Goal: Task Accomplishment & Management: Complete application form

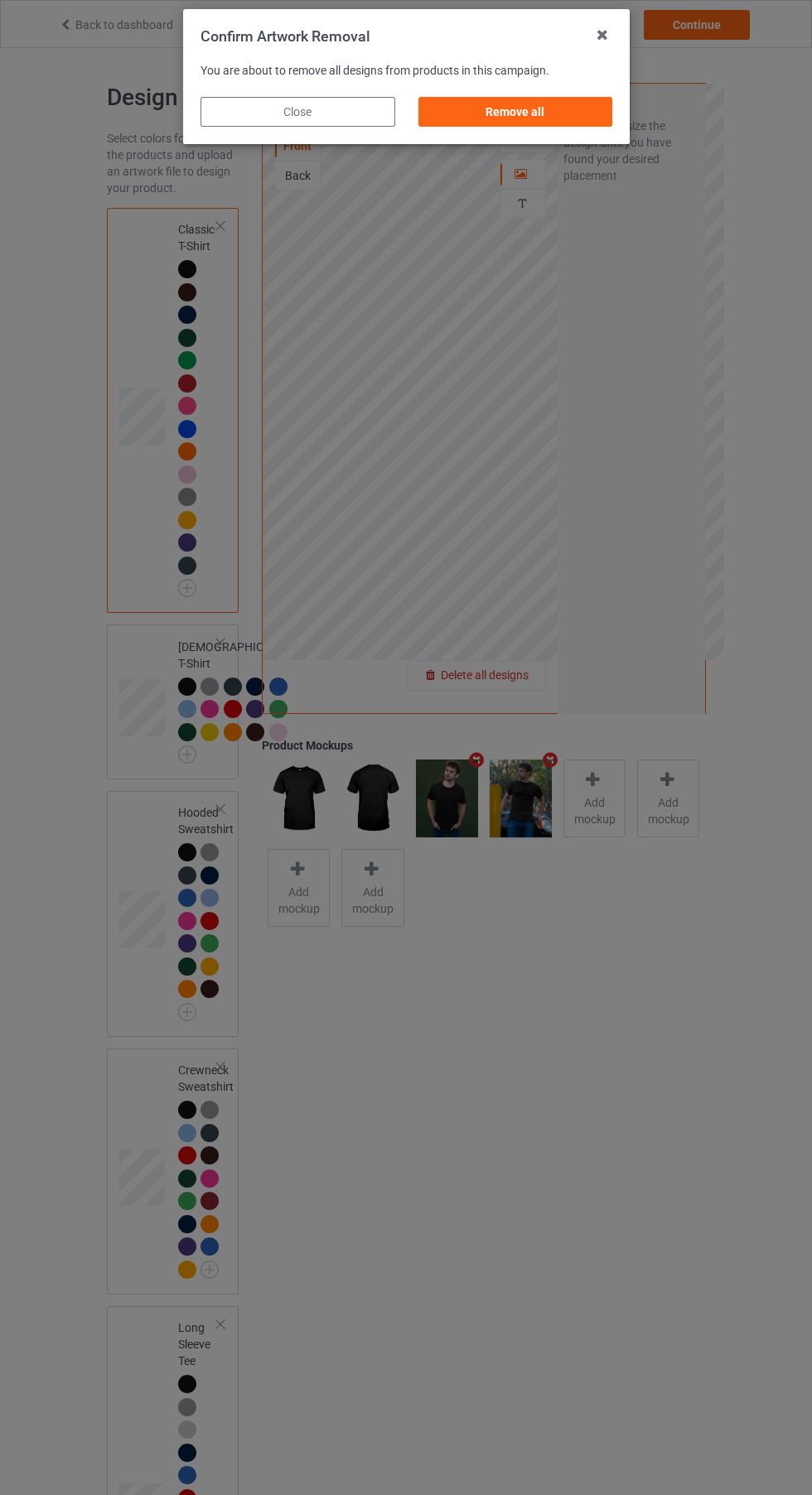
click at [518, 115] on div "Remove all" at bounding box center [514, 112] width 194 height 30
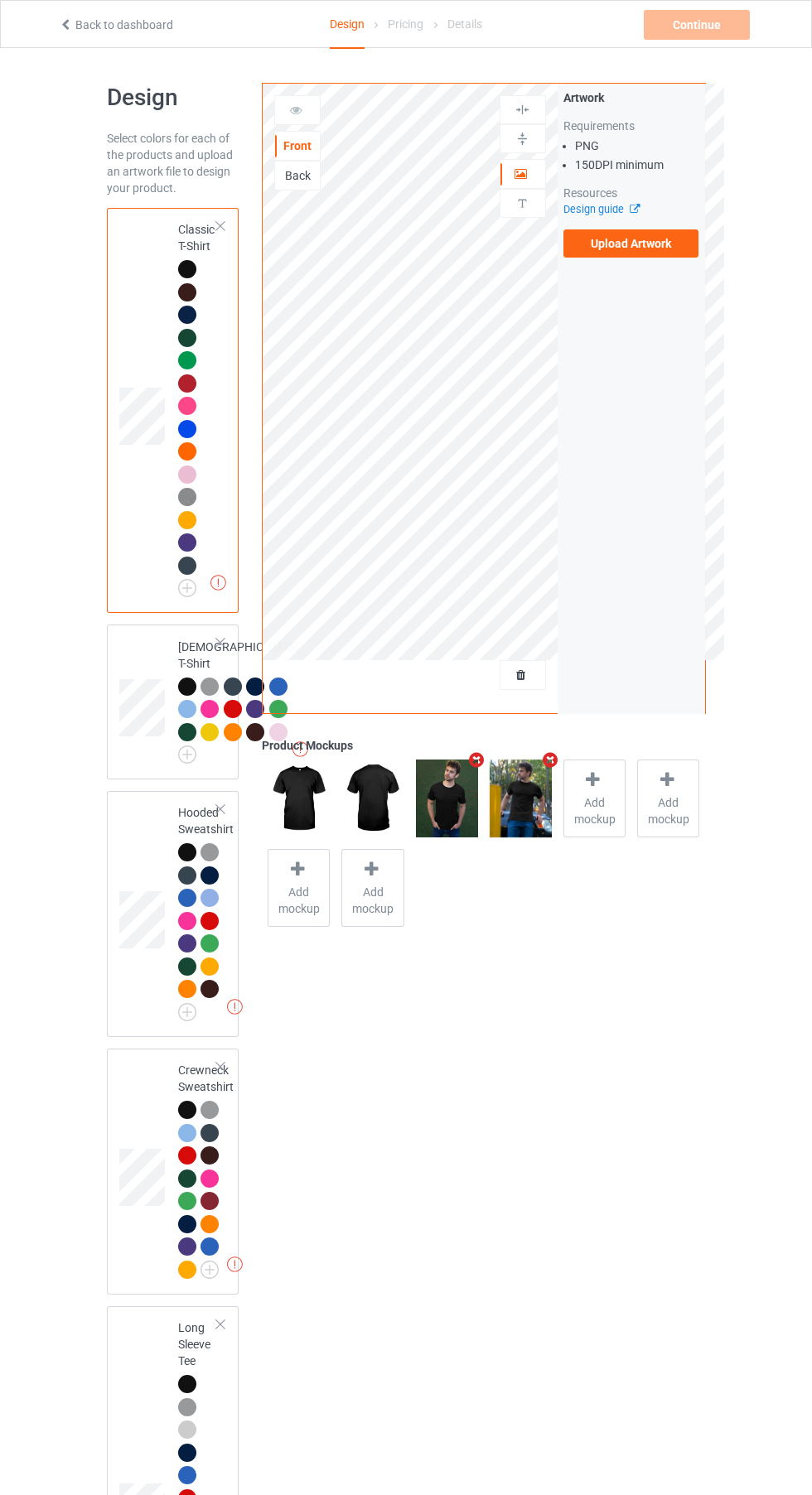
click at [0, 0] on img at bounding box center [0, 0] width 0 height 0
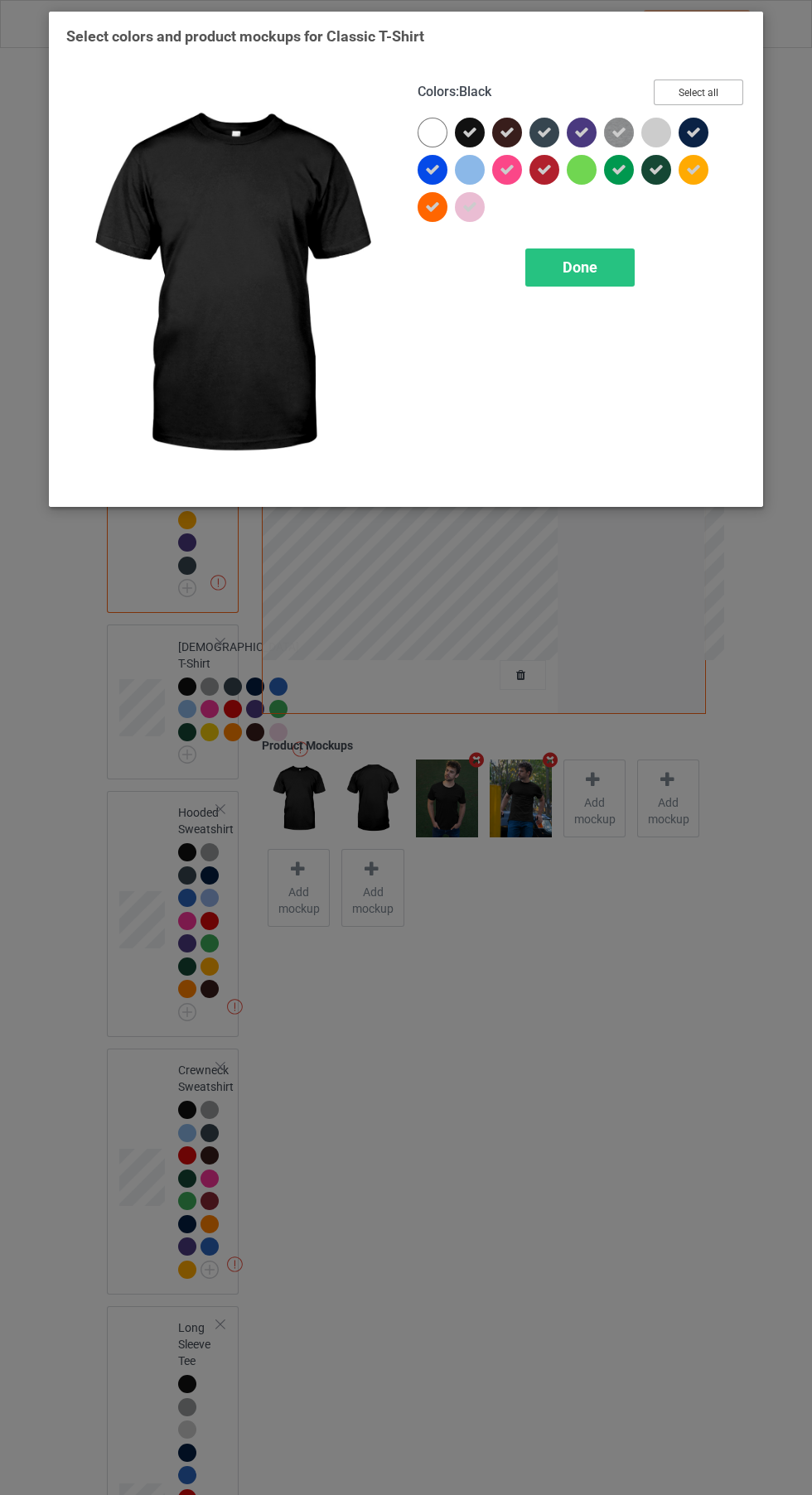
click at [680, 99] on button "Select all" at bounding box center [698, 93] width 90 height 26
click at [716, 81] on button "Reset to Default" at bounding box center [683, 93] width 120 height 26
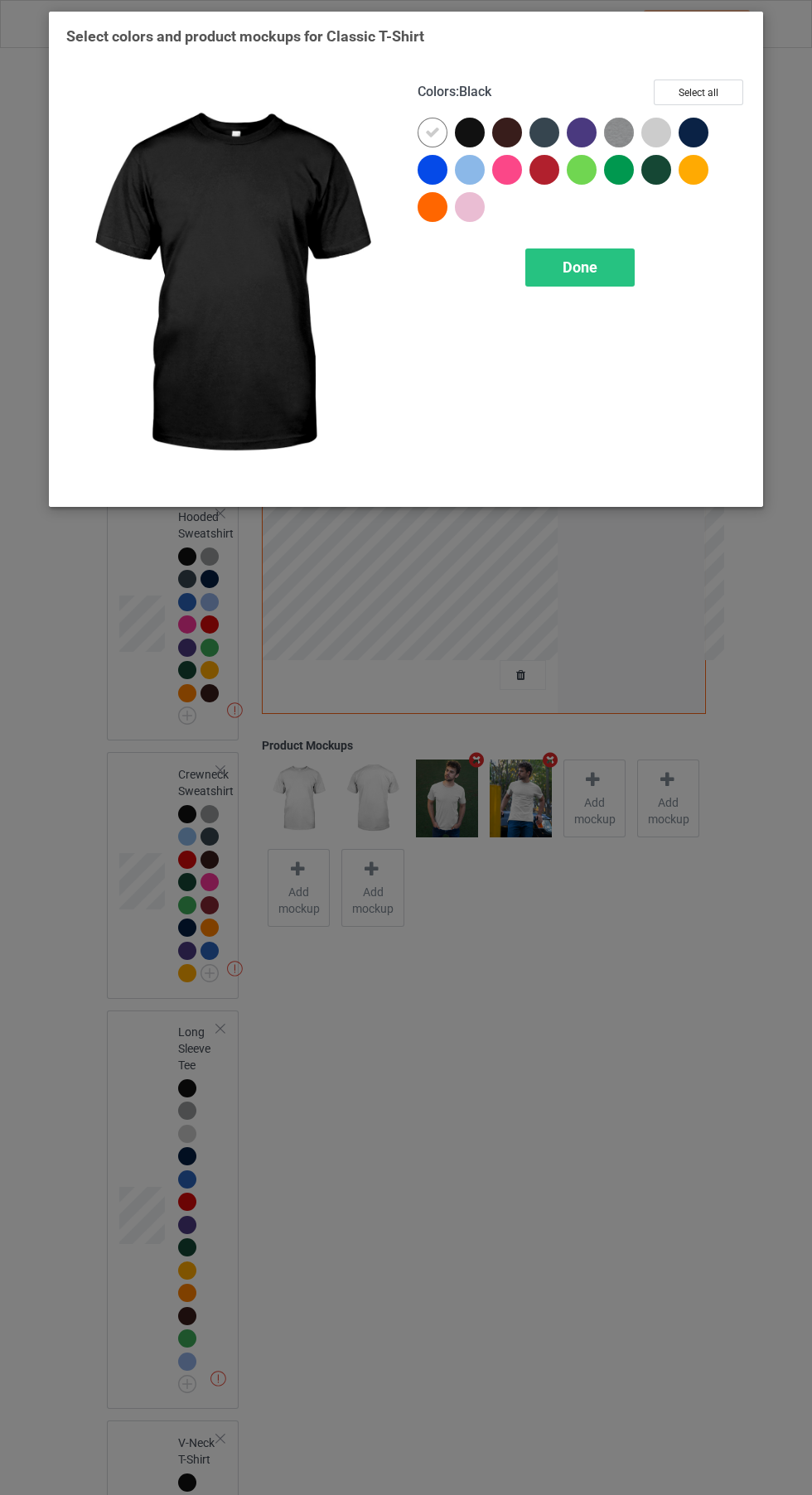
click at [706, 165] on div at bounding box center [693, 169] width 30 height 30
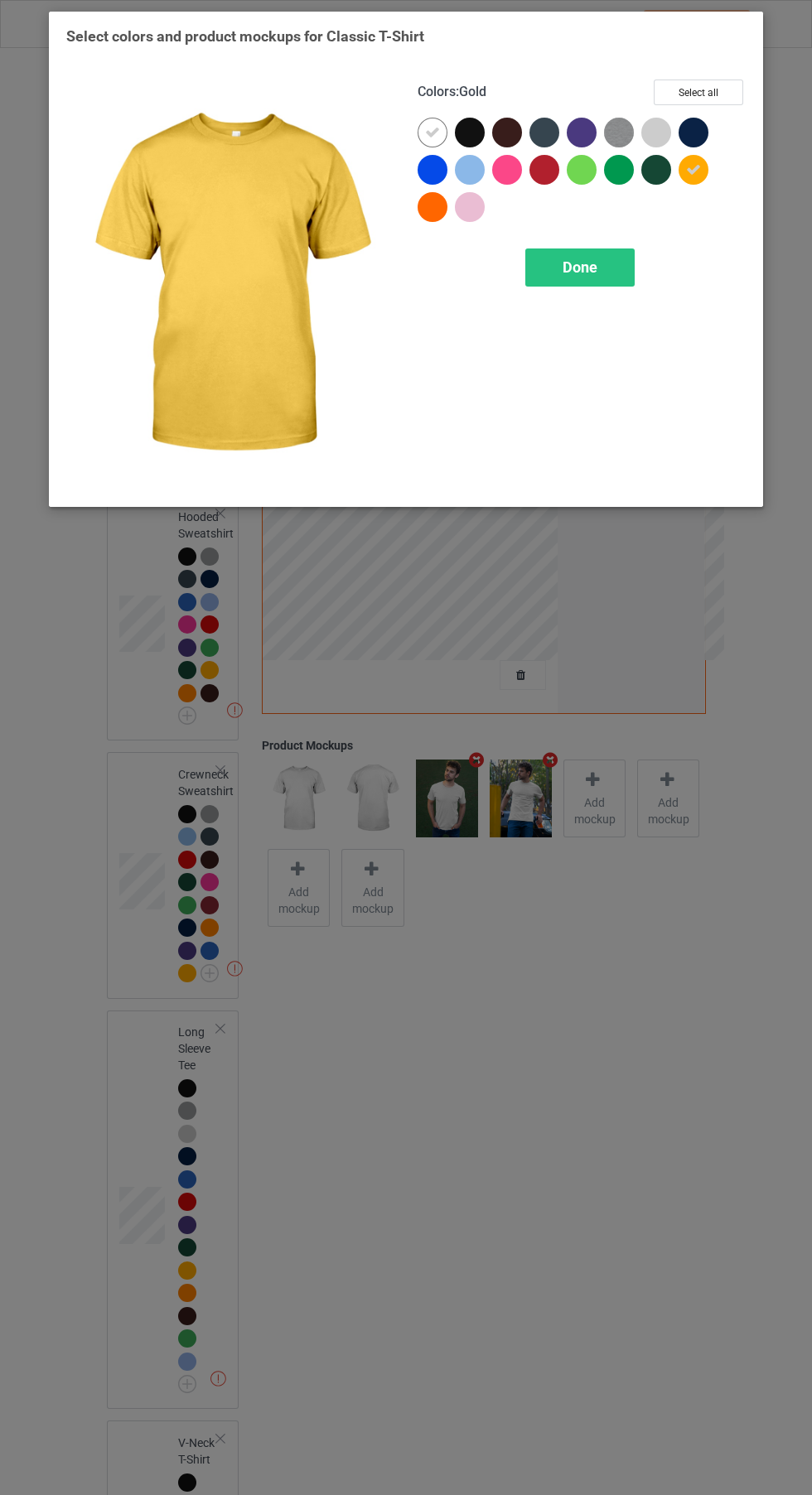
click at [432, 131] on icon at bounding box center [432, 132] width 15 height 15
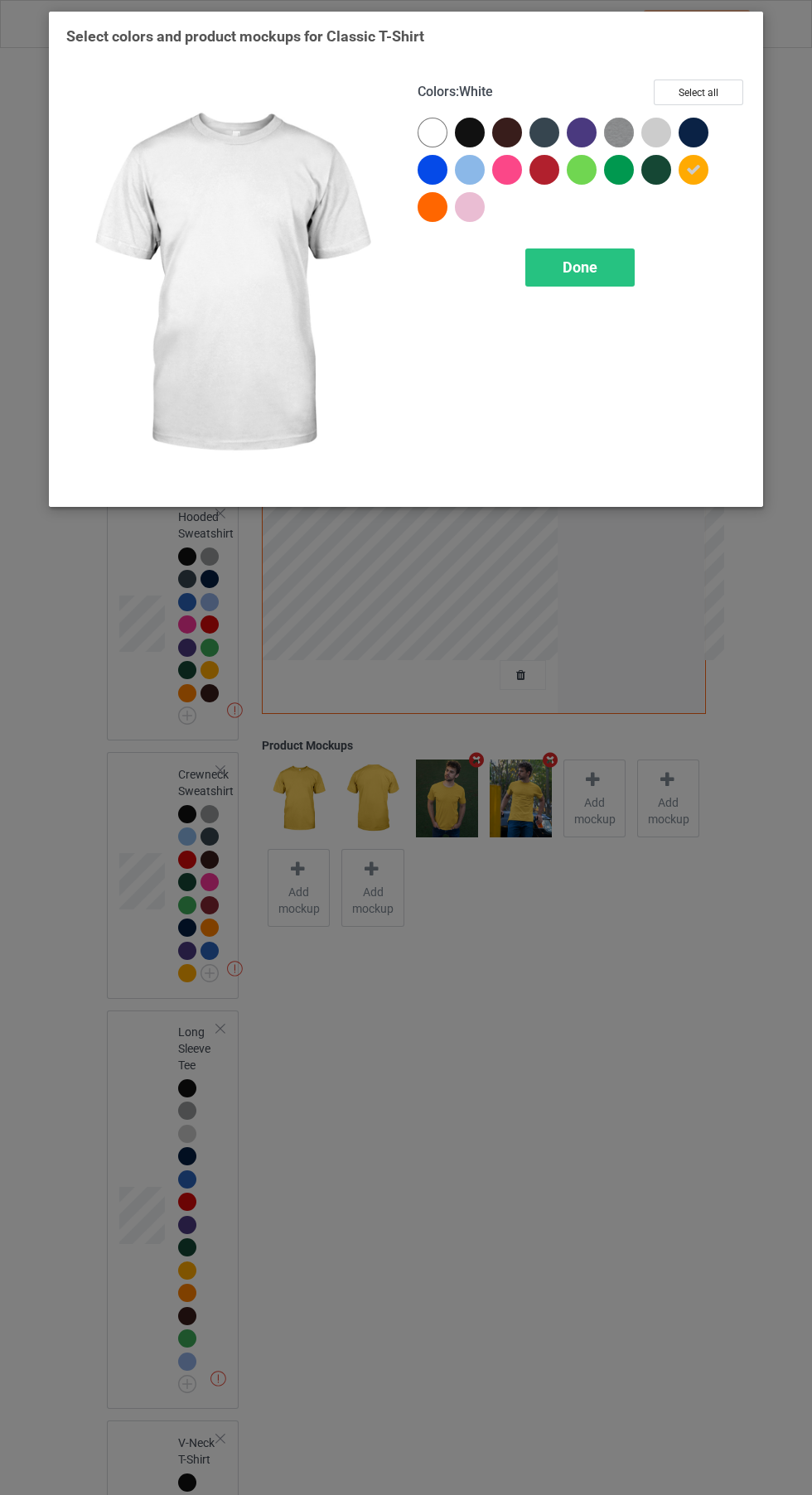
click at [598, 284] on div "Done" at bounding box center [580, 267] width 109 height 38
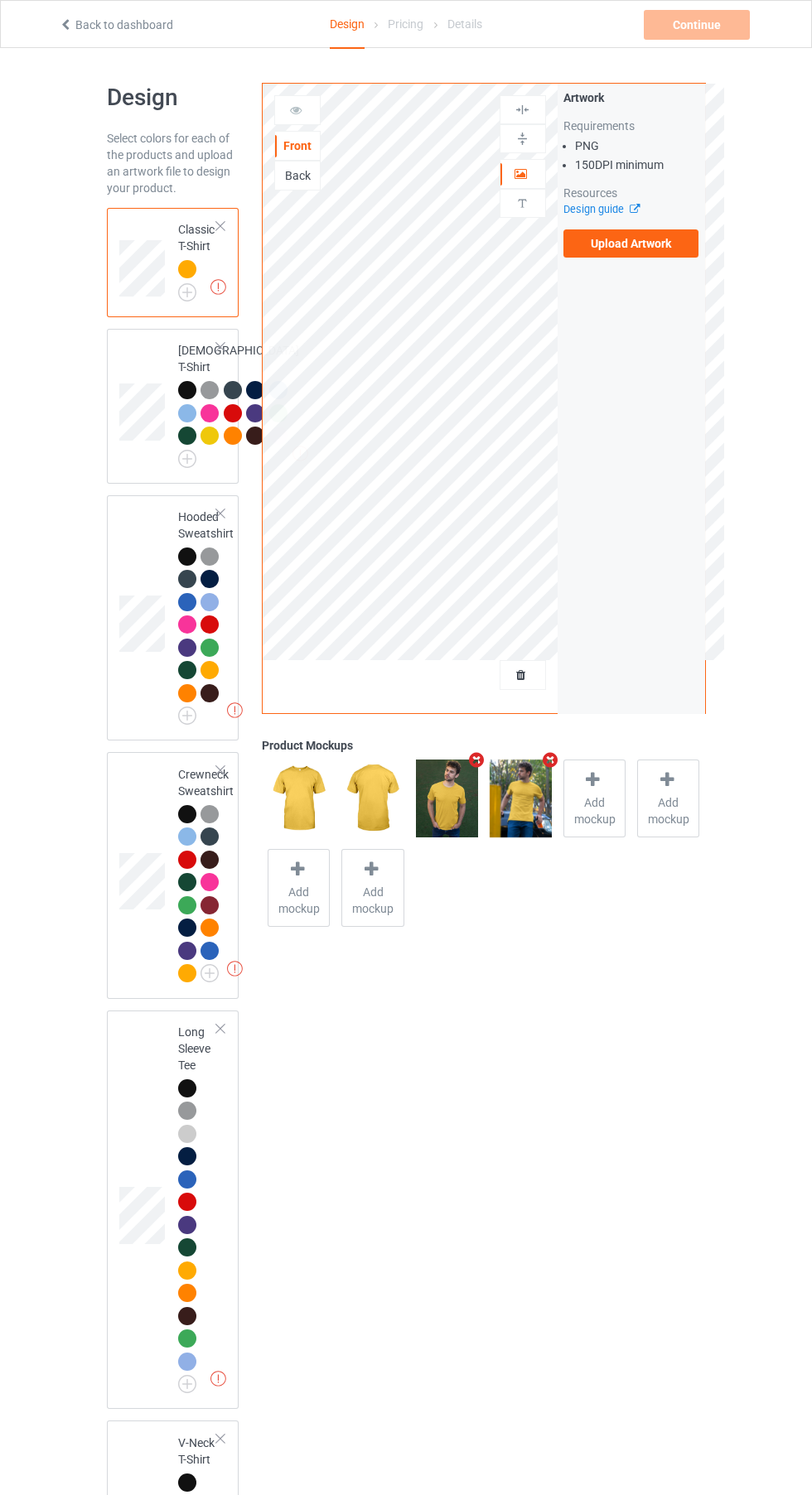
click at [634, 209] on icon at bounding box center [629, 207] width 12 height 11
click at [633, 250] on label "Upload Artwork" at bounding box center [631, 243] width 136 height 28
click at [0, 0] on input "Upload Artwork" at bounding box center [0, 0] width 0 height 0
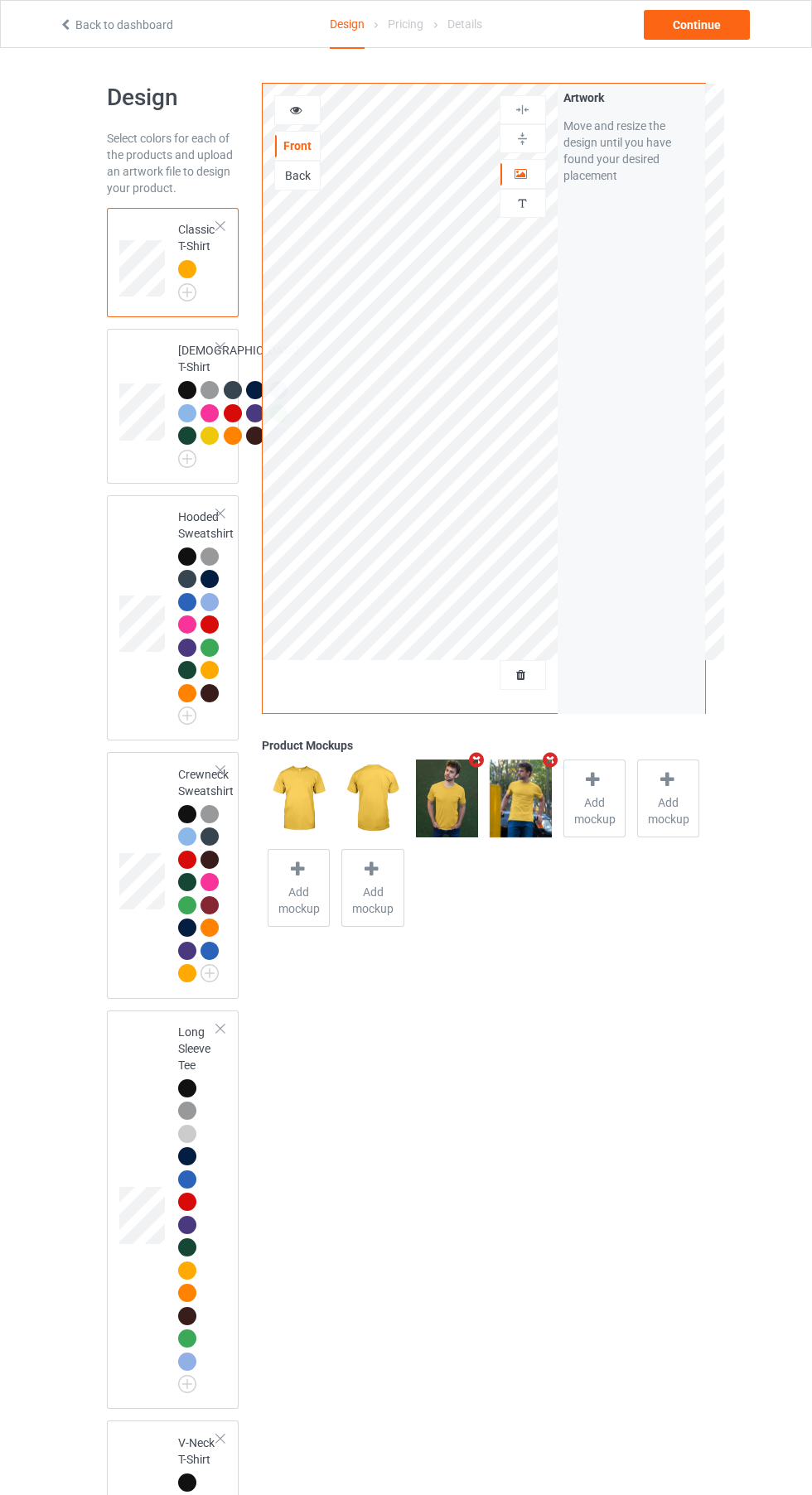
click at [296, 107] on icon at bounding box center [296, 107] width 14 height 12
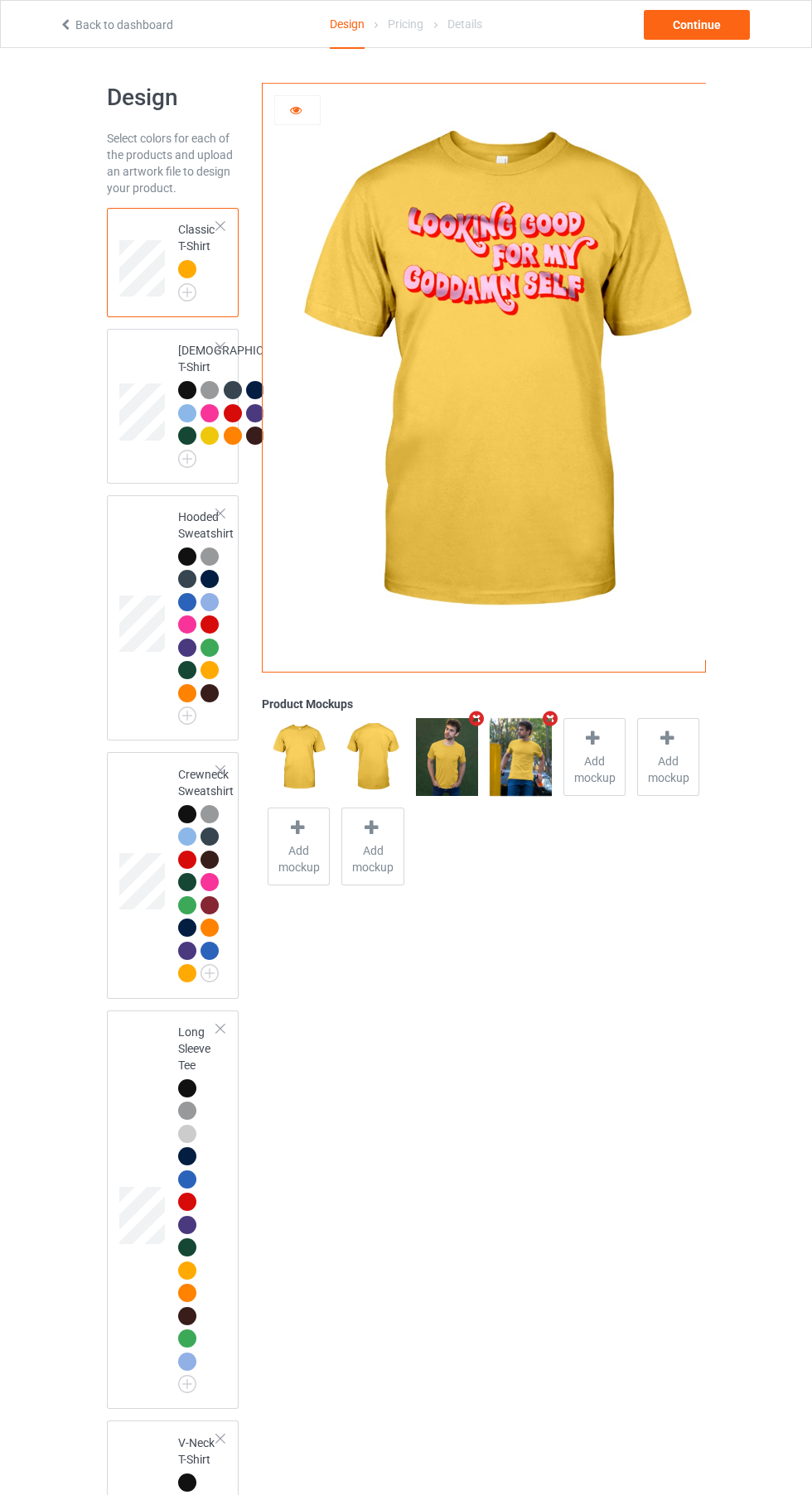
click at [0, 0] on img at bounding box center [0, 0] width 0 height 0
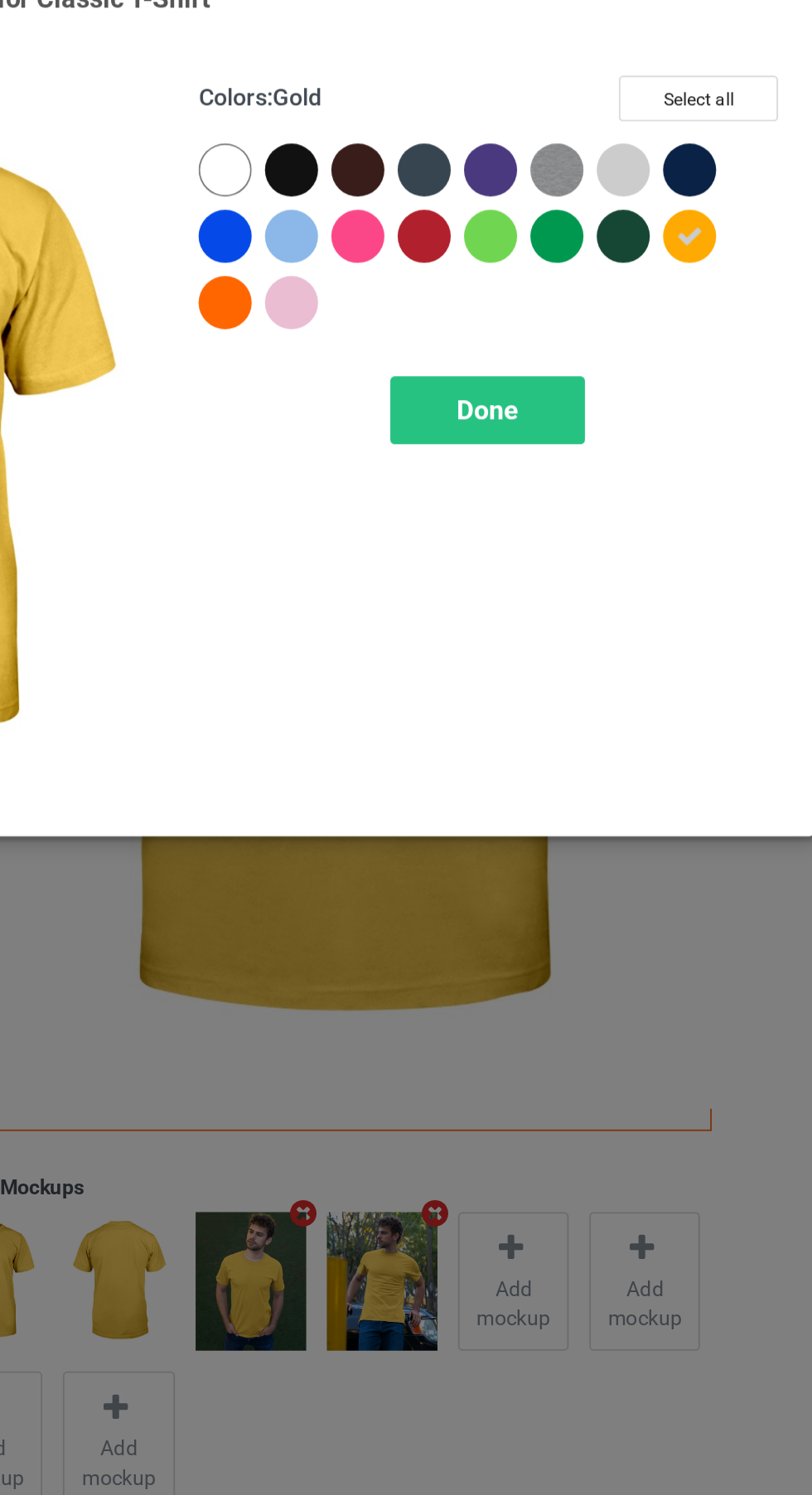
click at [443, 193] on div at bounding box center [436, 211] width 37 height 37
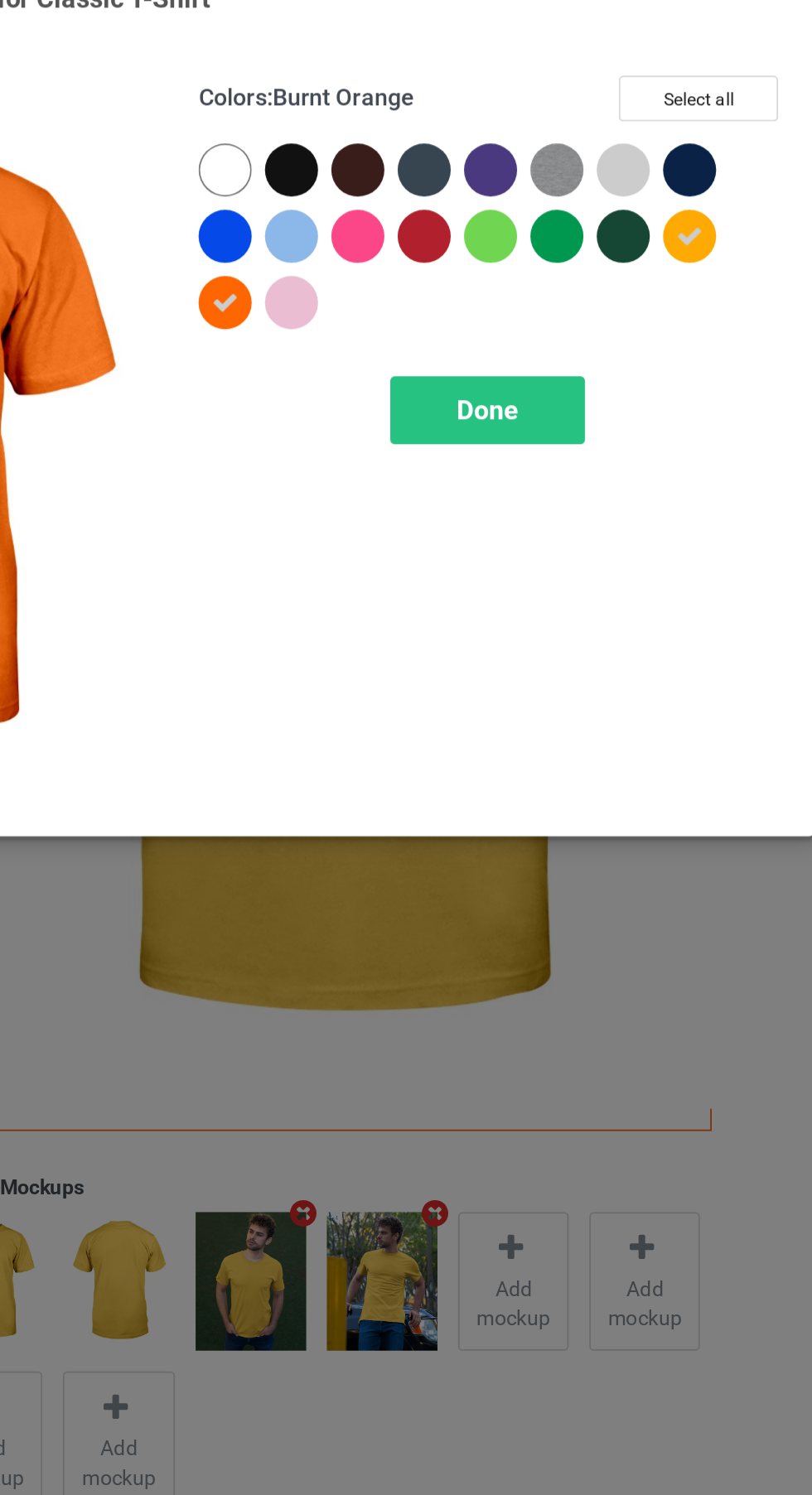
click at [470, 129] on div at bounding box center [470, 132] width 30 height 30
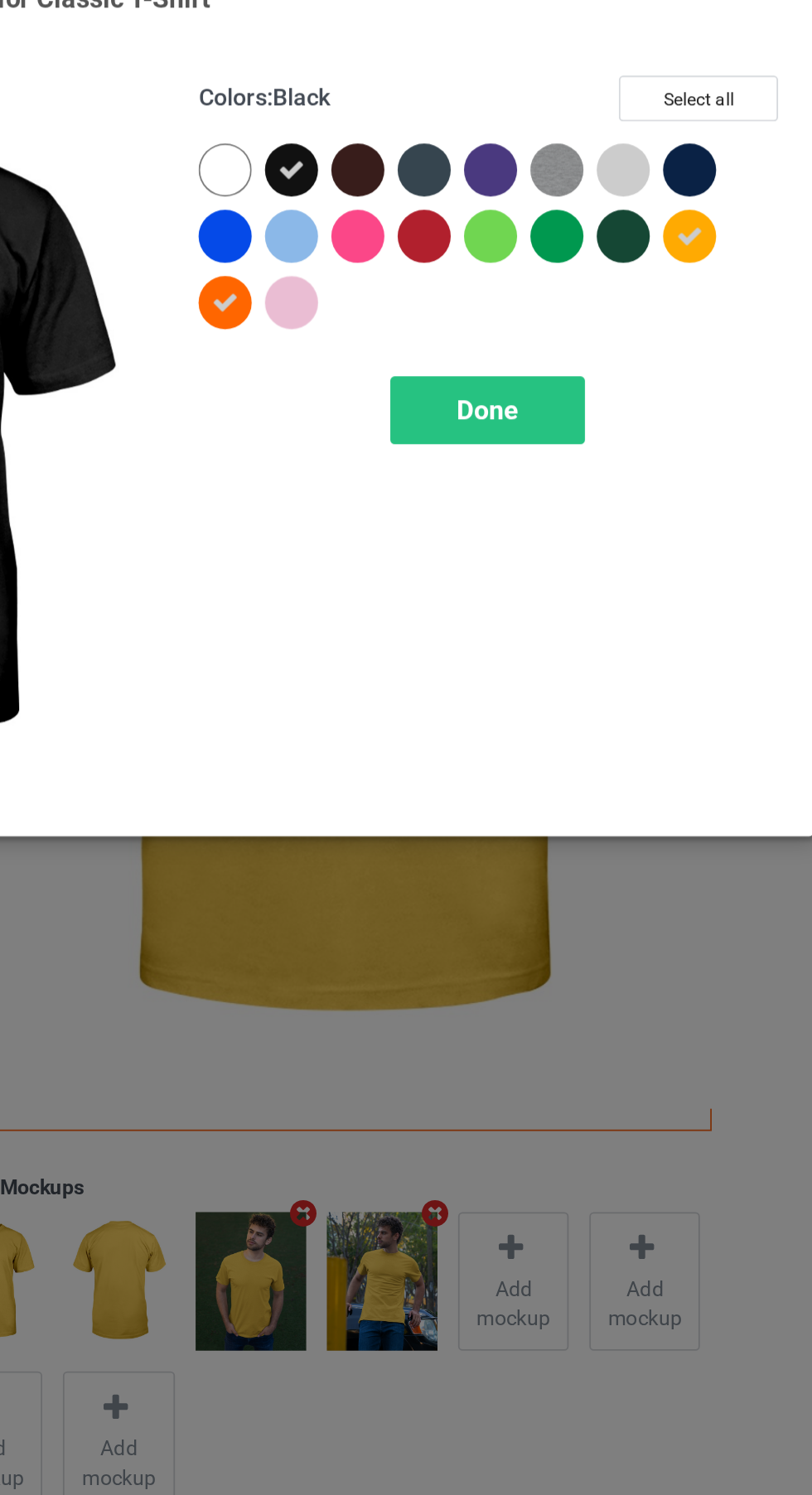
click at [634, 132] on div at bounding box center [622, 136] width 37 height 37
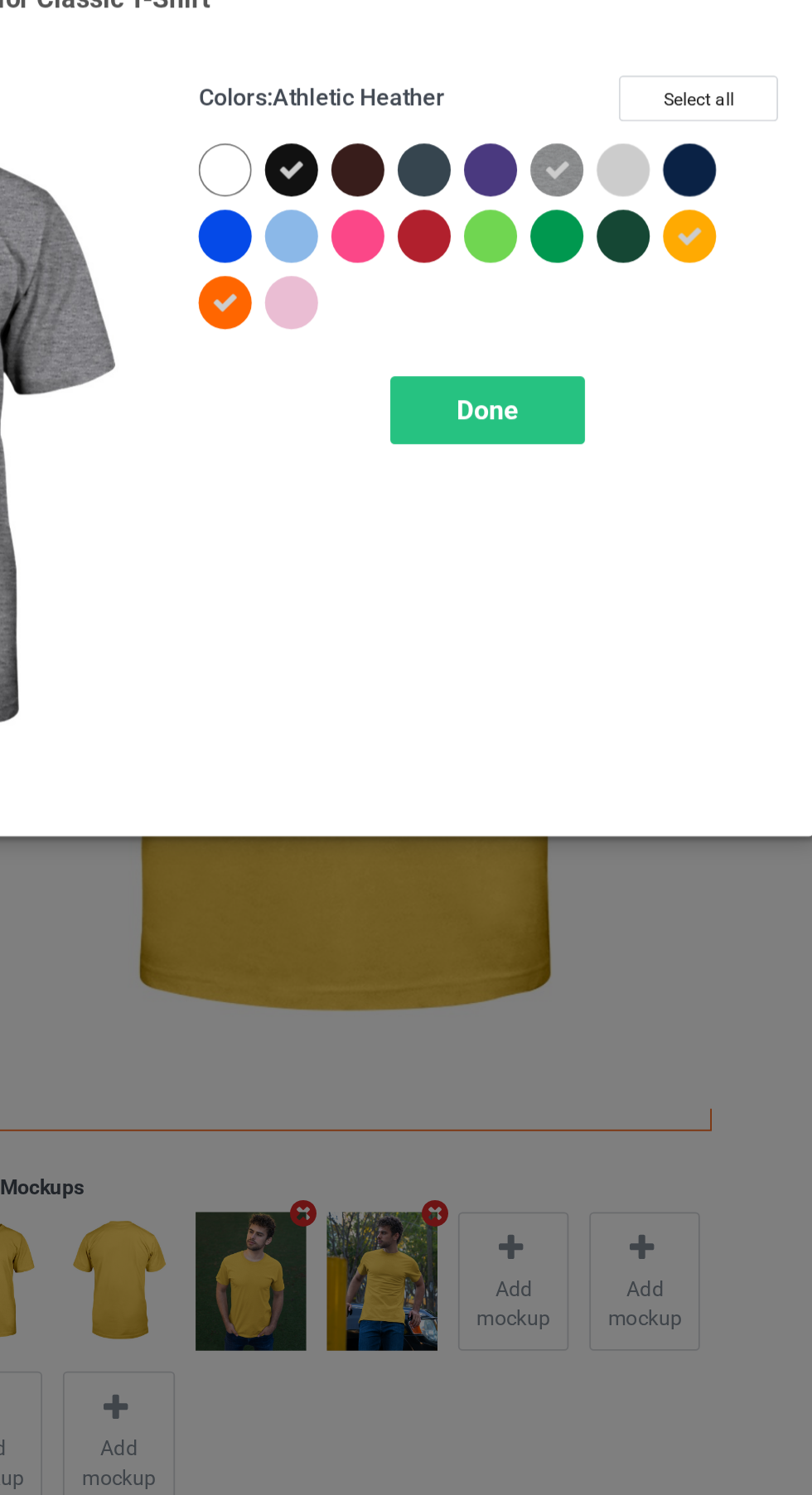
click at [658, 139] on div at bounding box center [656, 132] width 30 height 30
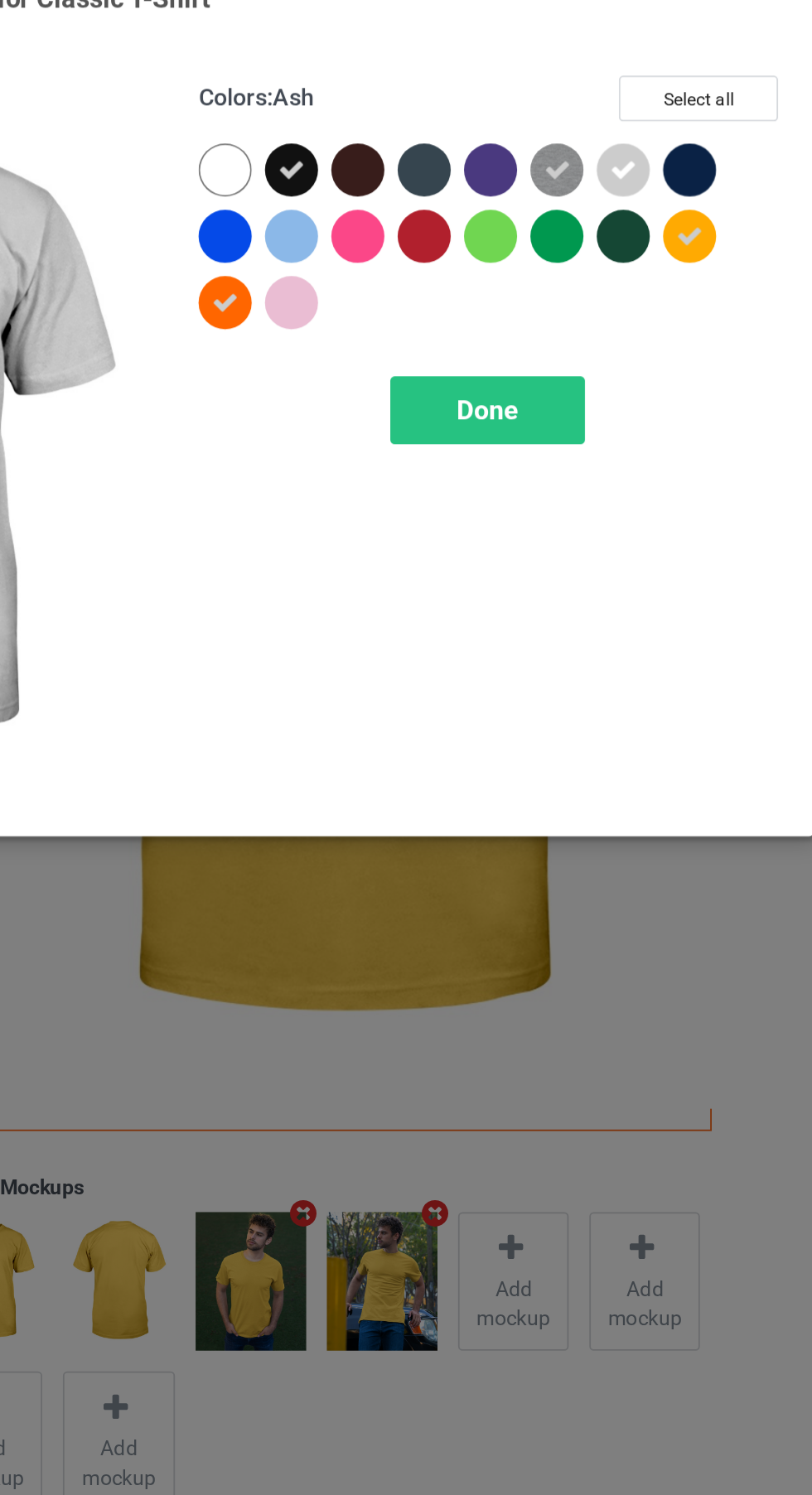
click at [583, 133] on div at bounding box center [582, 132] width 30 height 30
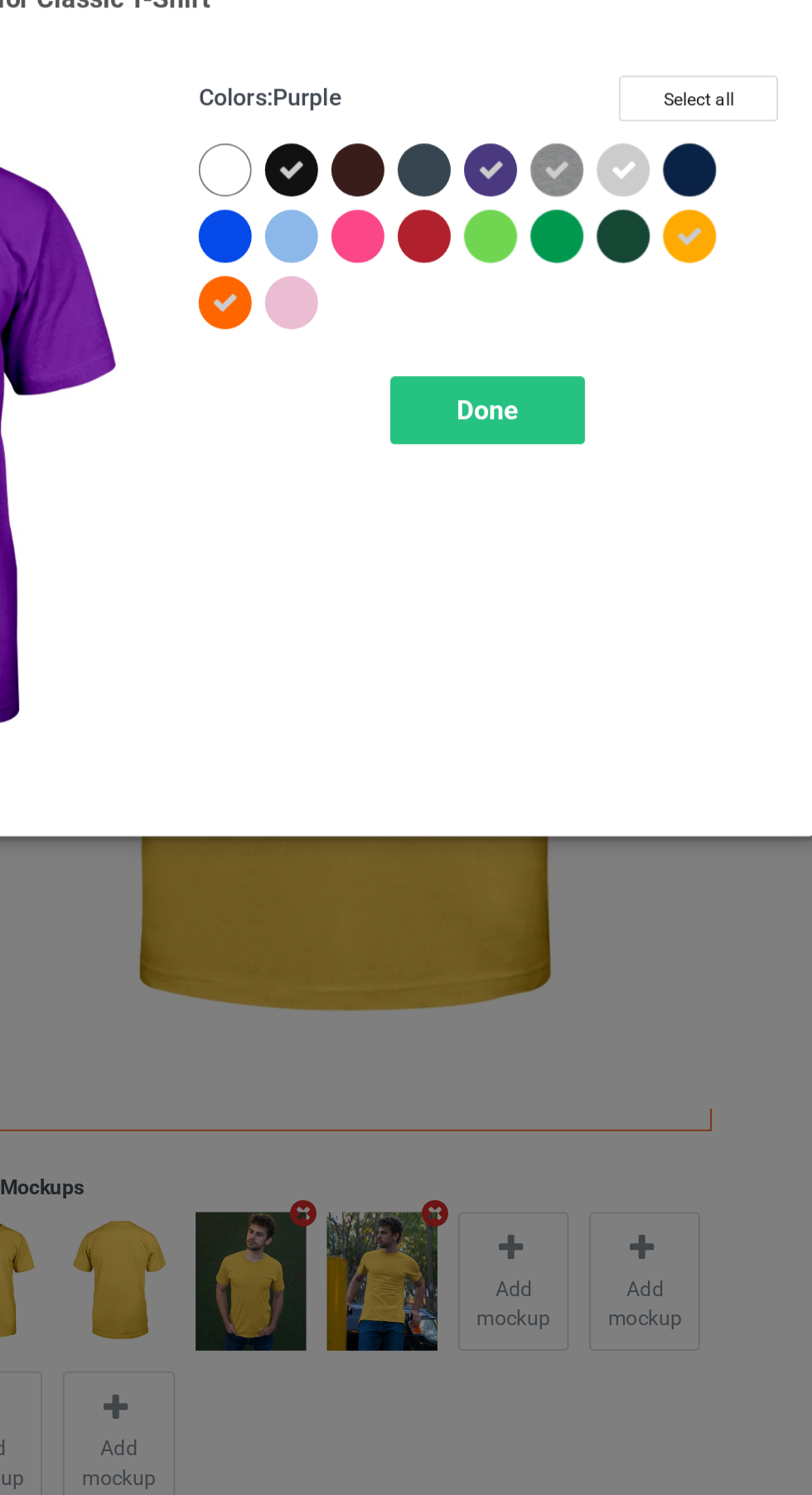
click at [601, 268] on div "Done" at bounding box center [580, 267] width 109 height 38
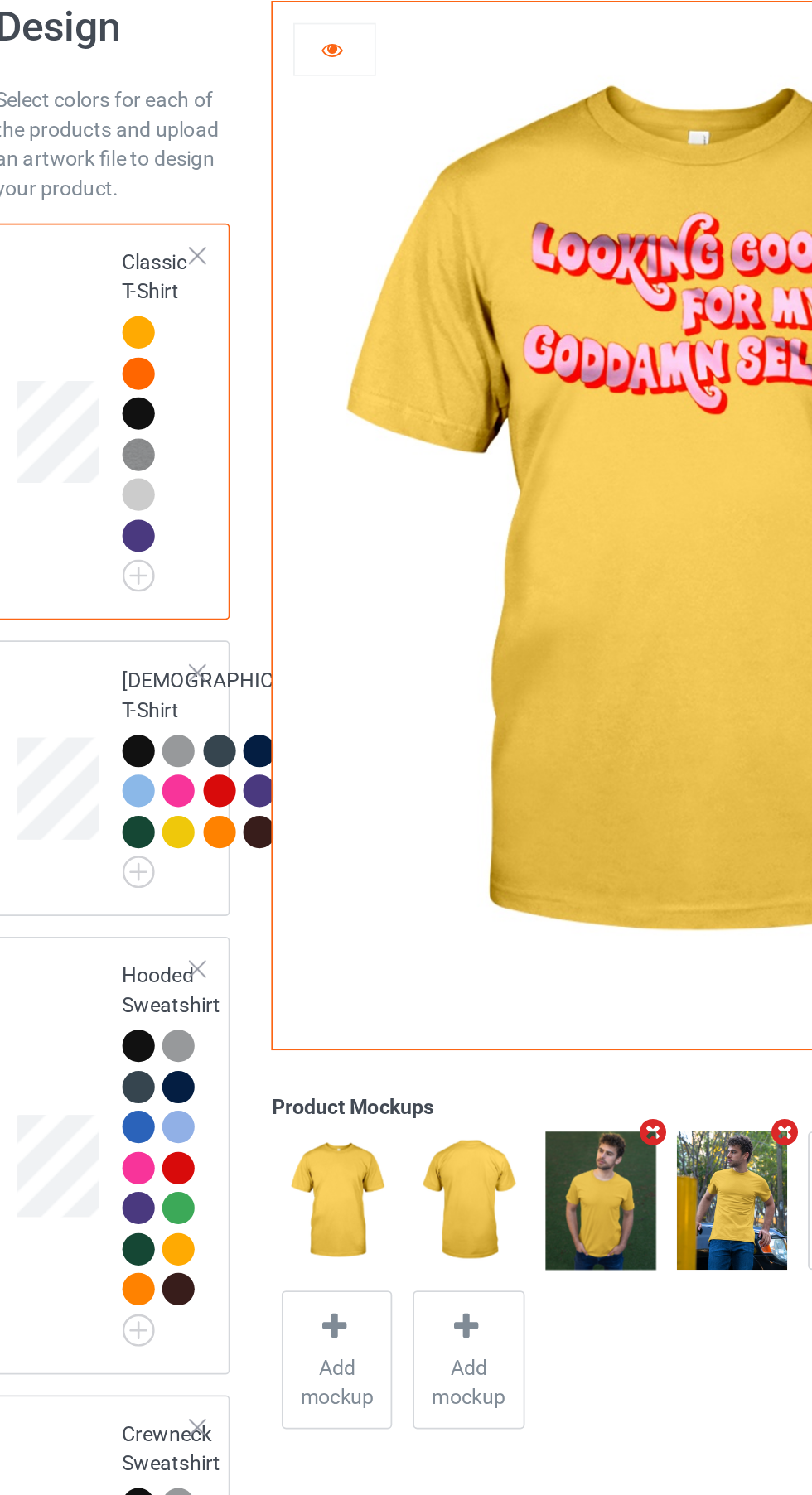
click at [0, 0] on img at bounding box center [0, 0] width 0 height 0
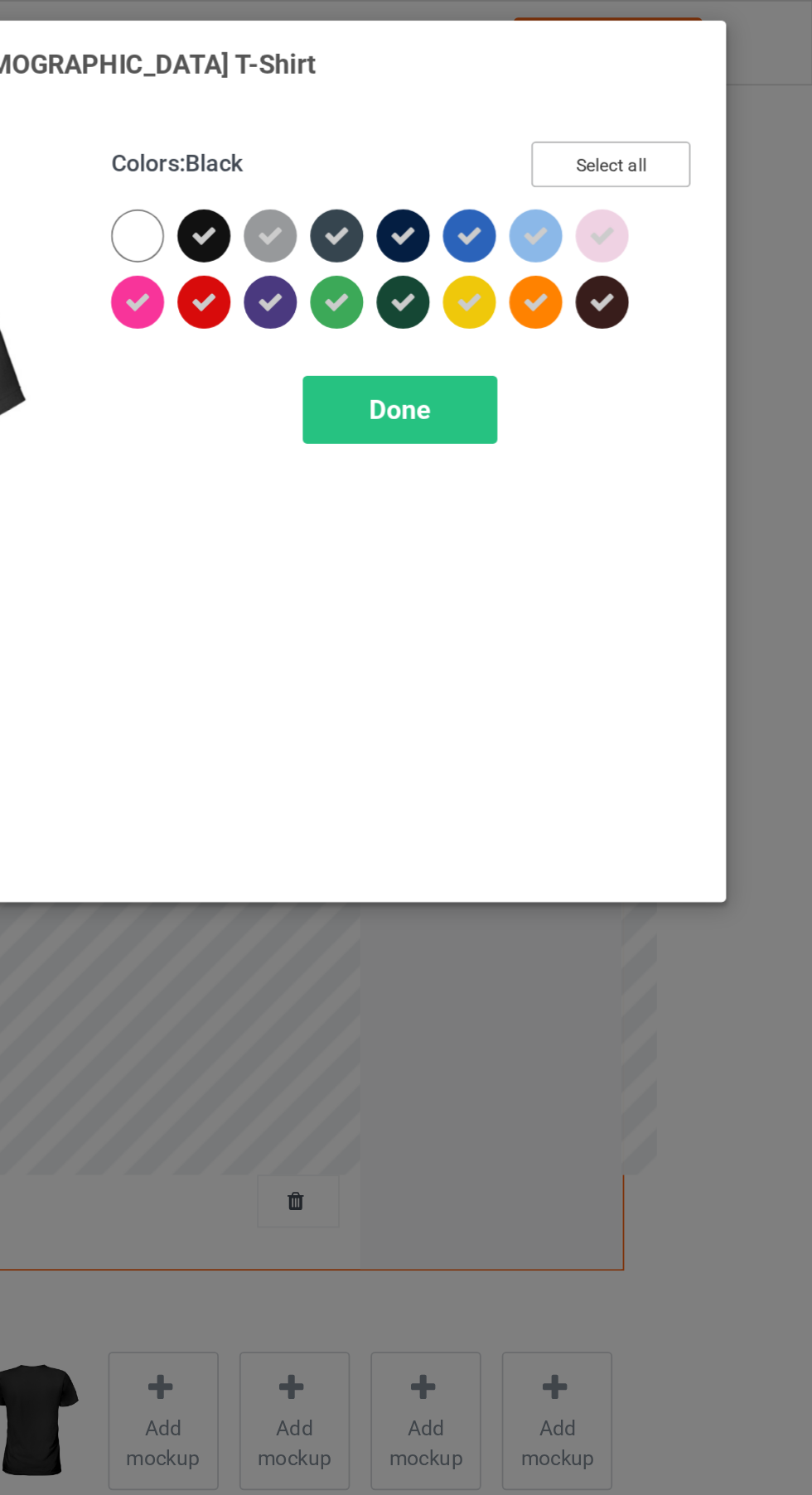
click at [710, 92] on button "Select all" at bounding box center [698, 93] width 90 height 26
click at [710, 90] on button "Reset to Default" at bounding box center [683, 93] width 120 height 26
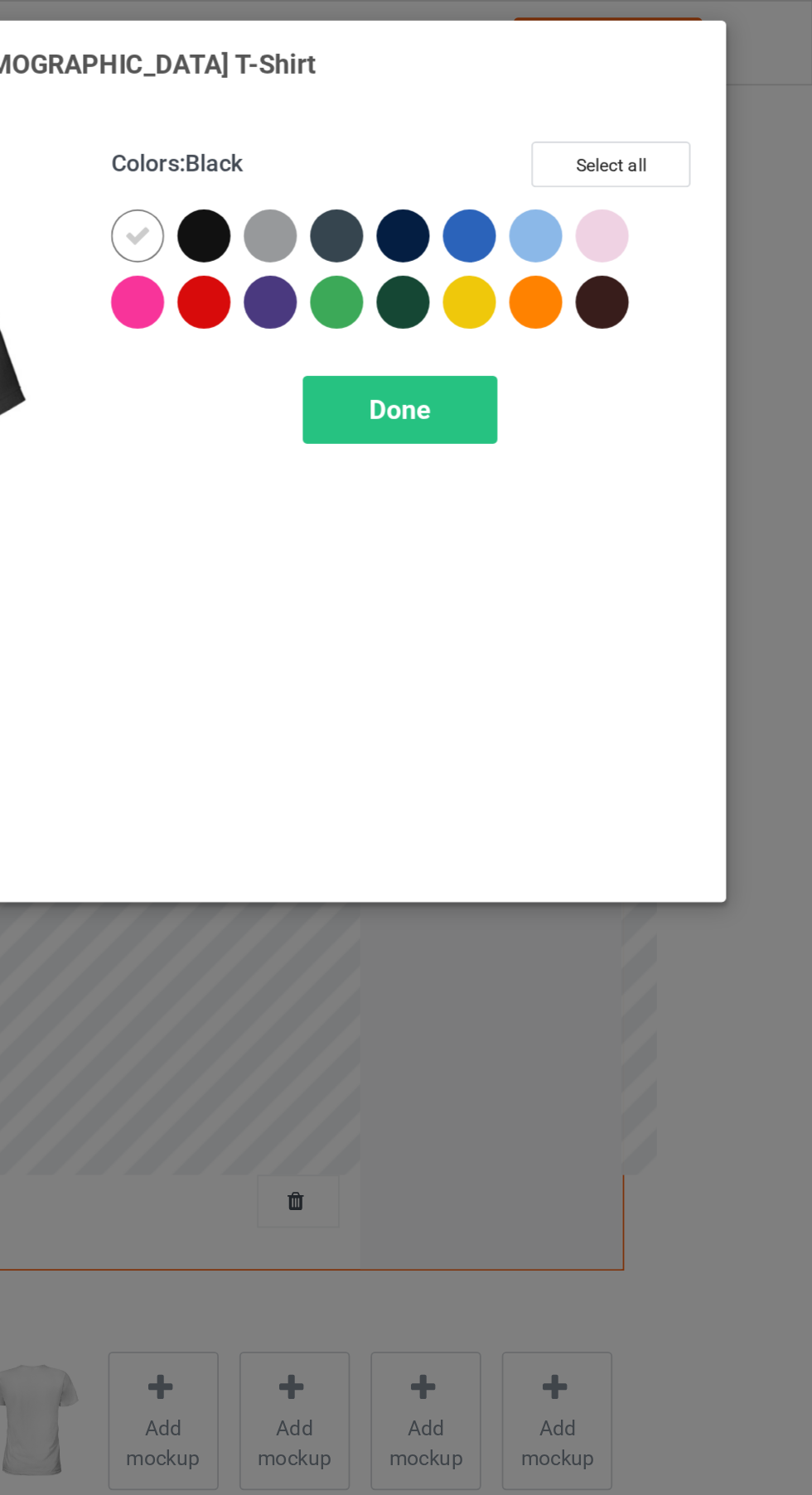
click at [662, 180] on div at bounding box center [656, 169] width 30 height 30
click at [619, 175] on div at bounding box center [619, 169] width 30 height 30
click at [659, 168] on icon at bounding box center [656, 170] width 15 height 15
click at [442, 145] on div at bounding box center [436, 136] width 37 height 37
click at [656, 170] on div at bounding box center [656, 169] width 30 height 30
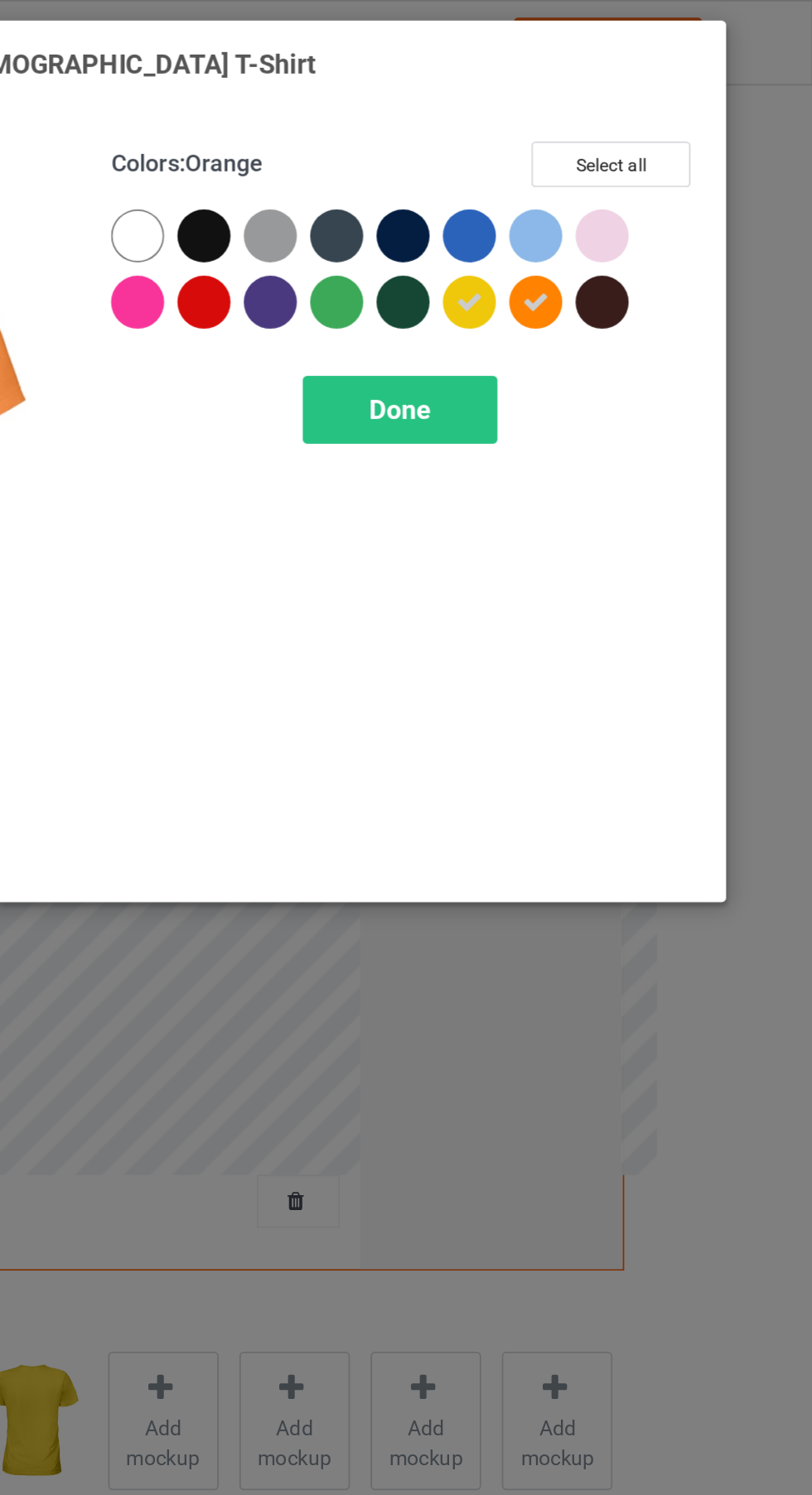
click at [584, 144] on div at bounding box center [582, 132] width 30 height 30
click at [511, 135] on div at bounding box center [507, 132] width 30 height 30
click at [471, 138] on div at bounding box center [470, 132] width 30 height 30
click at [548, 142] on div at bounding box center [544, 132] width 30 height 30
click at [598, 223] on div "Done" at bounding box center [580, 229] width 109 height 38
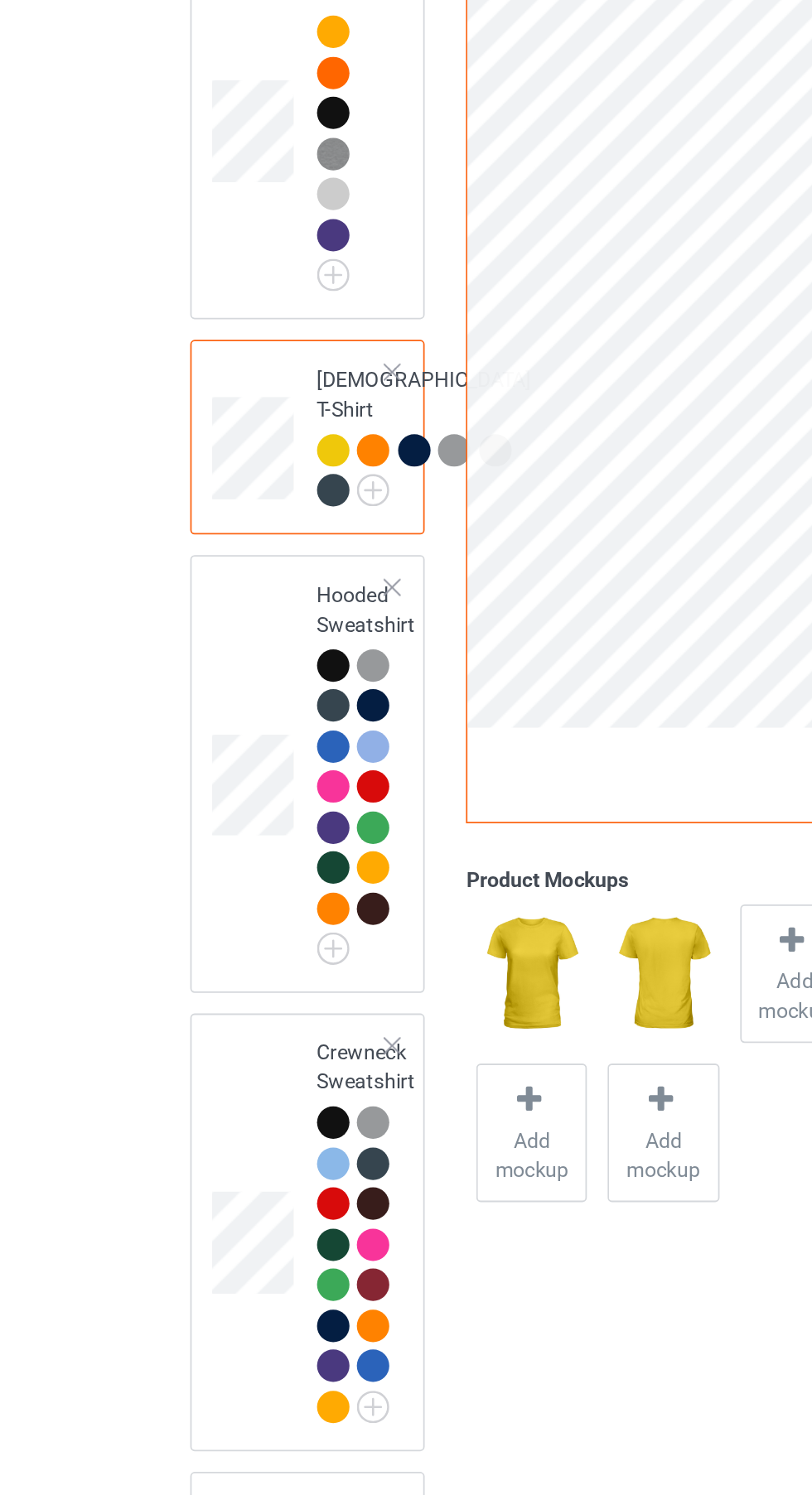
click at [0, 0] on img at bounding box center [0, 0] width 0 height 0
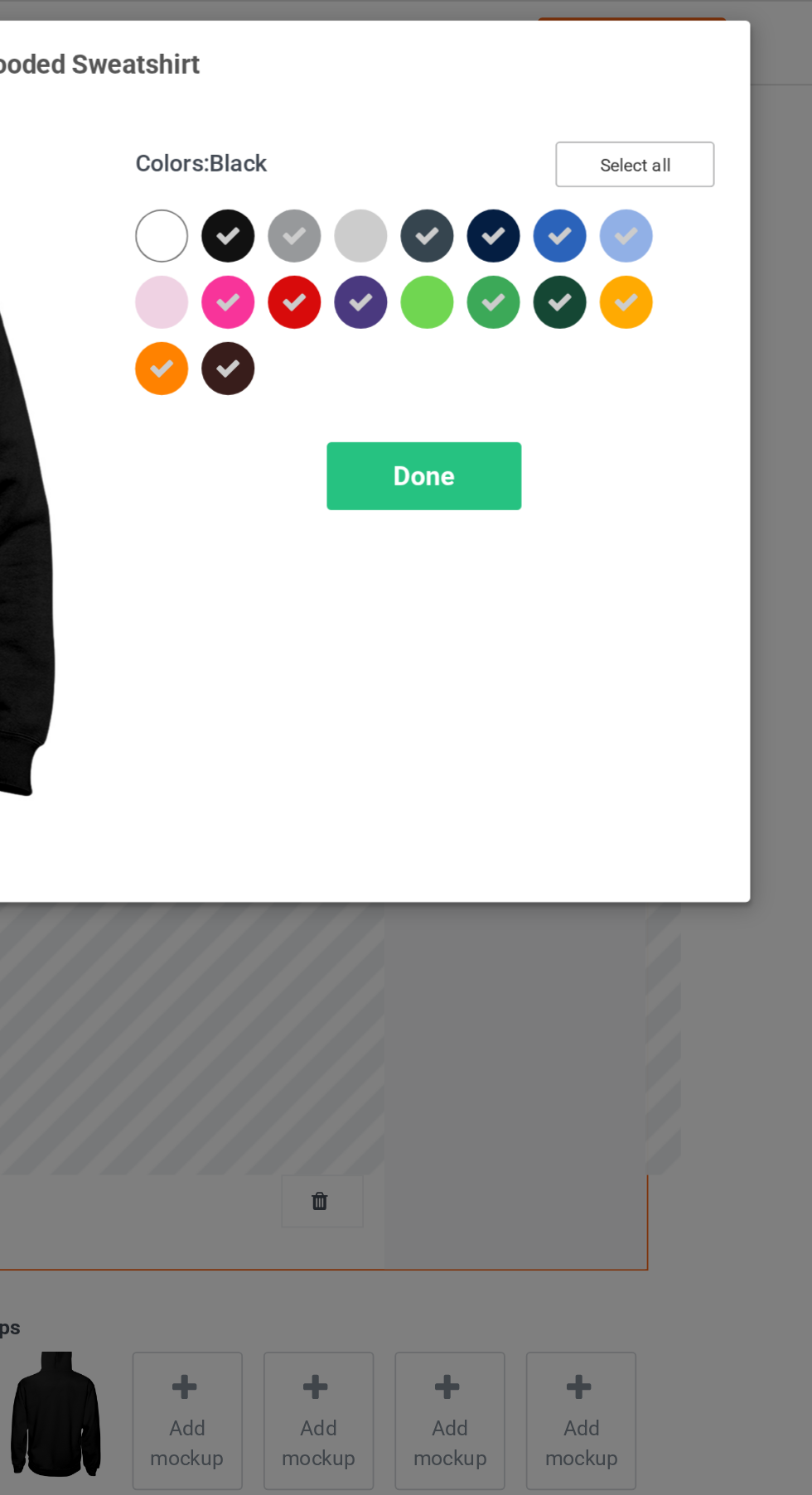
click at [718, 89] on button "Select all" at bounding box center [698, 93] width 90 height 26
click at [718, 99] on button "Reset to Default" at bounding box center [683, 93] width 120 height 26
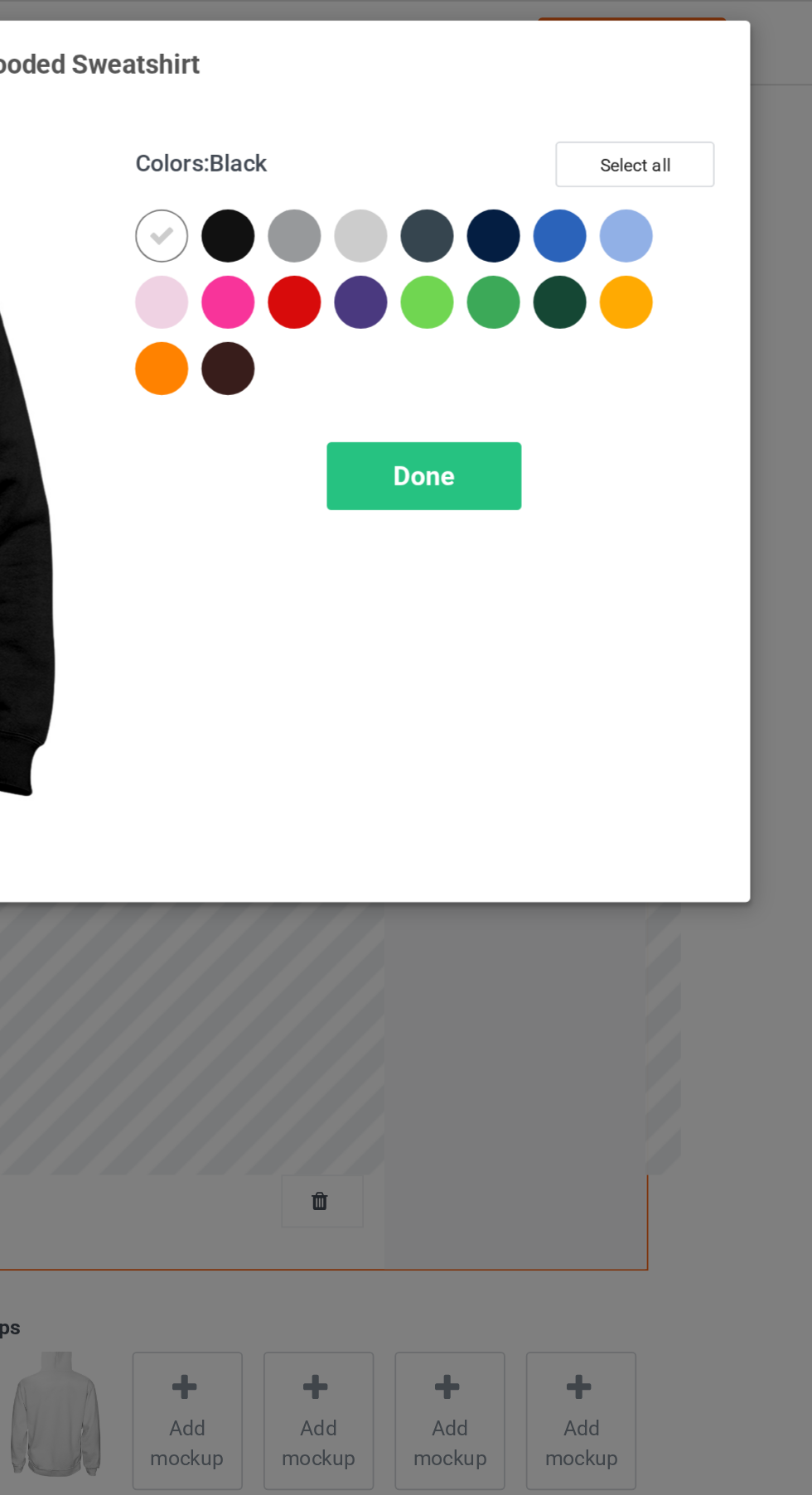
click at [695, 175] on div at bounding box center [693, 169] width 30 height 30
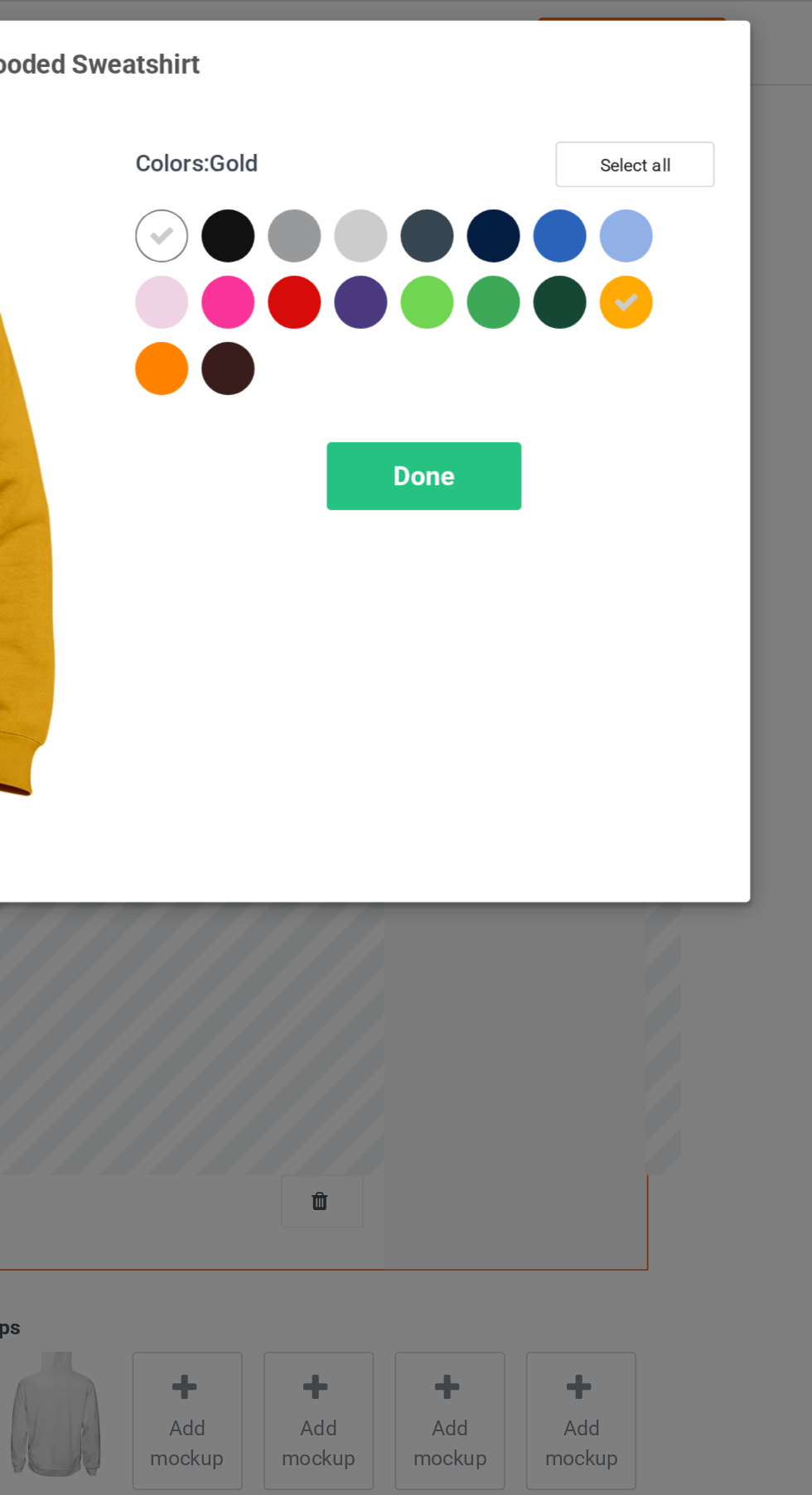
click at [435, 137] on icon at bounding box center [432, 132] width 15 height 15
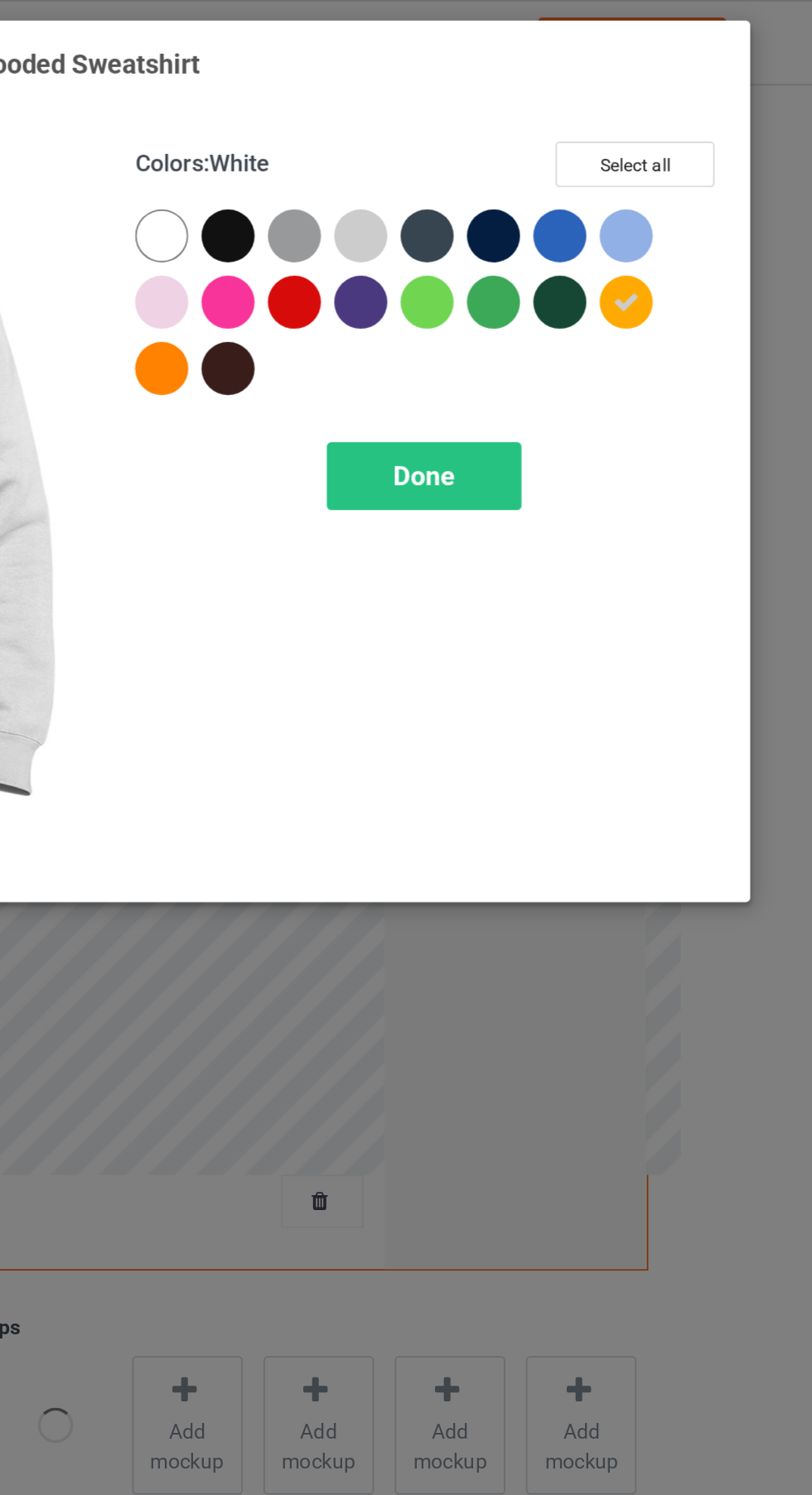
click at [435, 137] on div at bounding box center [432, 132] width 30 height 30
click at [433, 130] on icon at bounding box center [432, 132] width 15 height 15
click at [444, 205] on div at bounding box center [432, 207] width 30 height 30
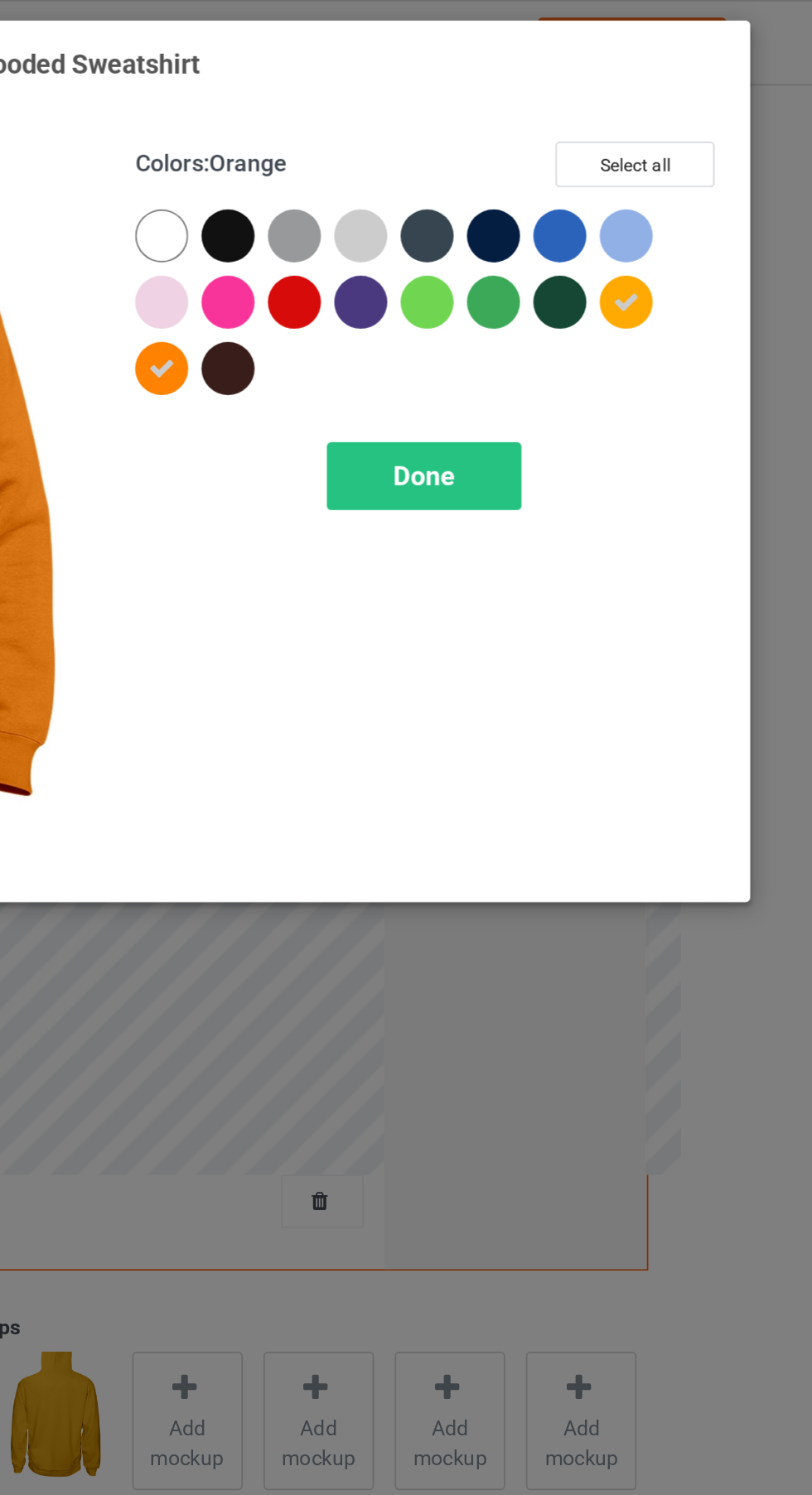
click at [473, 140] on div at bounding box center [470, 132] width 30 height 30
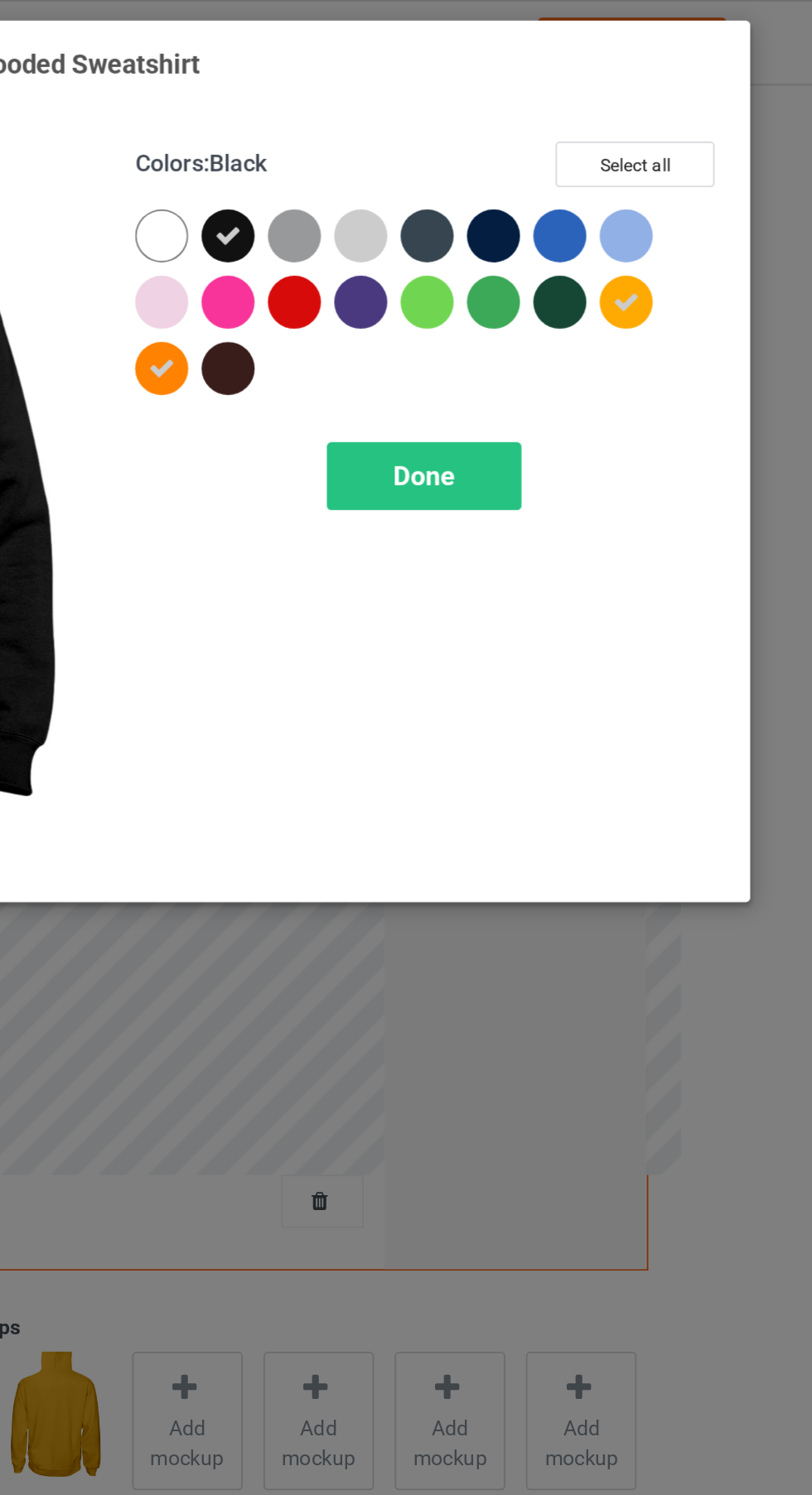
click at [584, 144] on div at bounding box center [582, 132] width 30 height 30
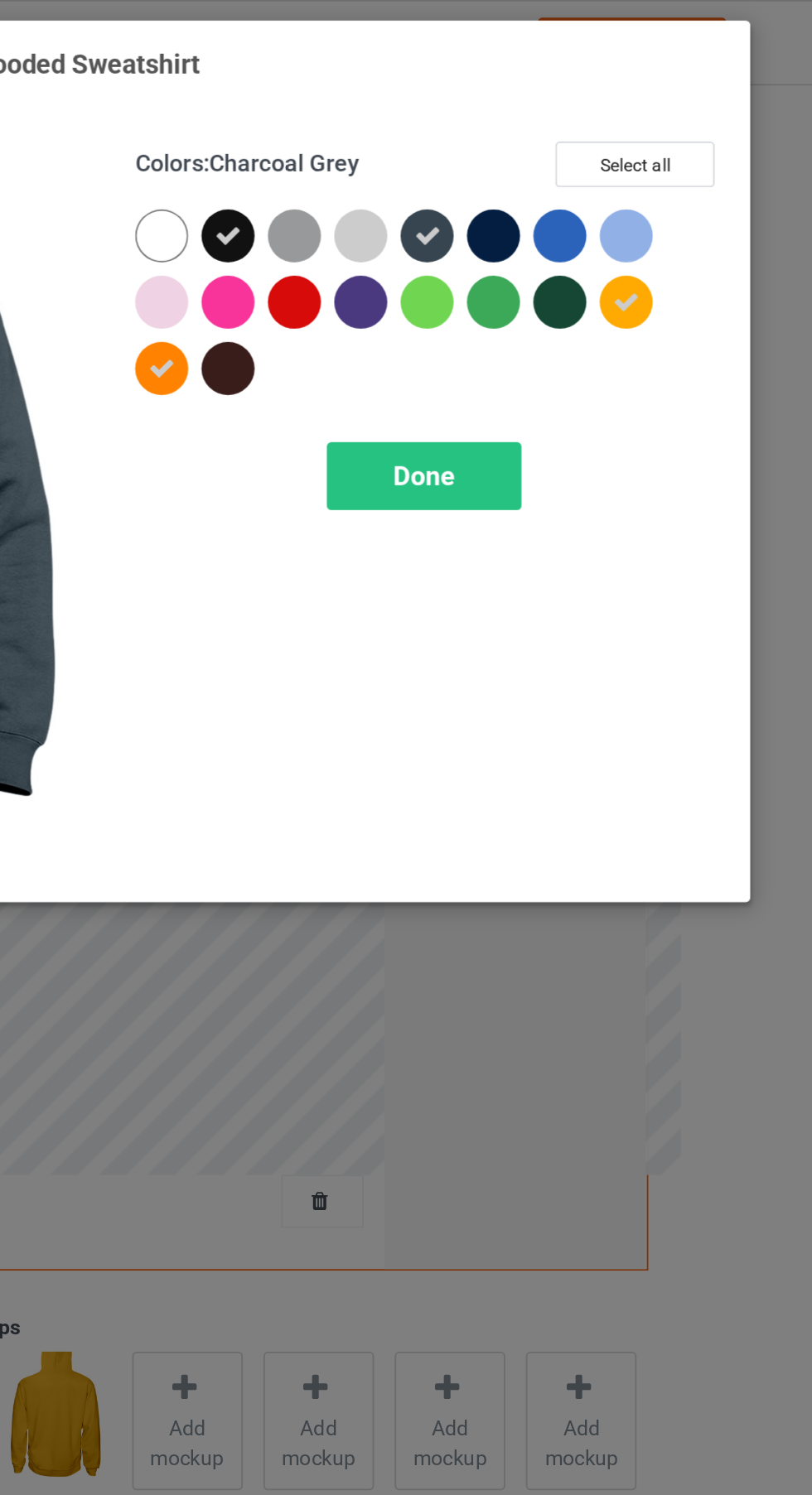
click at [615, 139] on div at bounding box center [619, 132] width 30 height 30
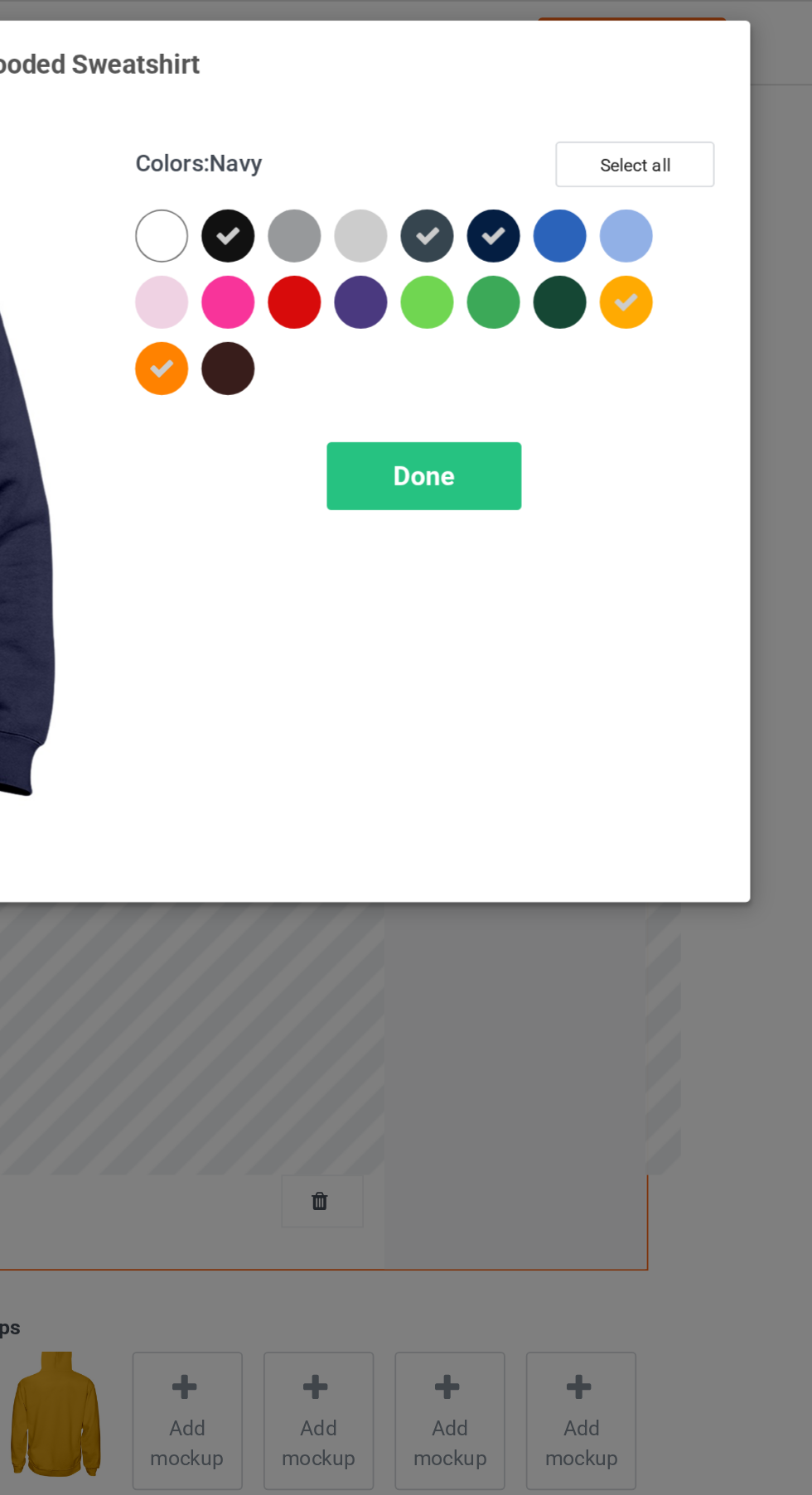
click at [505, 134] on div at bounding box center [507, 132] width 30 height 30
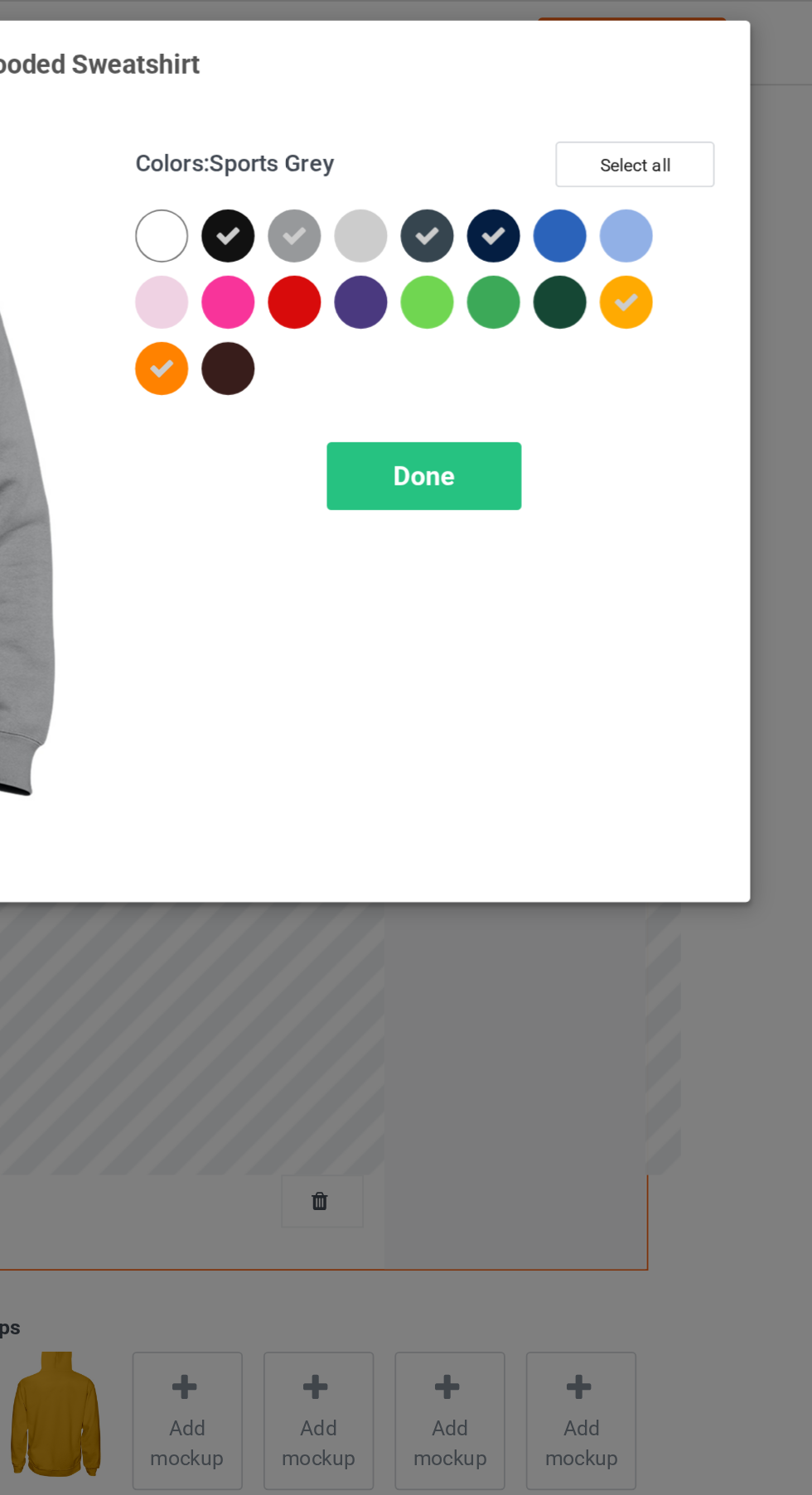
click at [668, 138] on div at bounding box center [656, 132] width 30 height 30
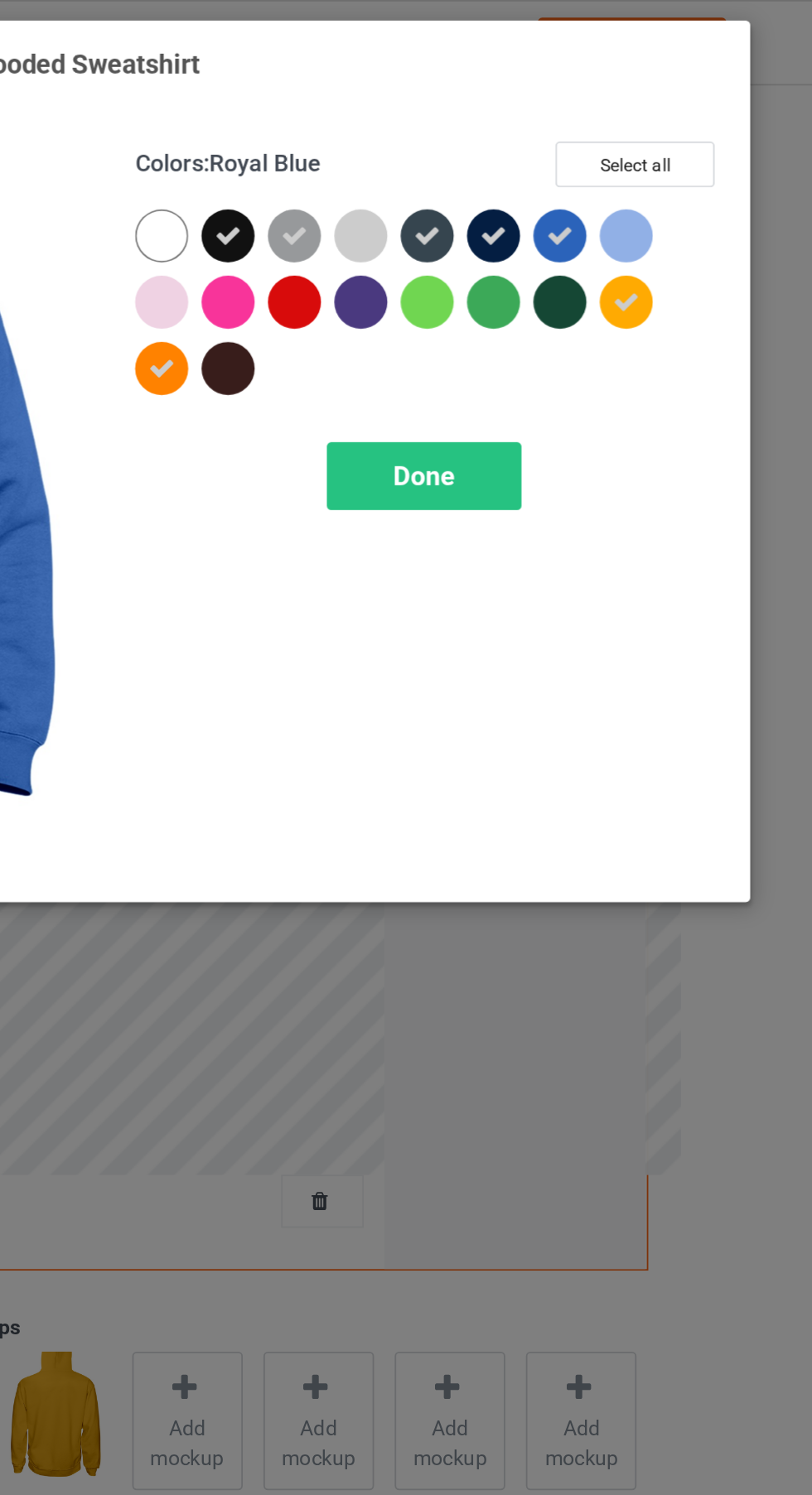
click at [470, 199] on div at bounding box center [470, 207] width 30 height 30
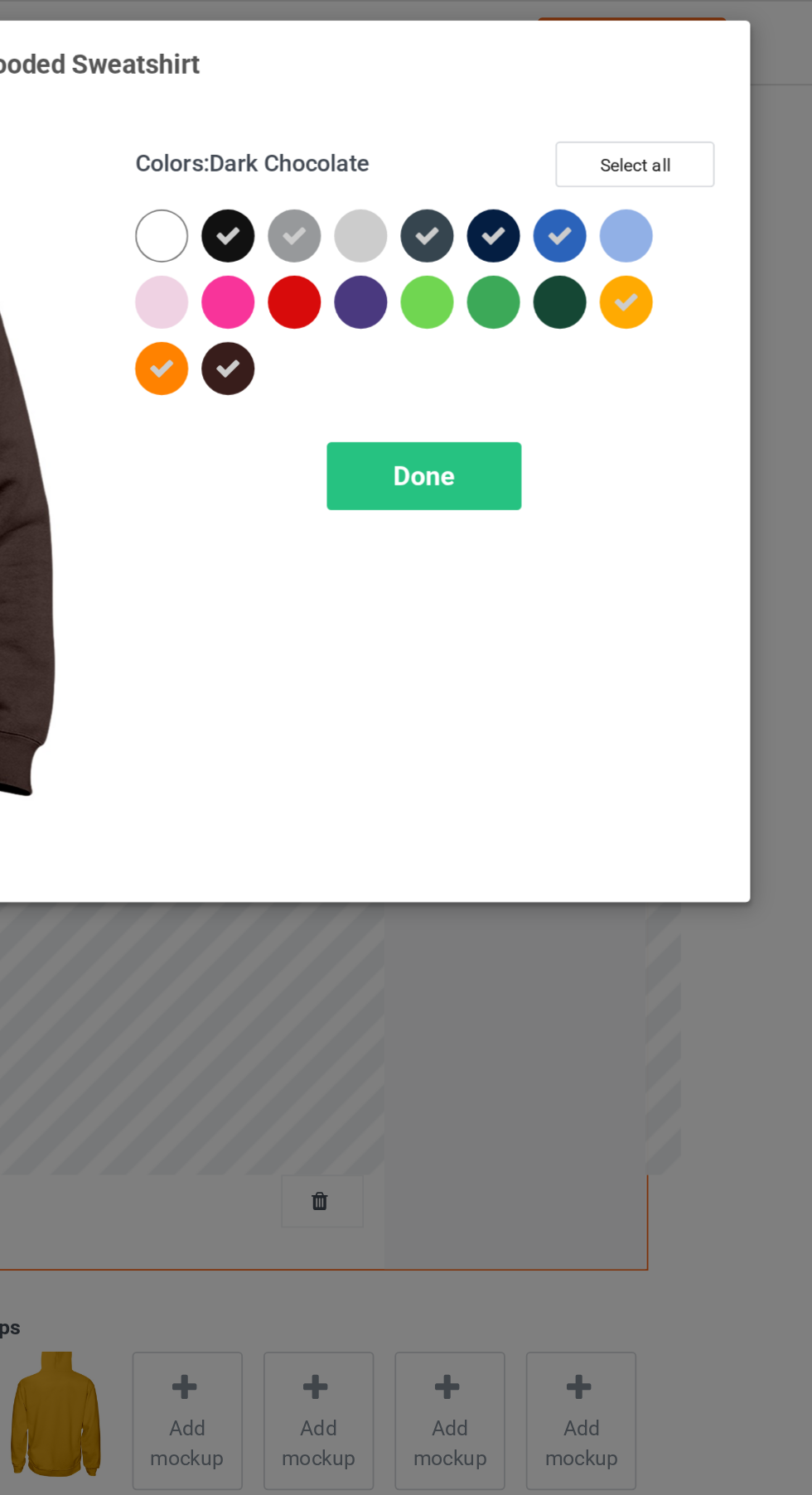
click at [588, 264] on span "Done" at bounding box center [580, 266] width 35 height 18
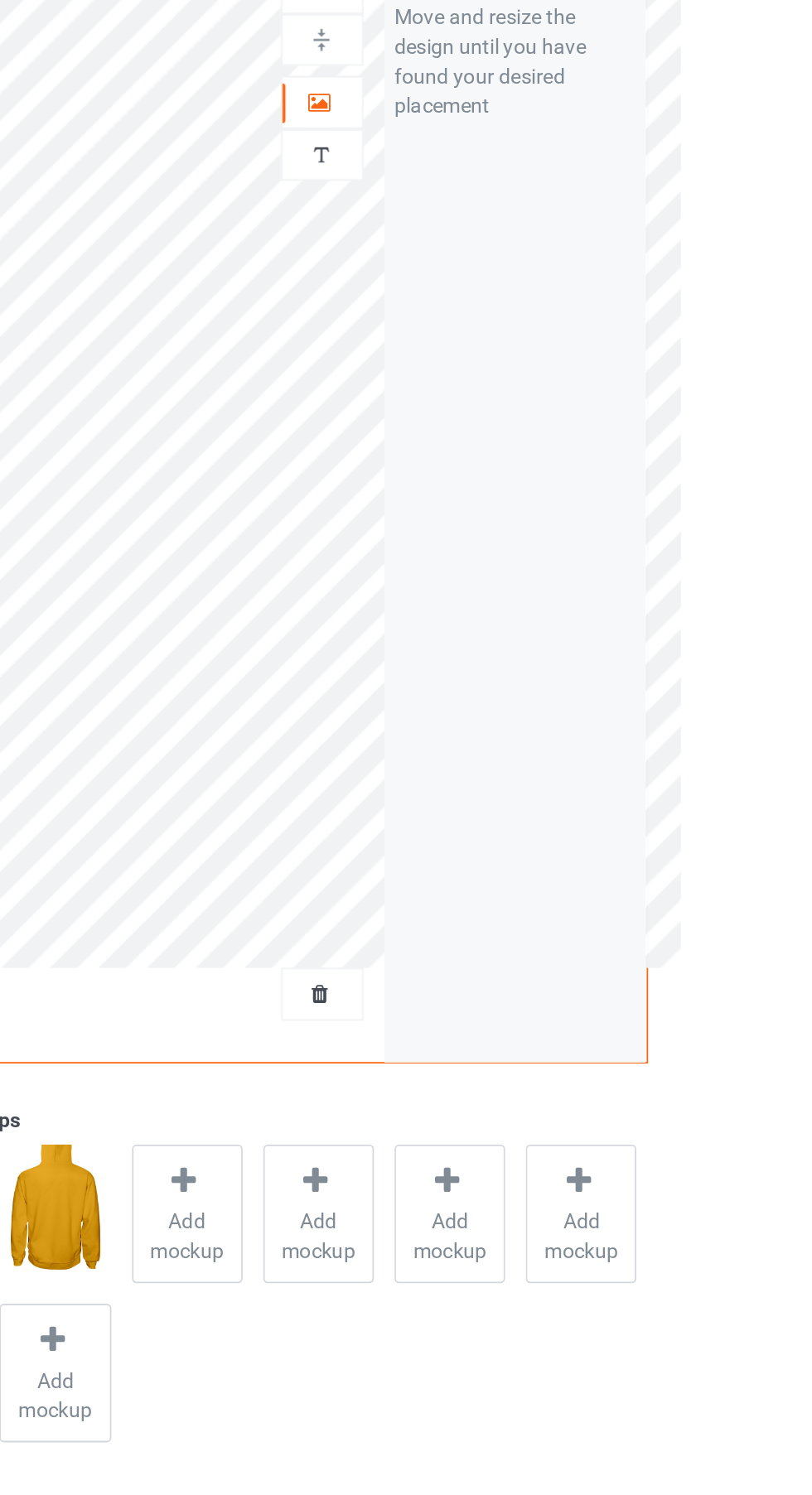
click at [472, 795] on span "Add mockup" at bounding box center [446, 811] width 60 height 33
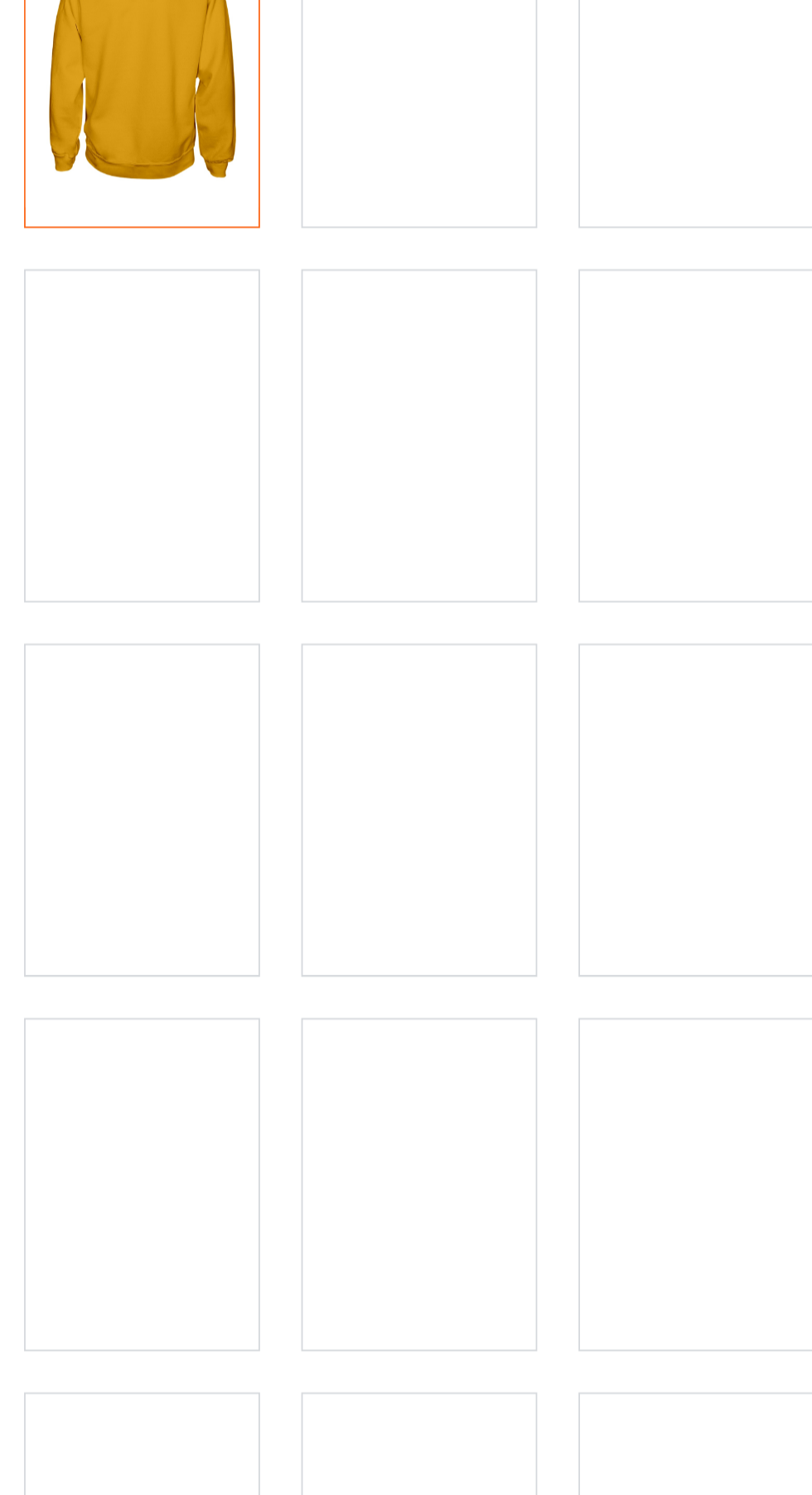
click at [487, 810] on div at bounding box center [483, 821] width 130 height 186
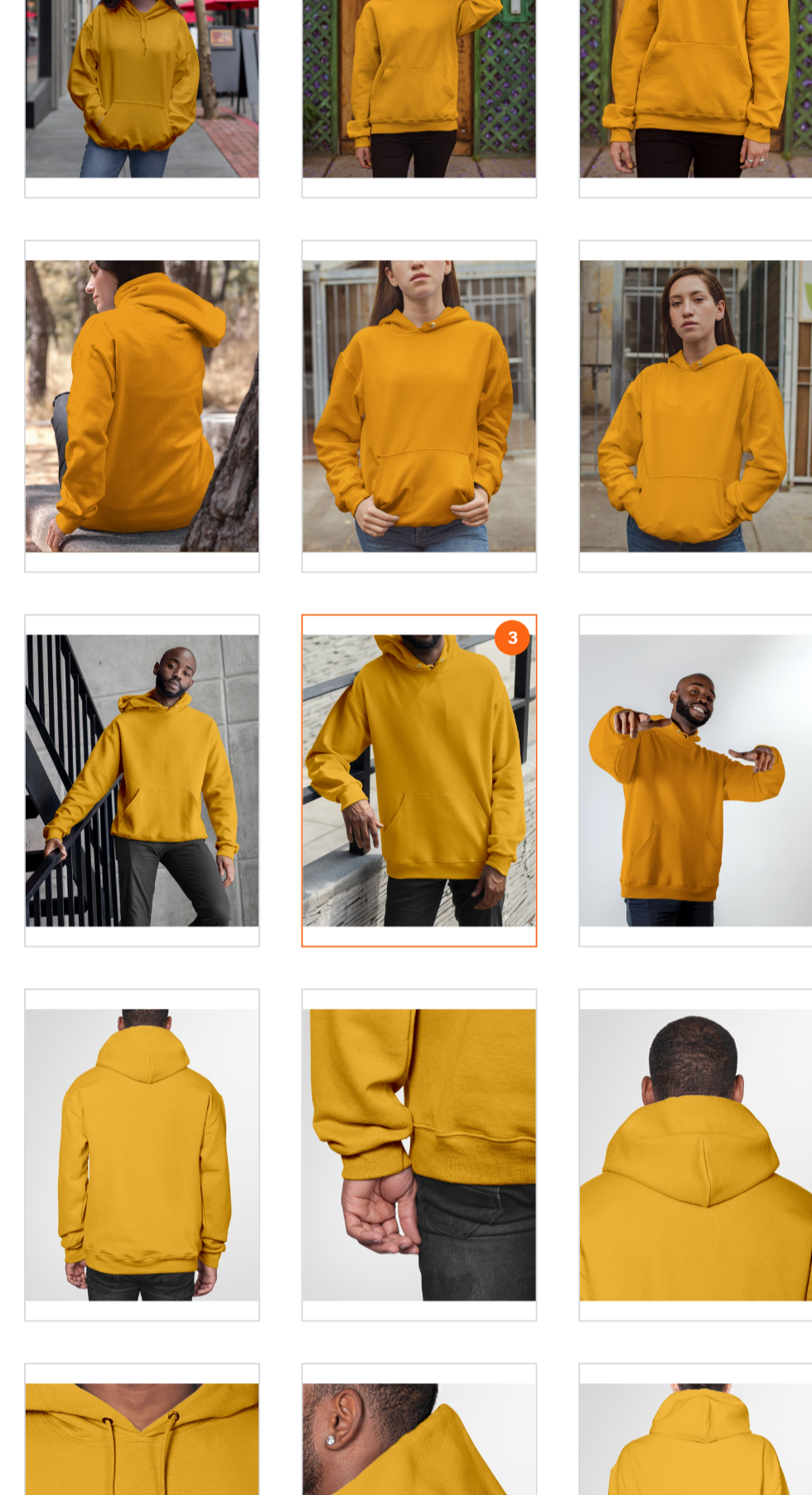
scroll to position [105, 0]
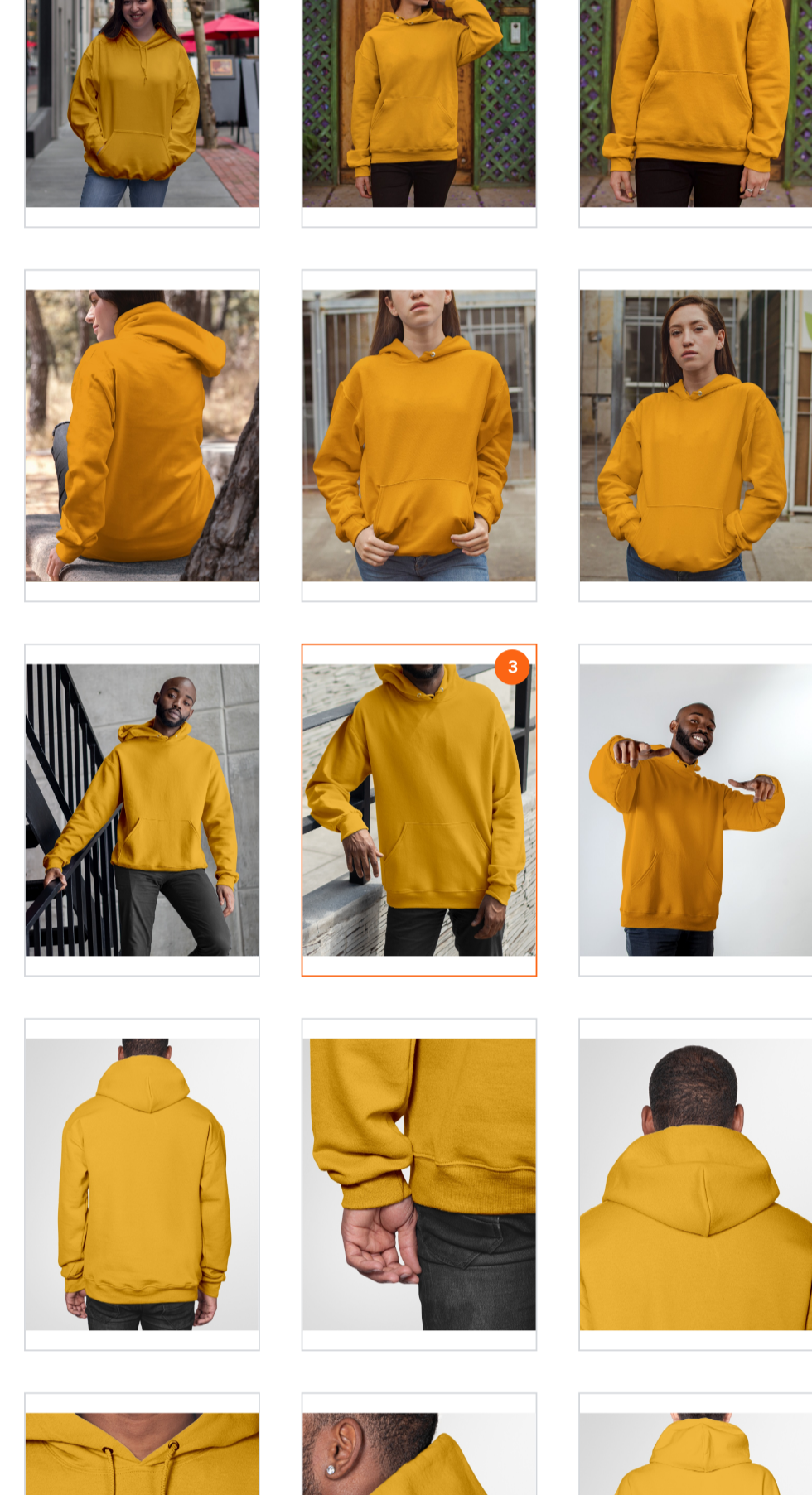
click at [498, 566] on div at bounding box center [483, 505] width 130 height 186
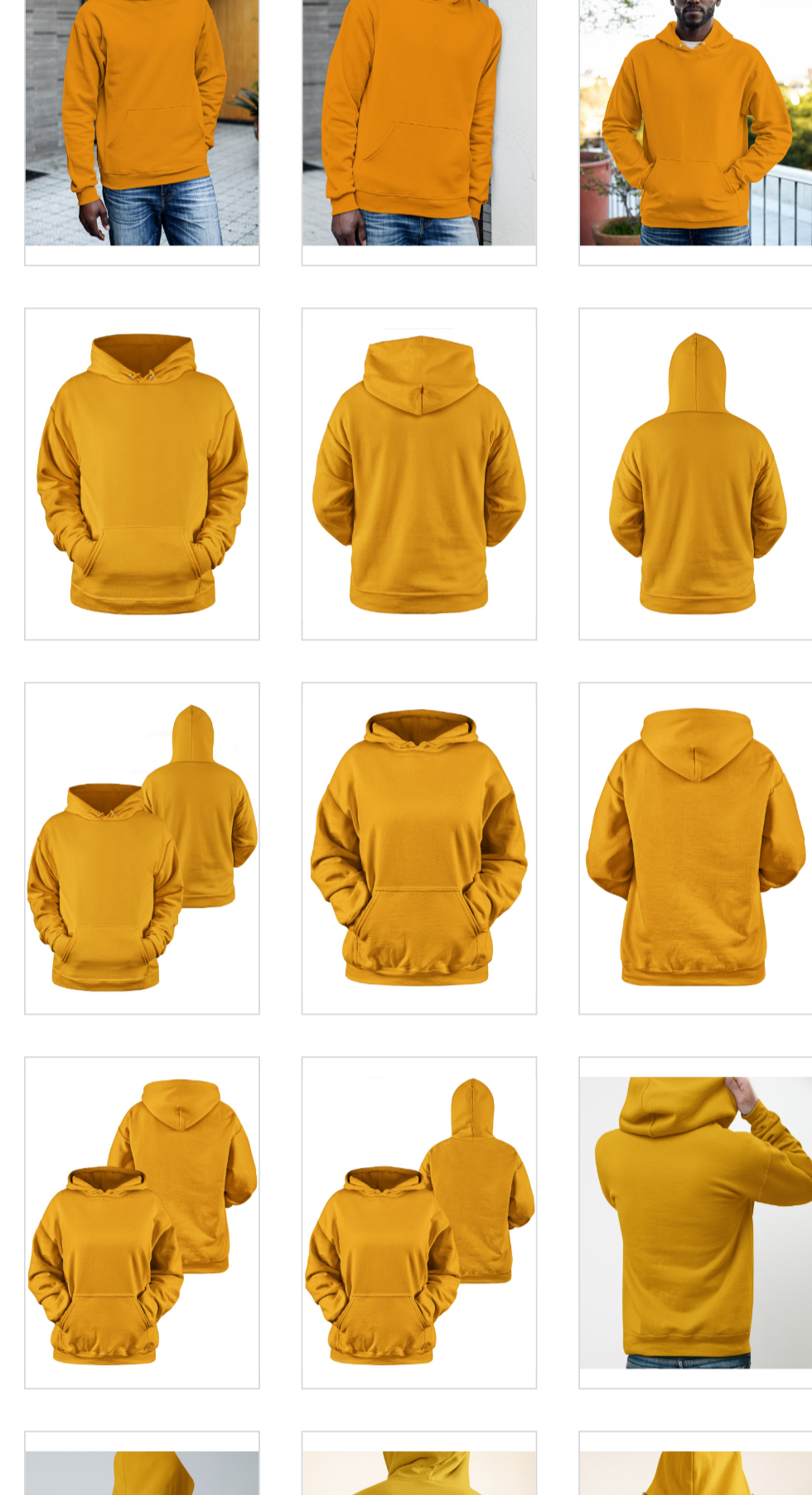
scroll to position [1558, 0]
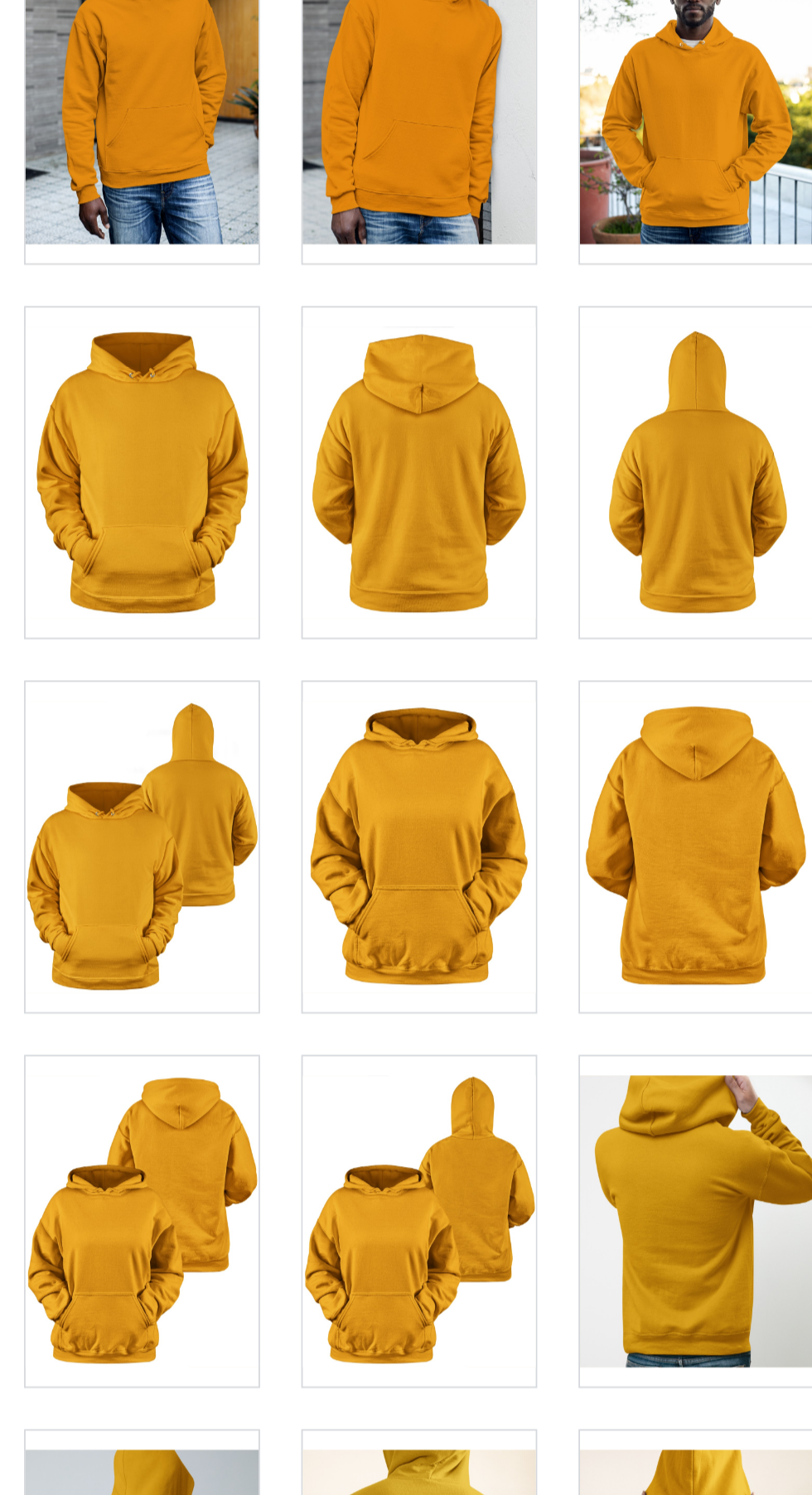
click at [493, 734] on div at bounding box center [483, 736] width 130 height 186
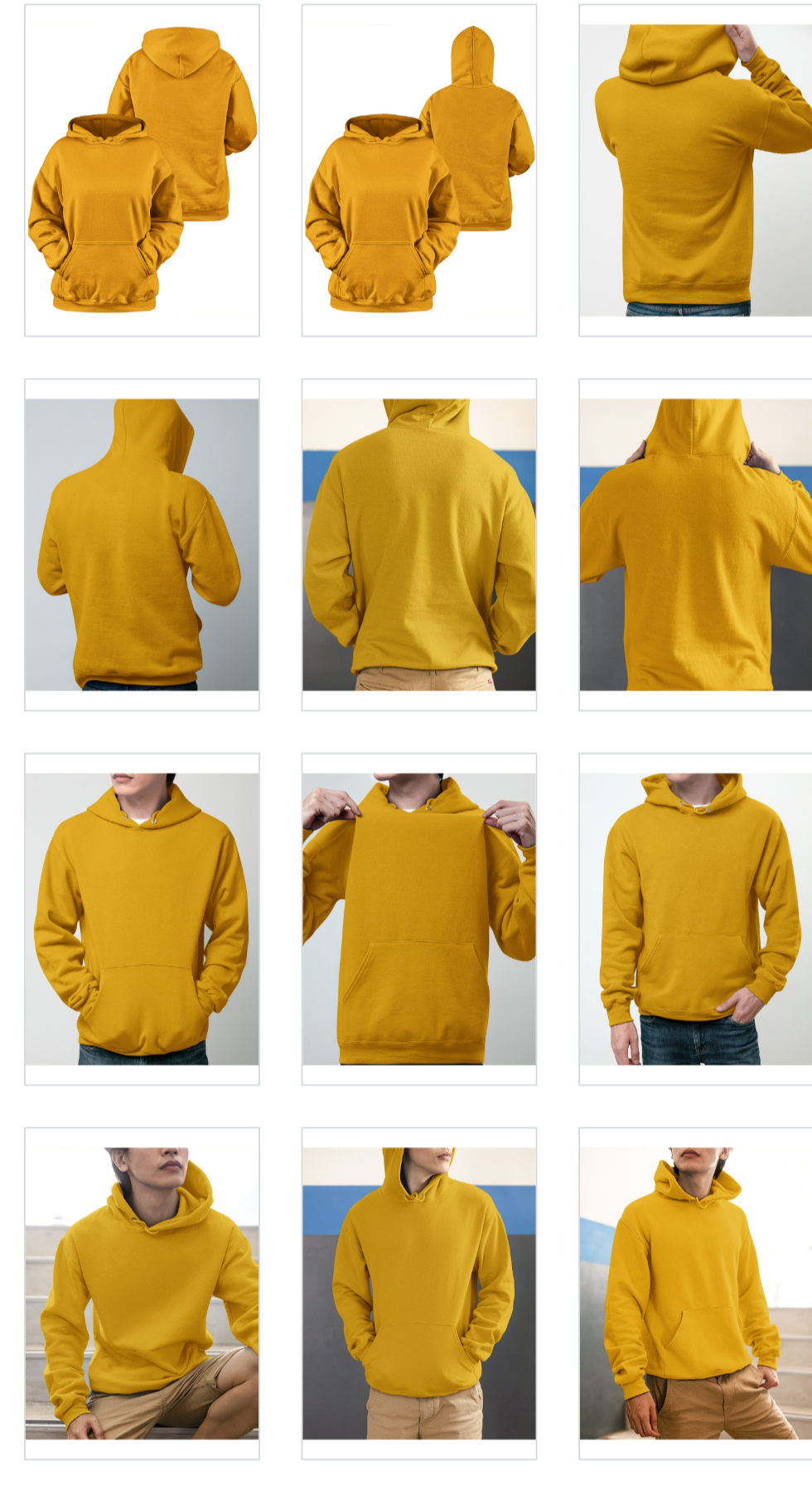
scroll to position [2146, 0]
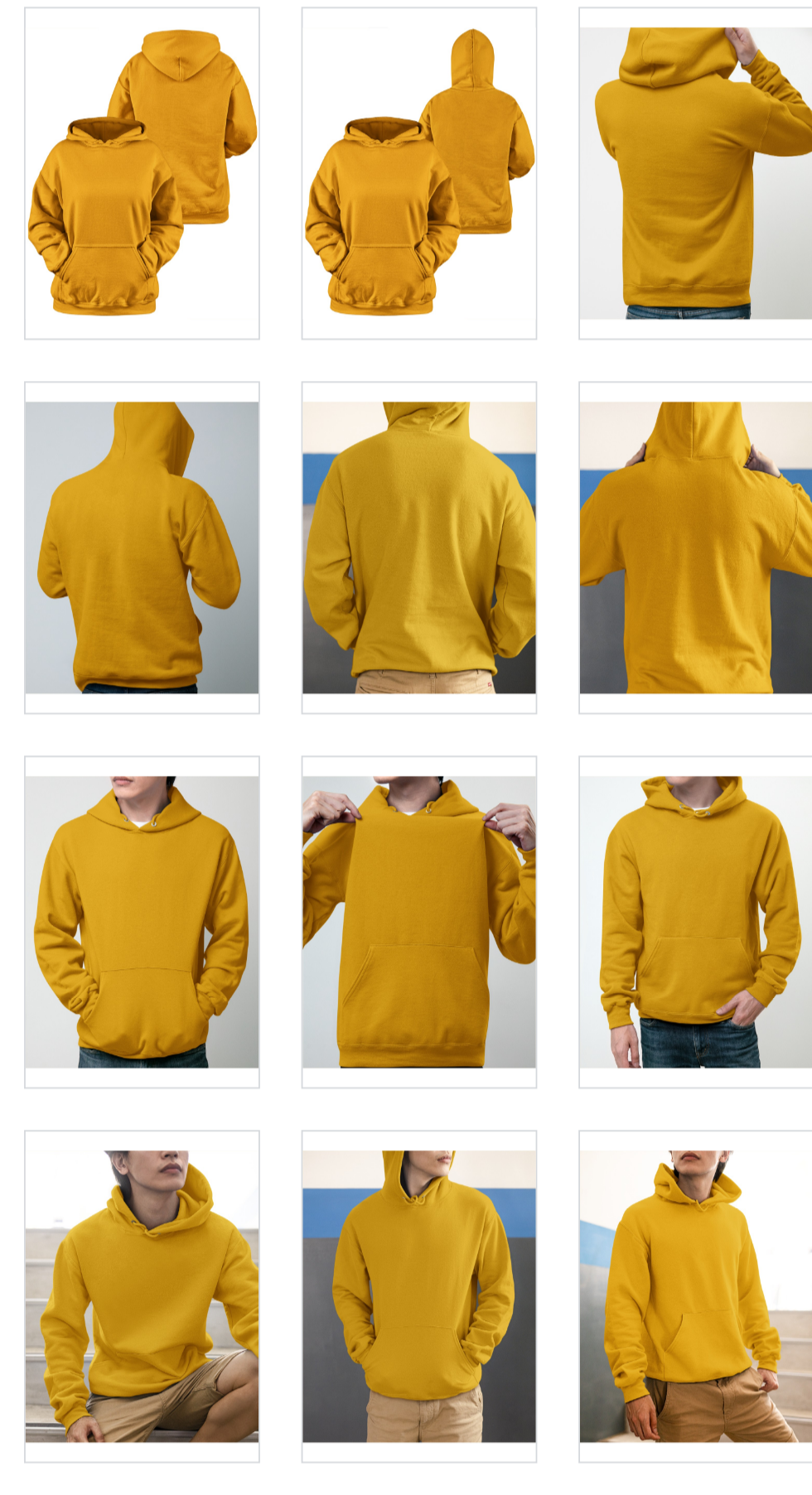
click at [500, 826] on div at bounding box center [483, 779] width 130 height 186
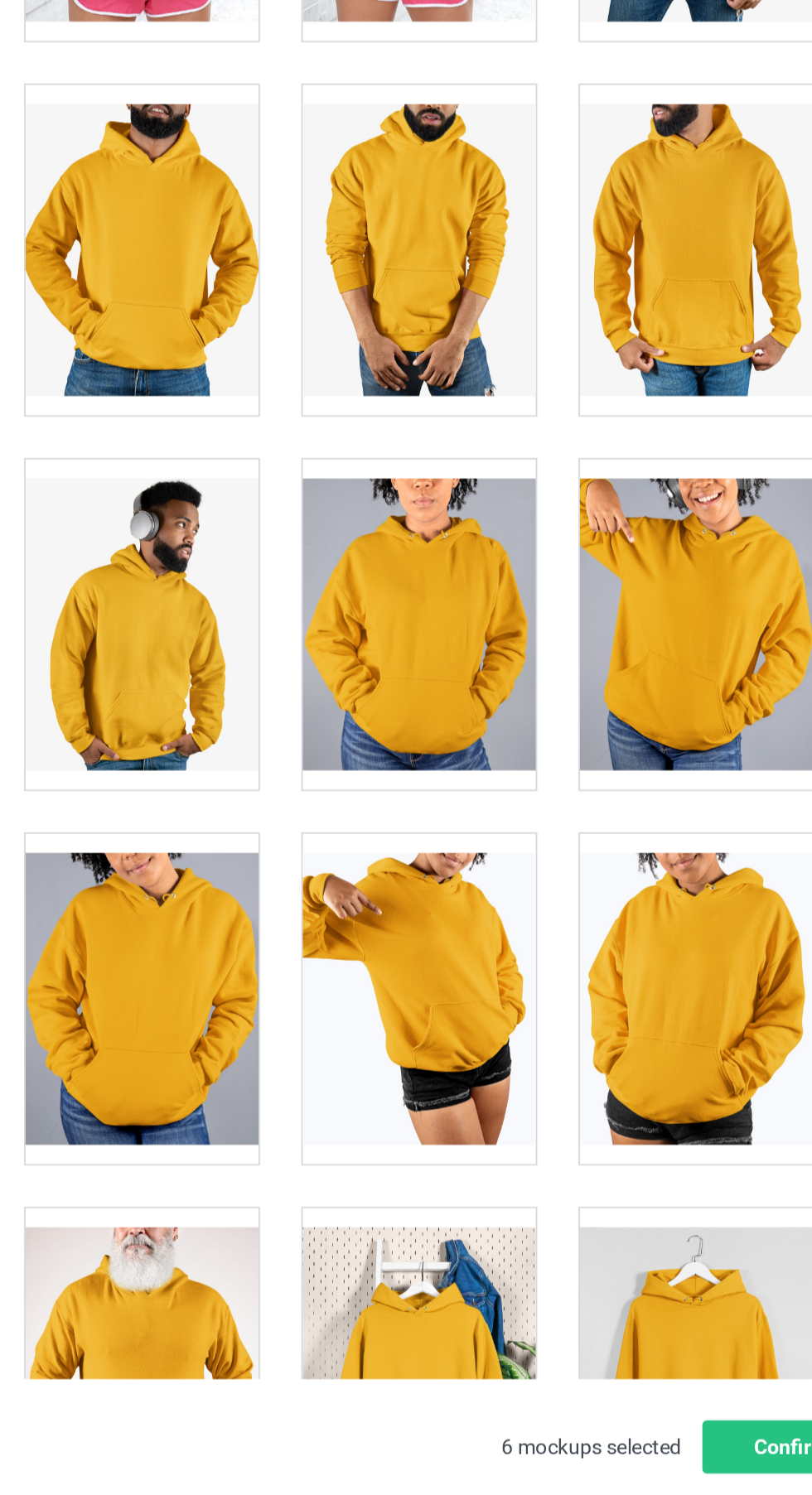
scroll to position [0, 0]
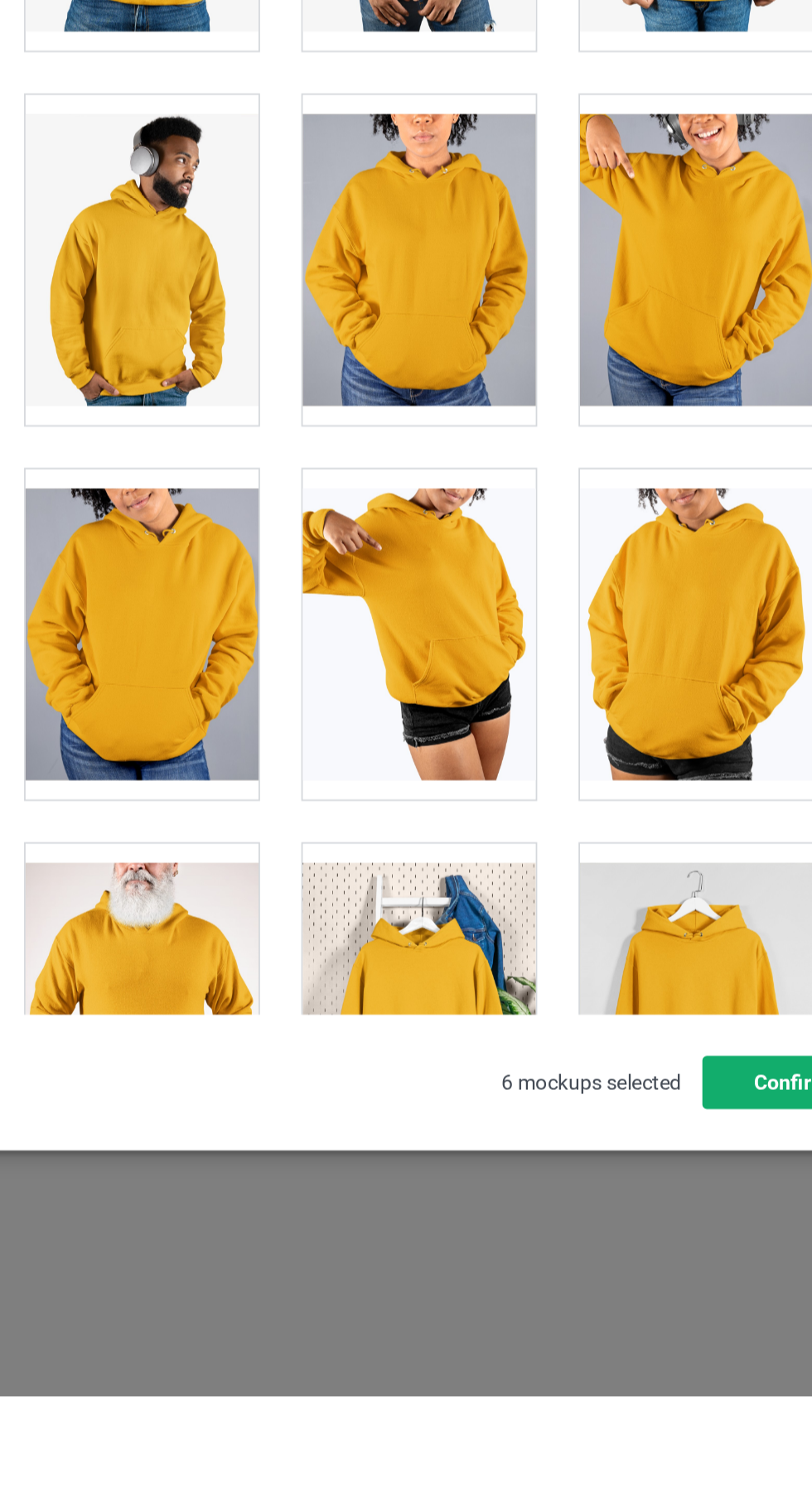
click at [660, 1334] on button "Confirm" at bounding box center [693, 1319] width 100 height 30
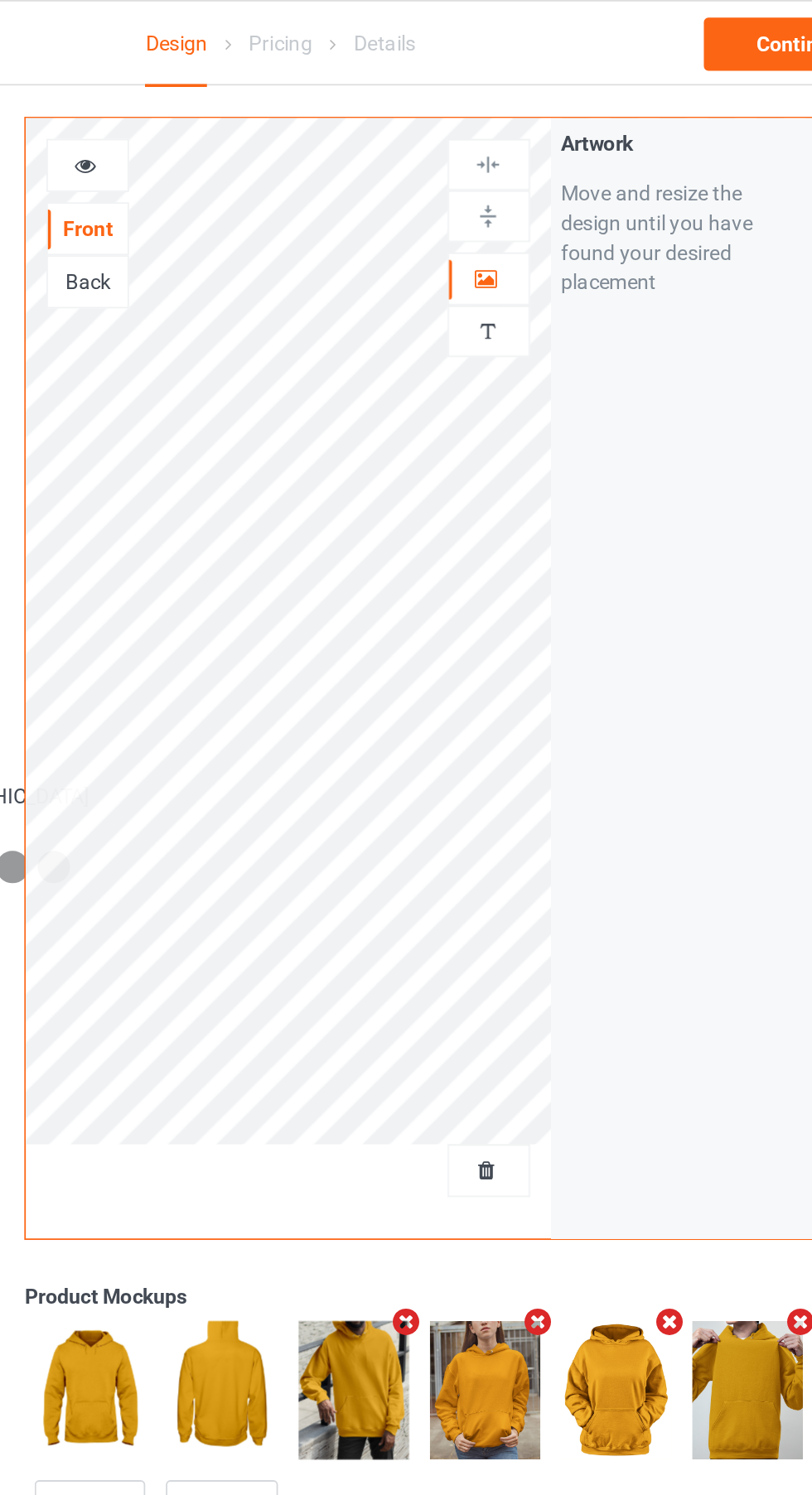
scroll to position [6, 0]
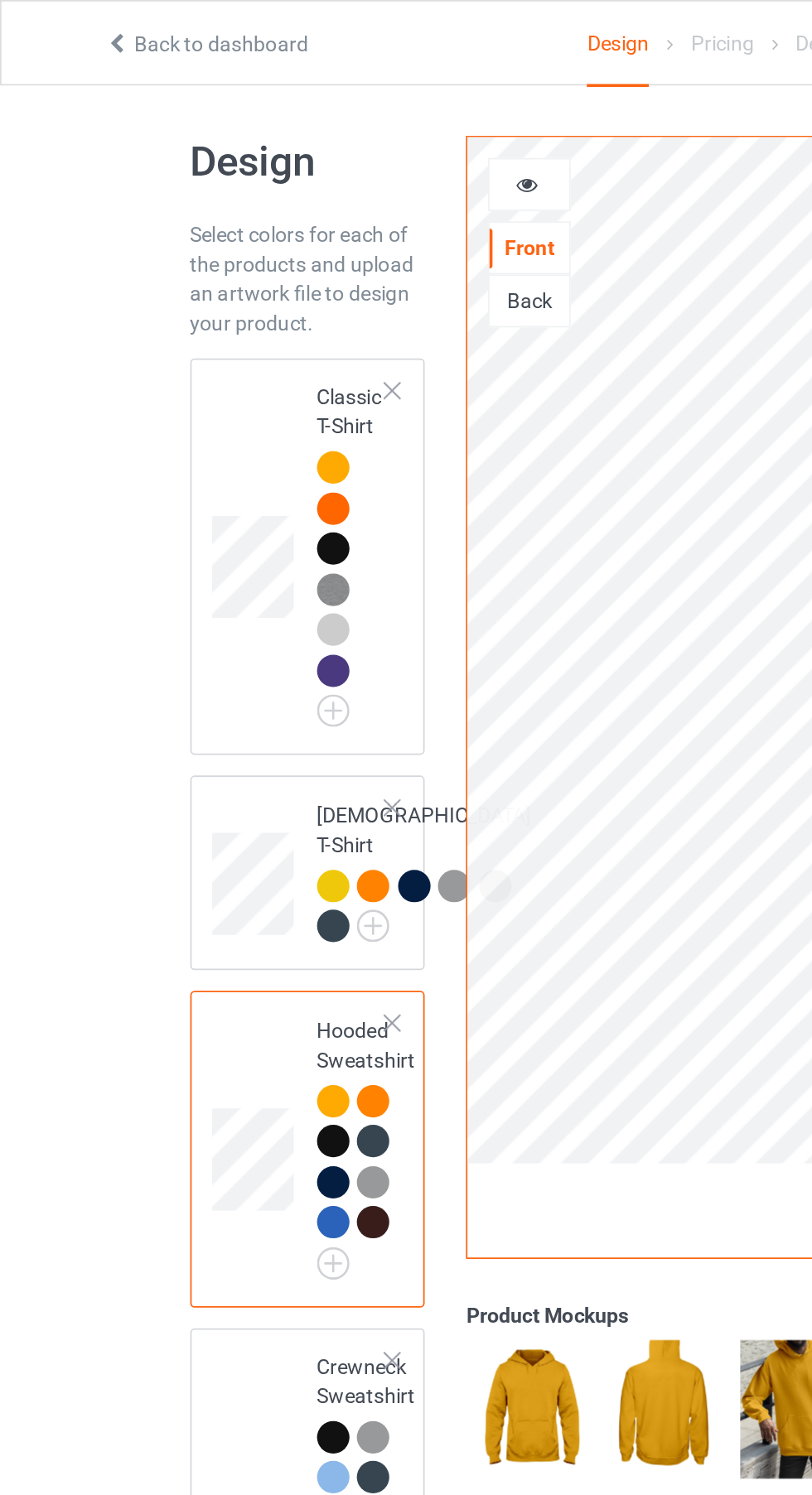
click at [0, 0] on img at bounding box center [0, 0] width 0 height 0
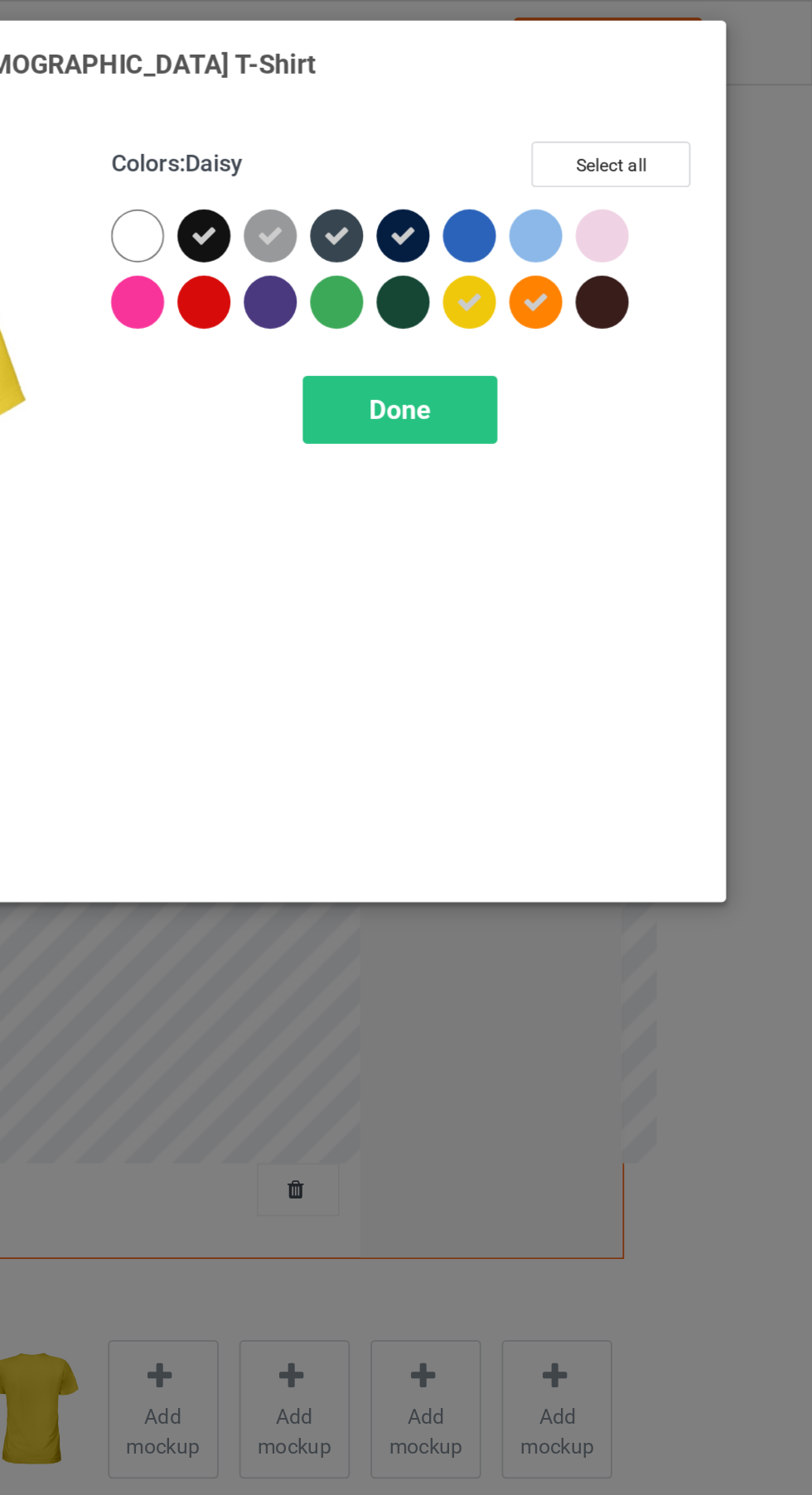
click at [572, 229] on span "Done" at bounding box center [580, 229] width 35 height 18
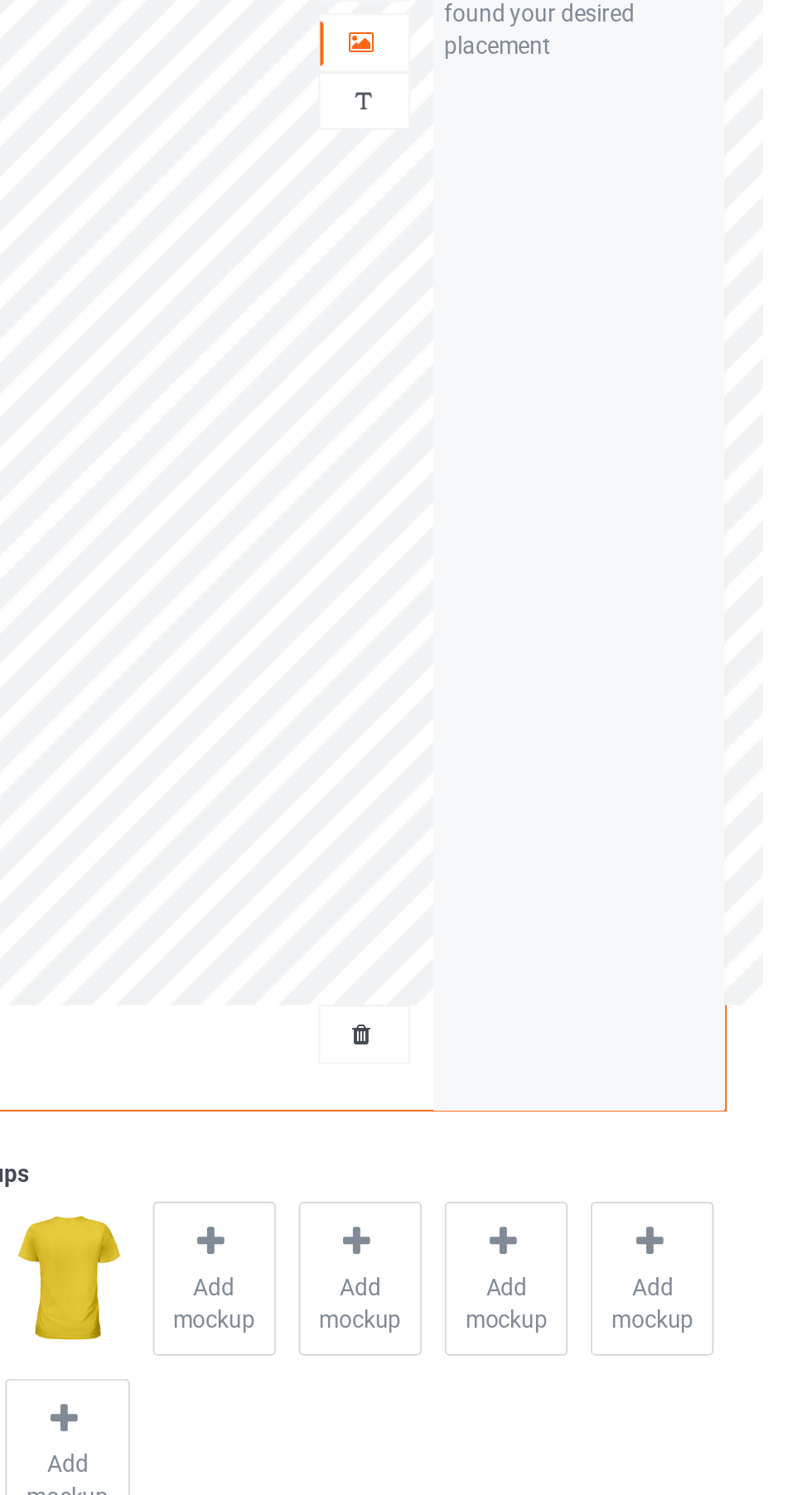
scroll to position [6, 0]
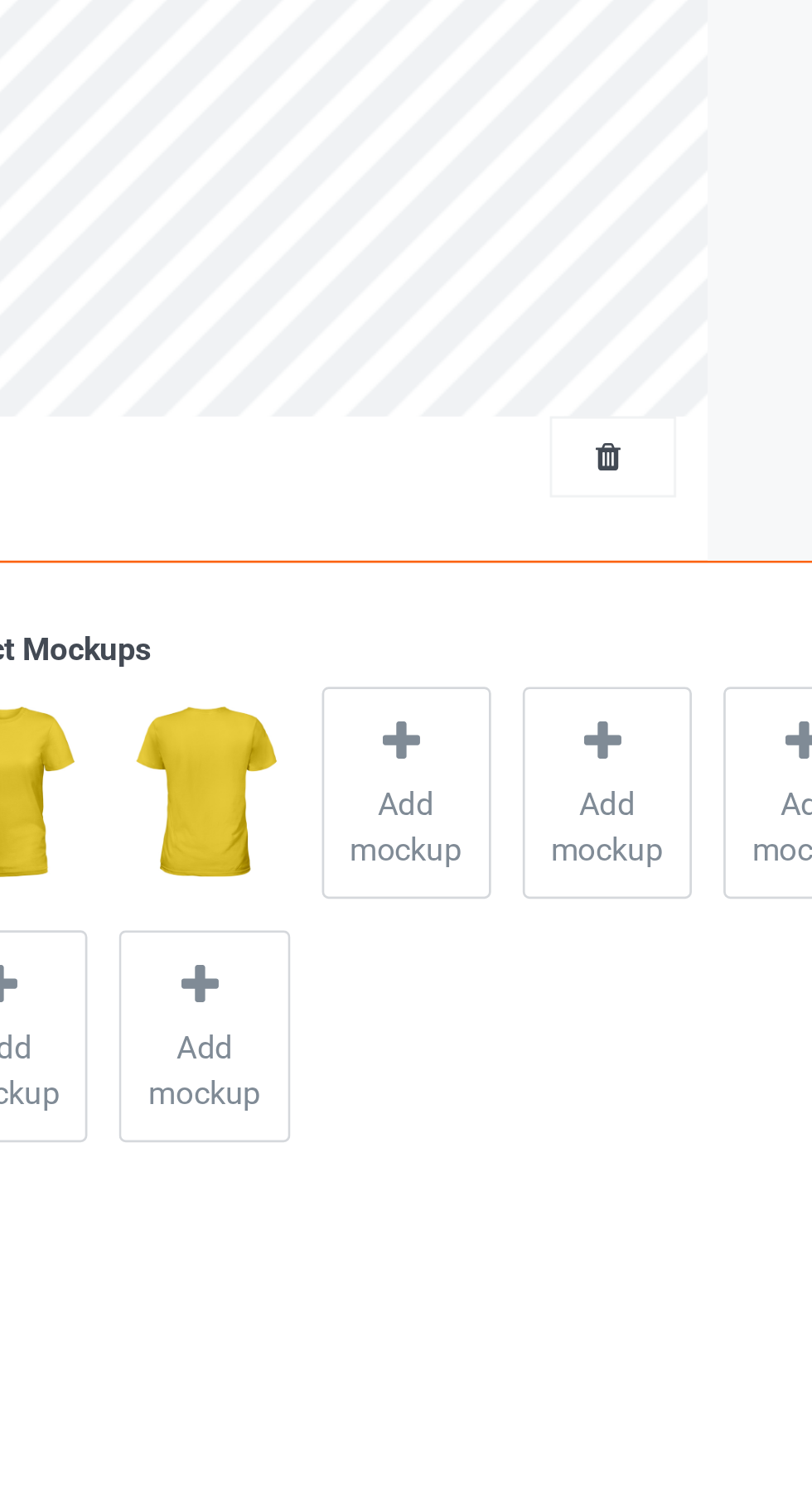
click at [449, 813] on span "Add mockup" at bounding box center [446, 805] width 60 height 33
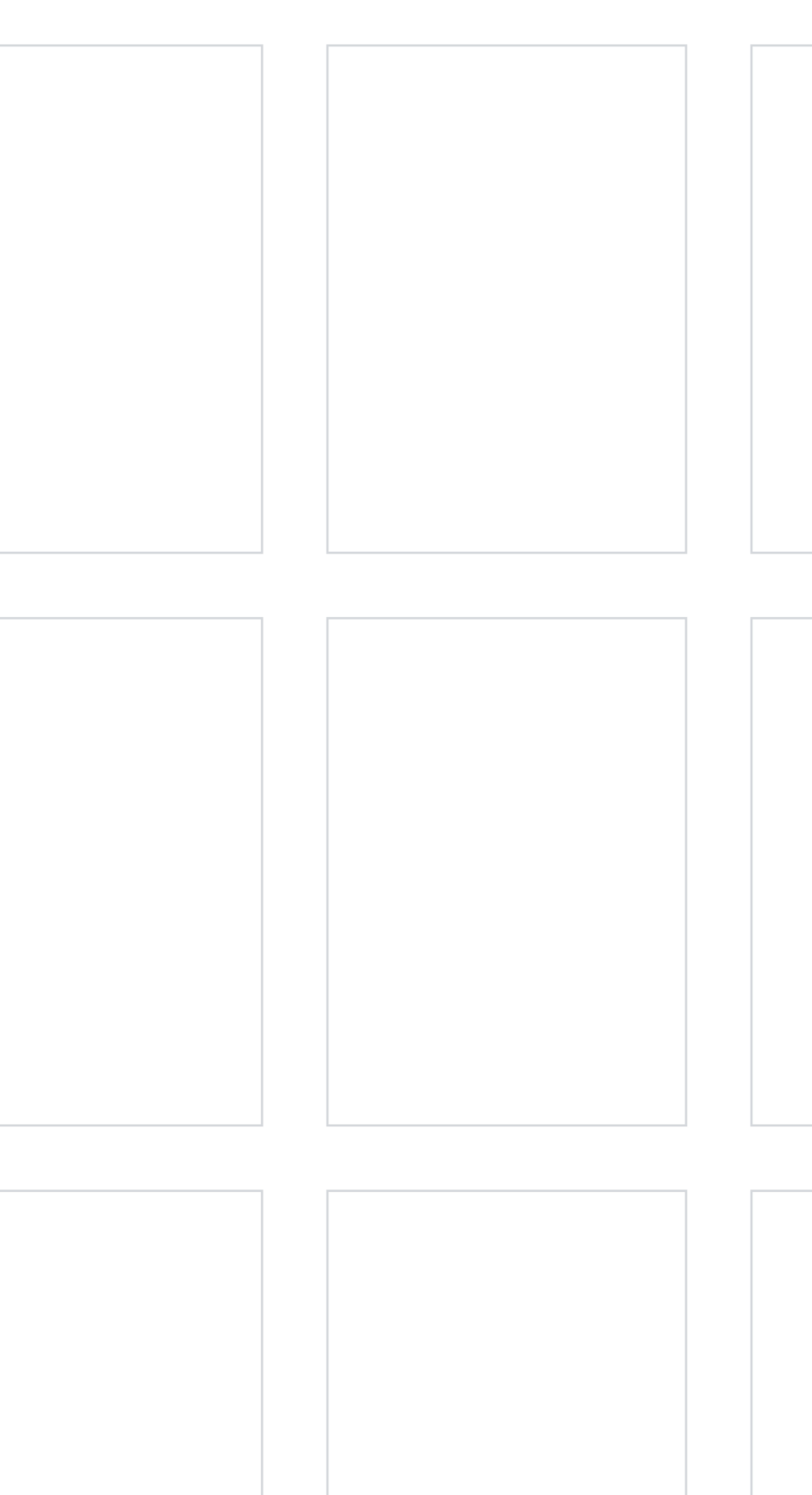
scroll to position [0, 0]
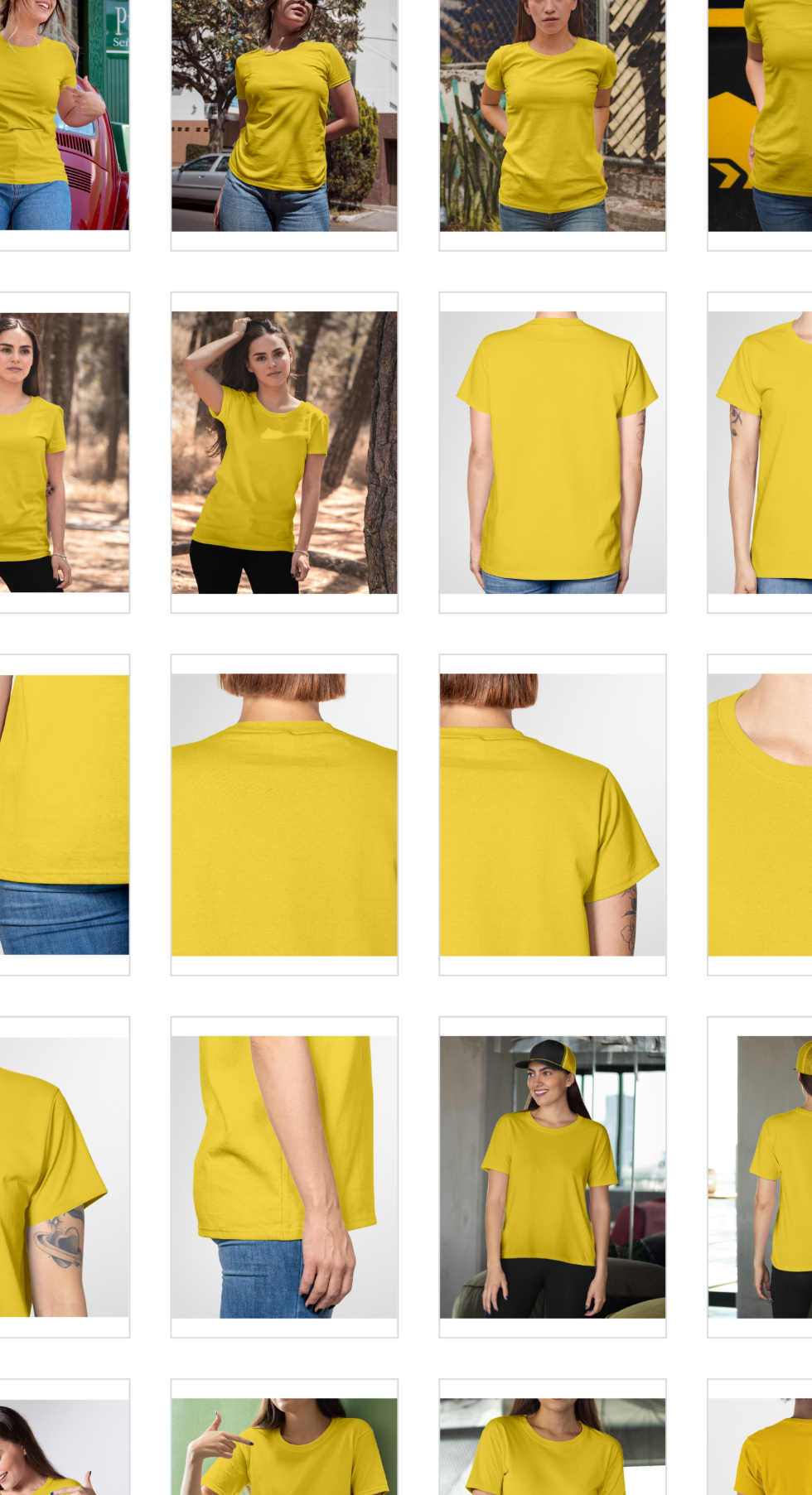
click at [508, 605] on div at bounding box center [483, 611] width 130 height 186
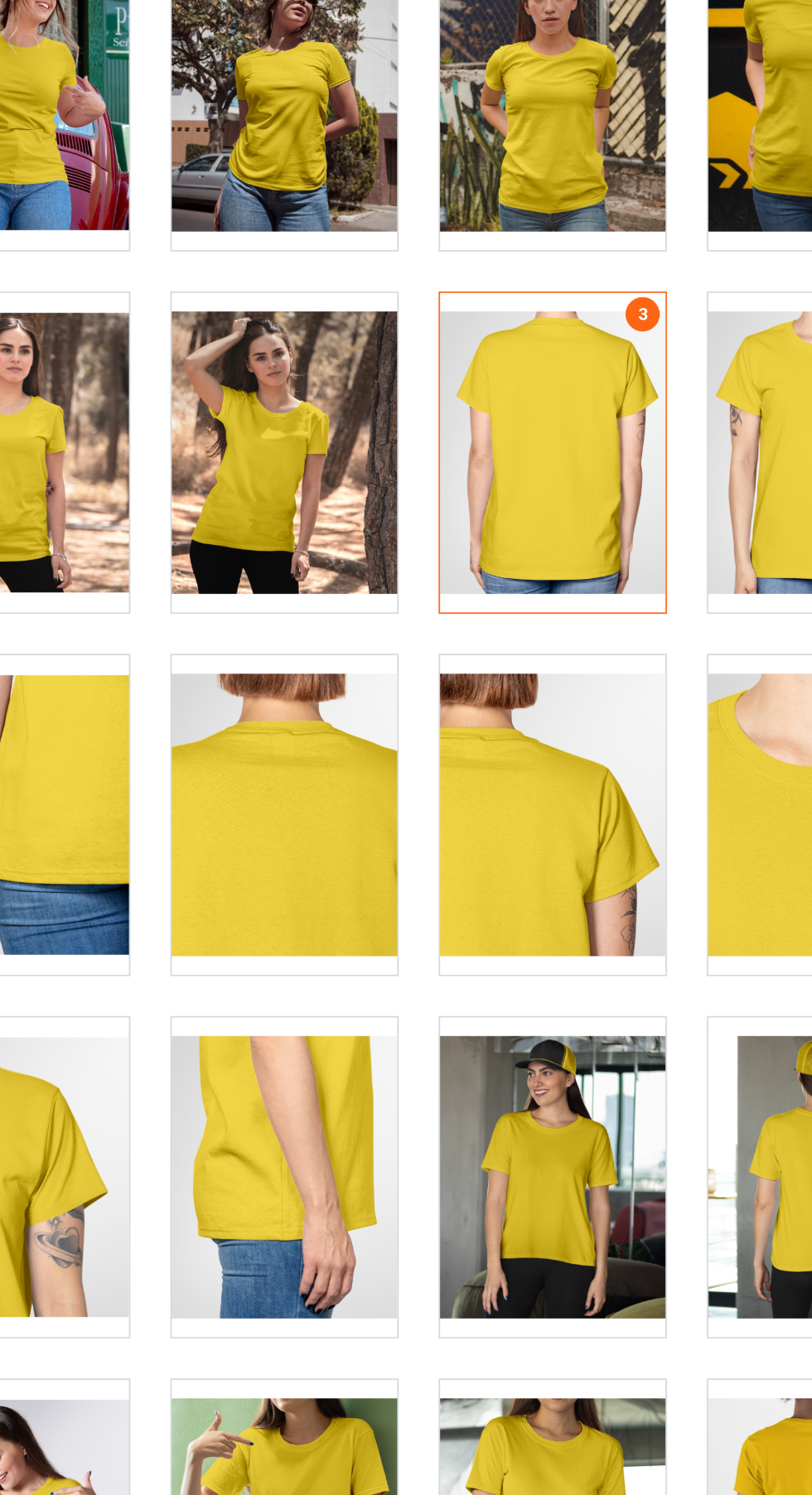
scroll to position [6, 0]
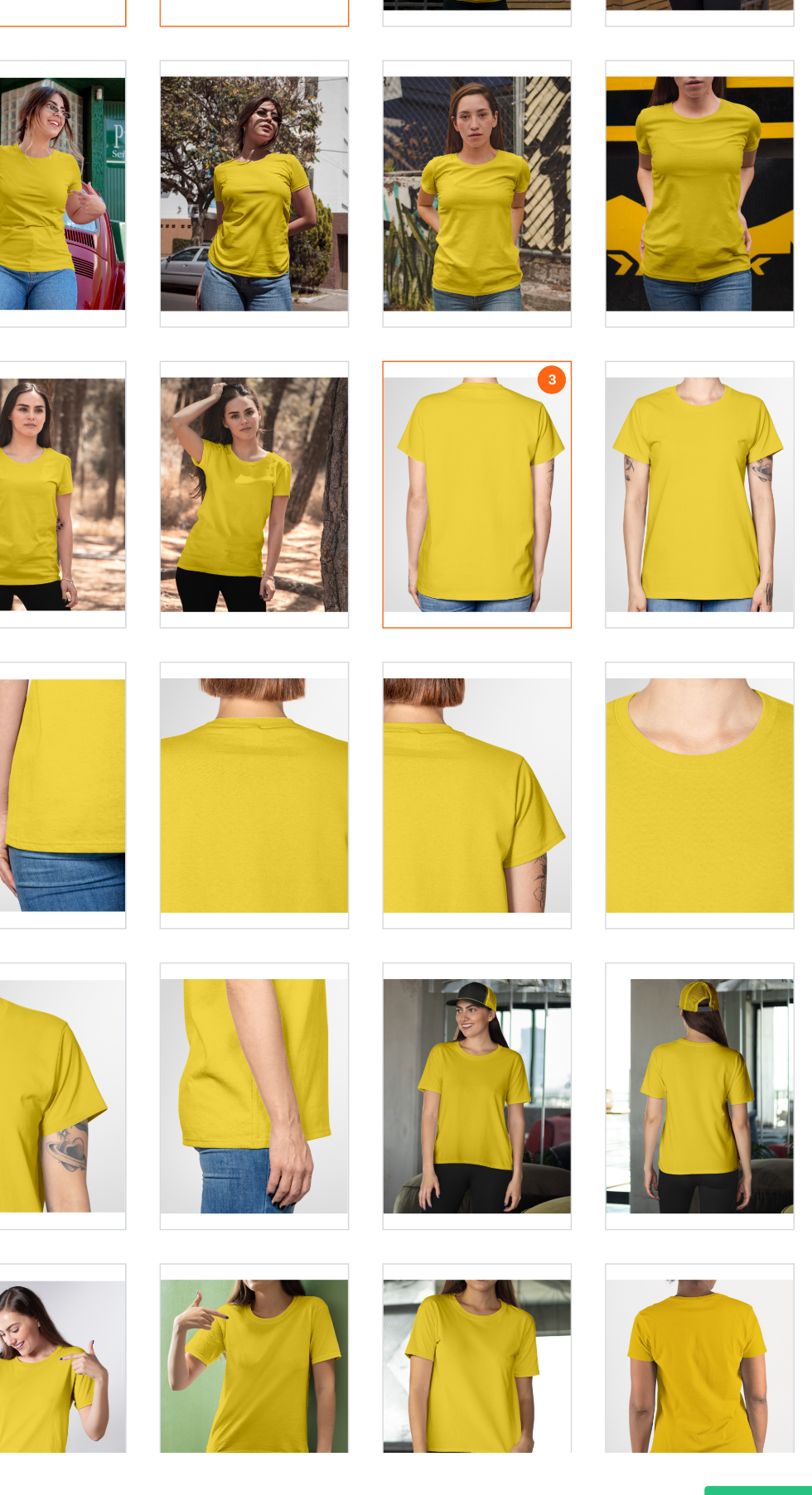
click at [656, 627] on div at bounding box center [639, 611] width 130 height 186
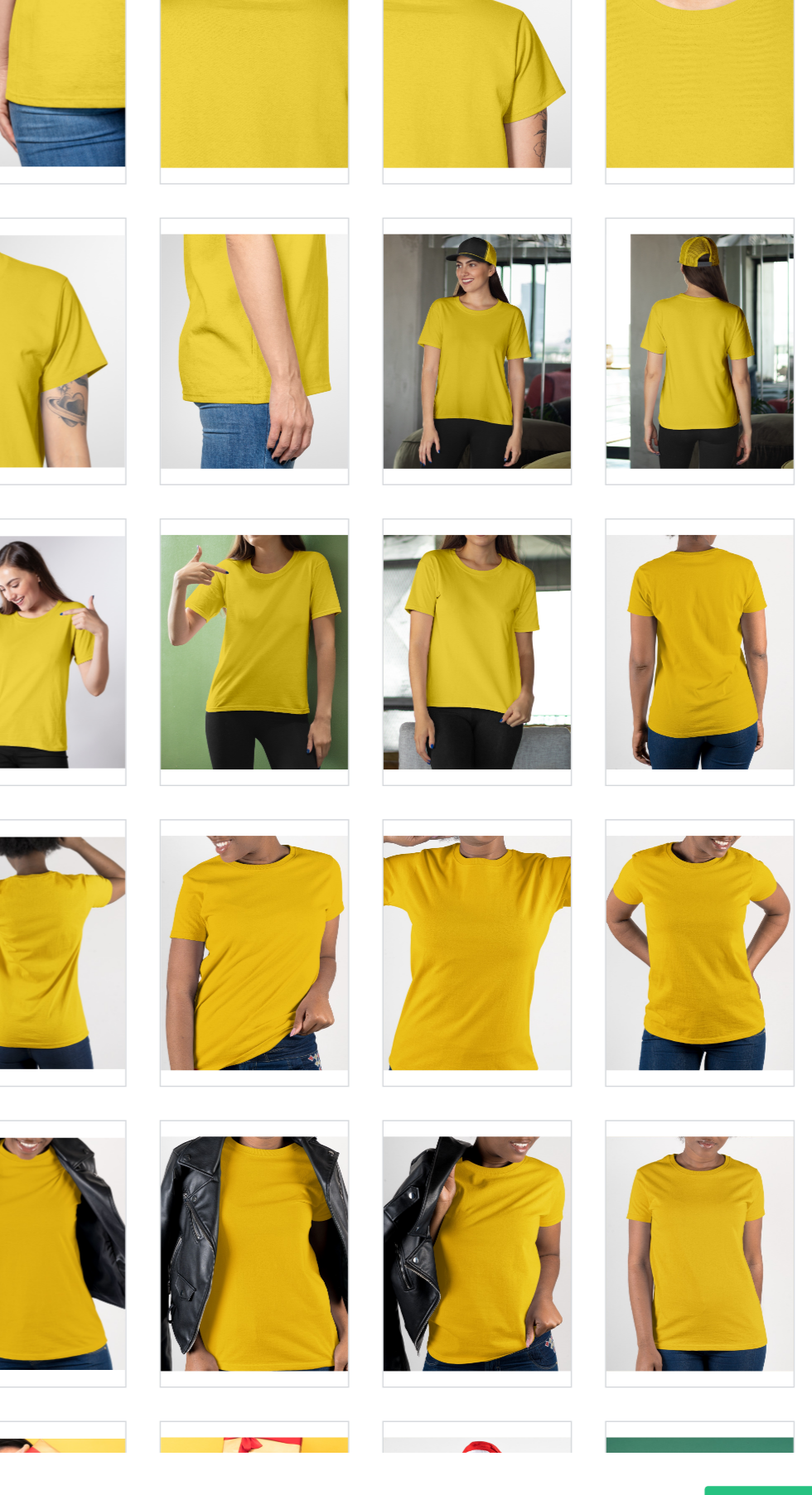
scroll to position [525, 0]
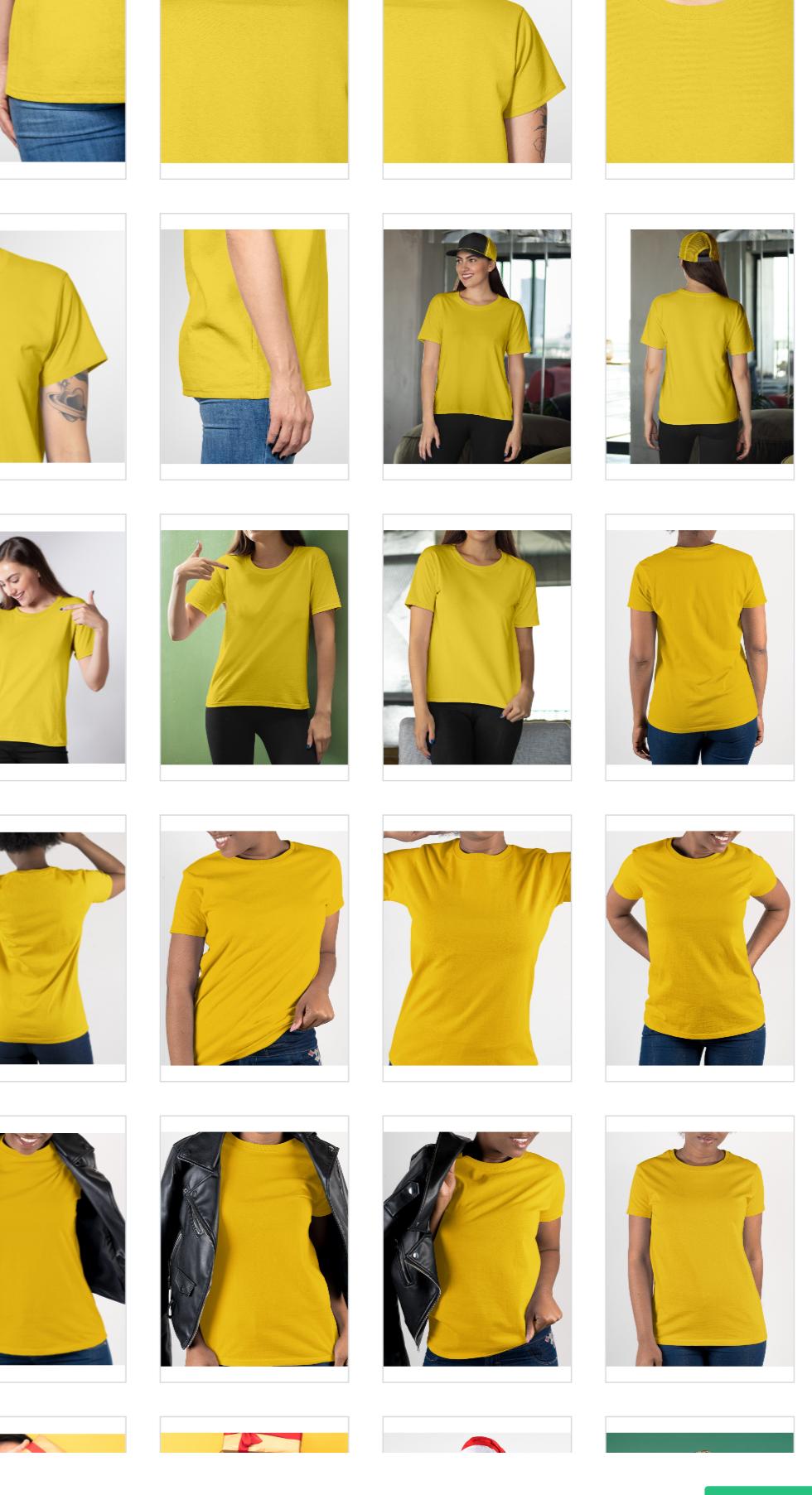
click at [517, 539] on div at bounding box center [483, 507] width 130 height 186
click at [653, 967] on div at bounding box center [639, 928] width 130 height 186
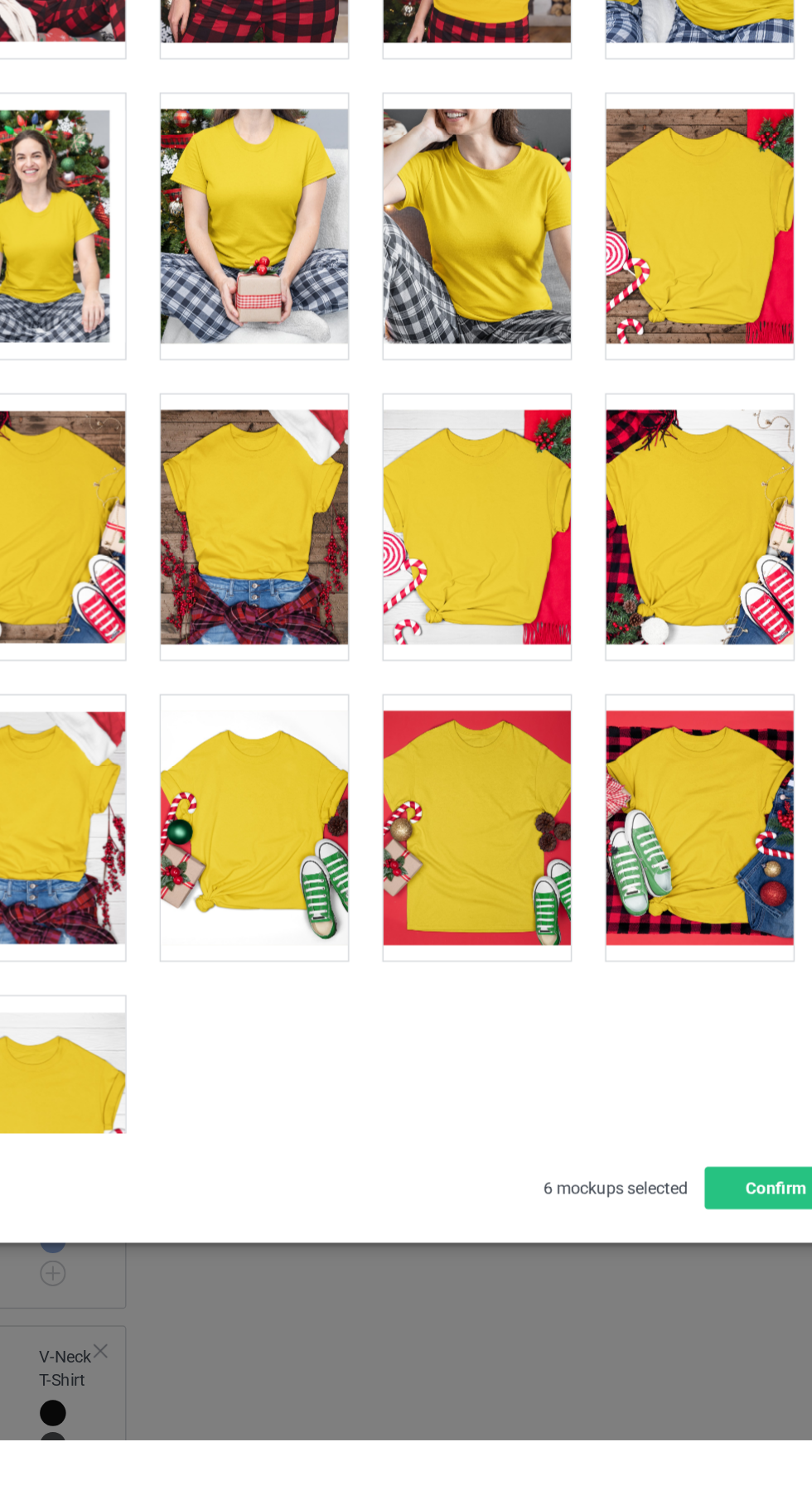
scroll to position [6, 0]
click at [656, 1334] on button "Confirm" at bounding box center [693, 1319] width 100 height 30
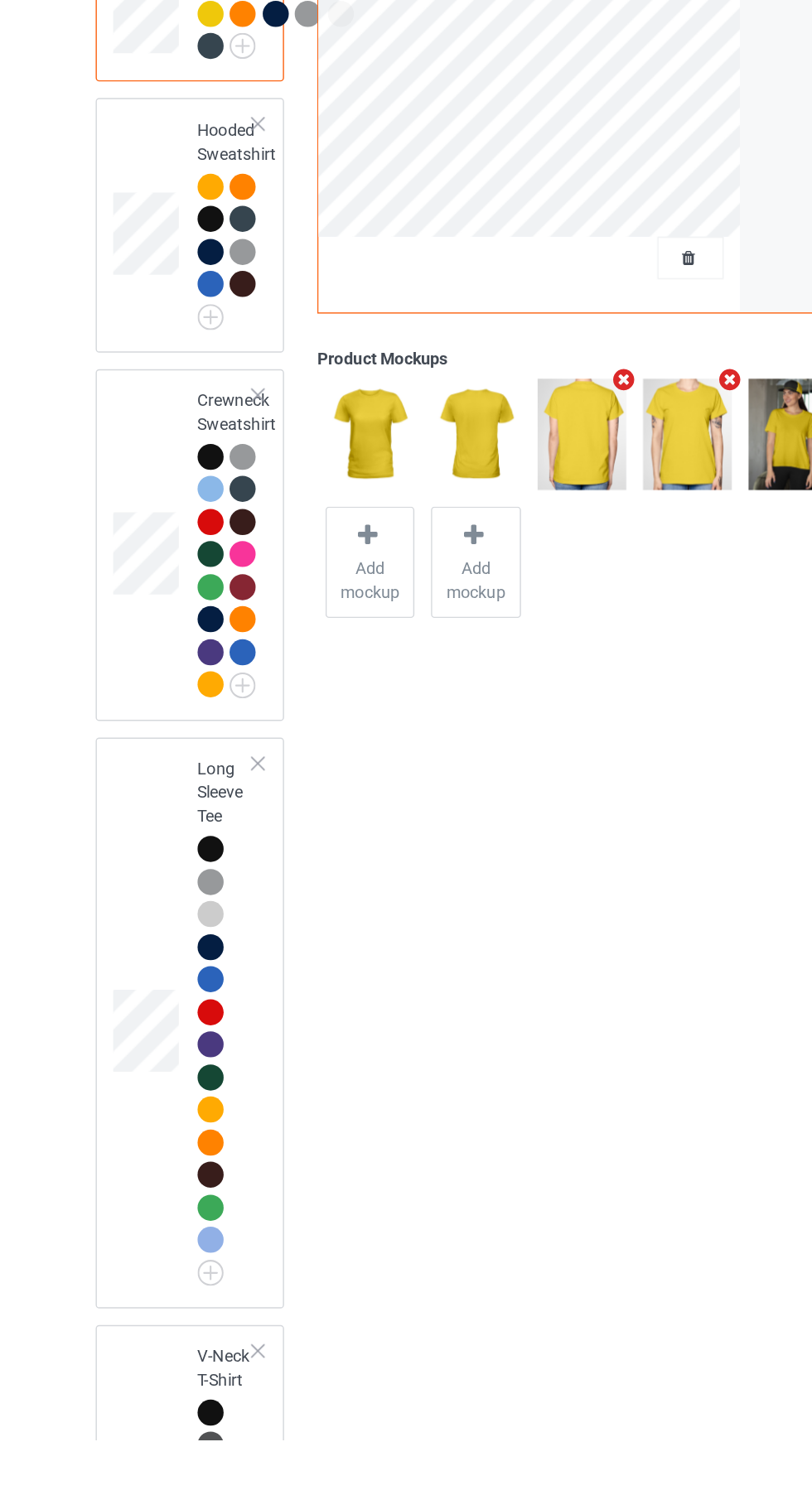
scroll to position [83, 0]
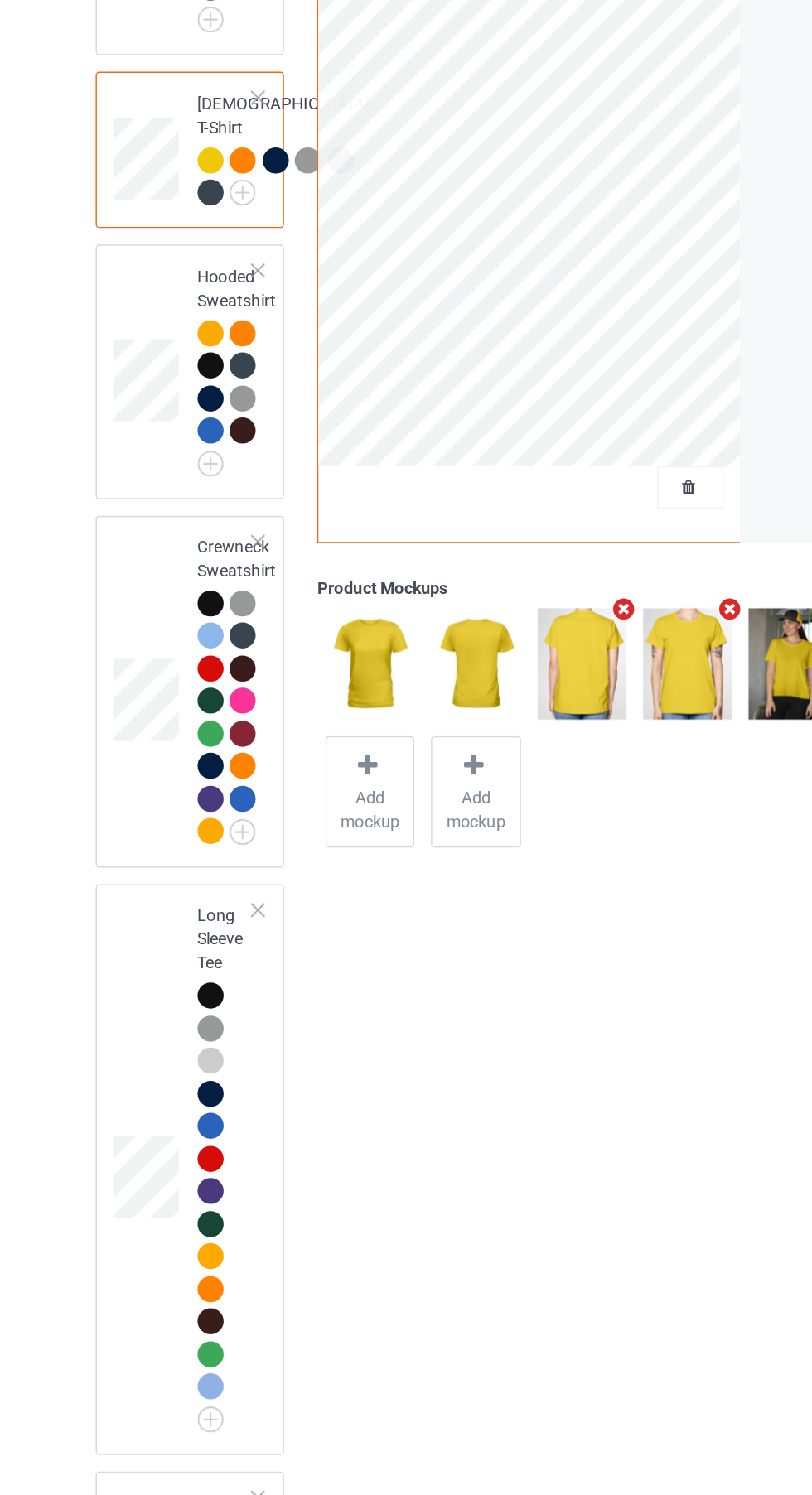
click at [216, 651] on td "Hooded Sweatshirt" at bounding box center [206, 569] width 74 height 164
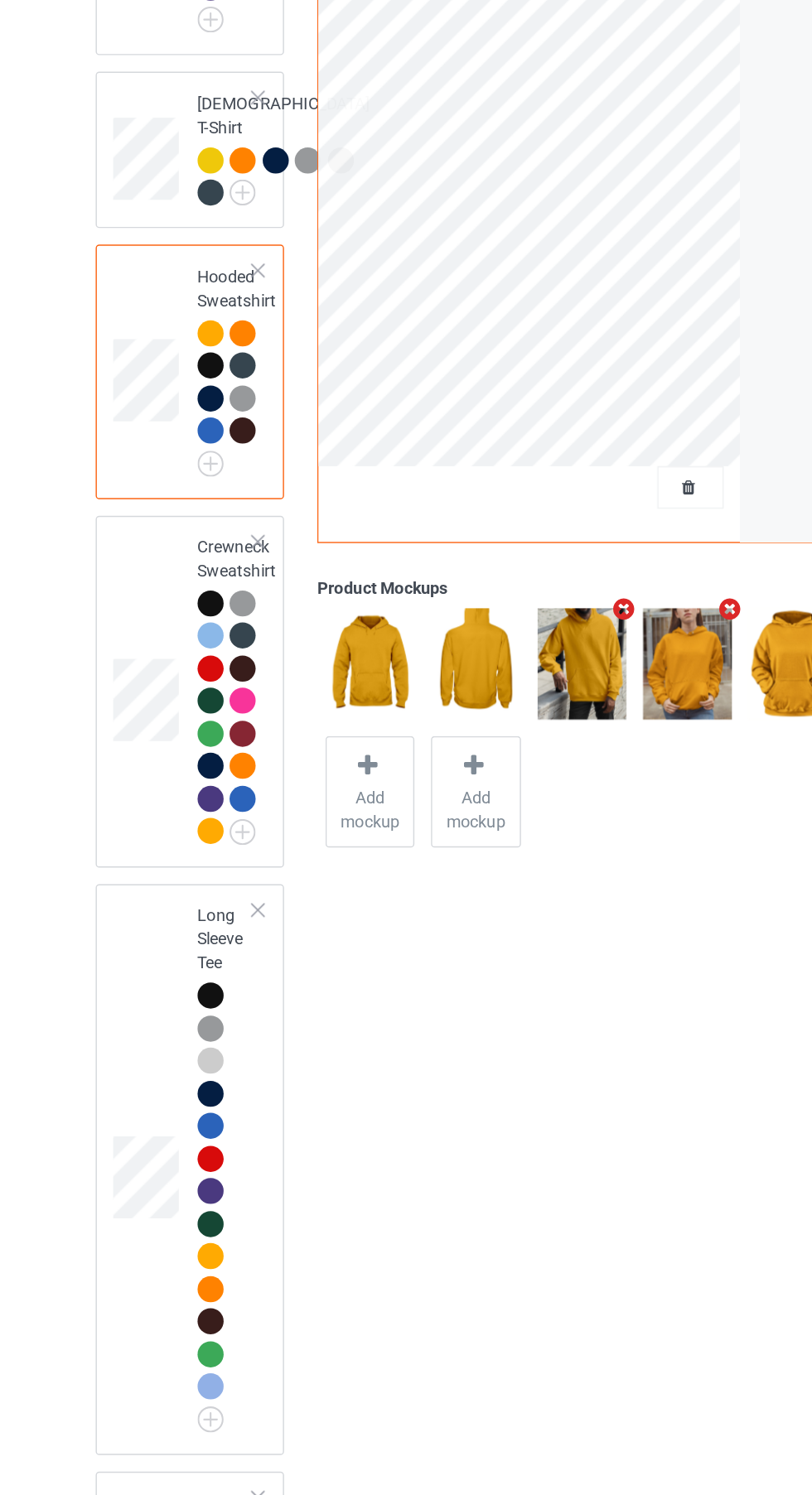
click at [0, 0] on img at bounding box center [0, 0] width 0 height 0
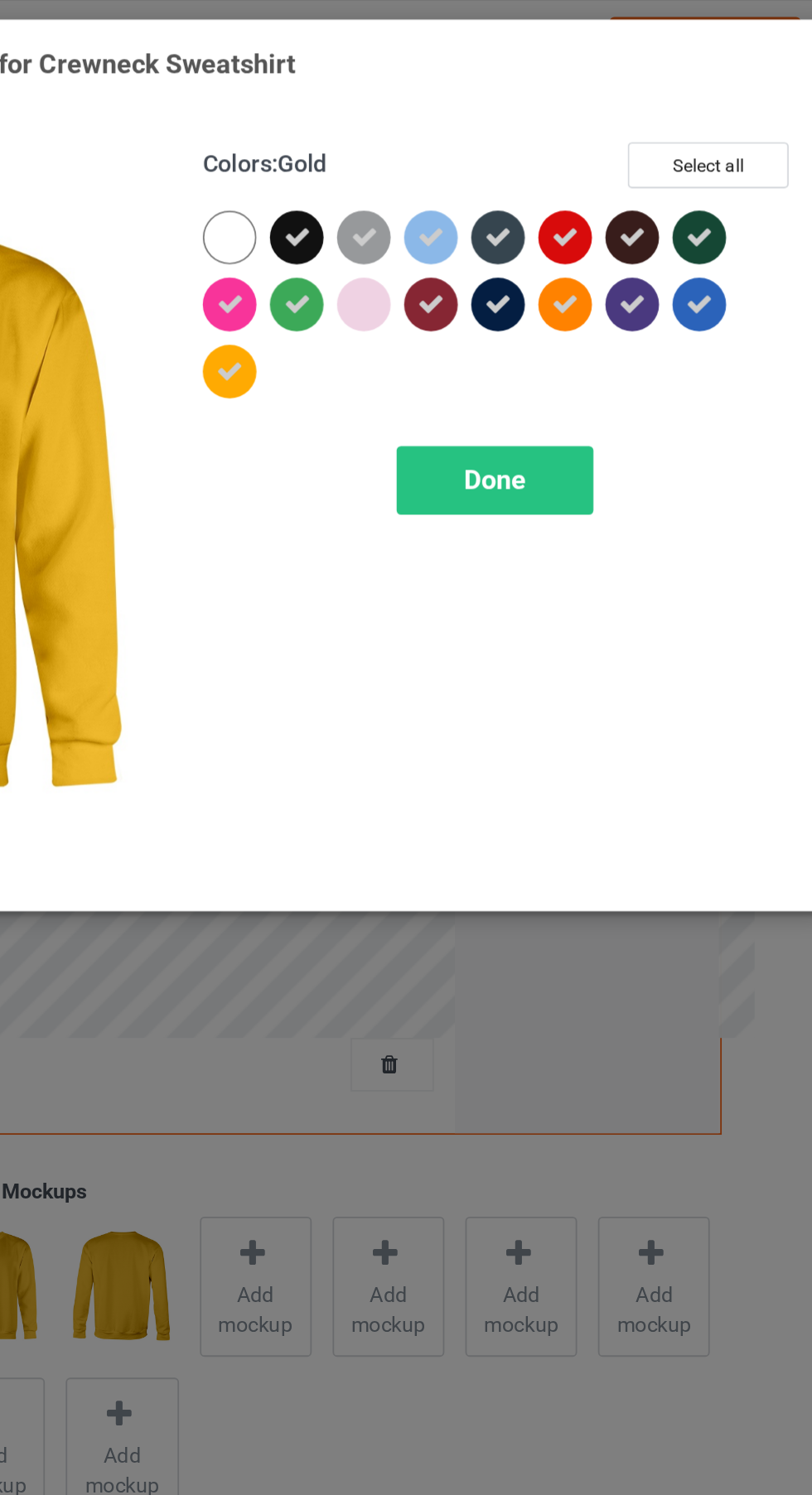
scroll to position [83, 0]
click at [708, 92] on button "Select all" at bounding box center [698, 93] width 90 height 26
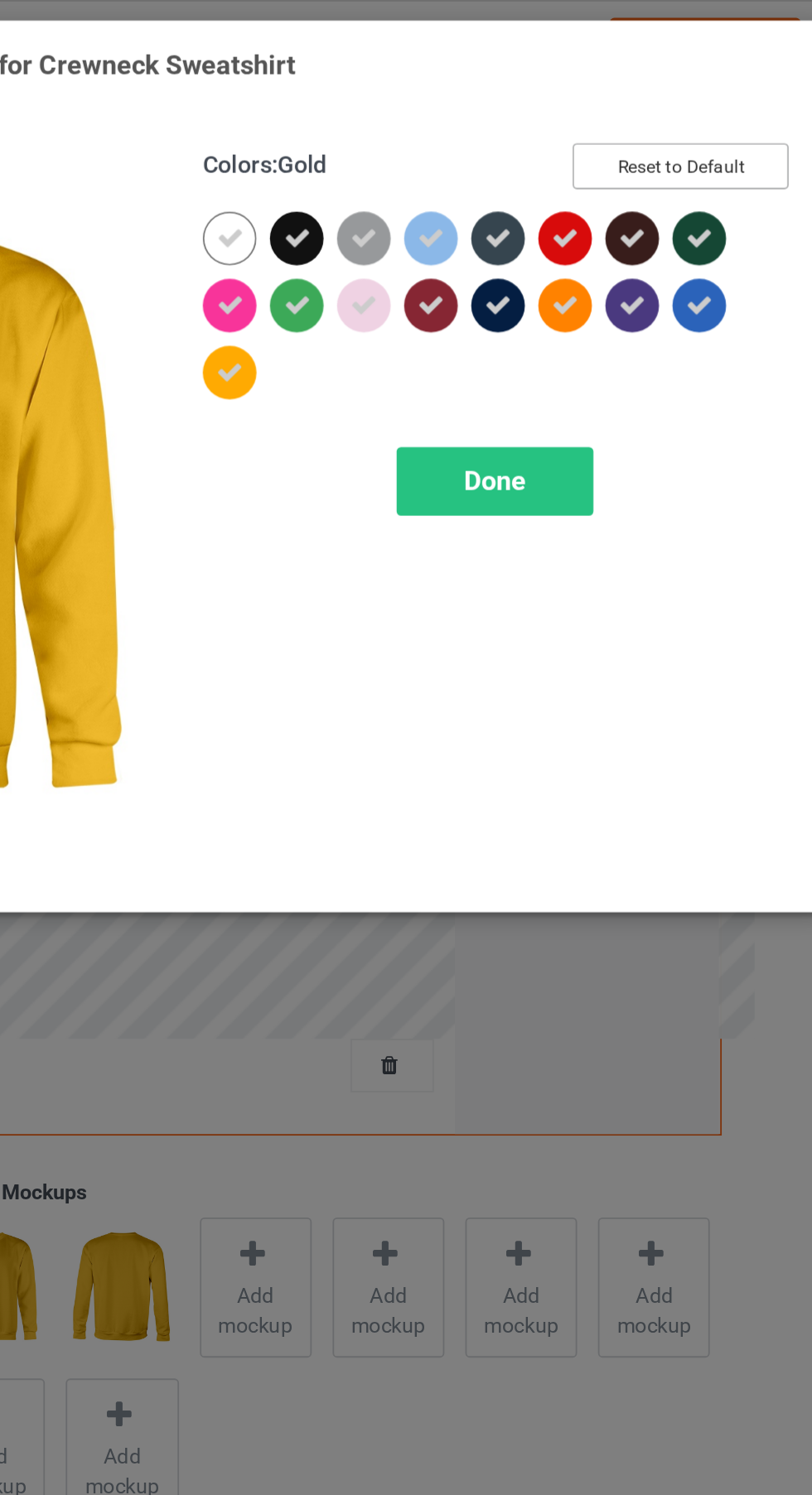
click at [721, 91] on button "Reset to Default" at bounding box center [683, 93] width 120 height 26
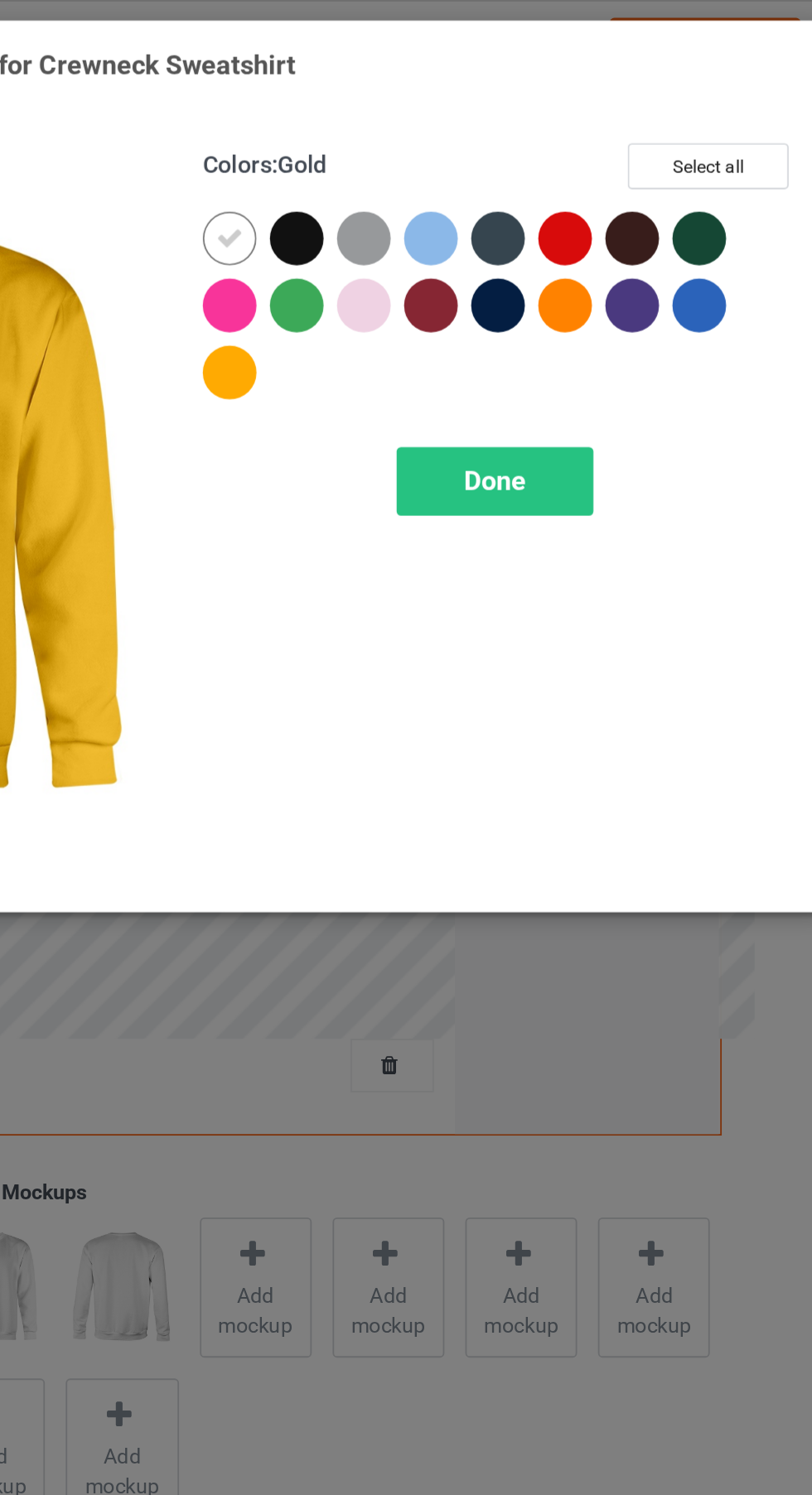
click at [436, 218] on div at bounding box center [432, 207] width 30 height 30
click at [479, 144] on div at bounding box center [474, 136] width 37 height 37
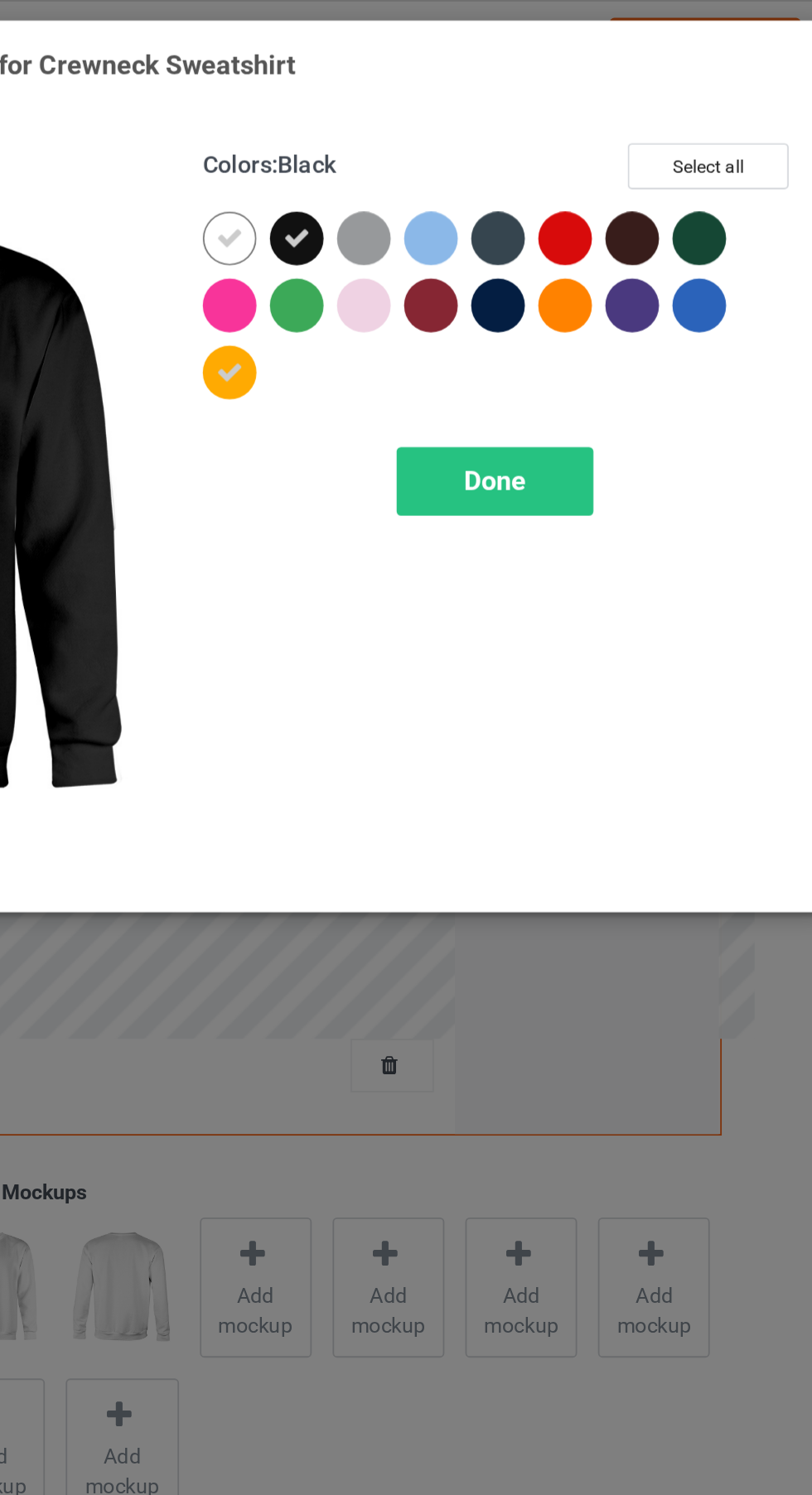
click at [432, 138] on icon at bounding box center [432, 132] width 15 height 15
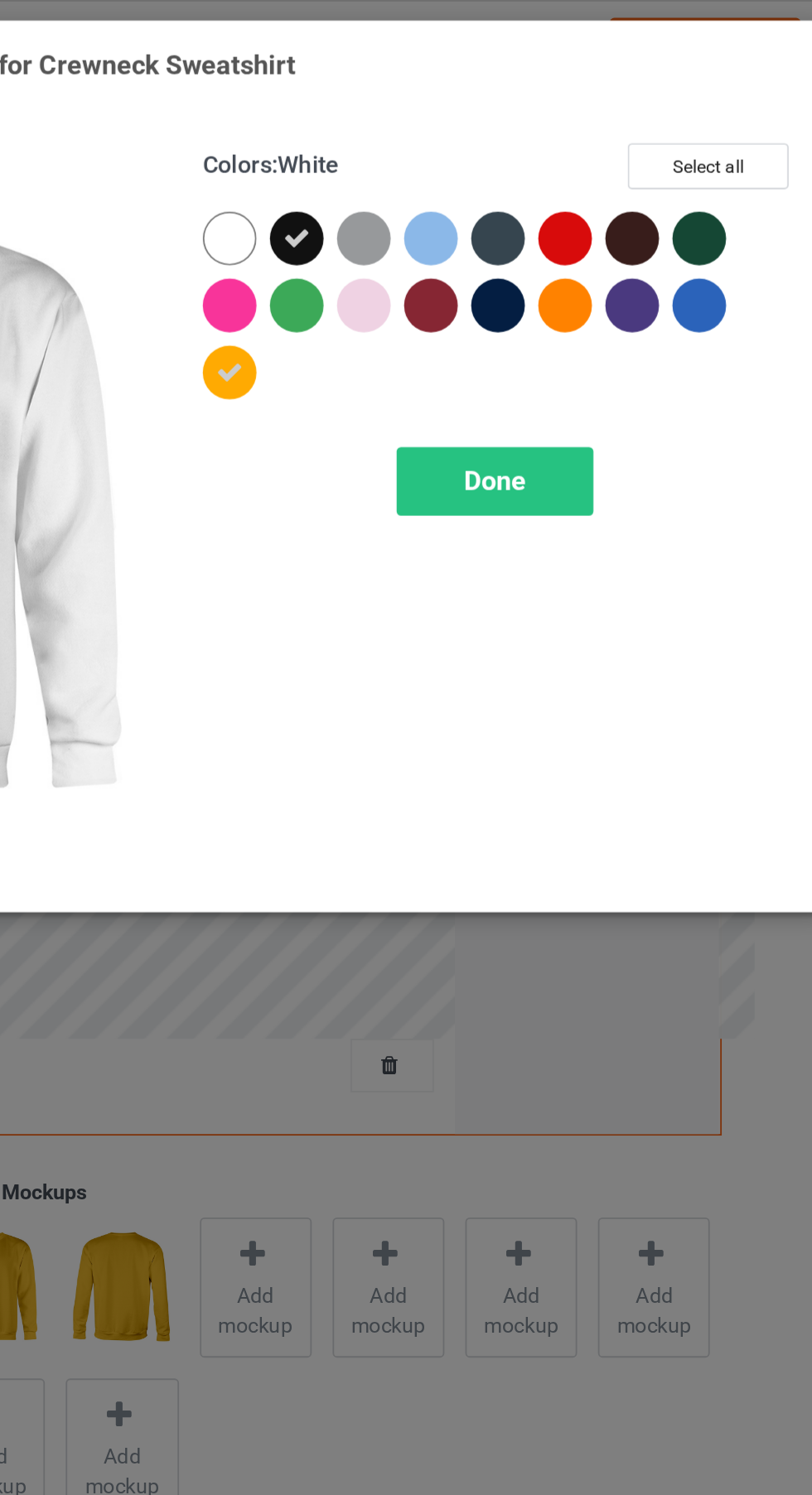
click at [623, 178] on div at bounding box center [619, 169] width 30 height 30
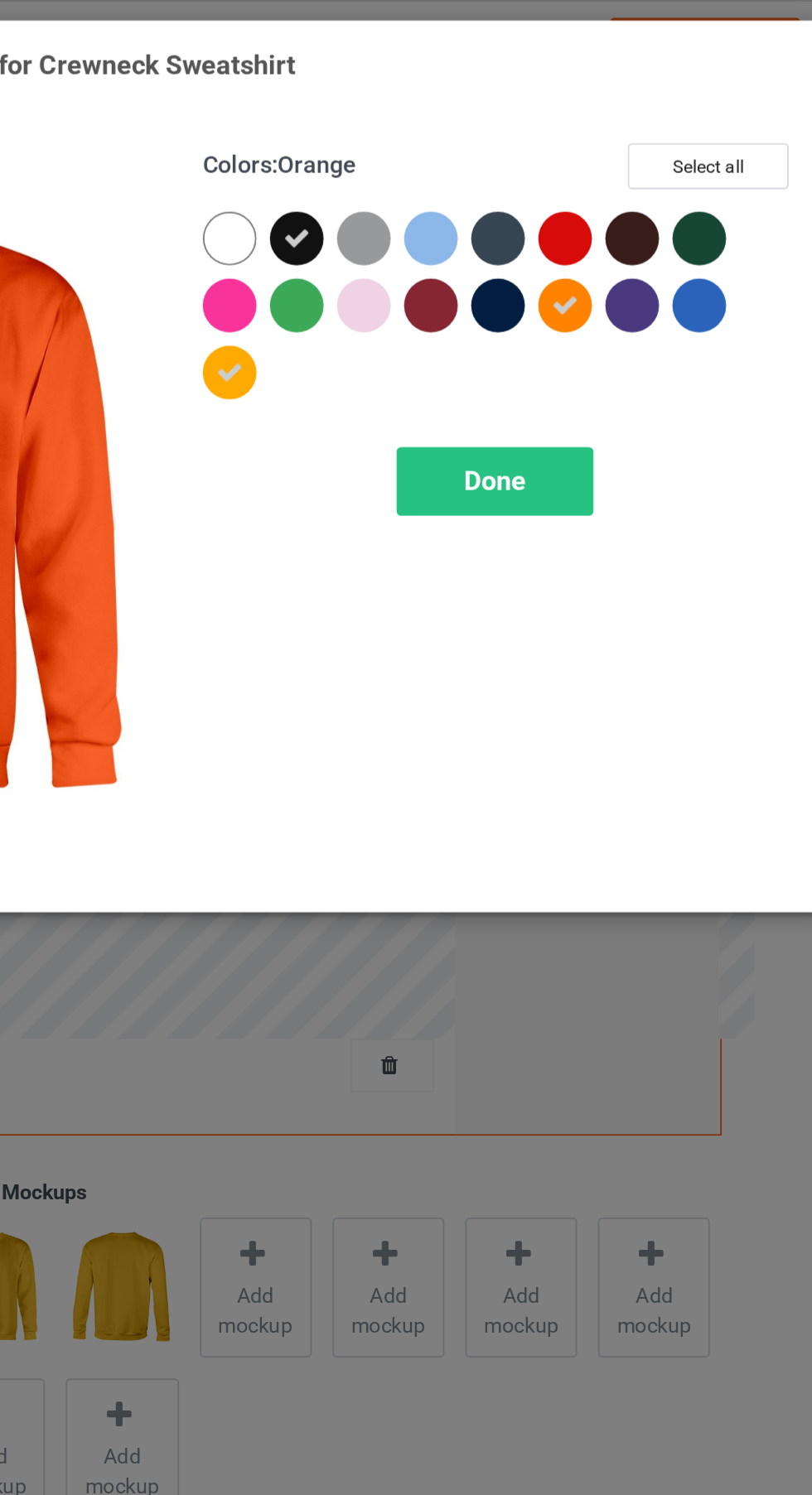
click at [582, 180] on div at bounding box center [582, 169] width 30 height 30
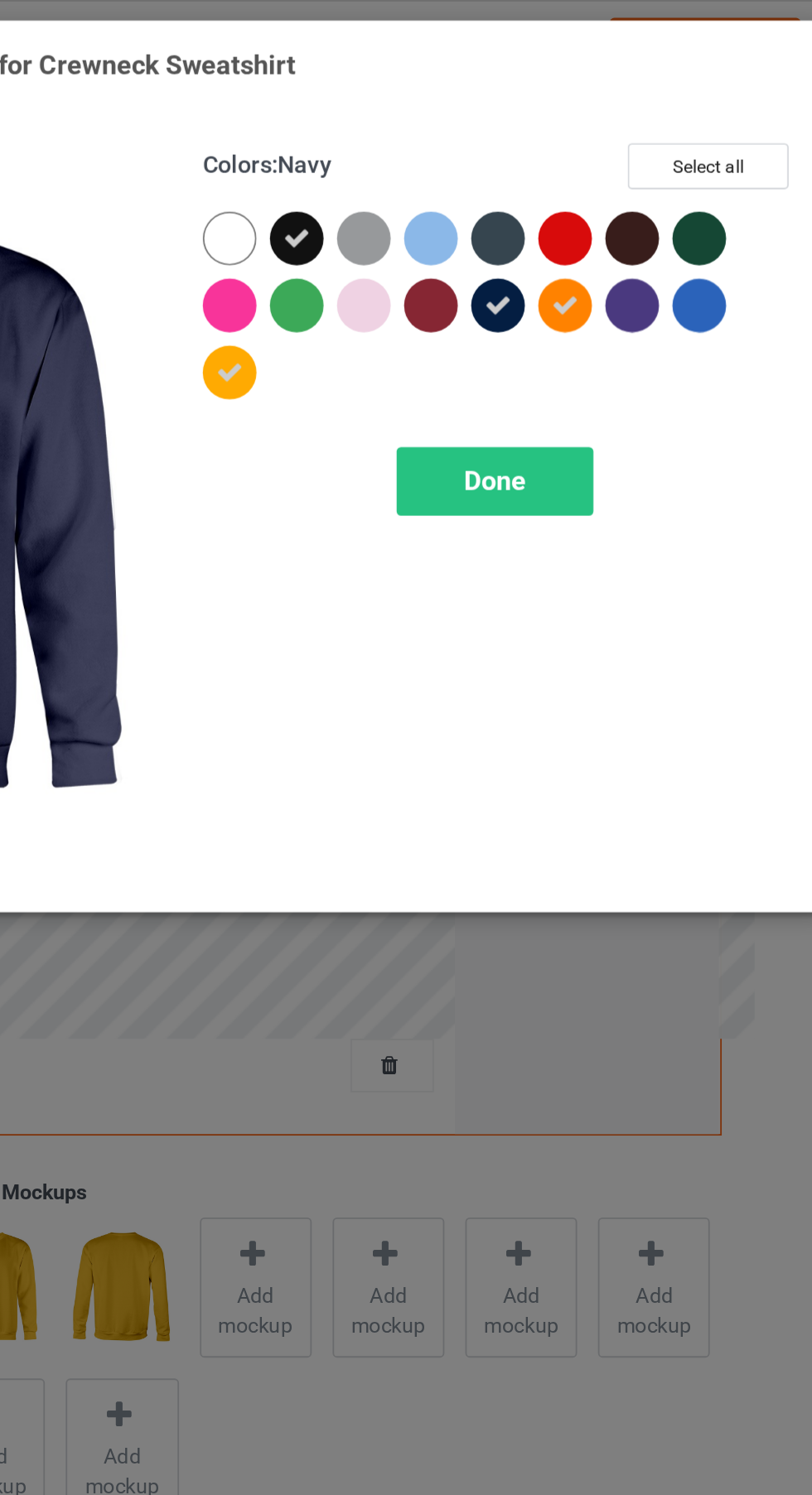
click at [588, 144] on div at bounding box center [582, 132] width 30 height 30
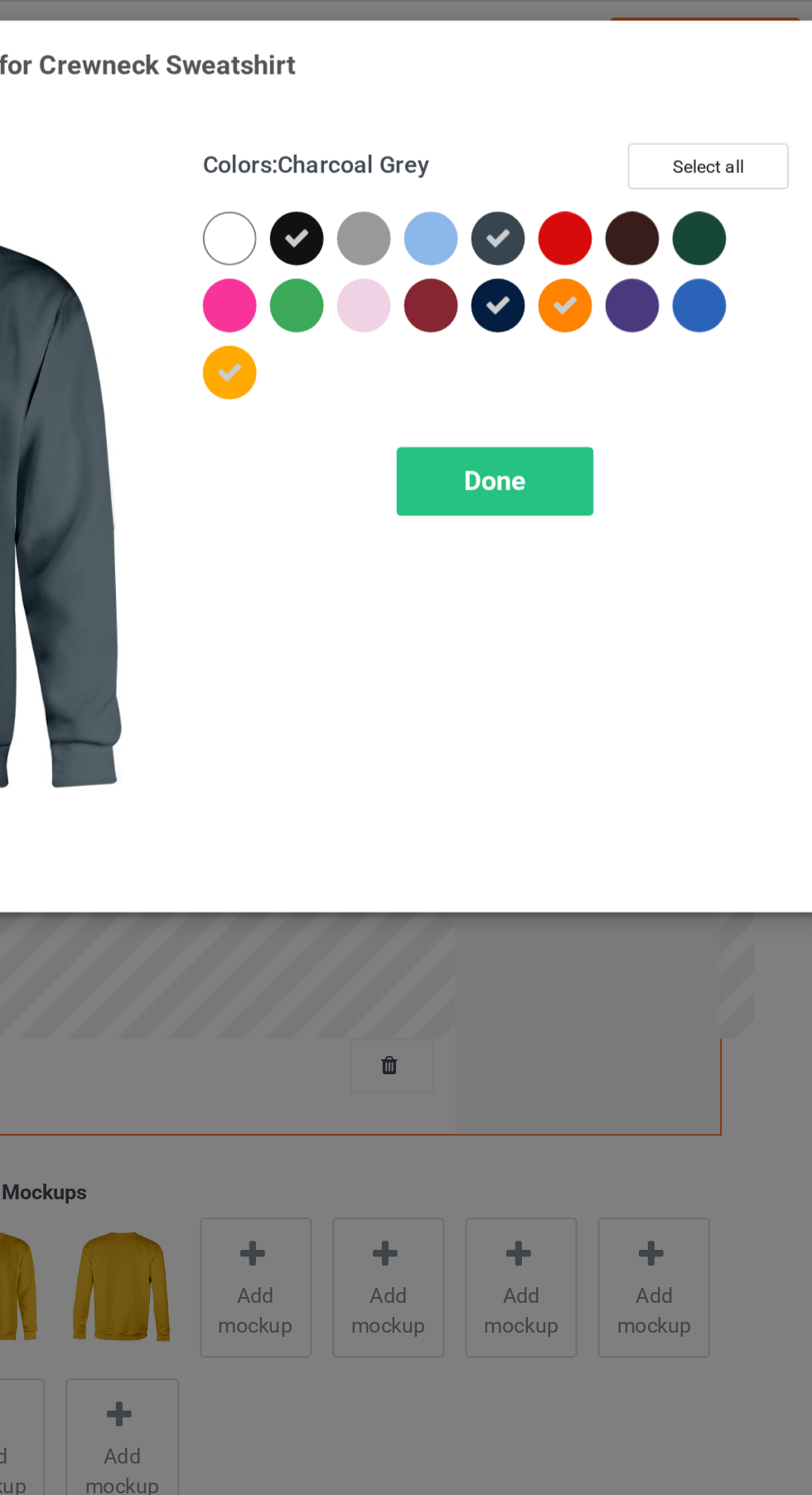
click at [694, 176] on div at bounding box center [693, 169] width 30 height 30
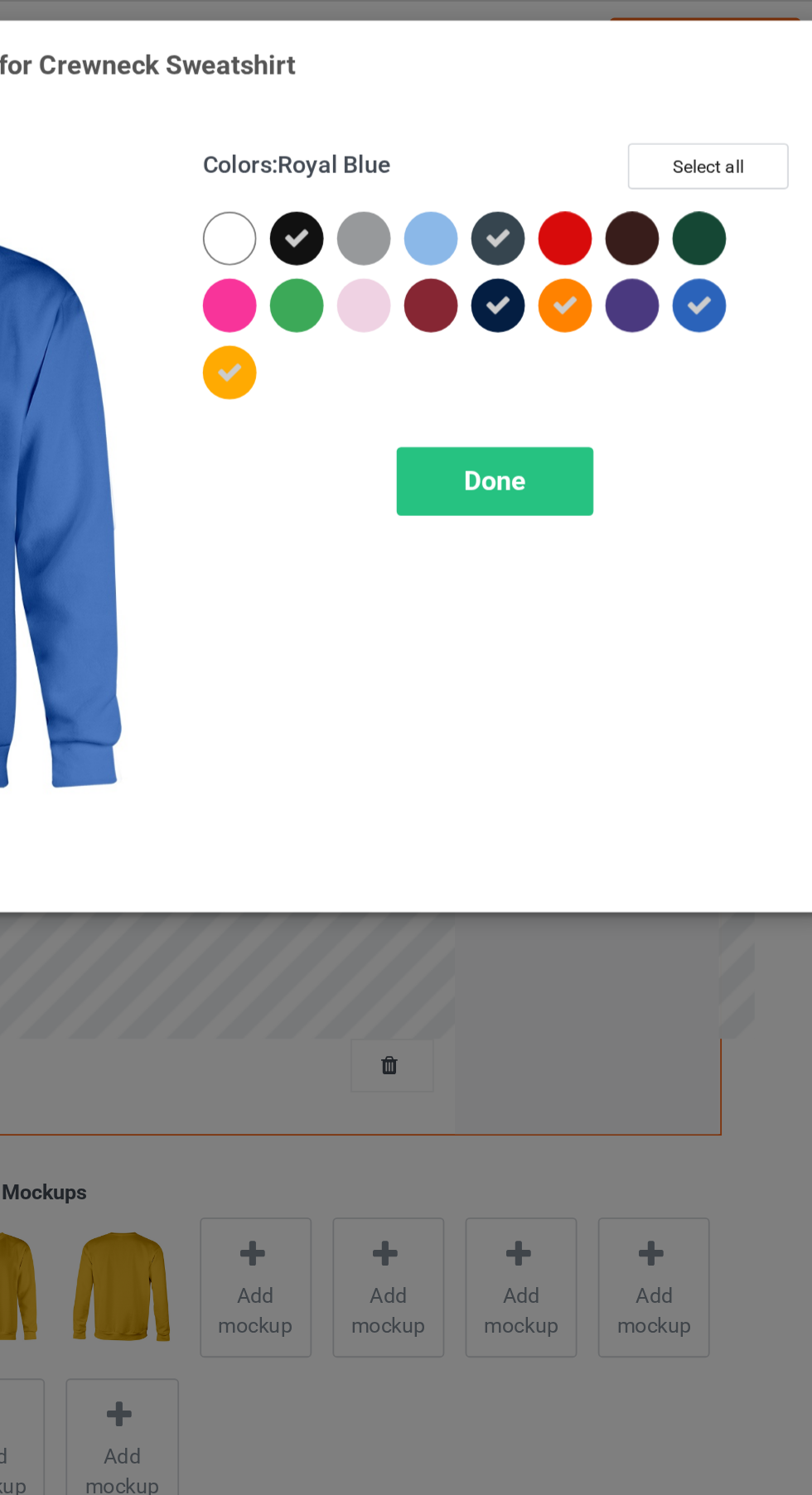
click at [662, 143] on div at bounding box center [656, 132] width 30 height 30
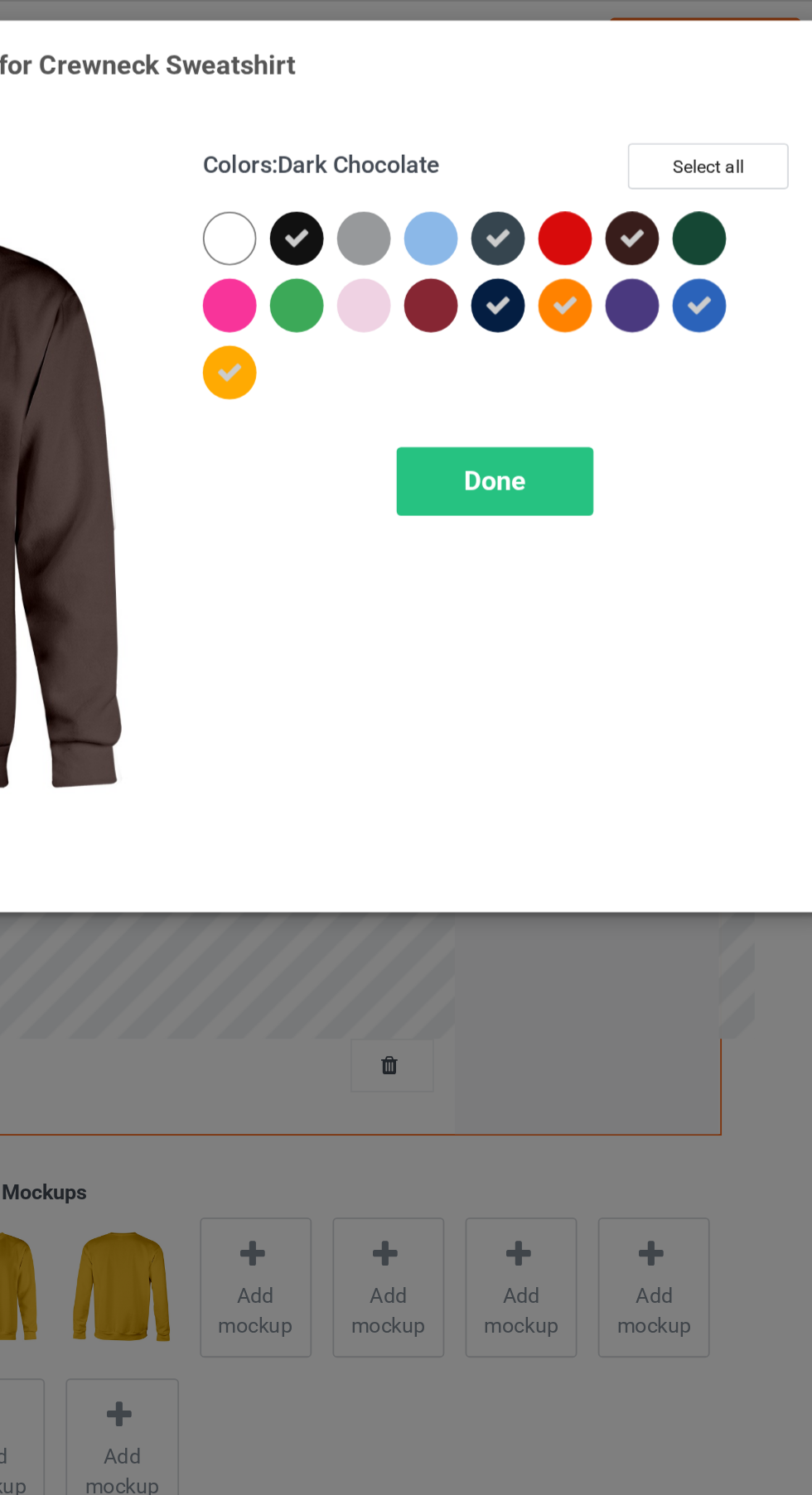
click at [695, 135] on div at bounding box center [693, 132] width 30 height 30
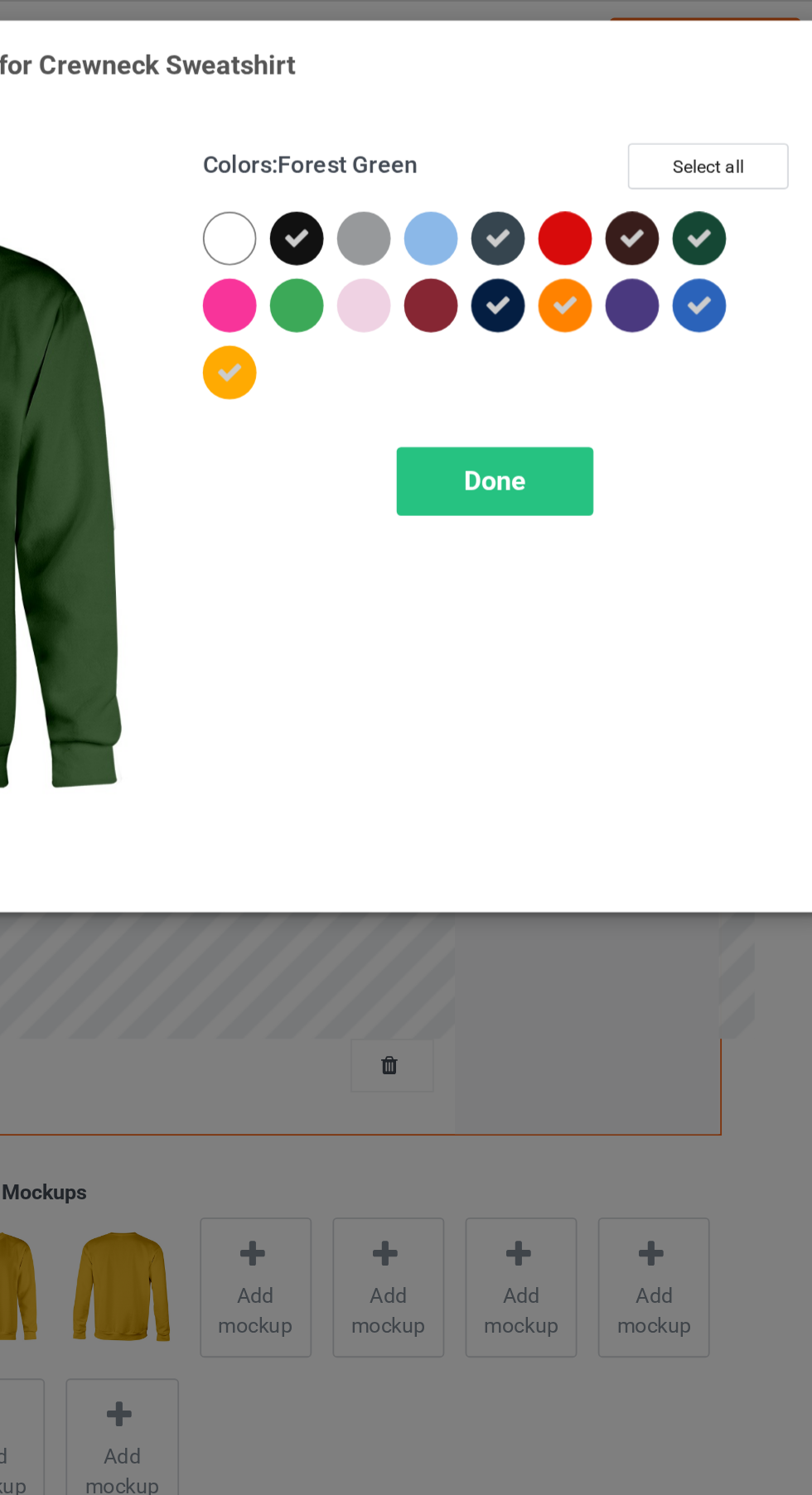
click at [662, 179] on div at bounding box center [656, 169] width 30 height 30
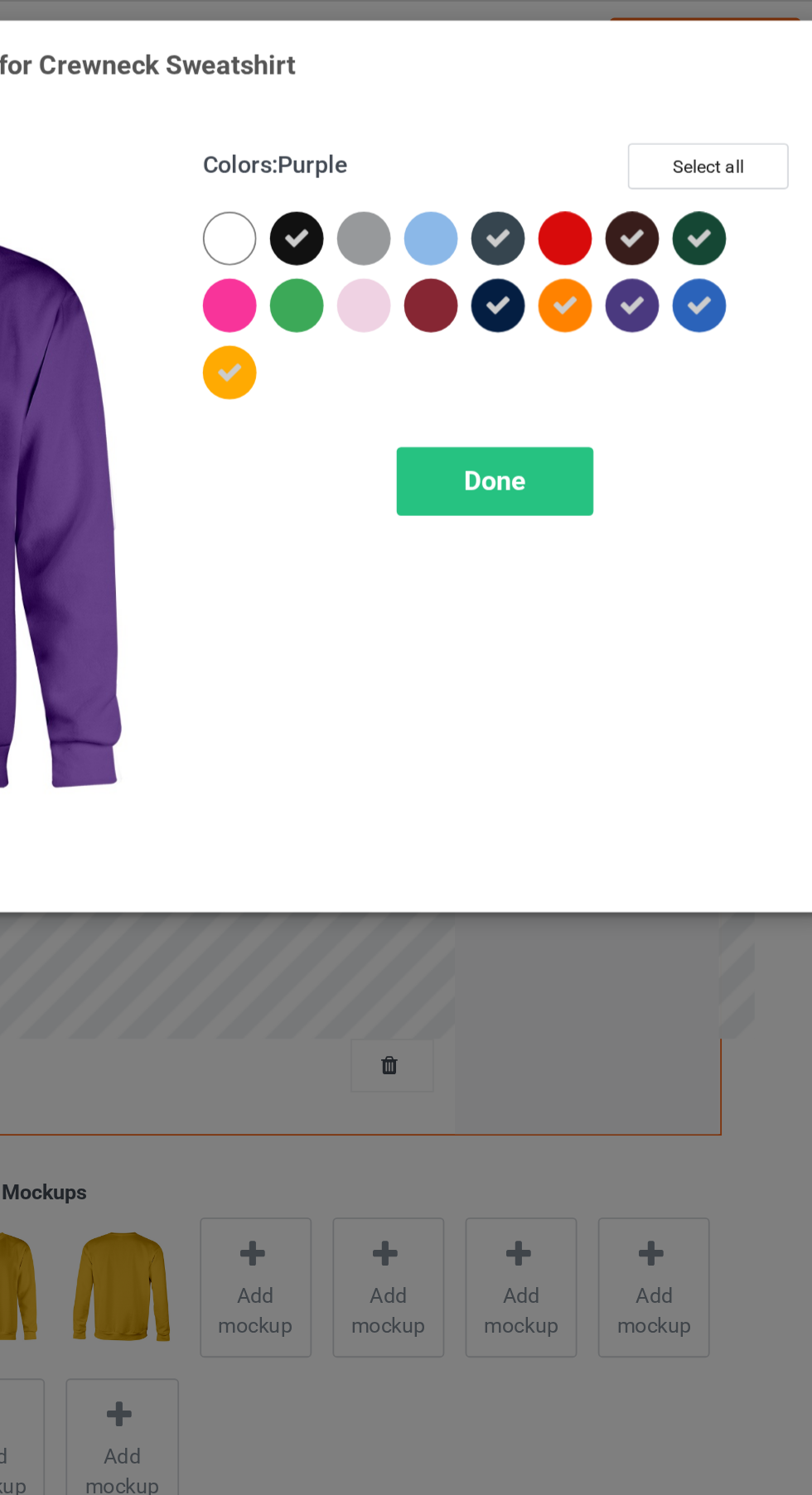
click at [513, 142] on div at bounding box center [507, 132] width 30 height 30
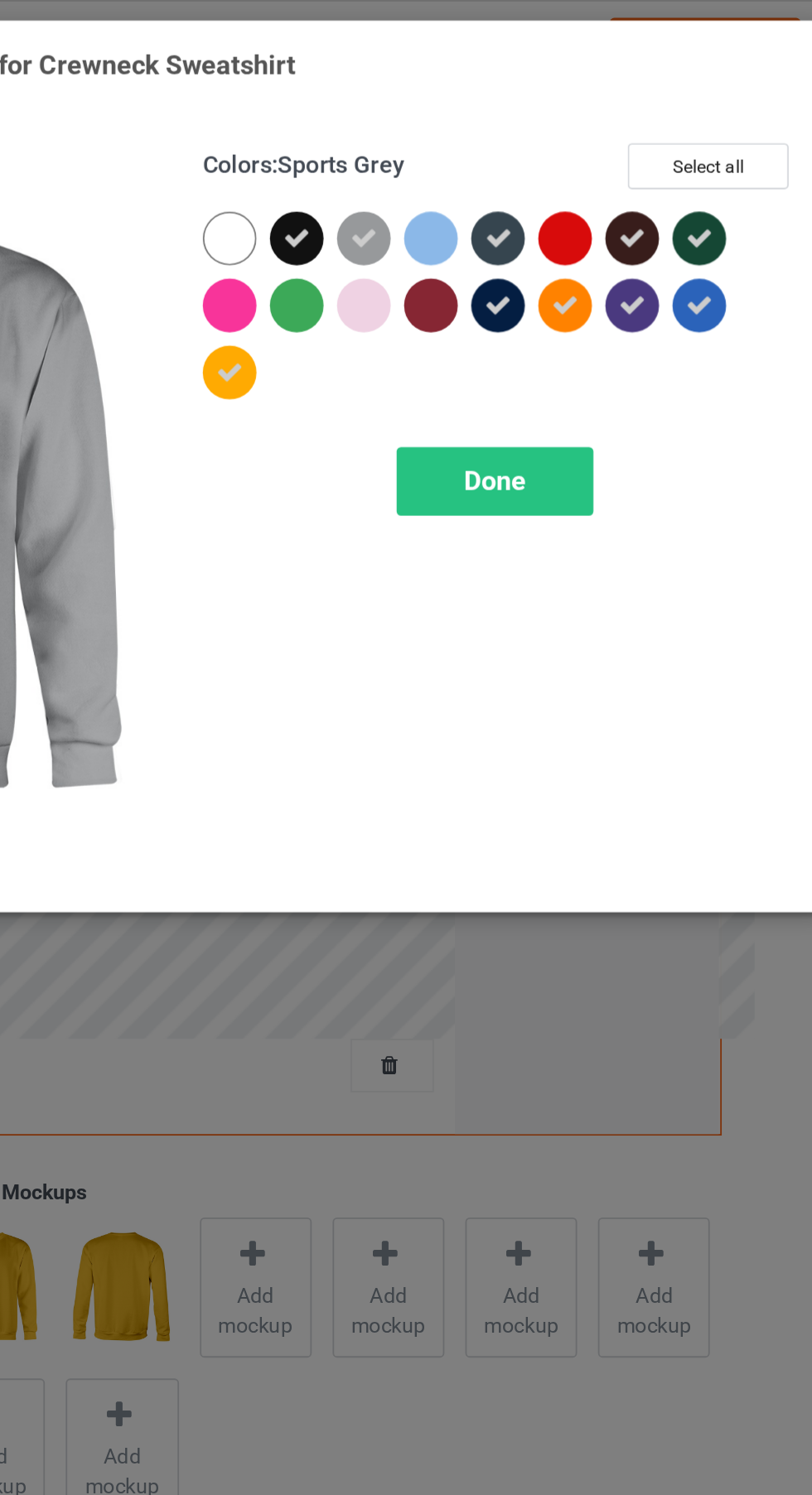
click at [604, 271] on div "Done" at bounding box center [580, 267] width 109 height 38
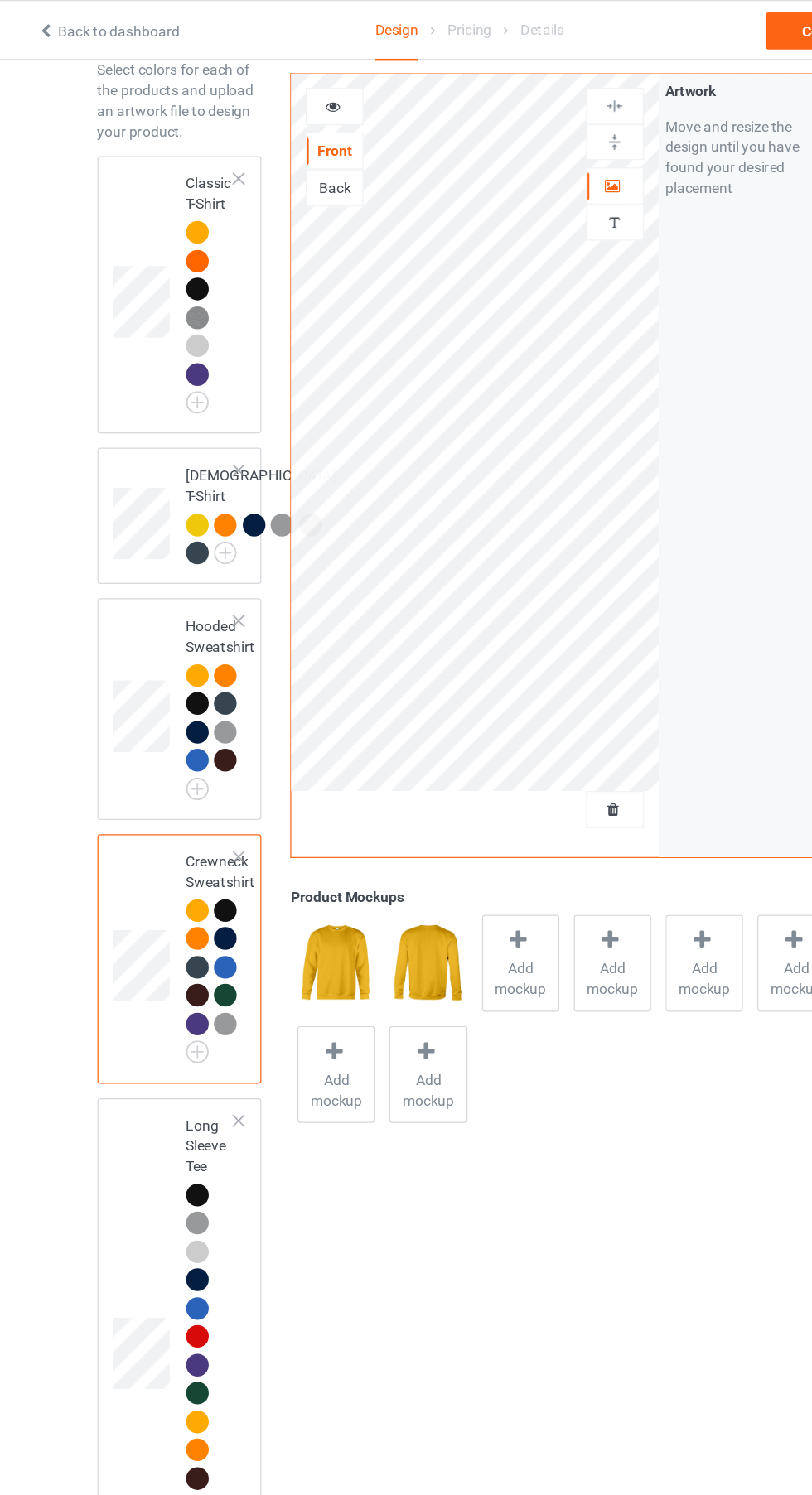
click at [464, 797] on span "Add mockup" at bounding box center [446, 786] width 60 height 33
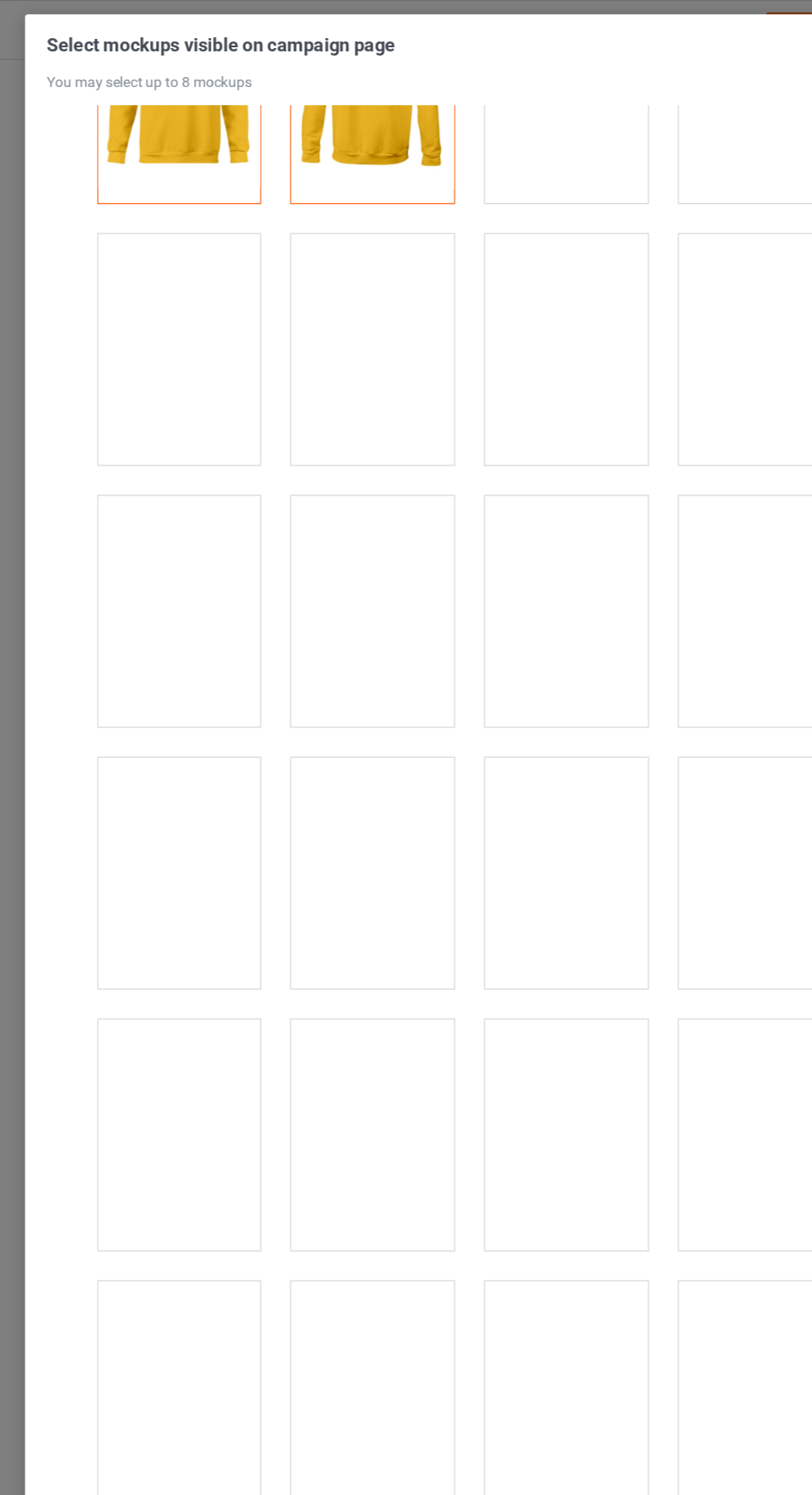
scroll to position [120, 0]
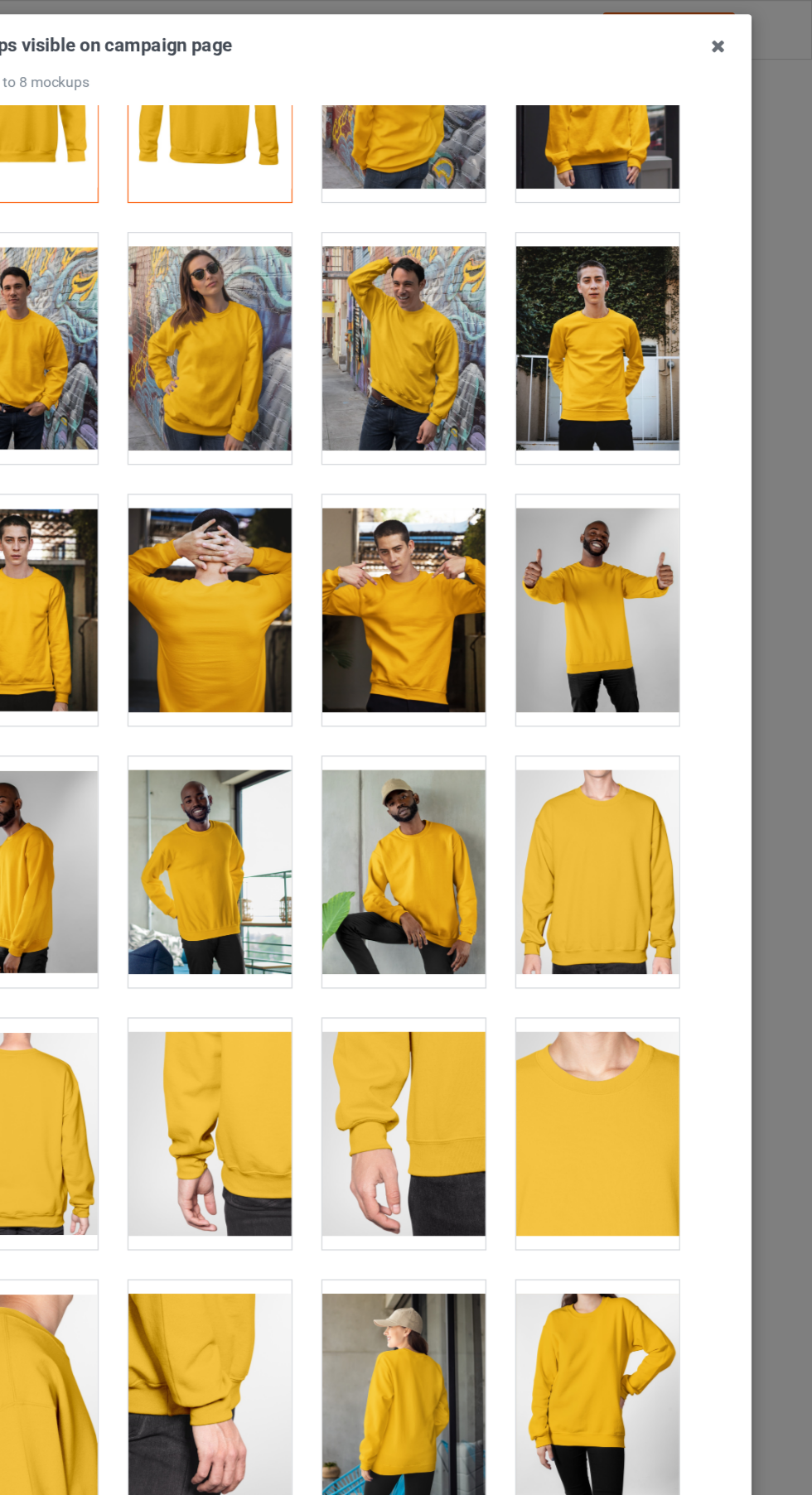
click at [656, 730] on div at bounding box center [639, 700] width 130 height 186
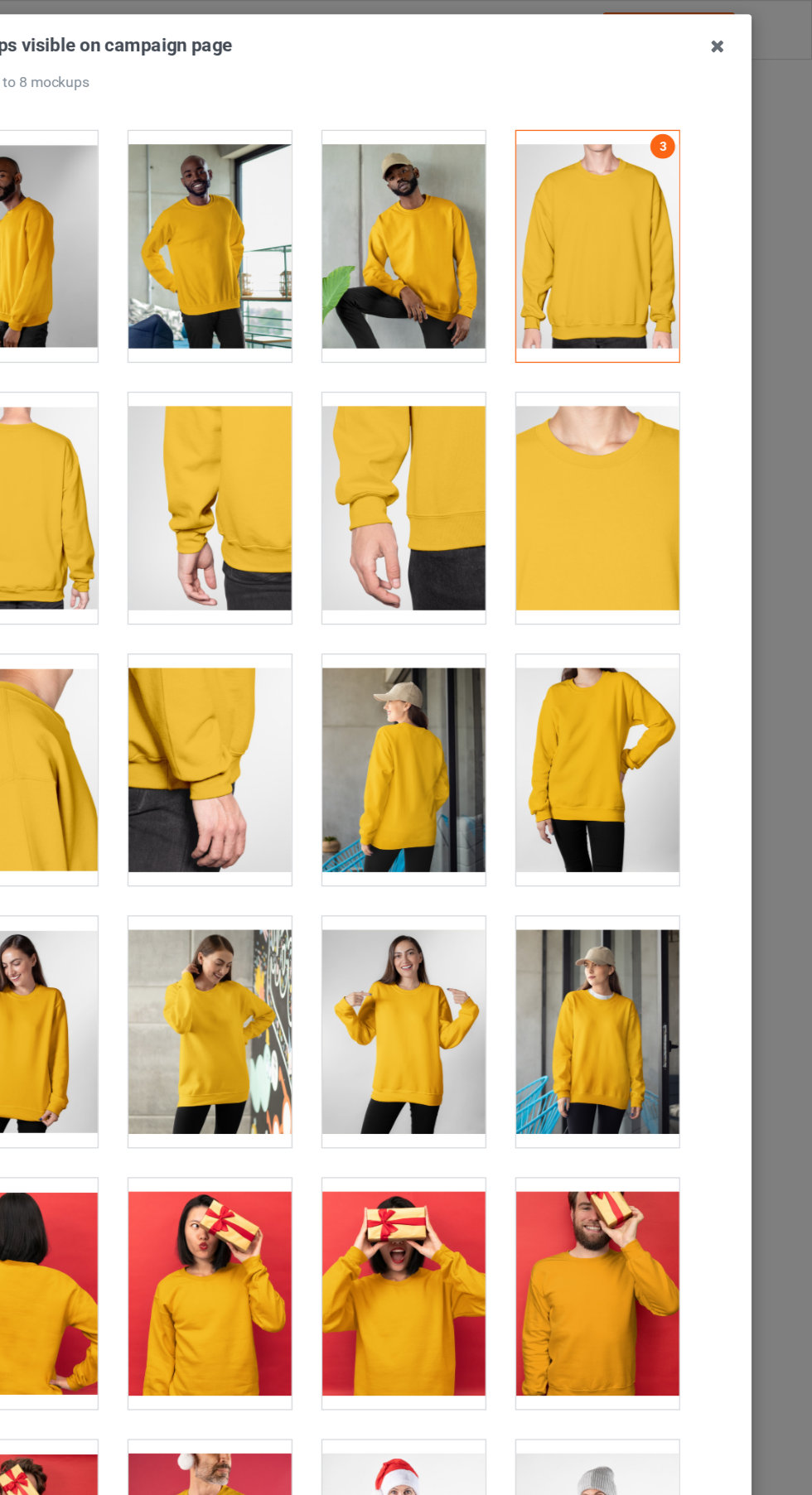
scroll to position [631, 0]
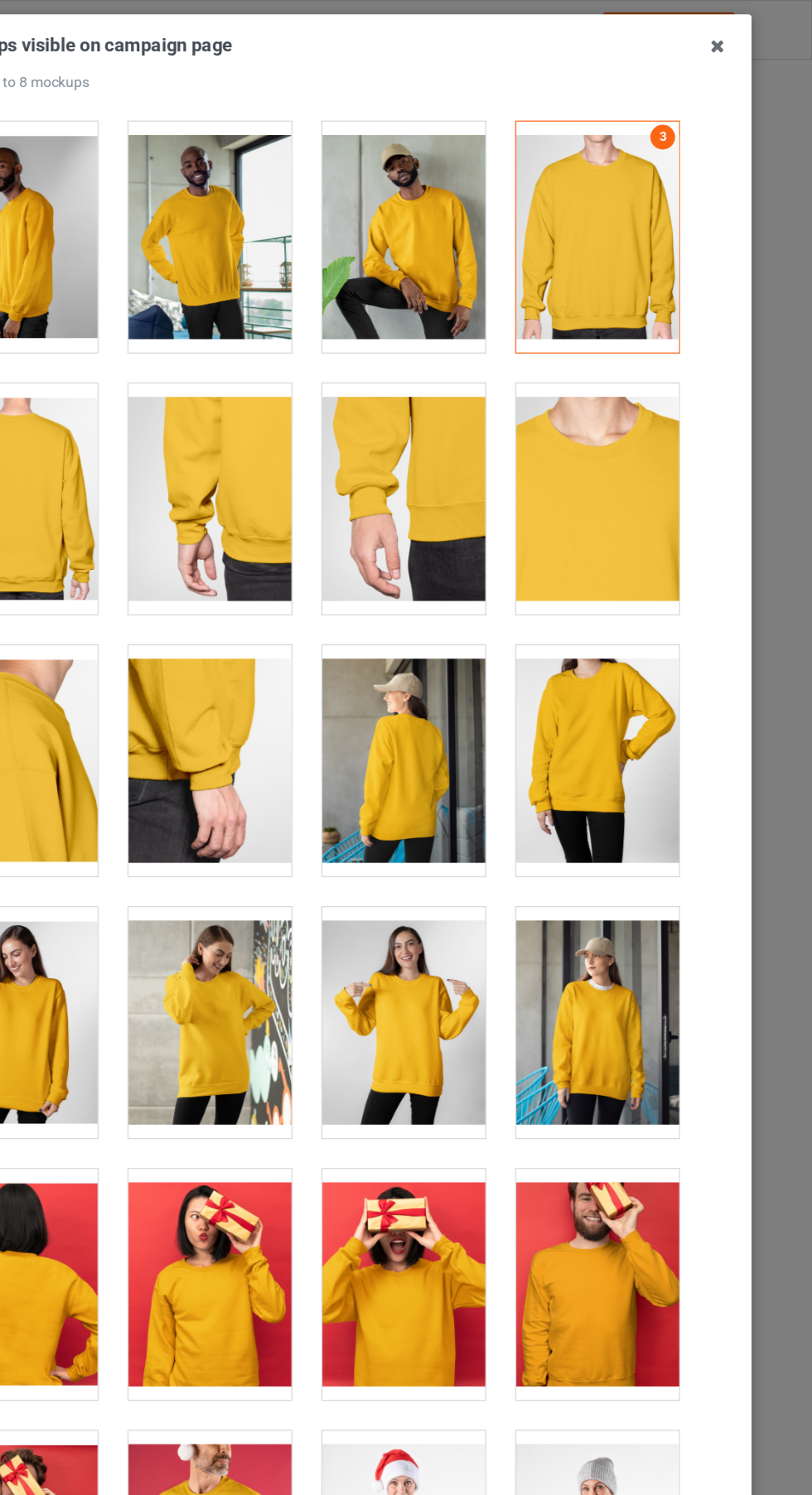
click at [655, 623] on div at bounding box center [639, 612] width 130 height 186
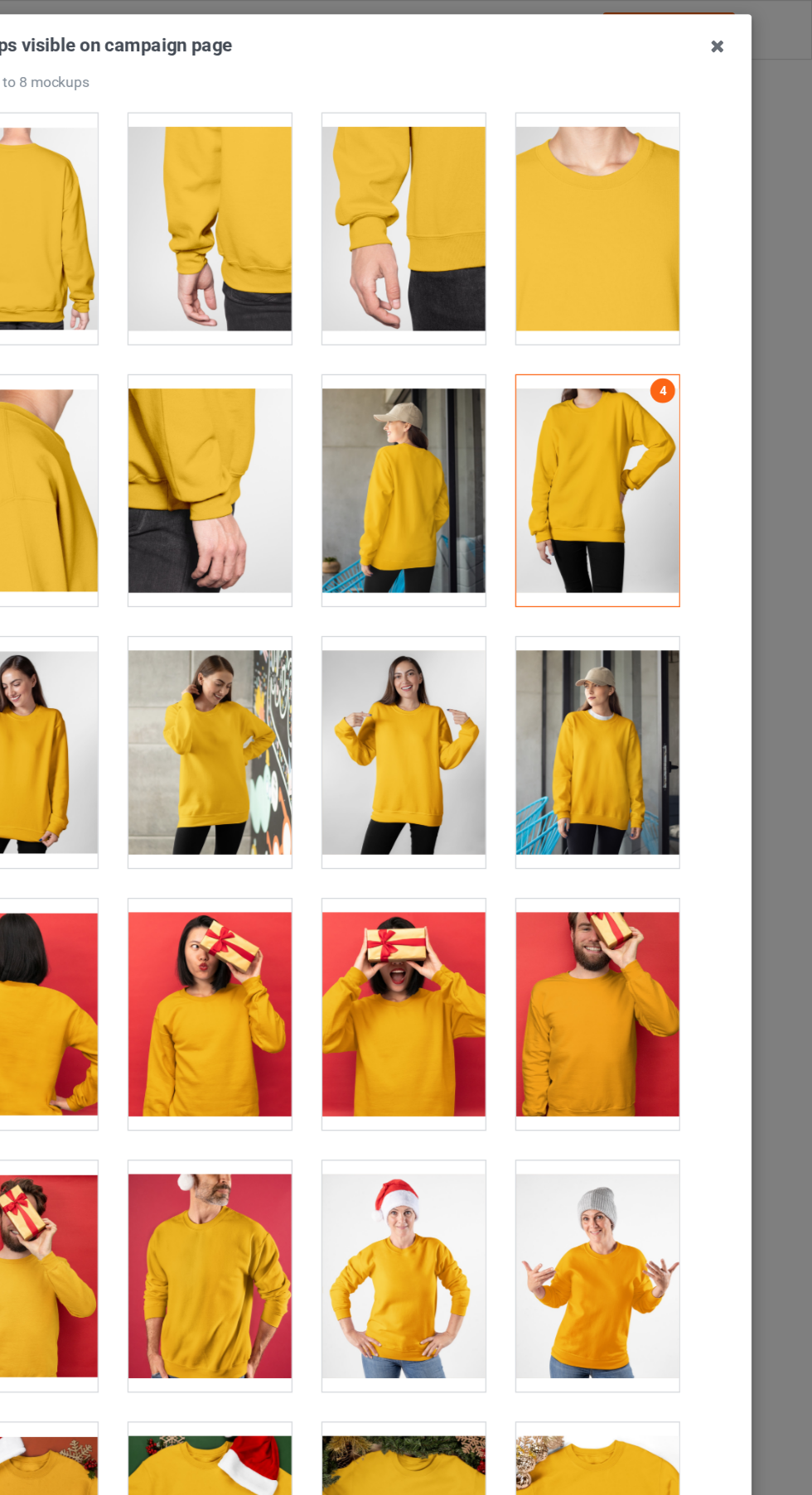
scroll to position [849, 0]
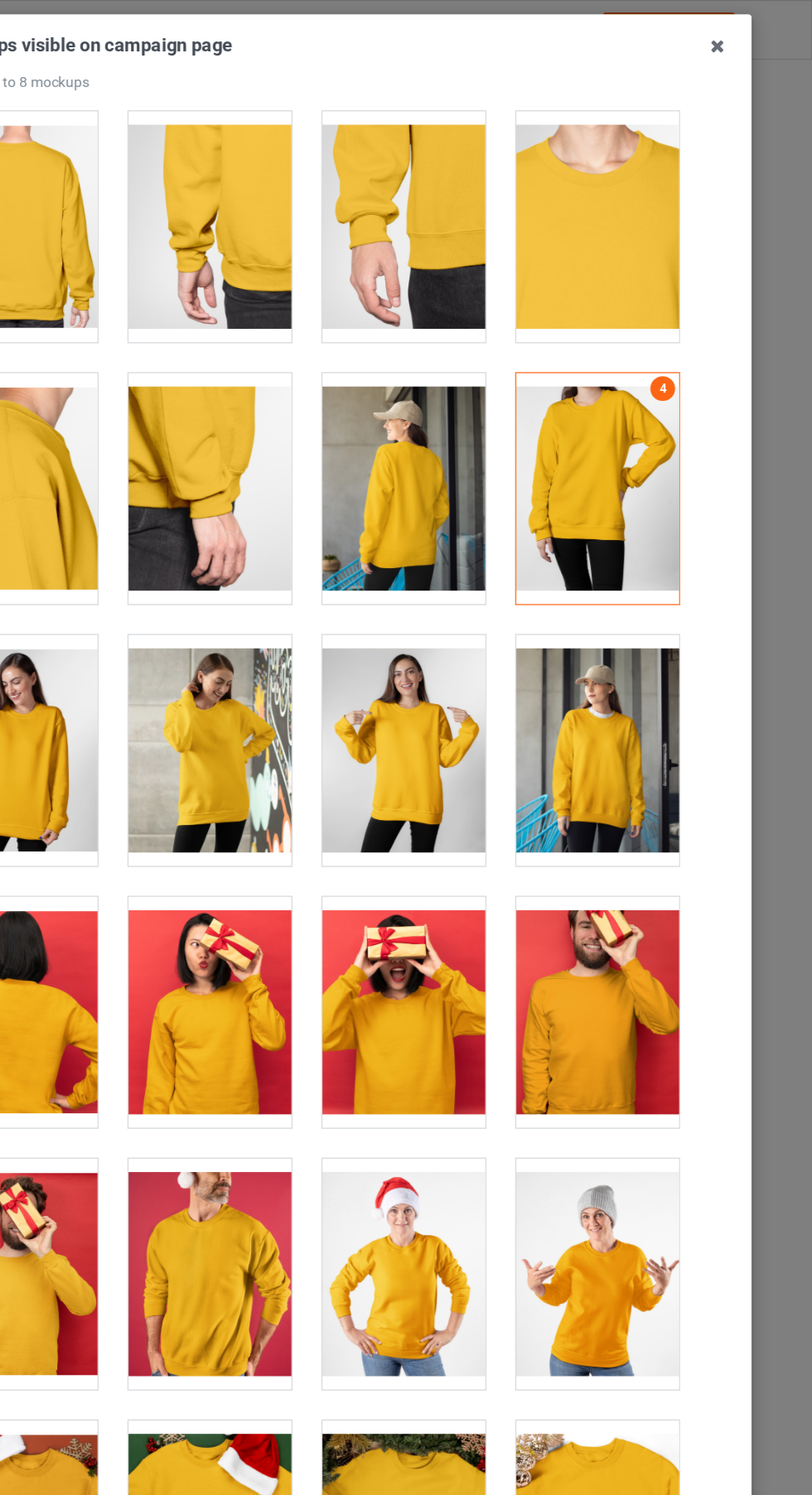
click at [657, 612] on div at bounding box center [639, 603] width 130 height 186
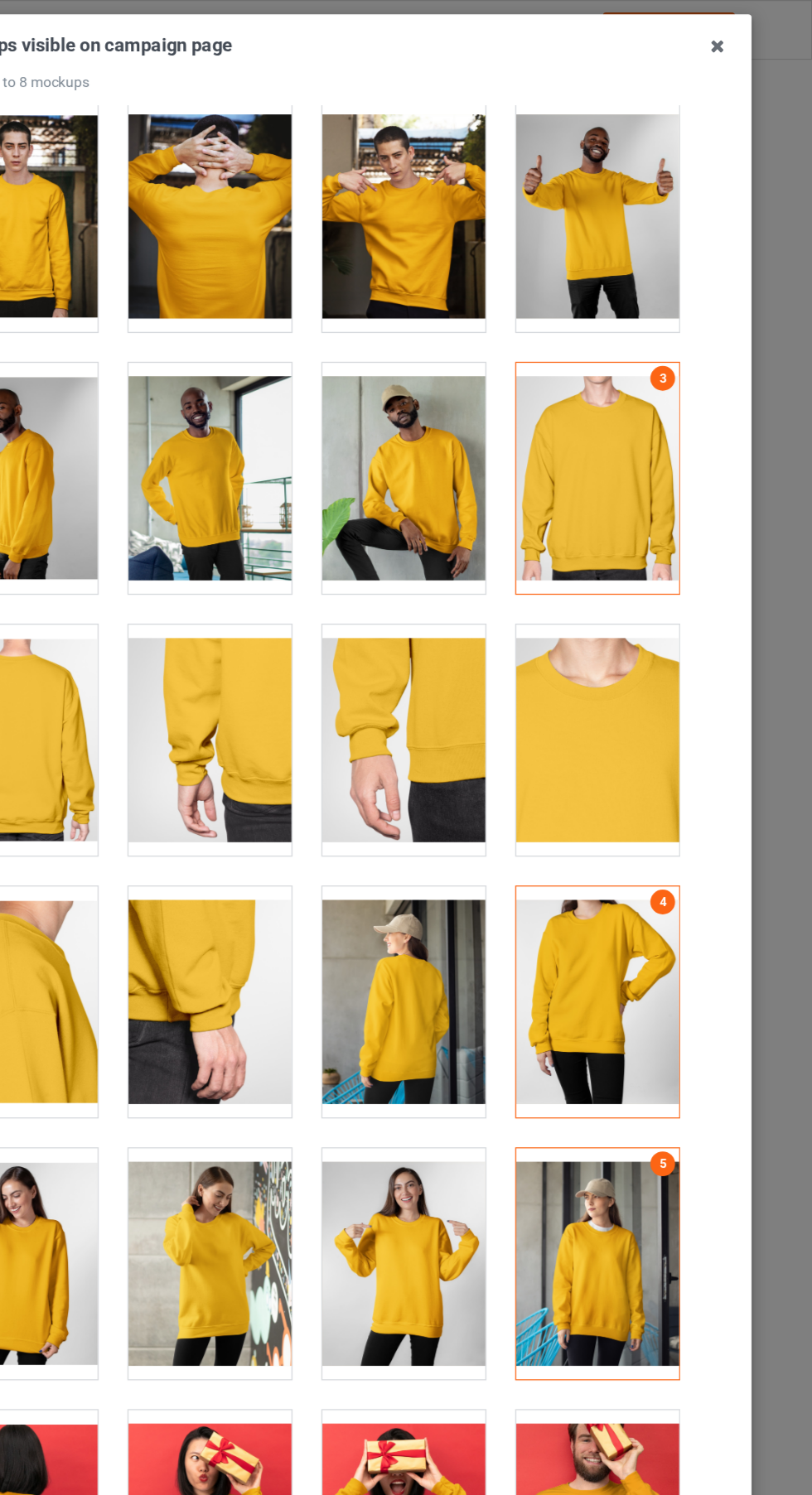
scroll to position [428, 0]
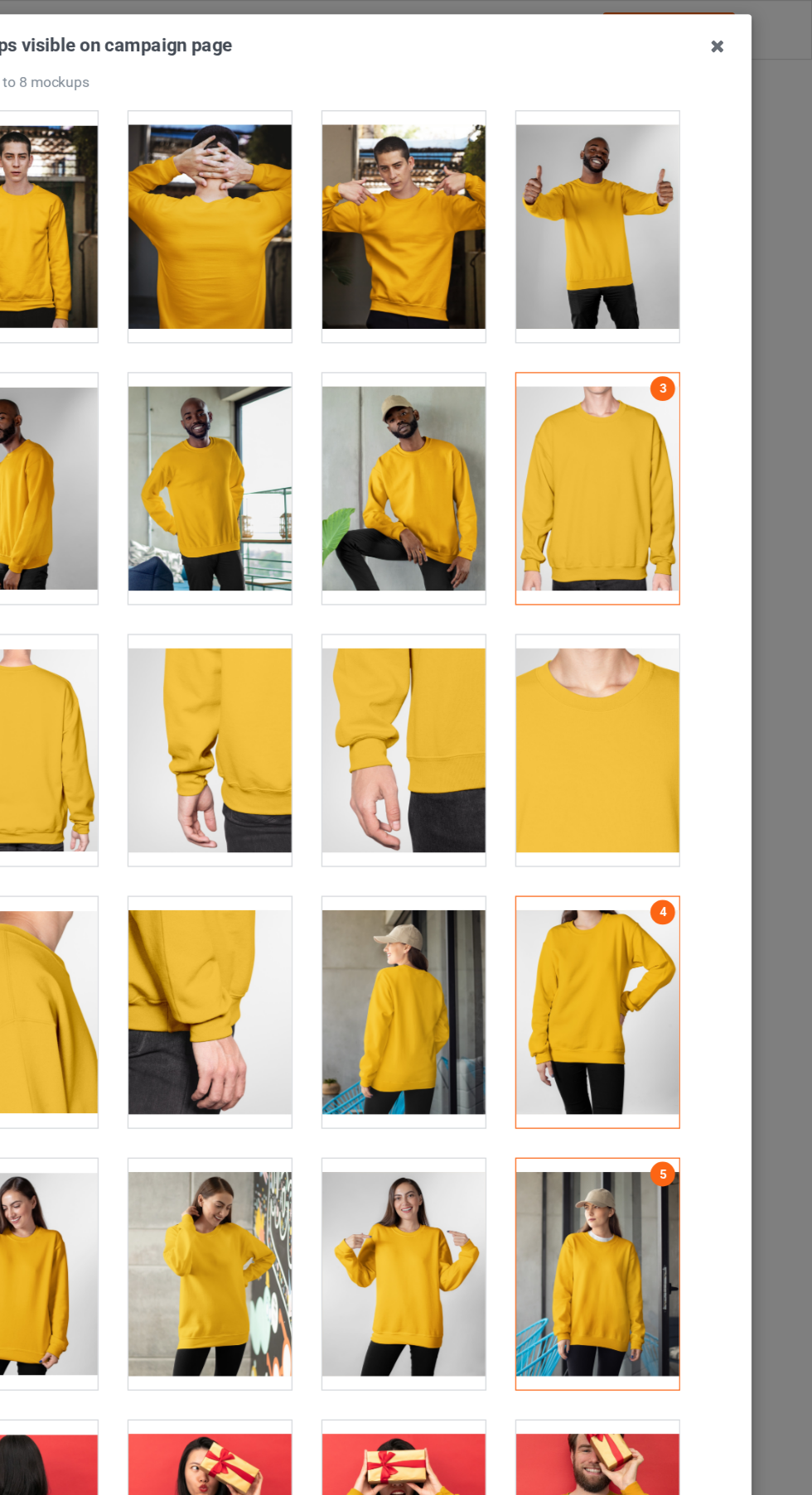
click at [496, 403] on div at bounding box center [483, 392] width 130 height 186
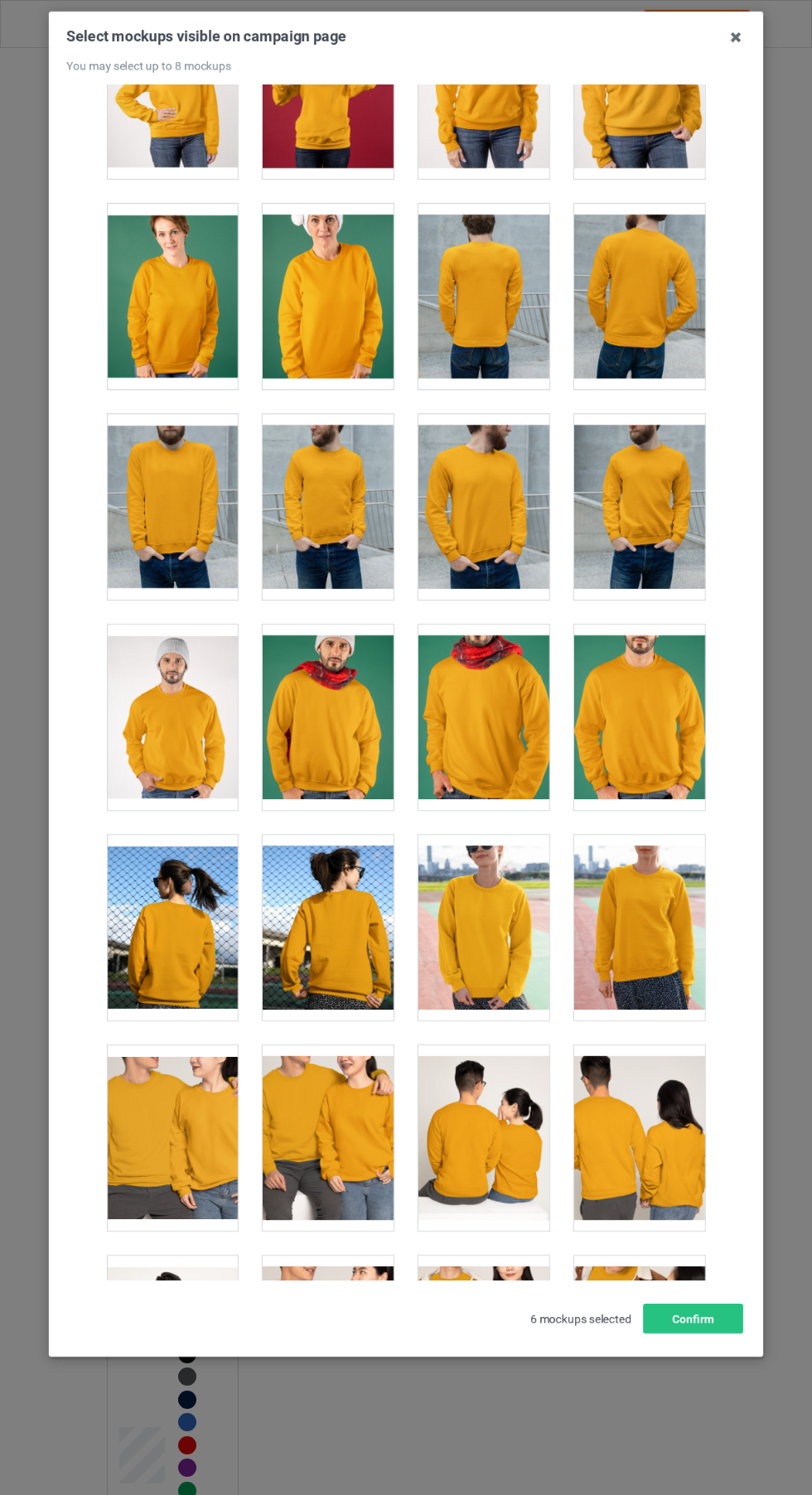
scroll to position [2474, 0]
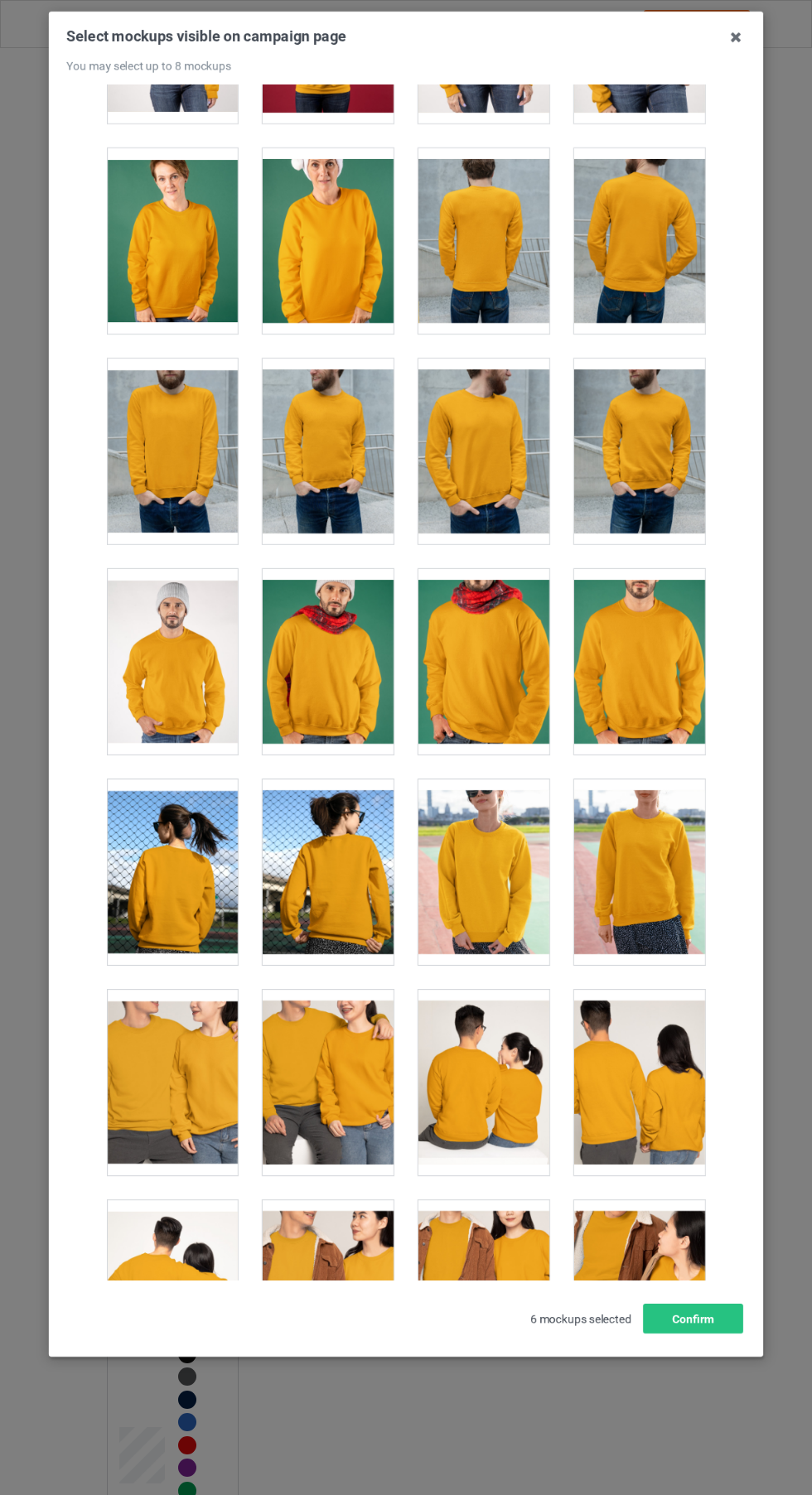
click at [194, 671] on div at bounding box center [172, 661] width 130 height 186
click at [720, 1334] on button "Confirm" at bounding box center [693, 1319] width 100 height 30
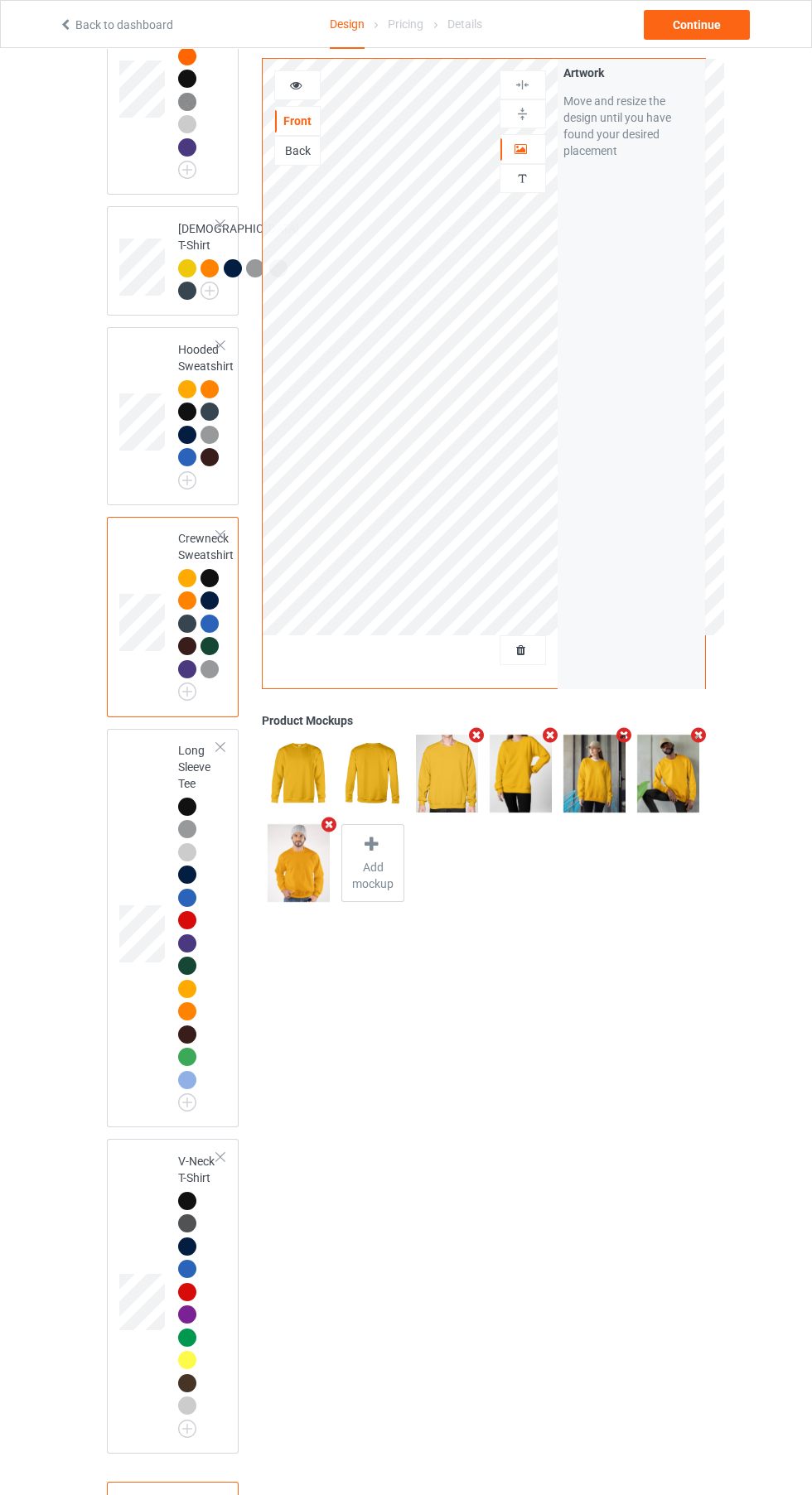
scroll to position [296, 0]
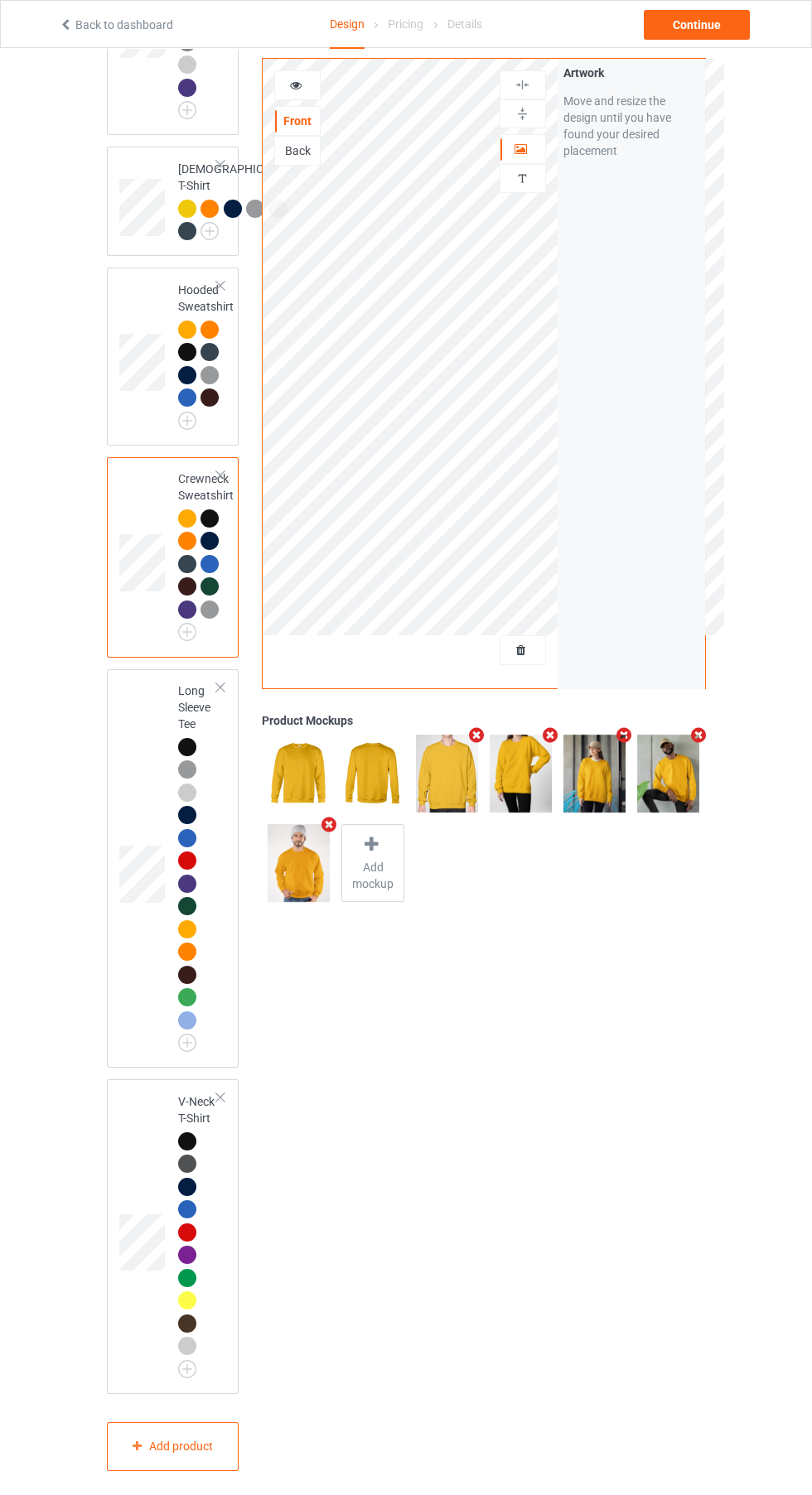
click at [0, 0] on img at bounding box center [0, 0] width 0 height 0
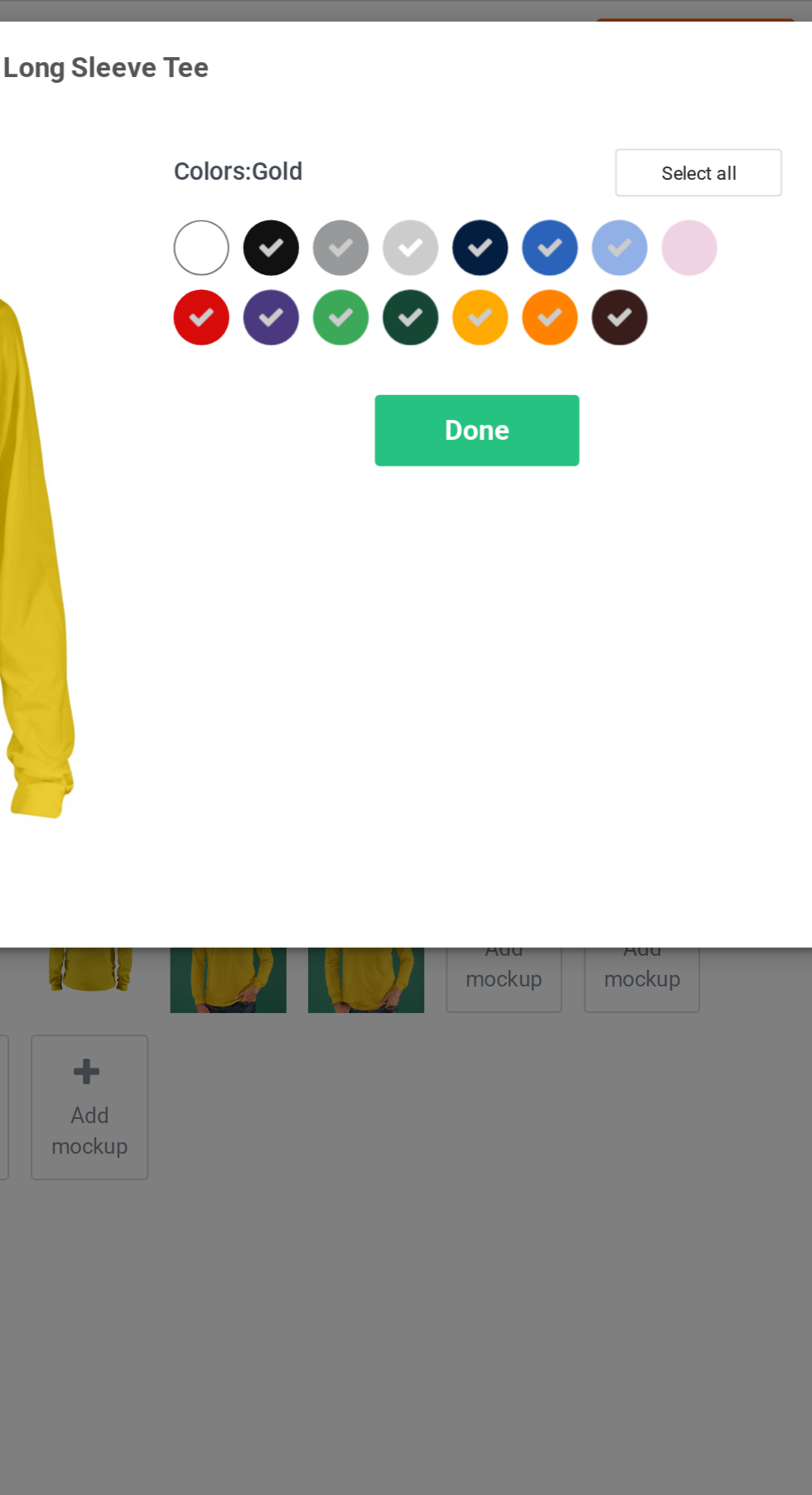
scroll to position [296, 0]
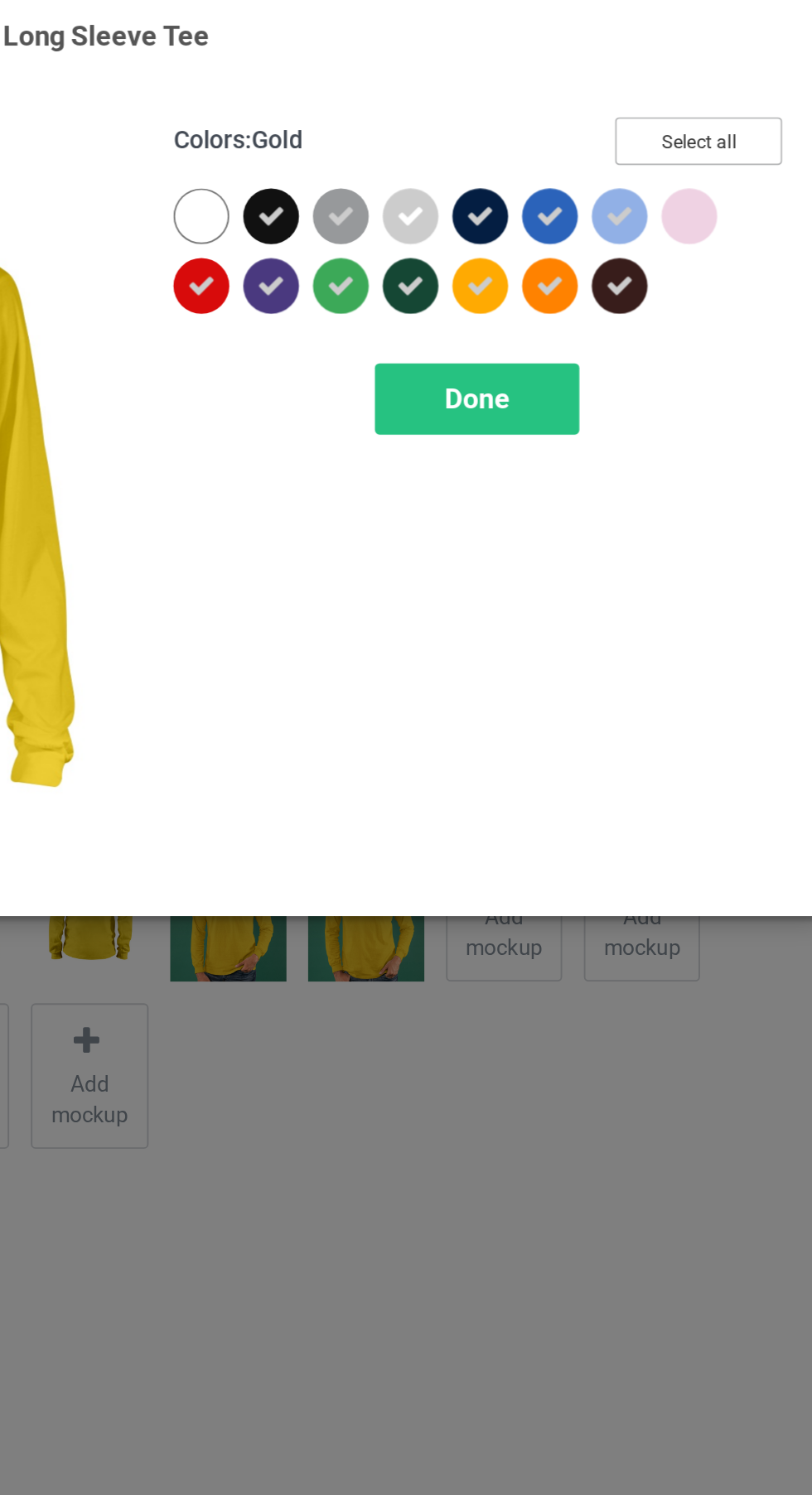
click at [706, 92] on button "Select all" at bounding box center [698, 93] width 90 height 26
click at [715, 95] on button "Reset to Default" at bounding box center [683, 93] width 120 height 26
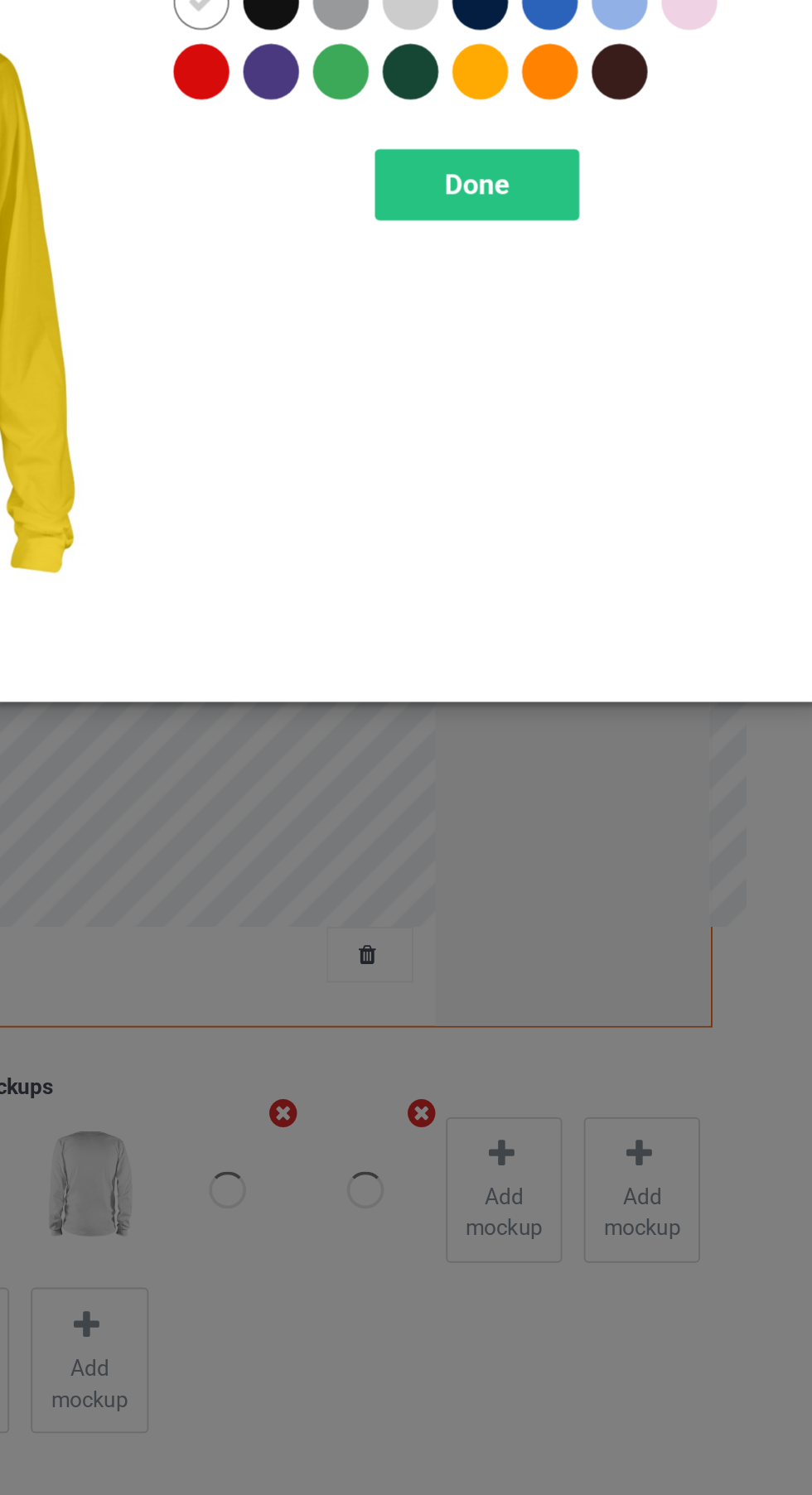
scroll to position [149, 0]
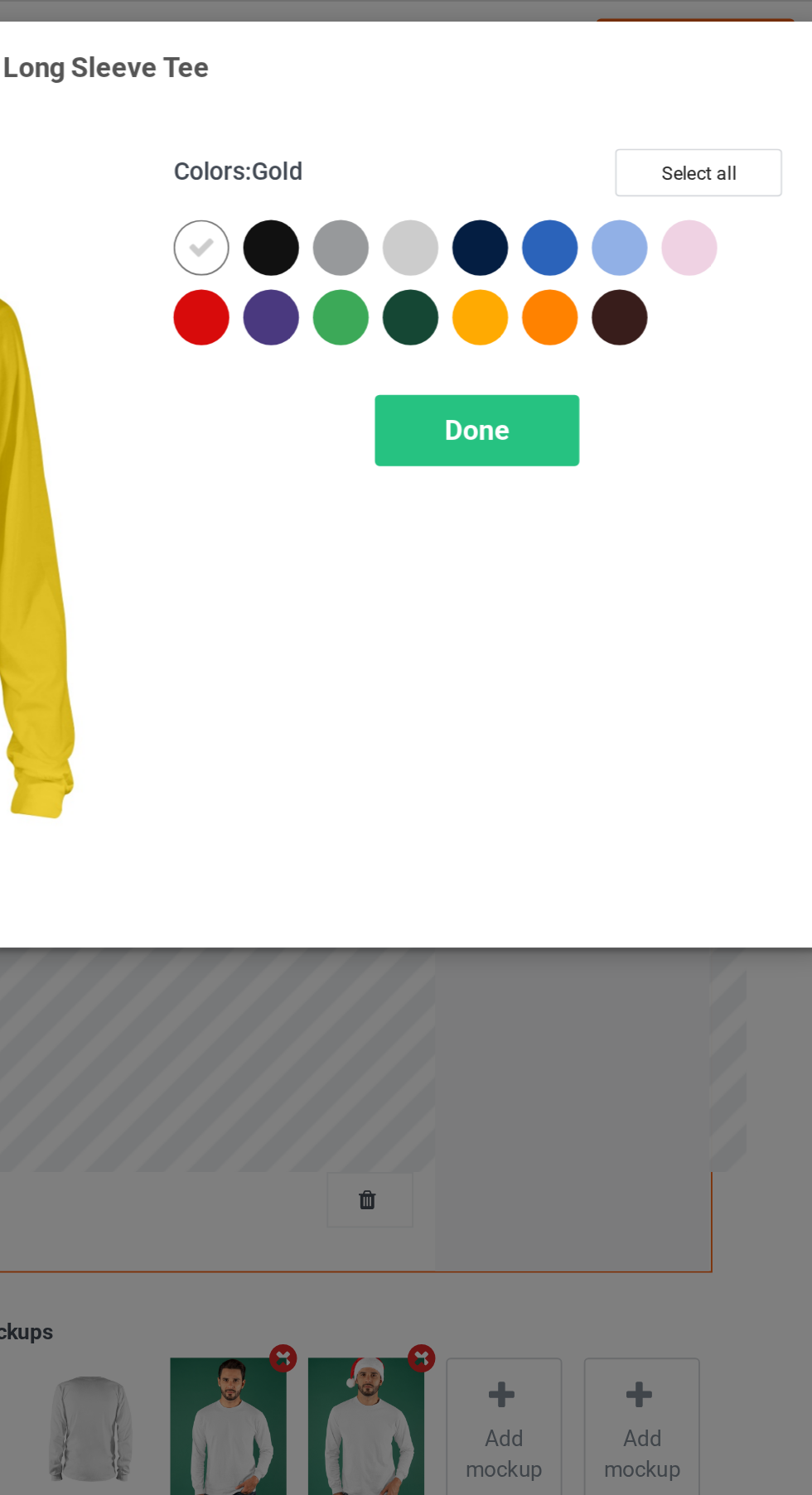
click at [497, 171] on div at bounding box center [507, 169] width 30 height 30
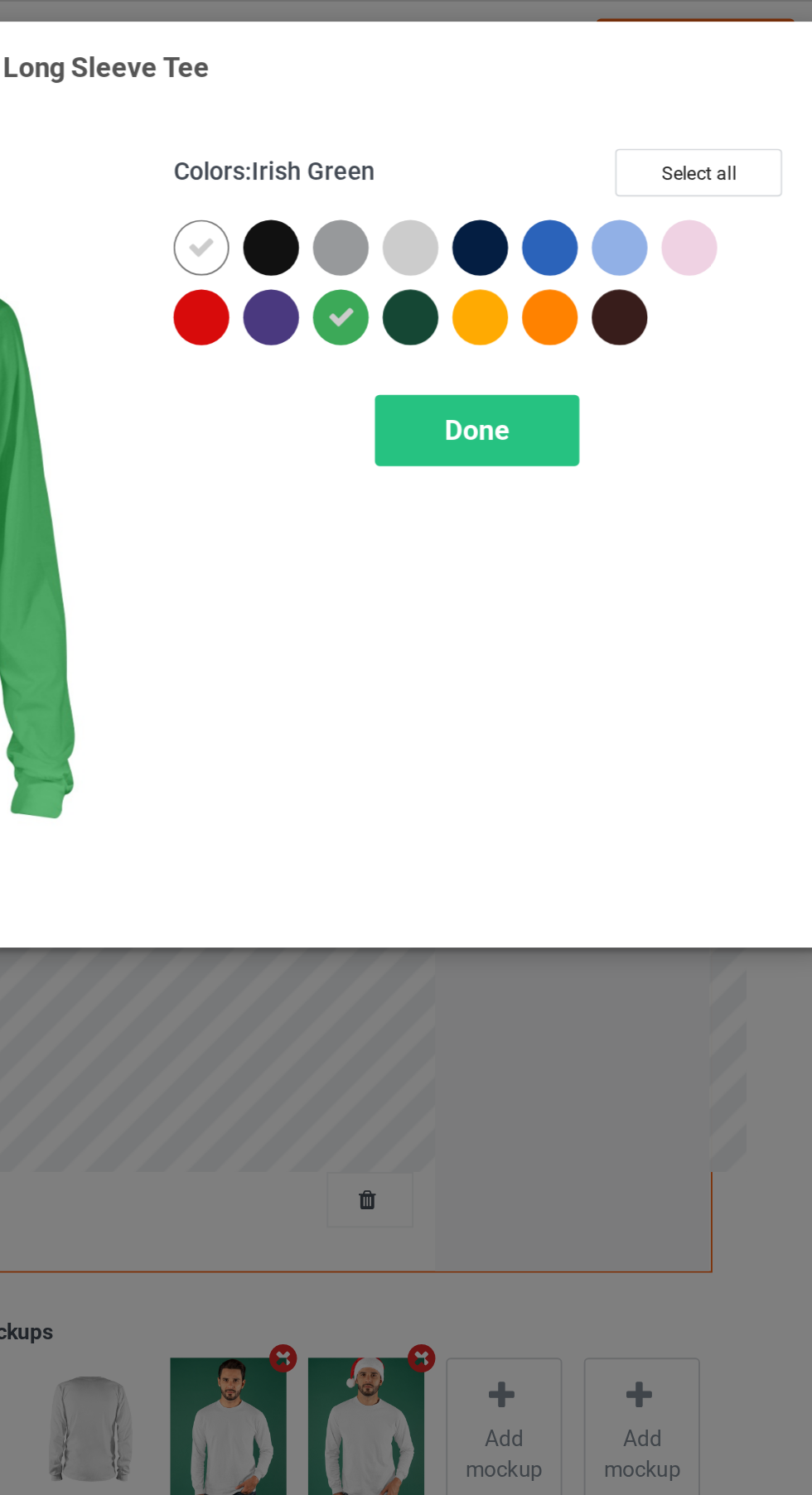
click at [598, 177] on div at bounding box center [585, 173] width 37 height 37
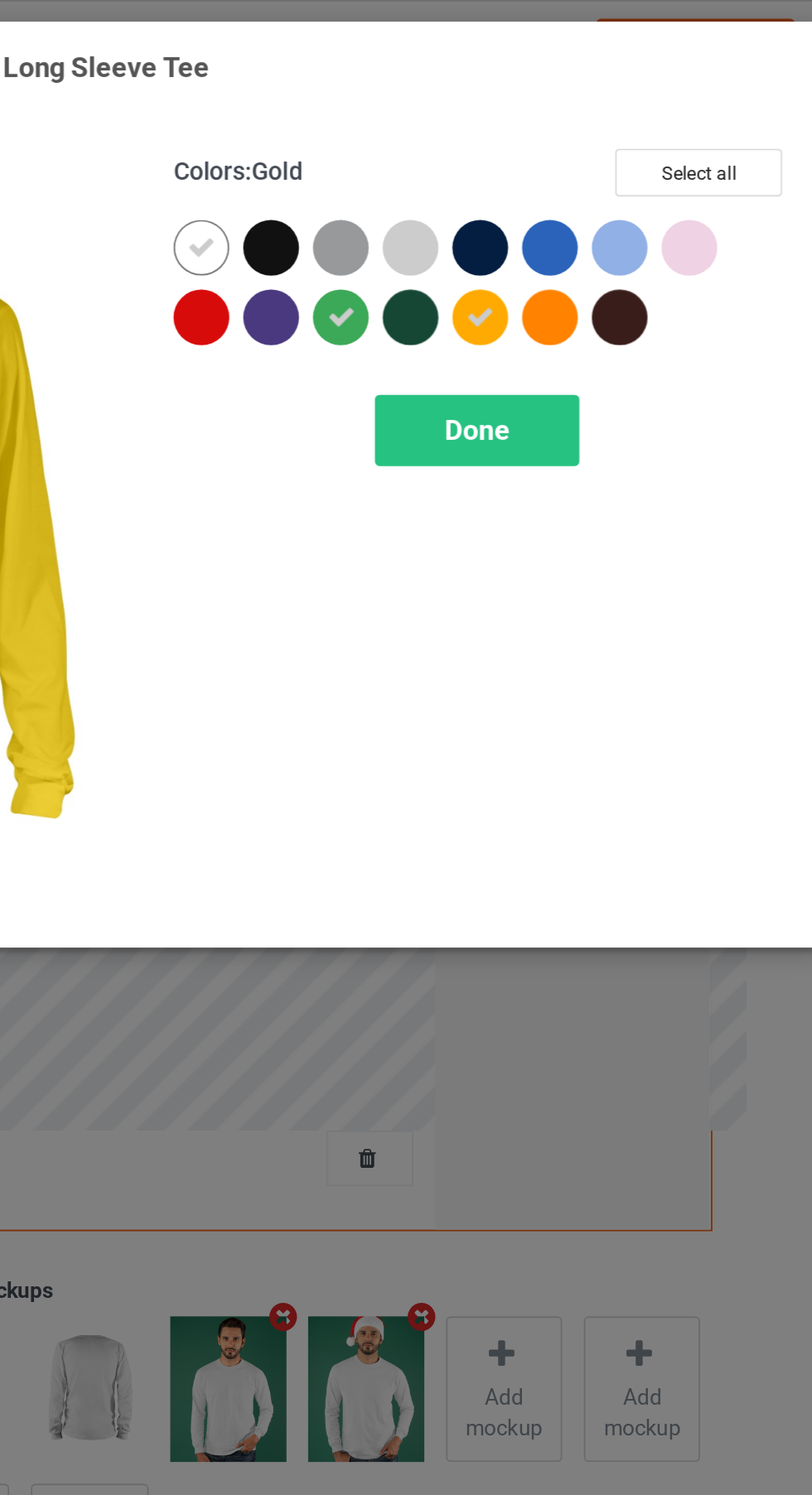
click at [517, 170] on div at bounding box center [507, 169] width 30 height 30
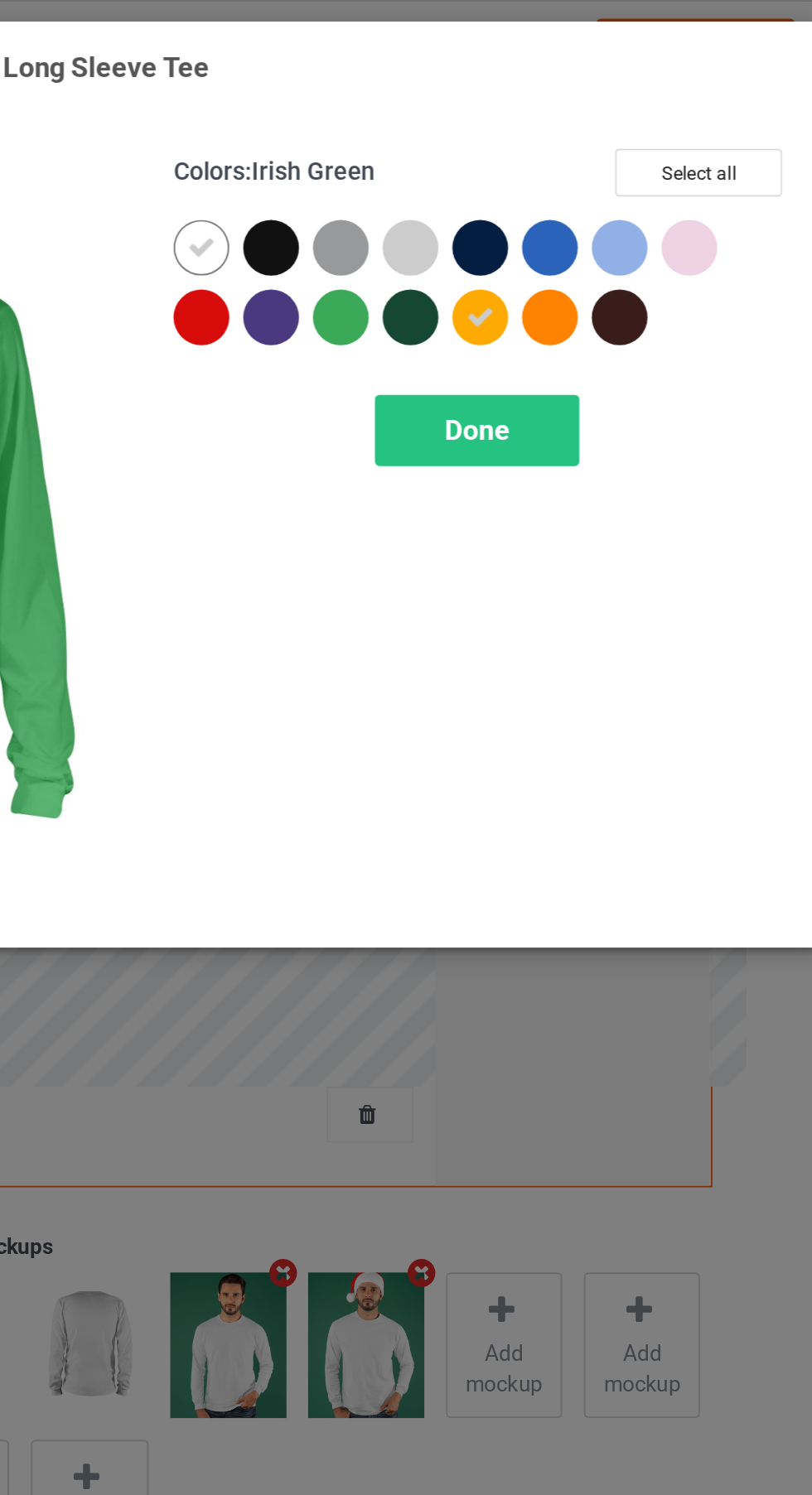
click at [440, 141] on div at bounding box center [432, 132] width 30 height 30
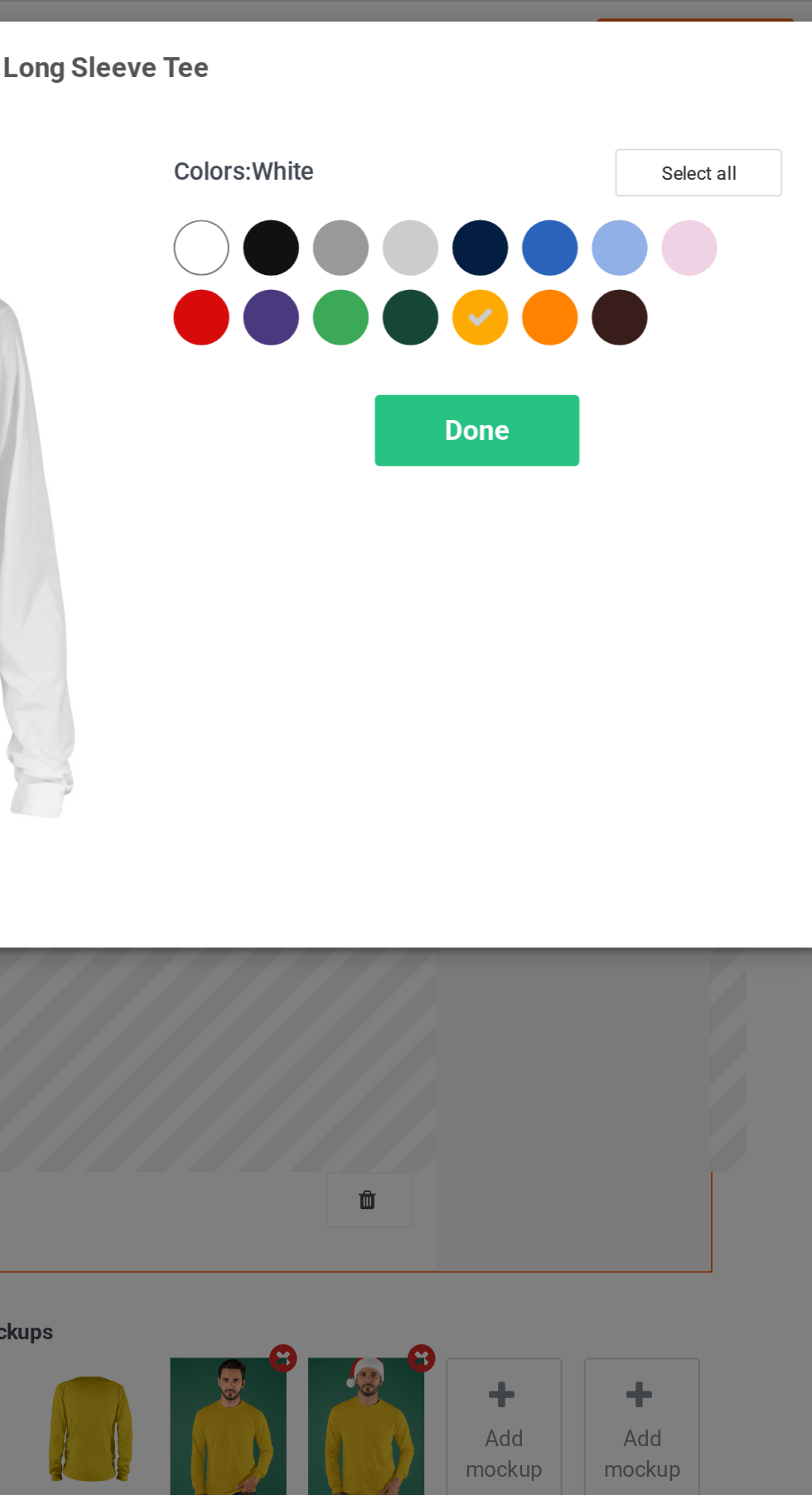
click at [629, 178] on div at bounding box center [619, 169] width 30 height 30
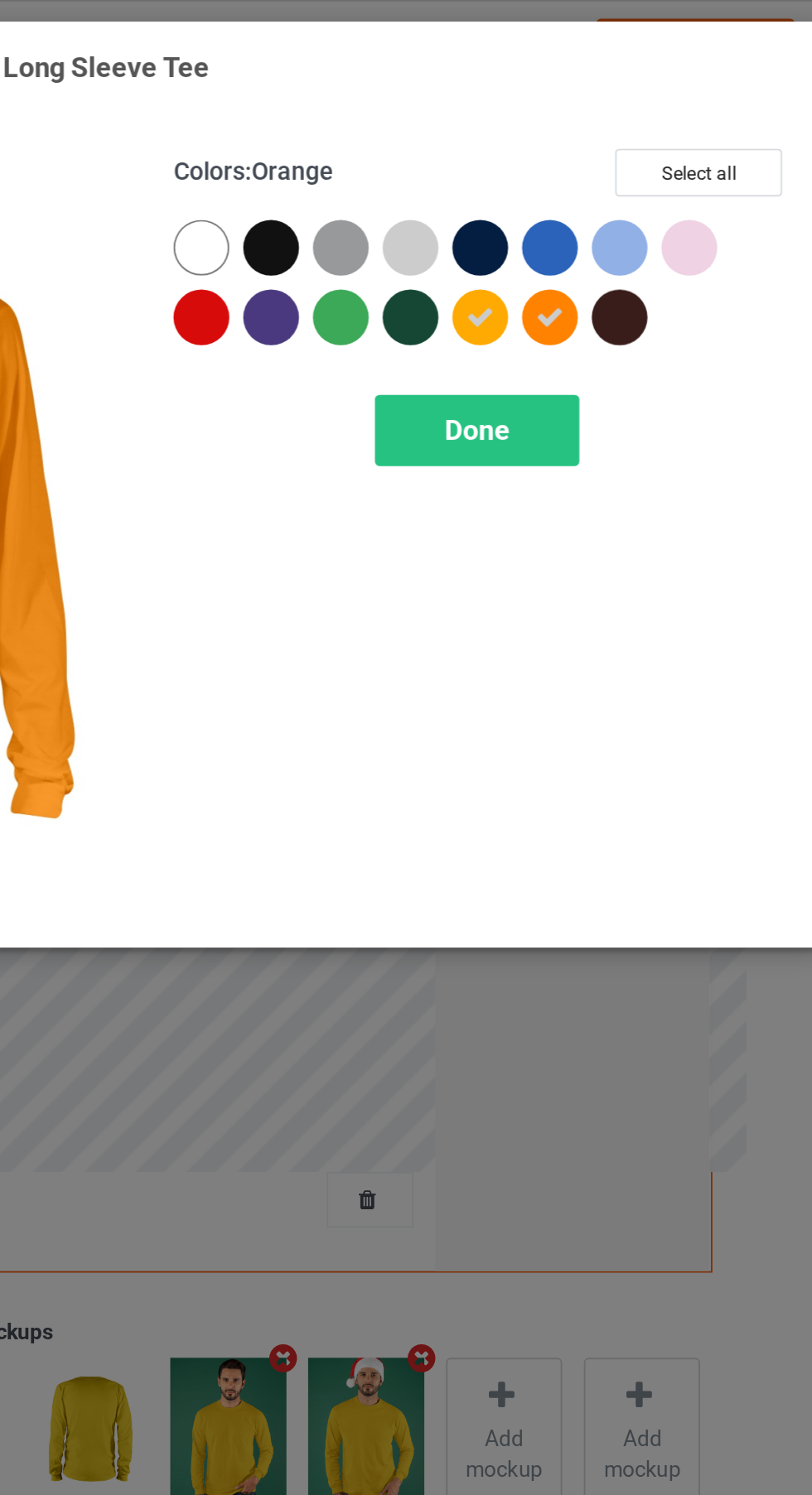
click at [591, 142] on div at bounding box center [582, 132] width 30 height 30
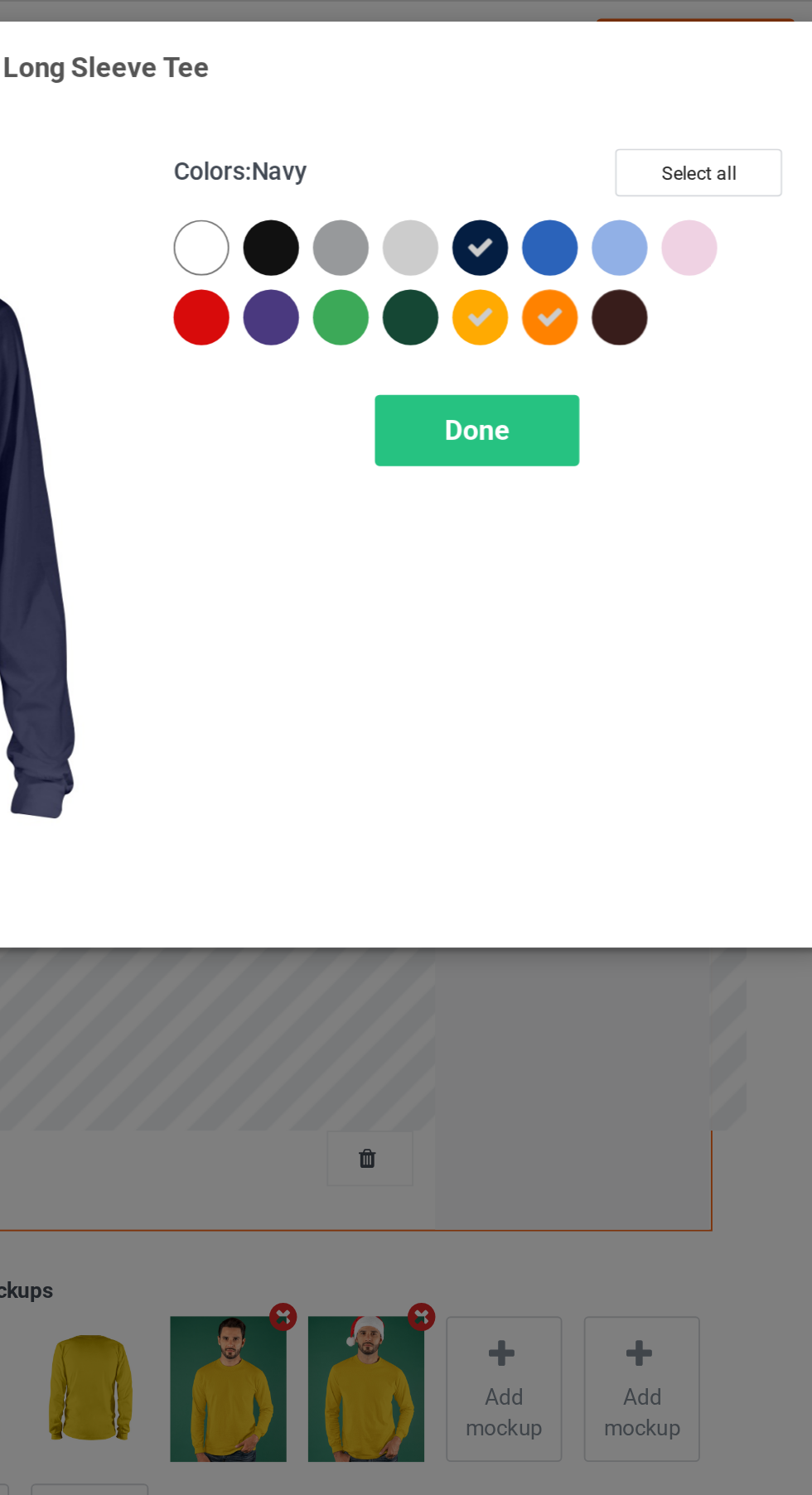
click at [476, 147] on div at bounding box center [474, 136] width 37 height 37
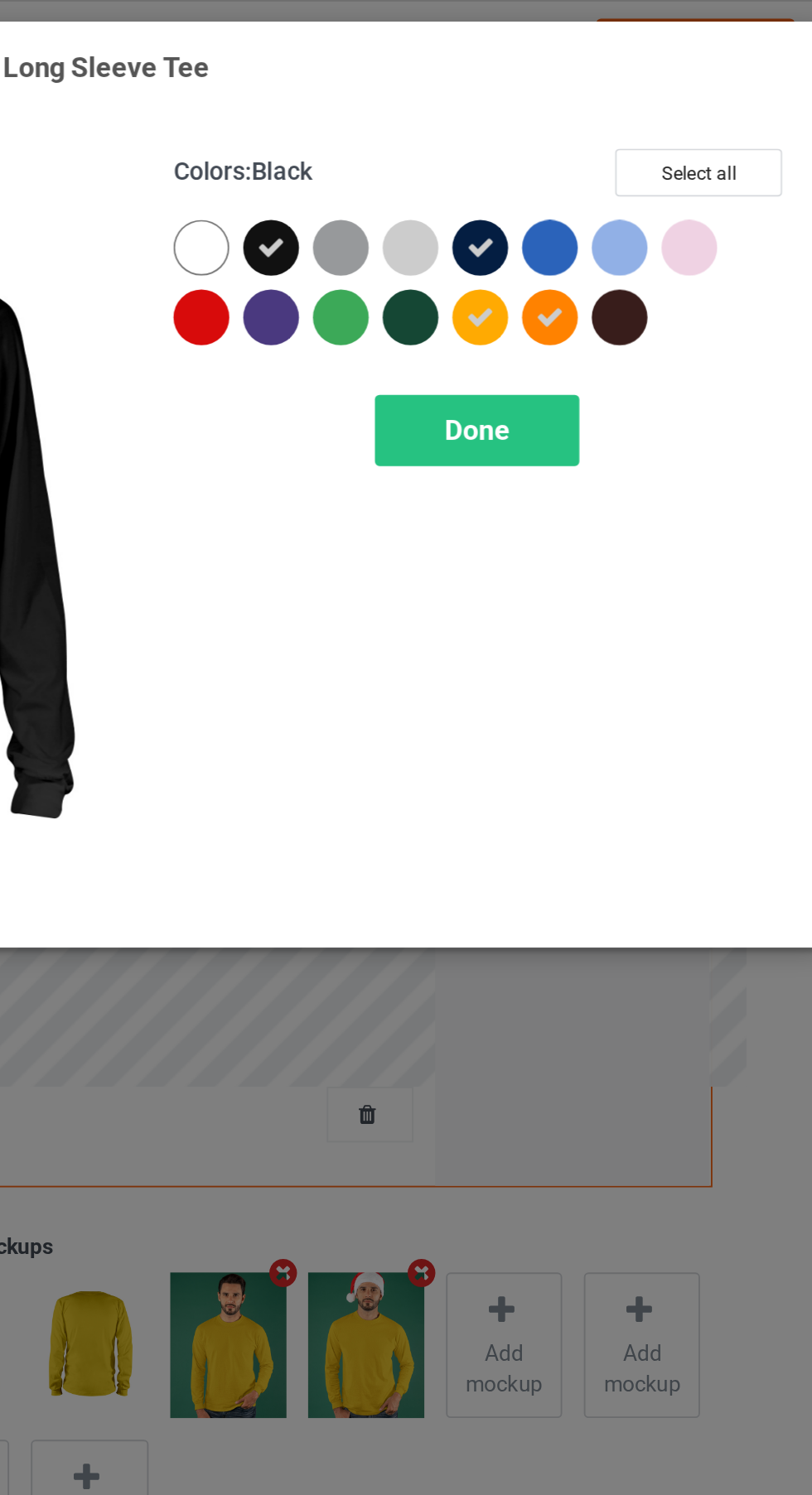
click at [511, 133] on div at bounding box center [507, 132] width 30 height 30
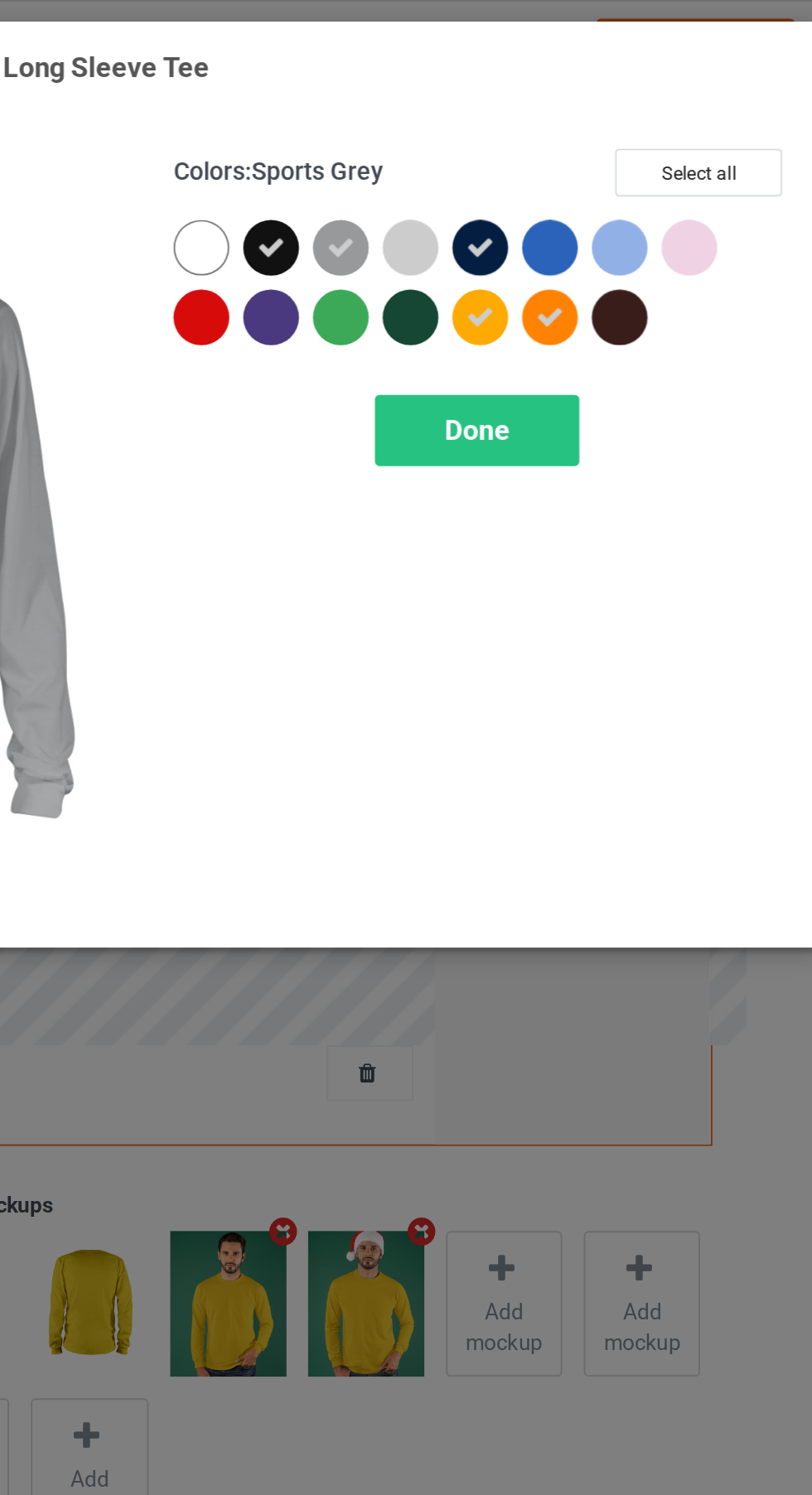
click at [553, 172] on div at bounding box center [544, 169] width 30 height 30
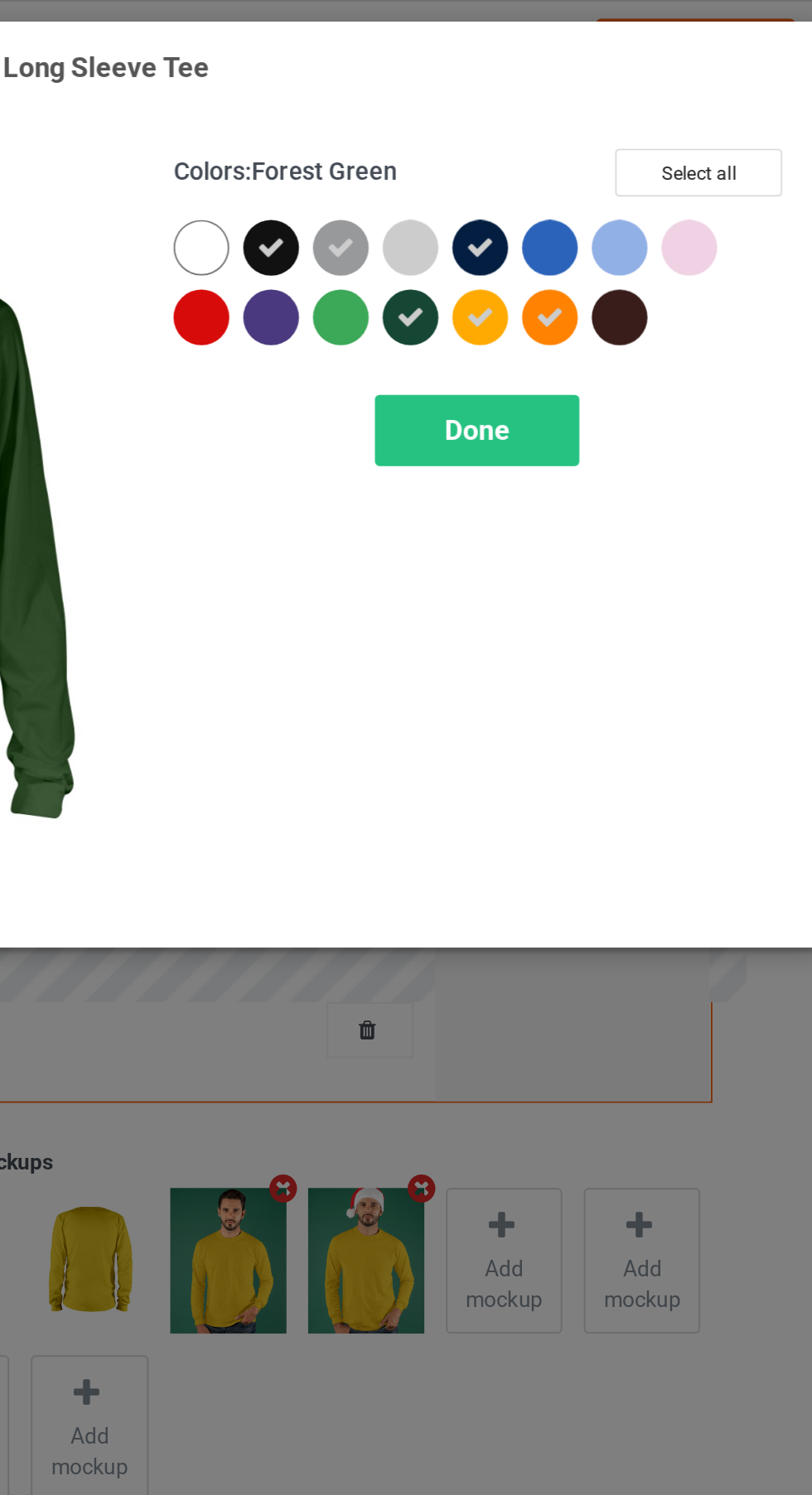
click at [474, 168] on div at bounding box center [470, 169] width 30 height 30
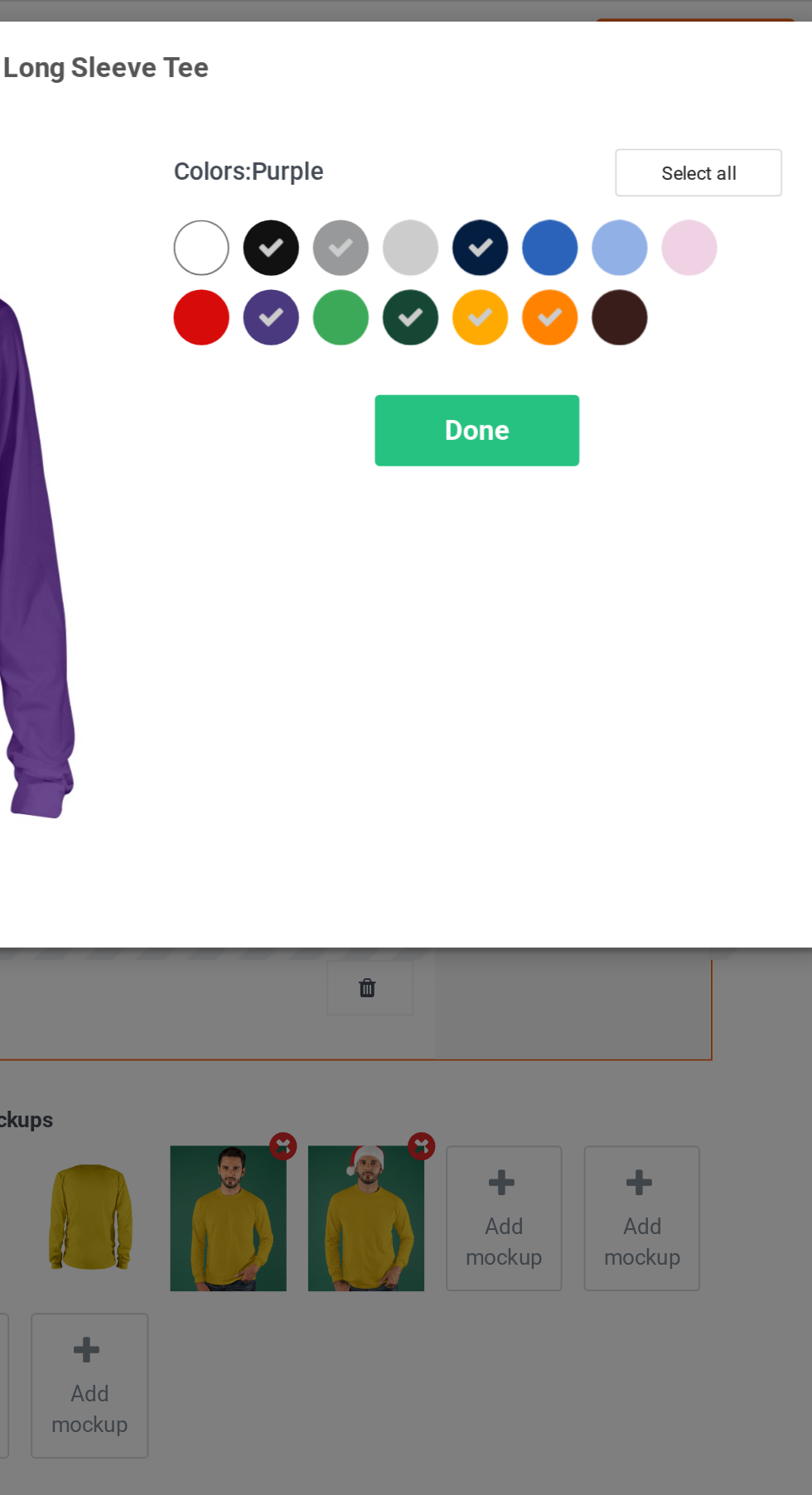
click at [662, 177] on div at bounding box center [656, 169] width 30 height 30
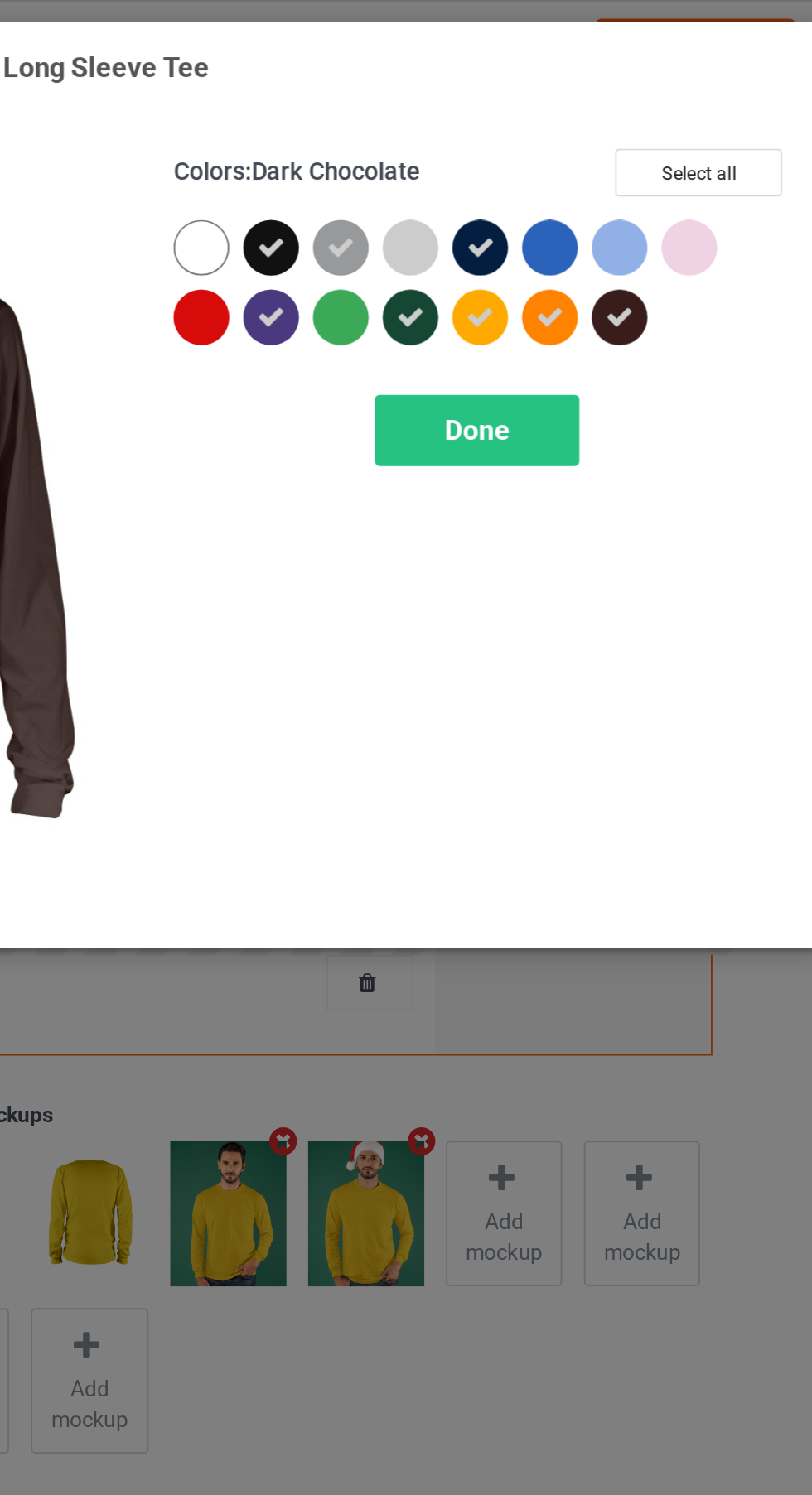
click at [662, 177] on icon at bounding box center [656, 170] width 15 height 15
click at [610, 232] on div "Done" at bounding box center [580, 229] width 109 height 38
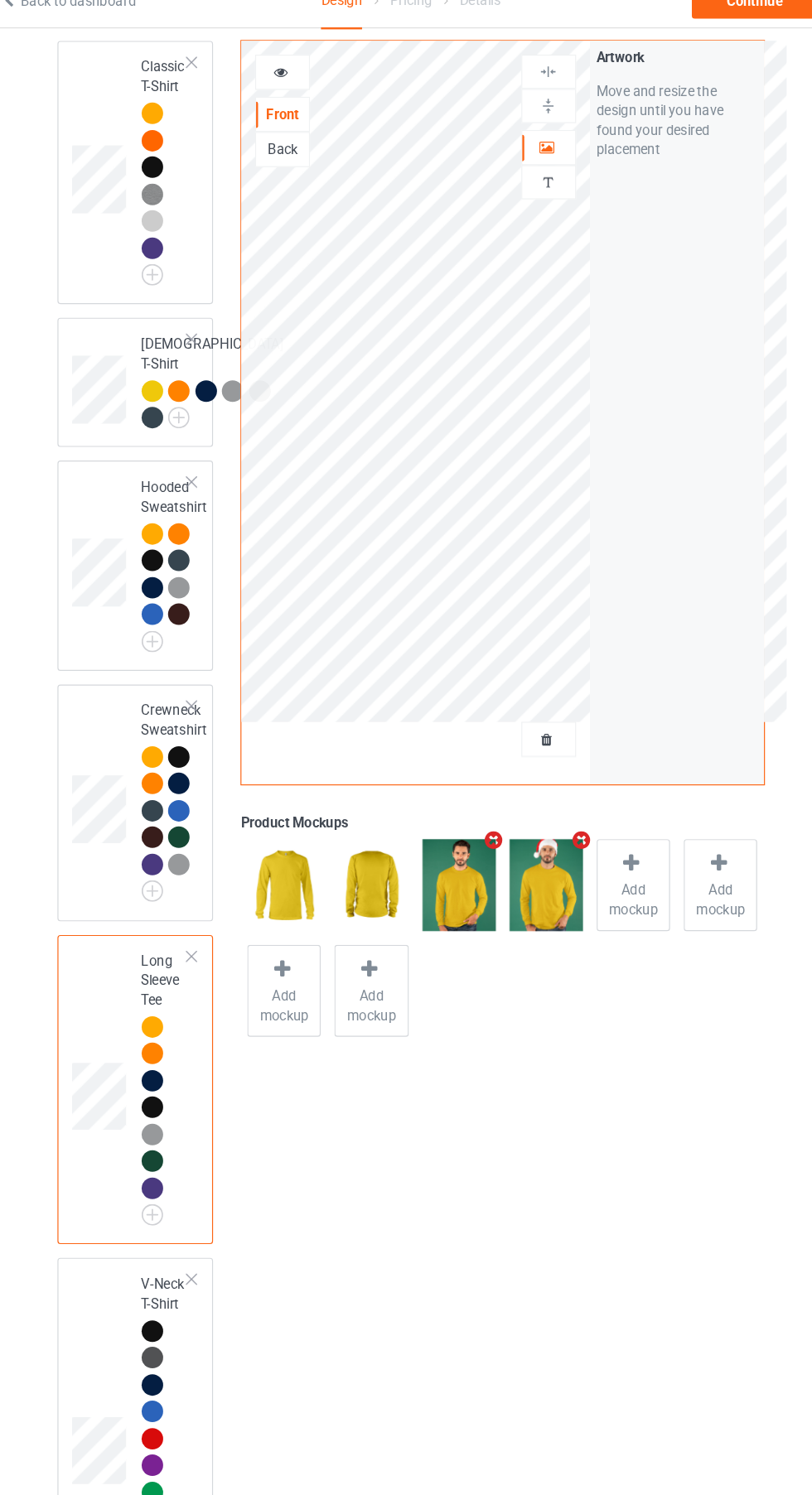
scroll to position [149, 0]
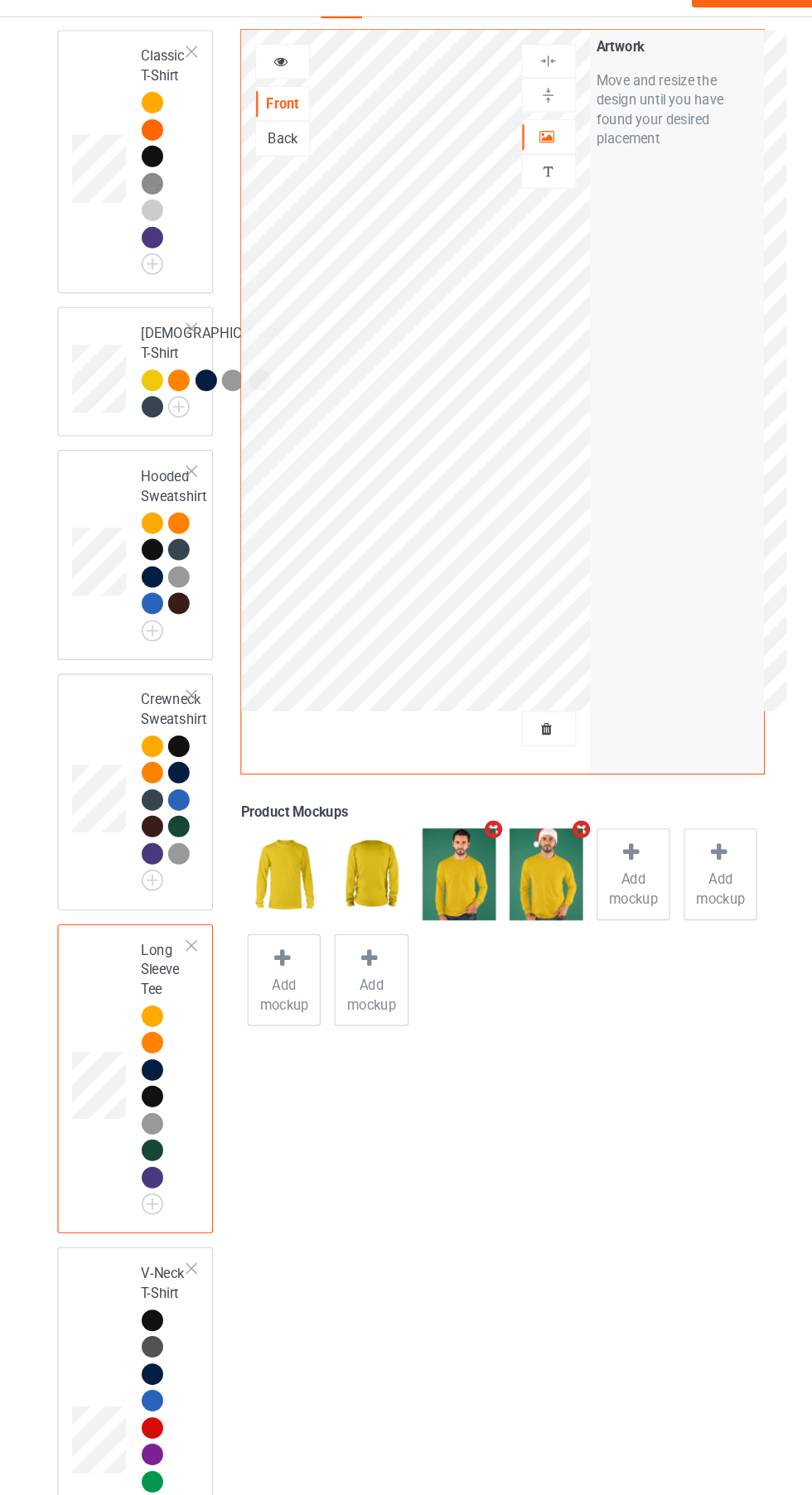
click at [591, 794] on span "Add mockup" at bounding box center [594, 786] width 60 height 33
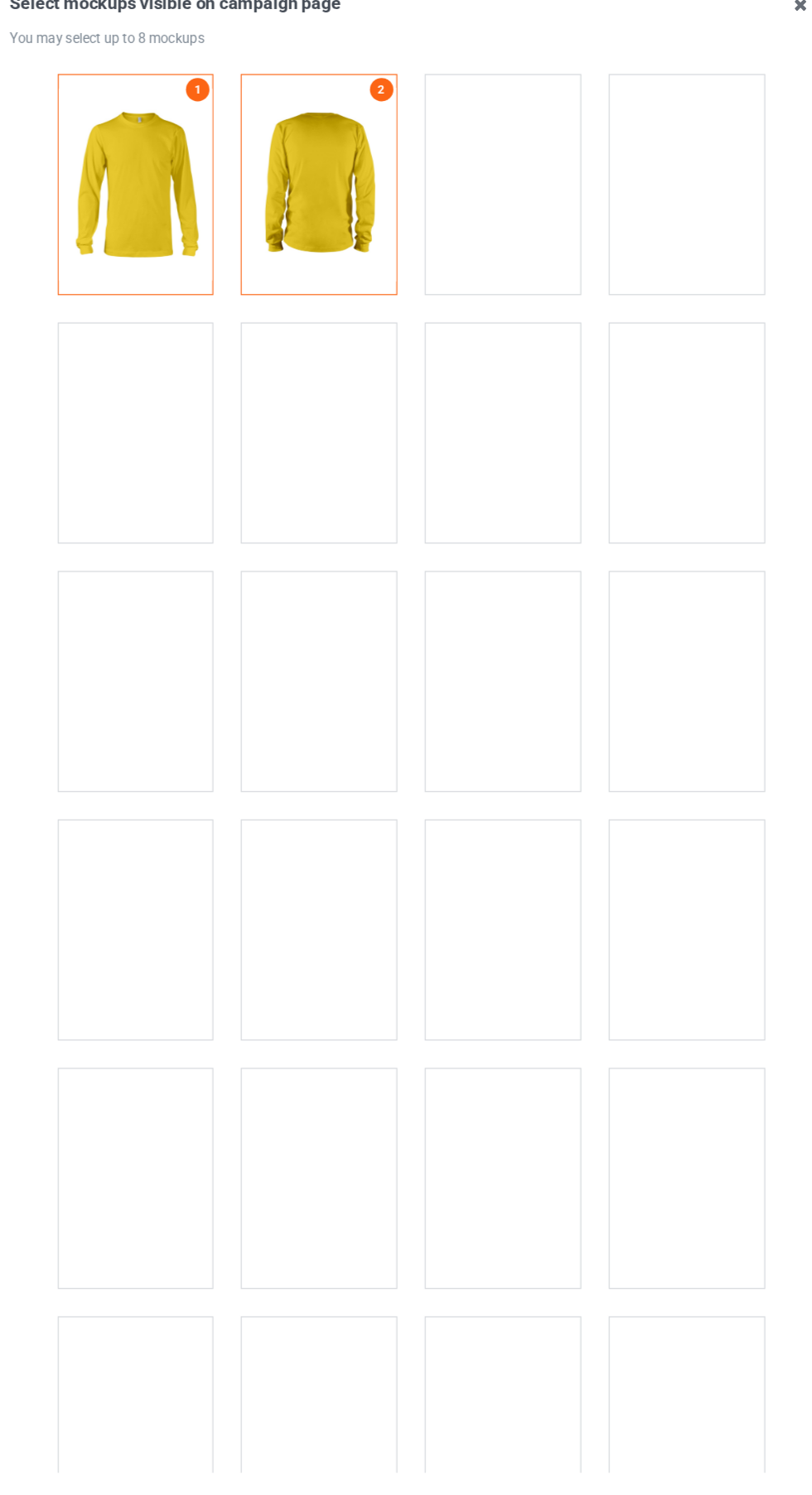
click at [501, 1047] on div at bounding box center [483, 1032] width 130 height 186
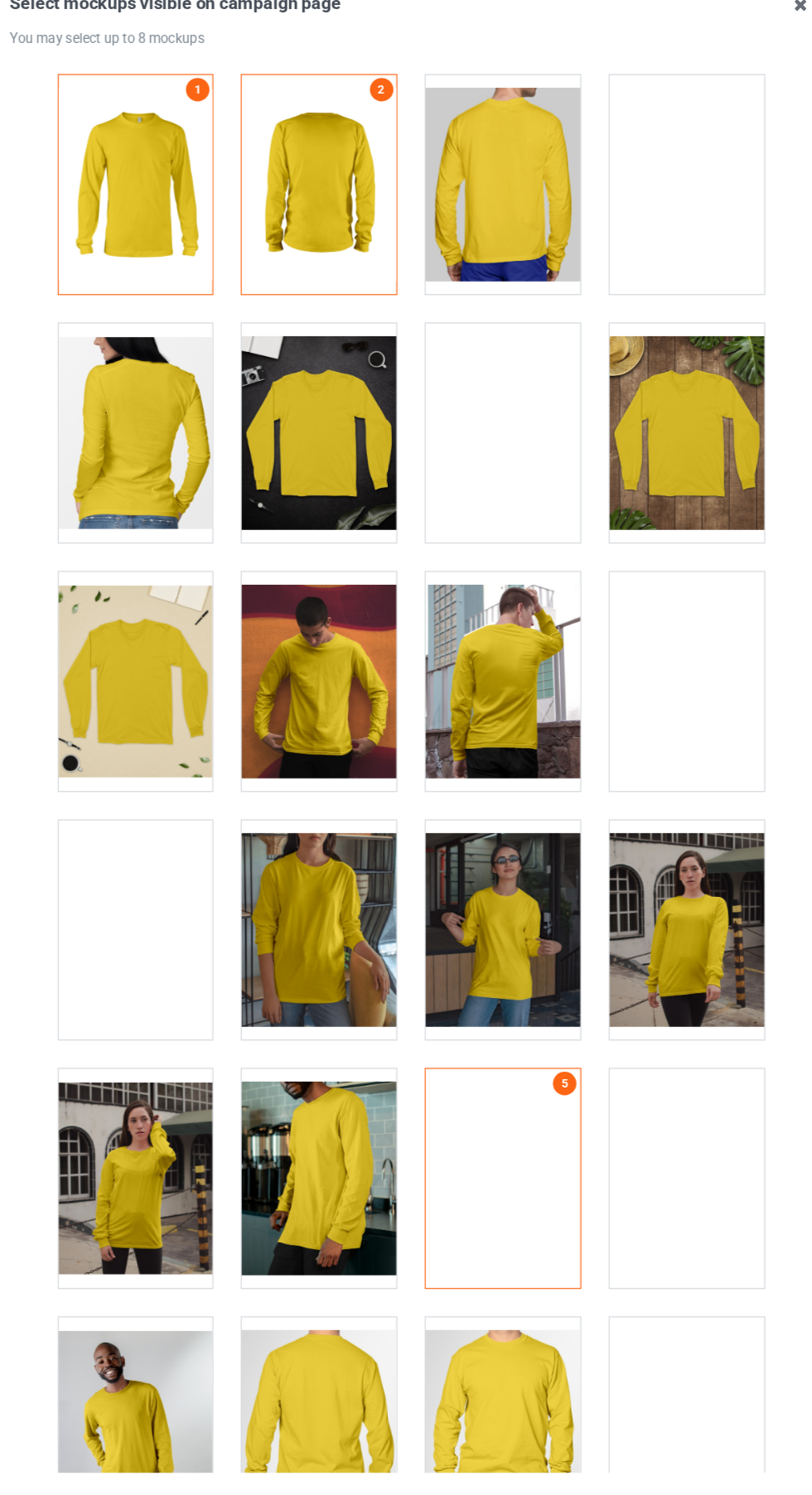
click at [490, 851] on div at bounding box center [483, 821] width 130 height 186
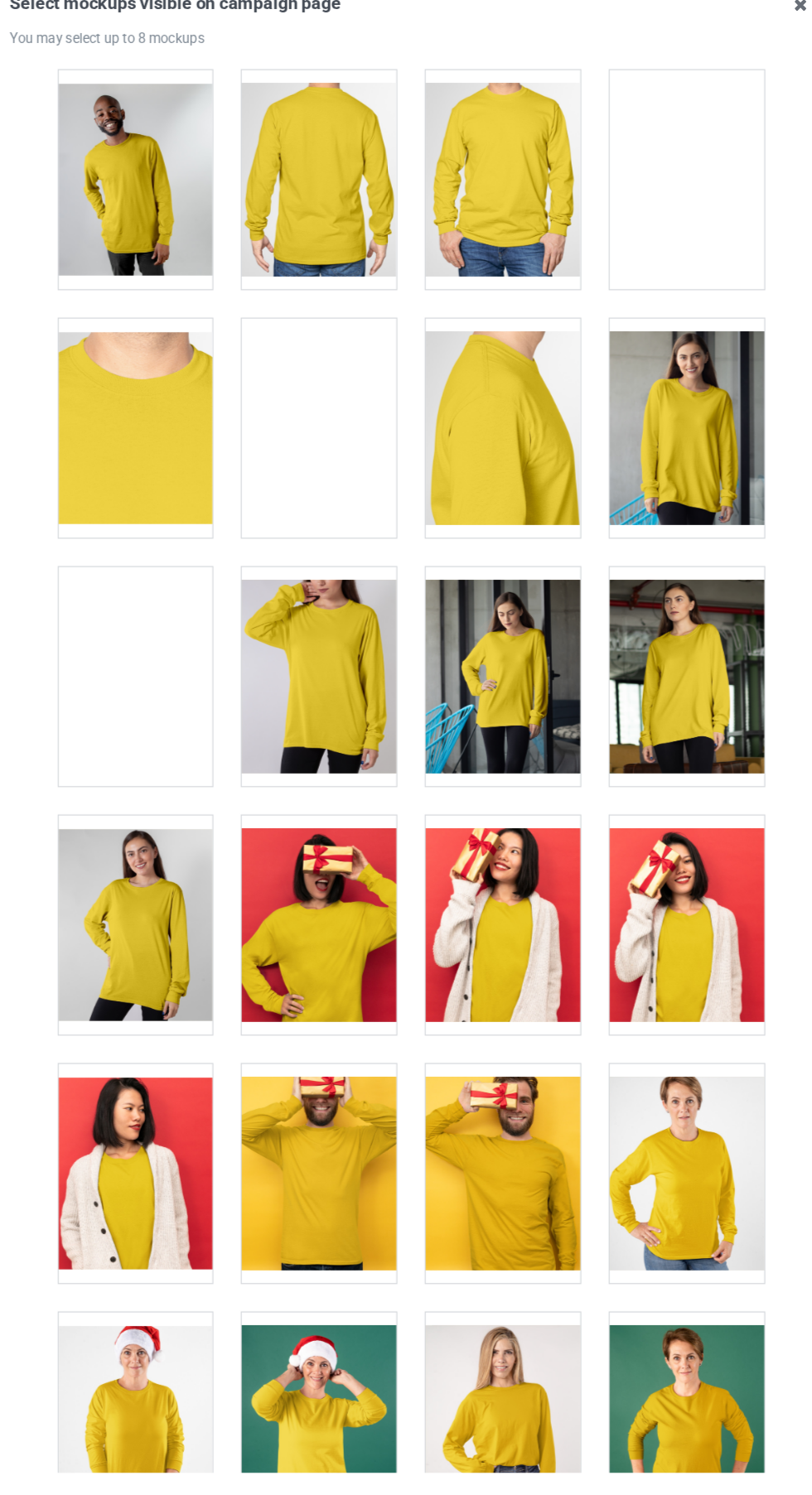
scroll to position [1067, 0]
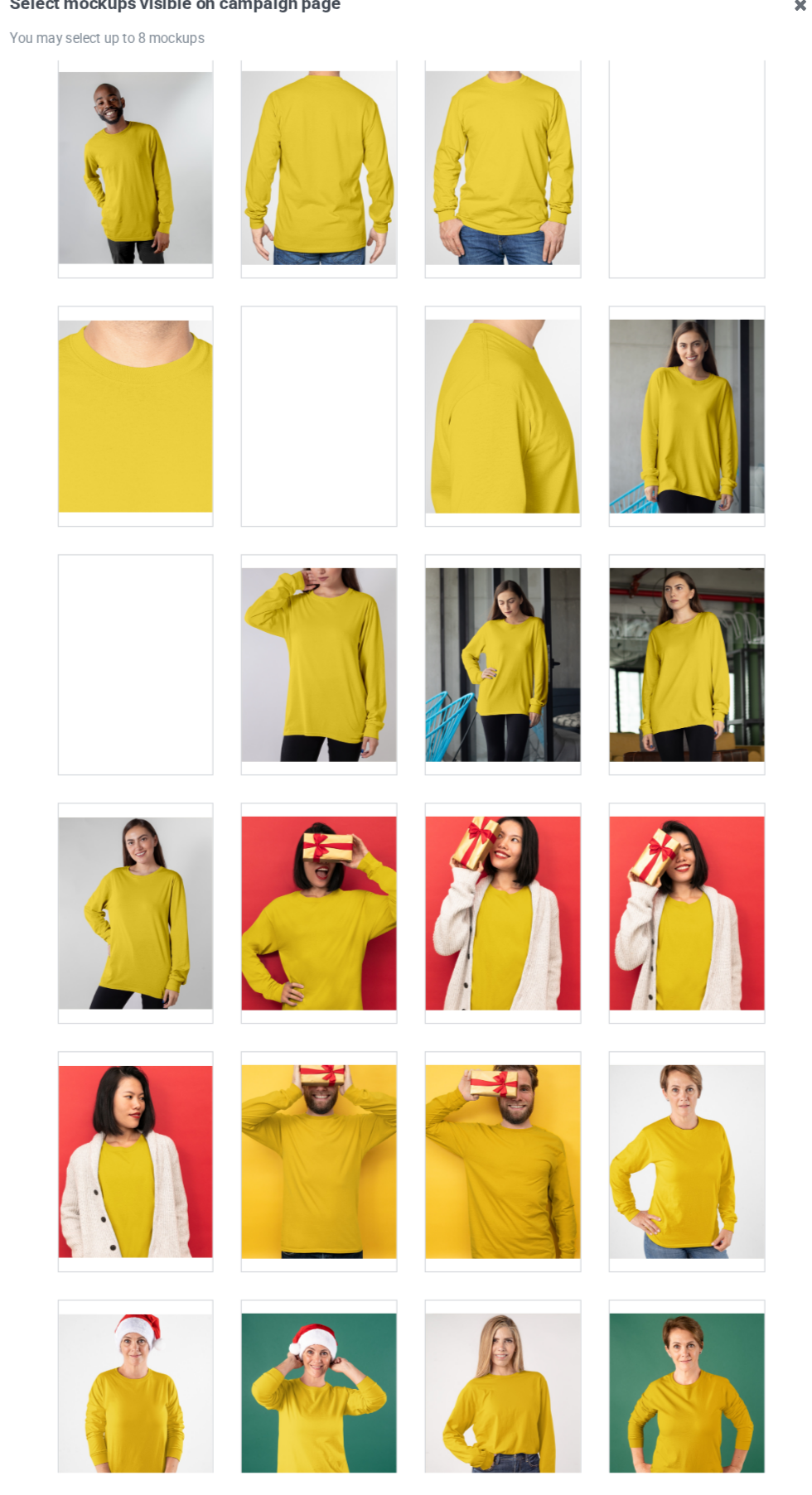
click at [193, 1004] on div at bounding box center [172, 1017] width 130 height 186
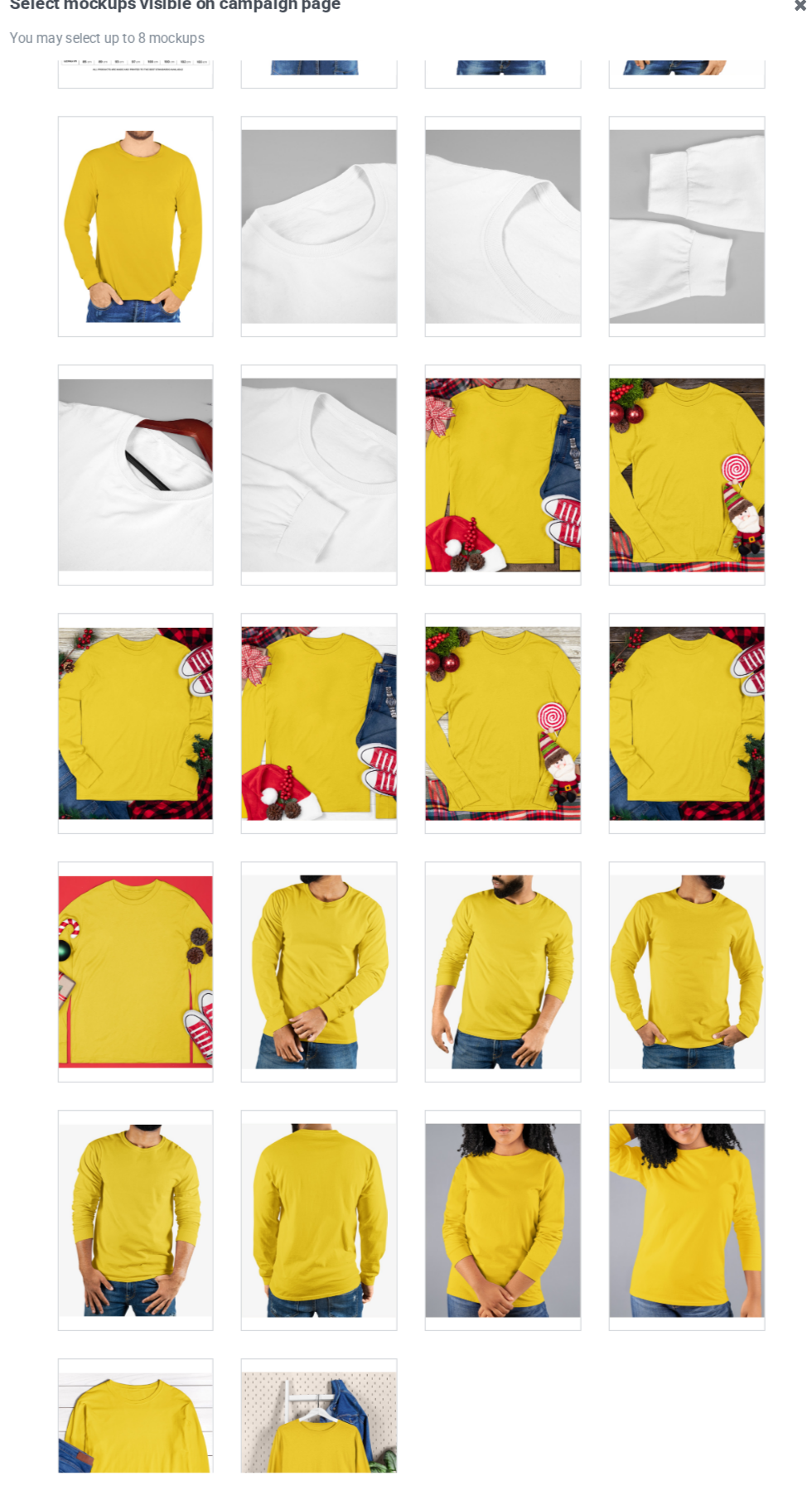
scroll to position [149, 0]
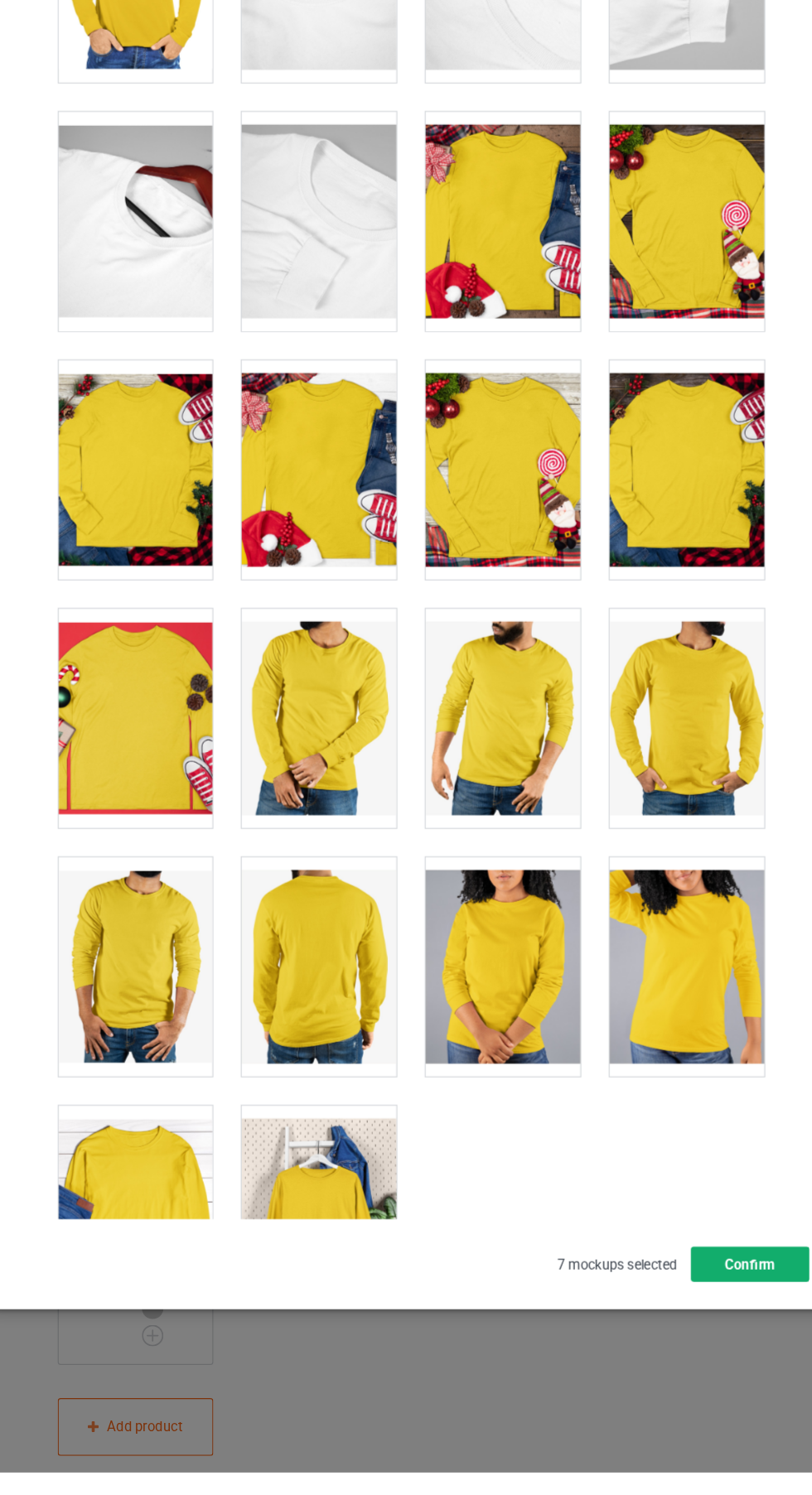
click at [676, 1334] on button "Confirm" at bounding box center [693, 1319] width 100 height 30
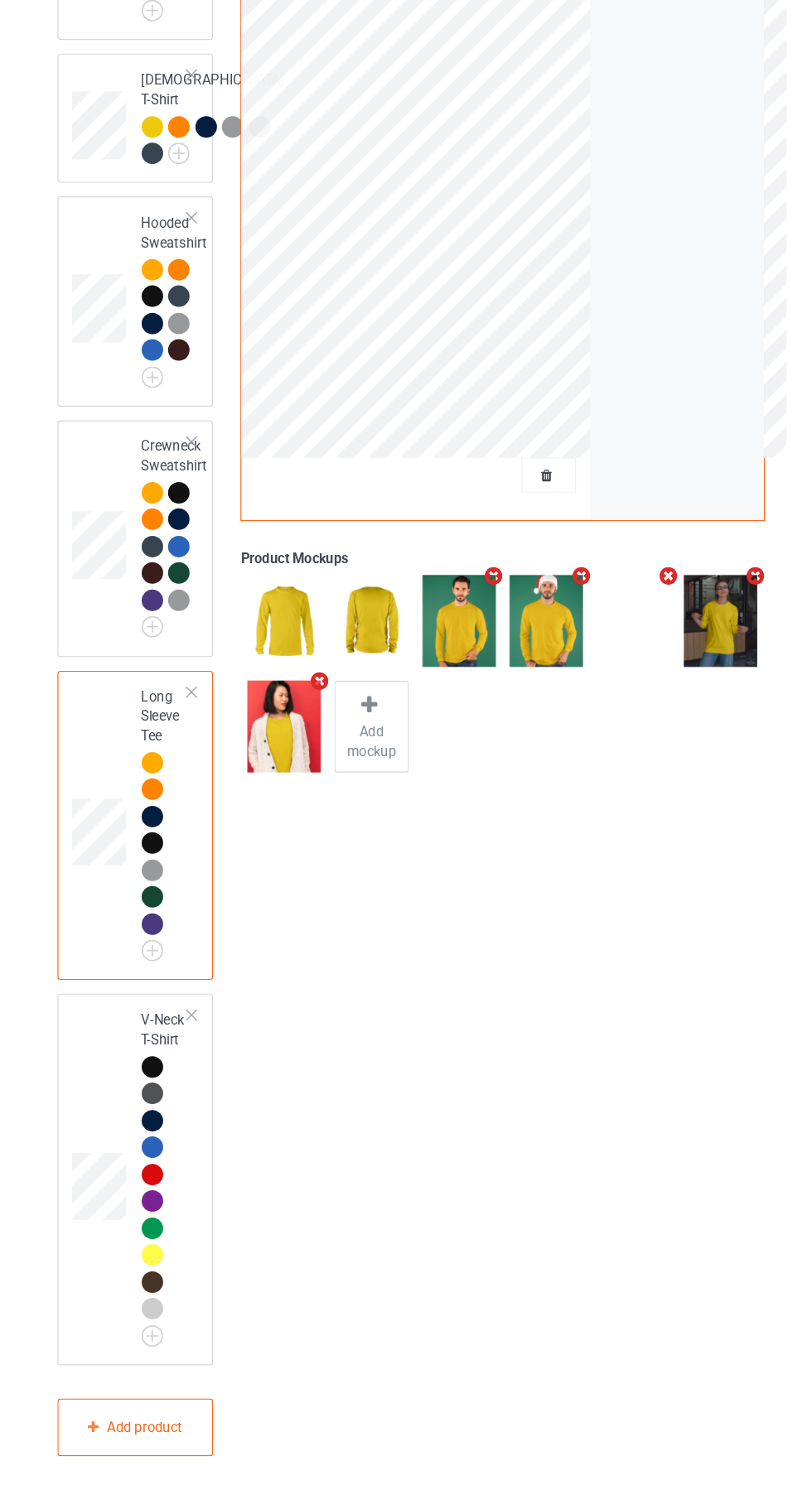
click at [232, 1334] on div "V-Neck T-Shirt" at bounding box center [173, 1246] width 132 height 314
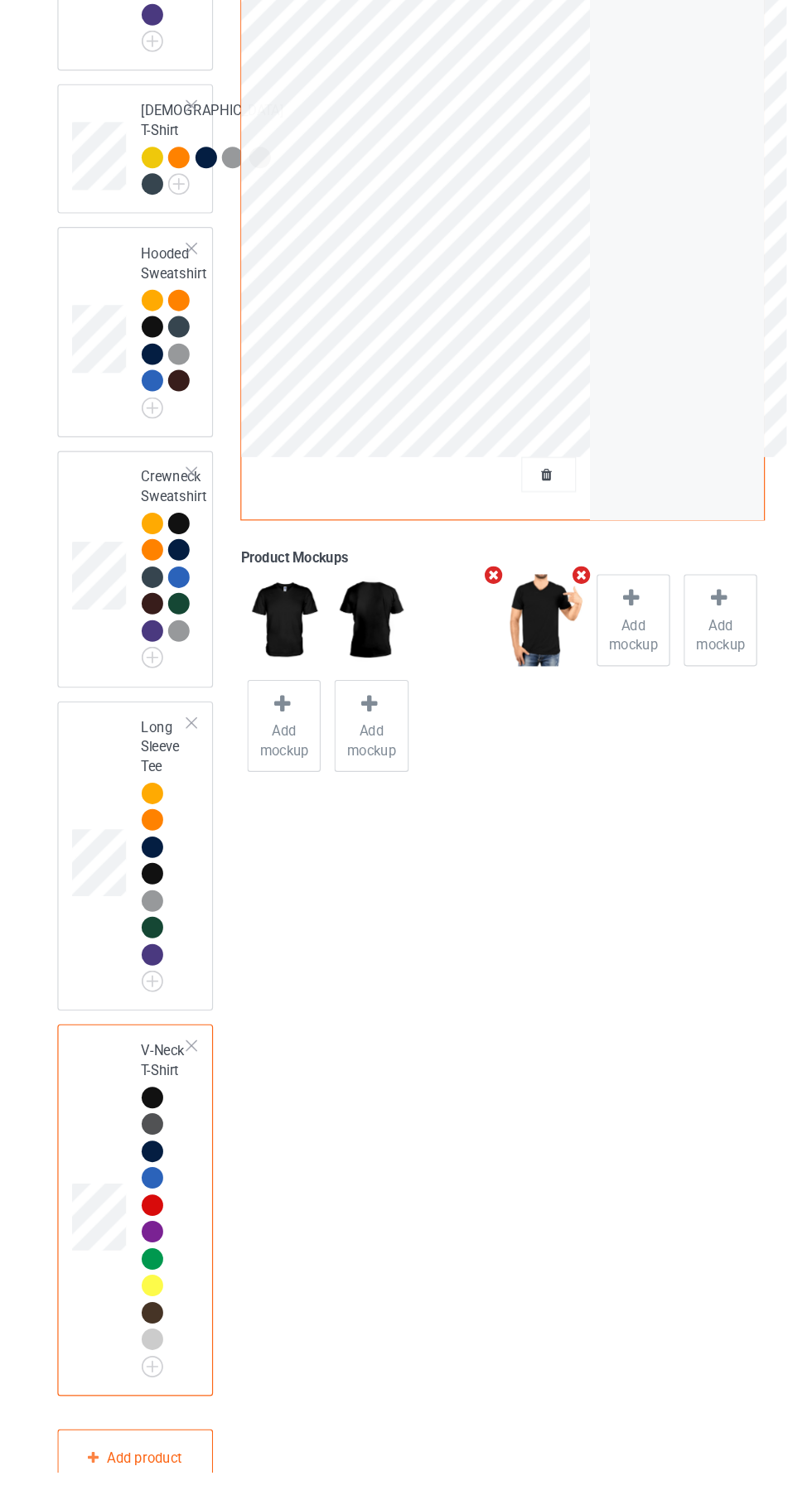
scroll to position [160, 0]
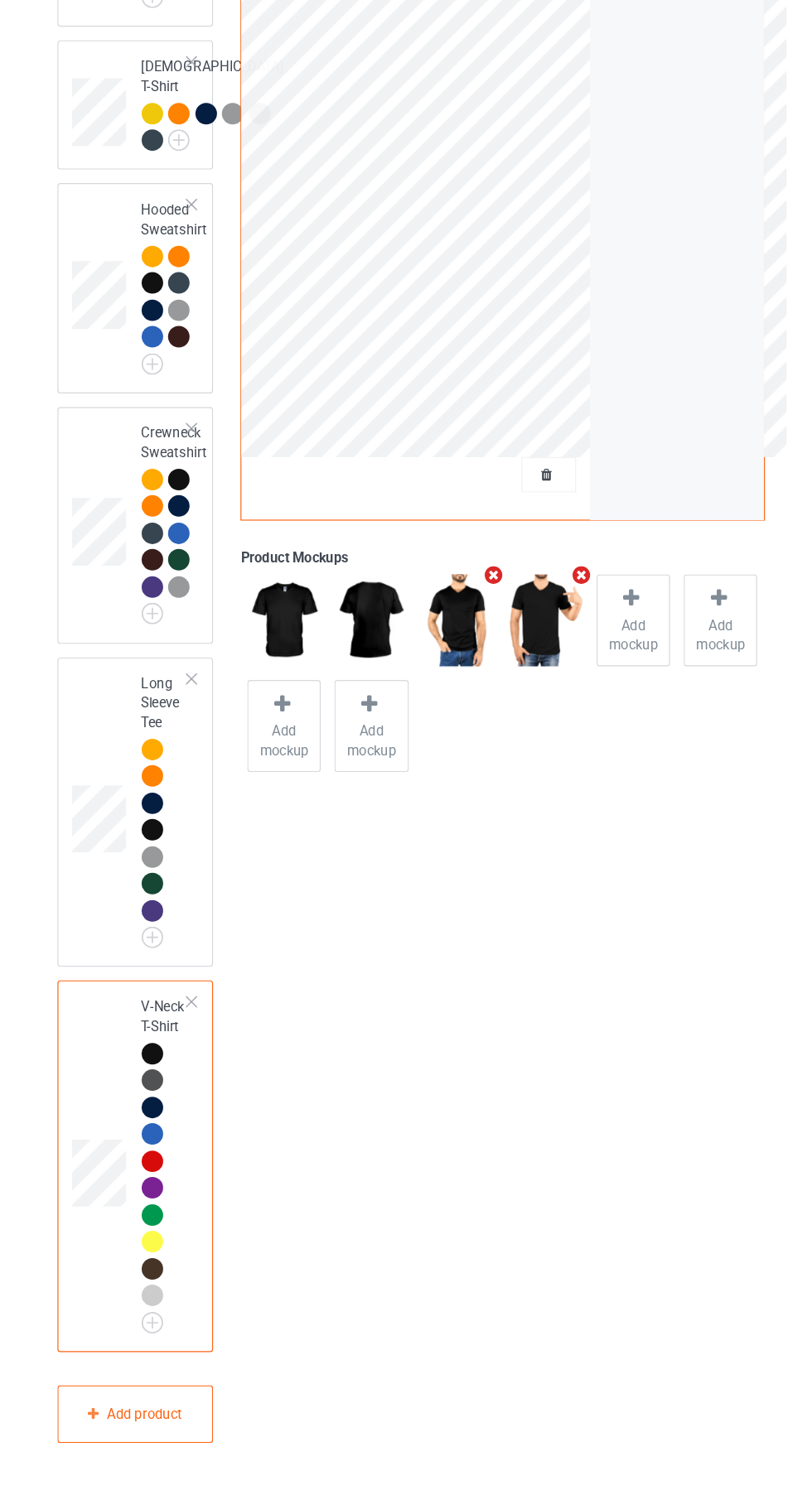
click at [0, 0] on img at bounding box center [0, 0] width 0 height 0
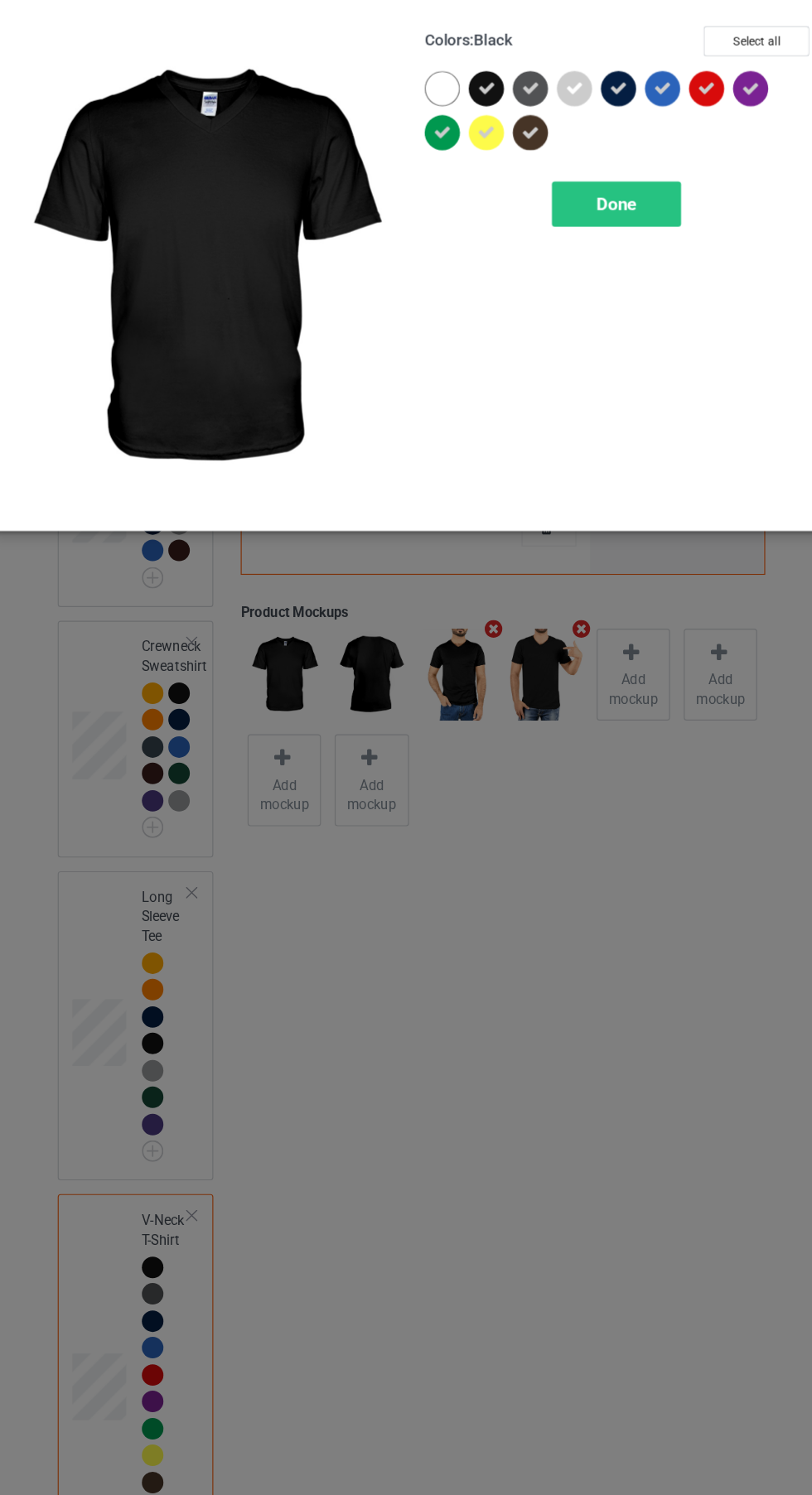
scroll to position [179, 0]
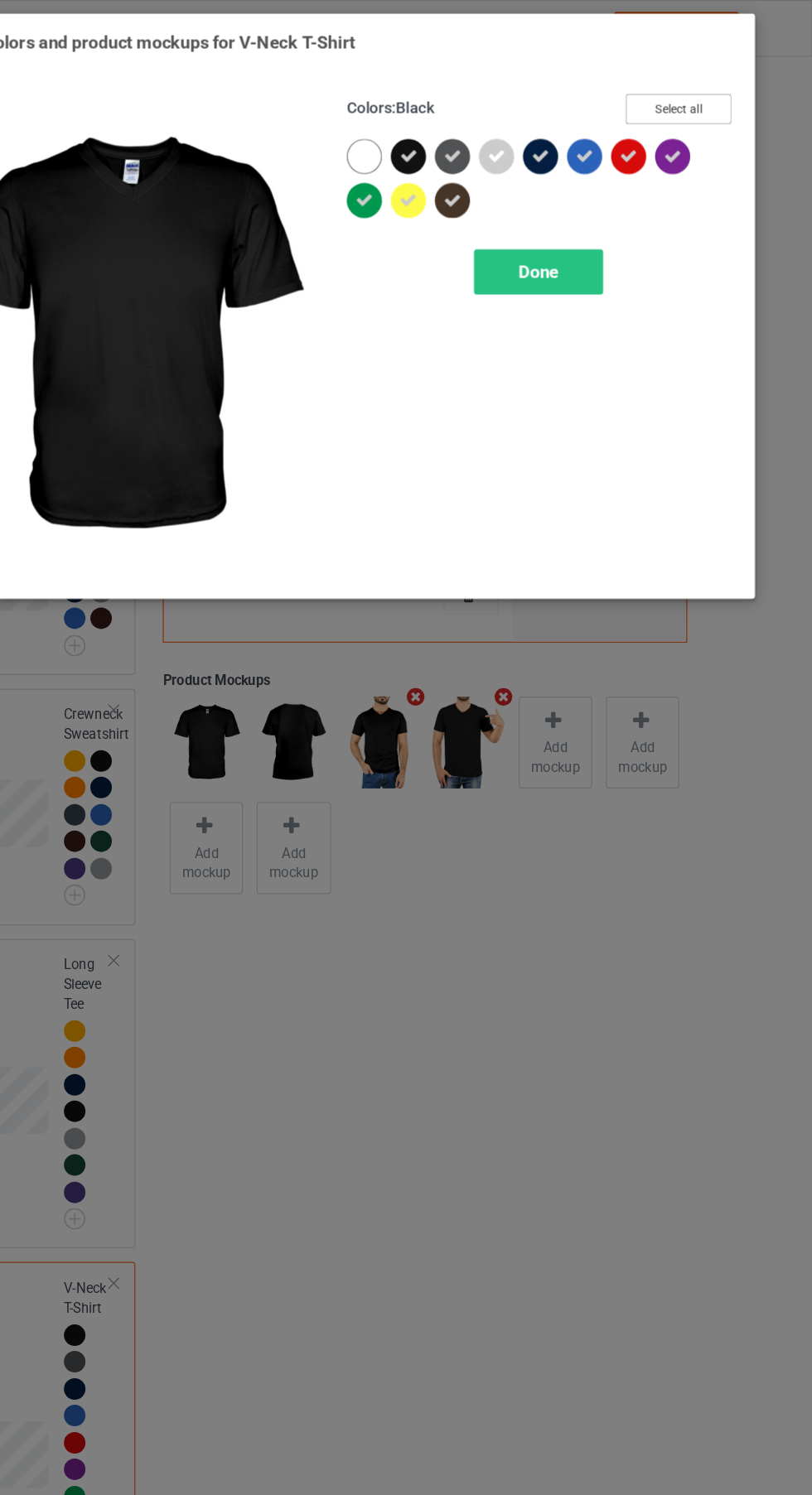
click at [728, 87] on button "Select all" at bounding box center [698, 93] width 90 height 26
click at [724, 97] on button "Reset to Default" at bounding box center [683, 93] width 120 height 26
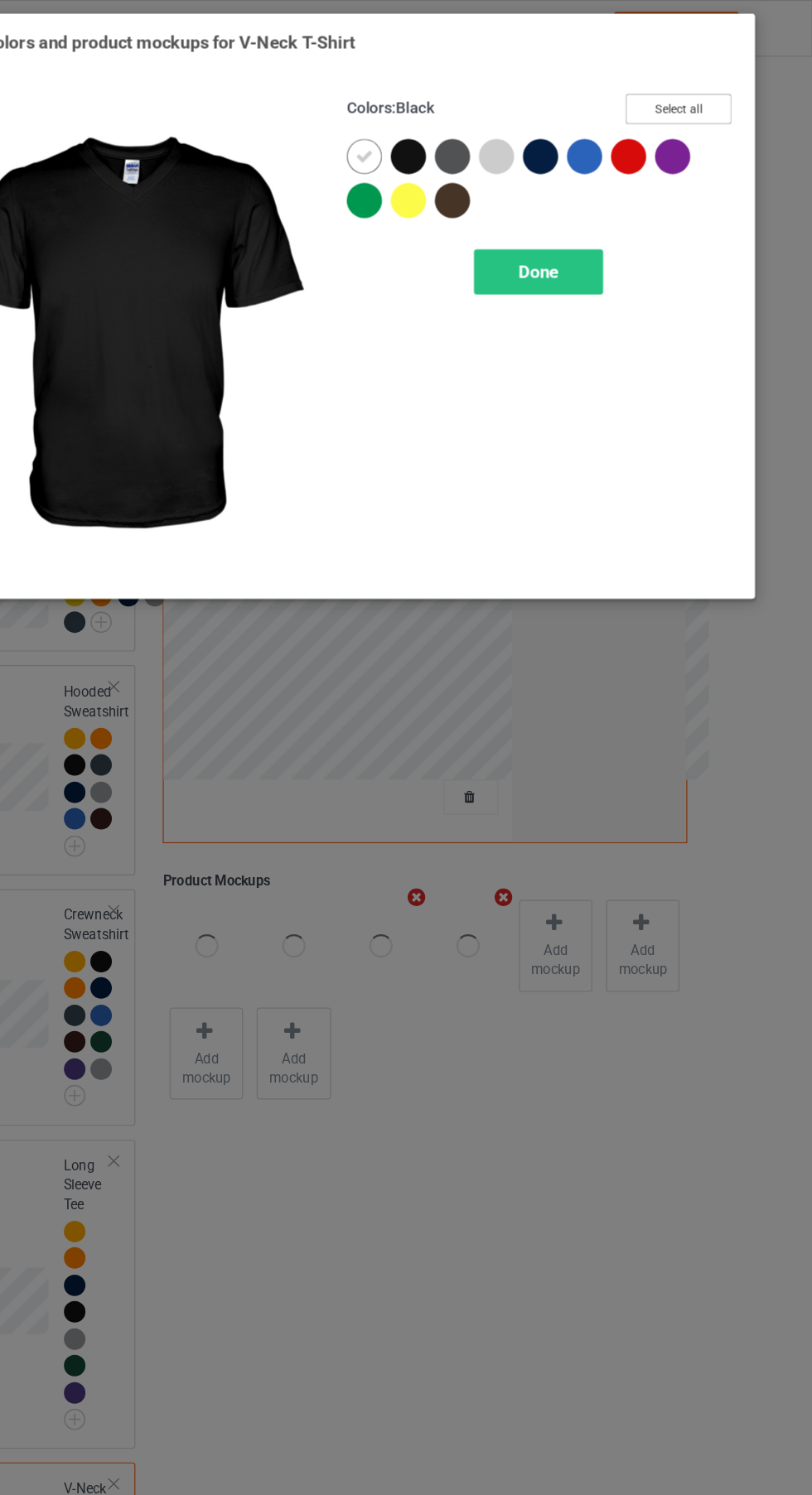
scroll to position [80, 0]
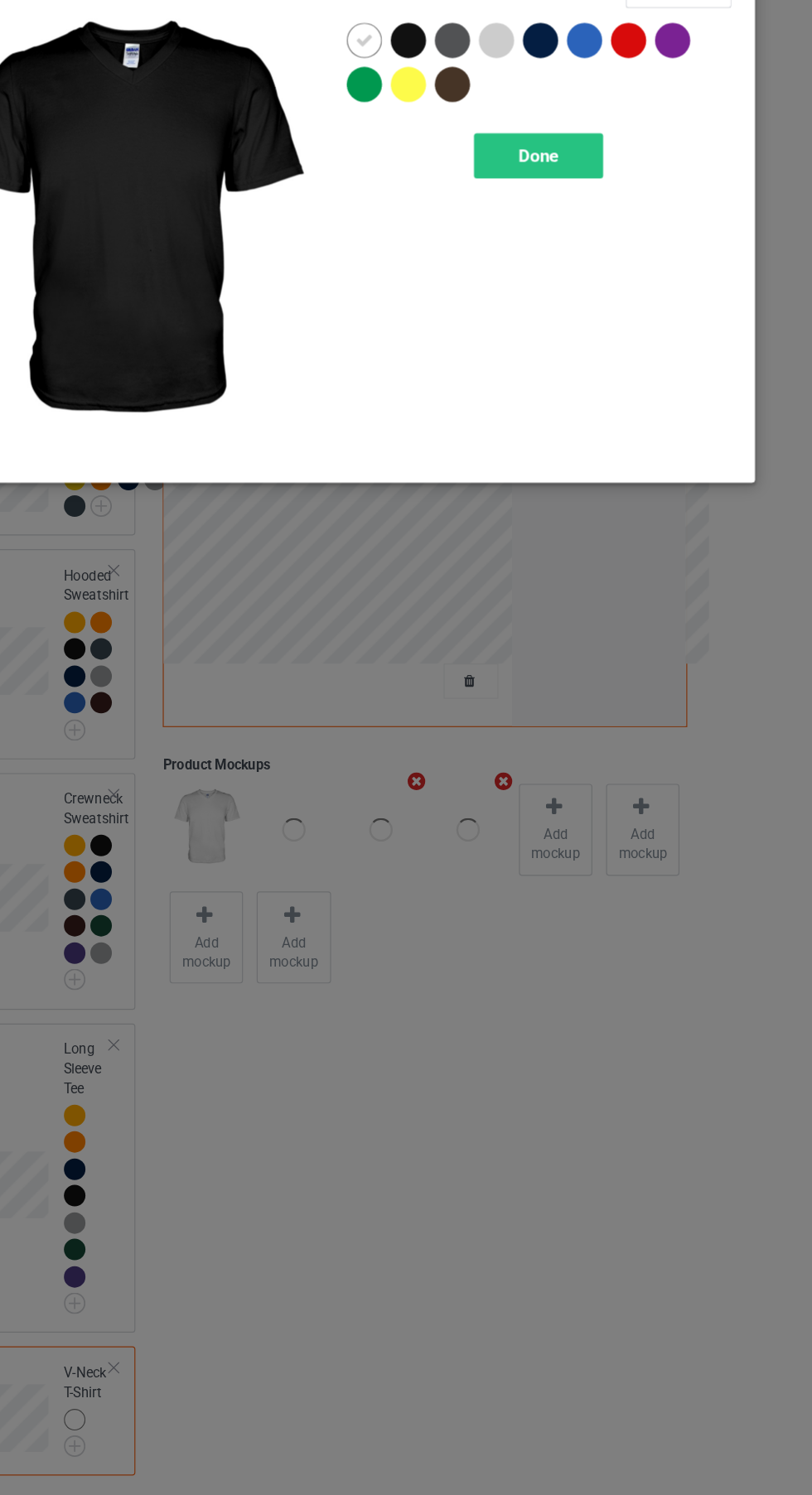
click at [480, 192] on div at bounding box center [474, 173] width 37 height 37
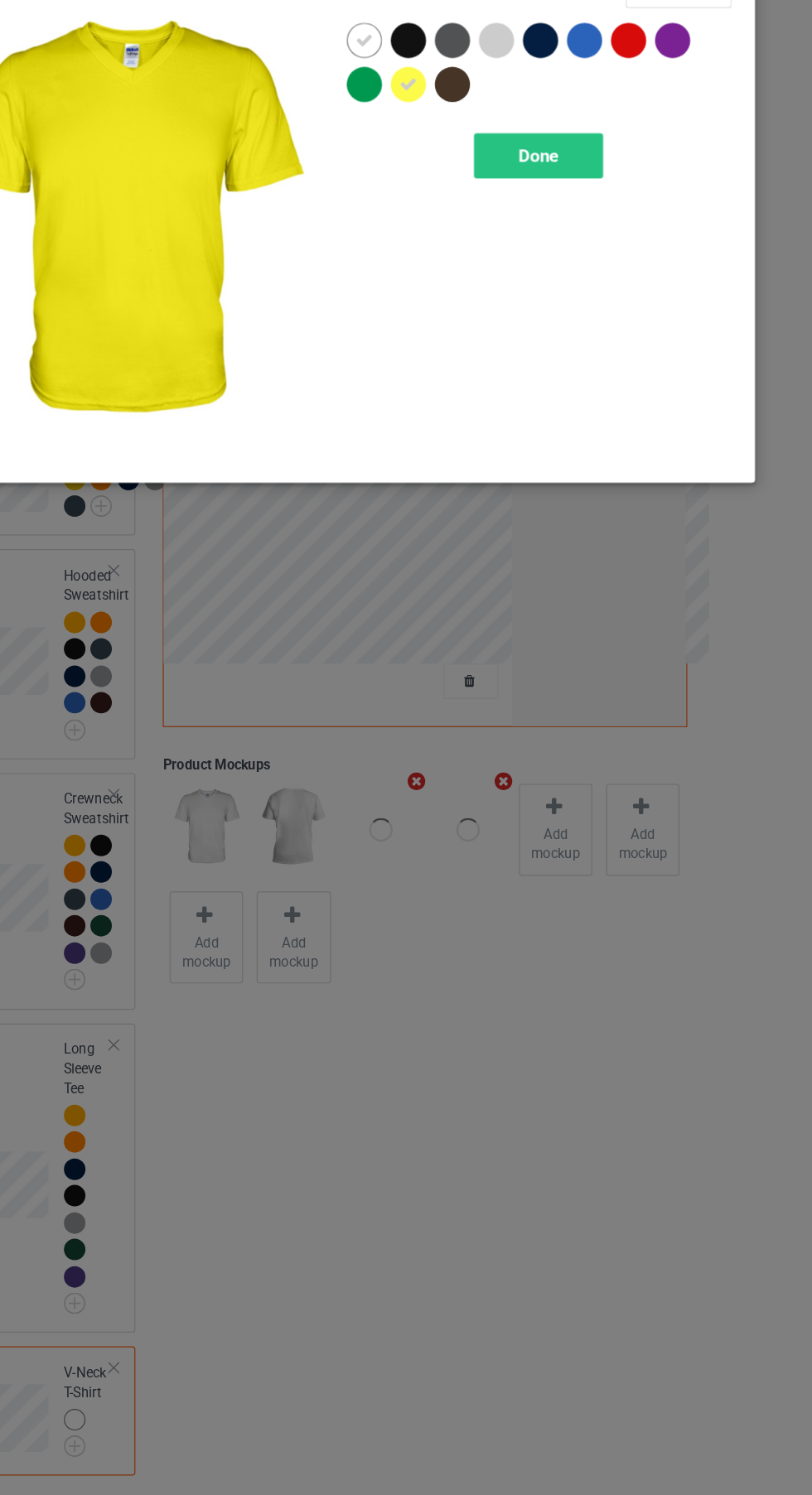
click at [441, 150] on div at bounding box center [436, 136] width 37 height 37
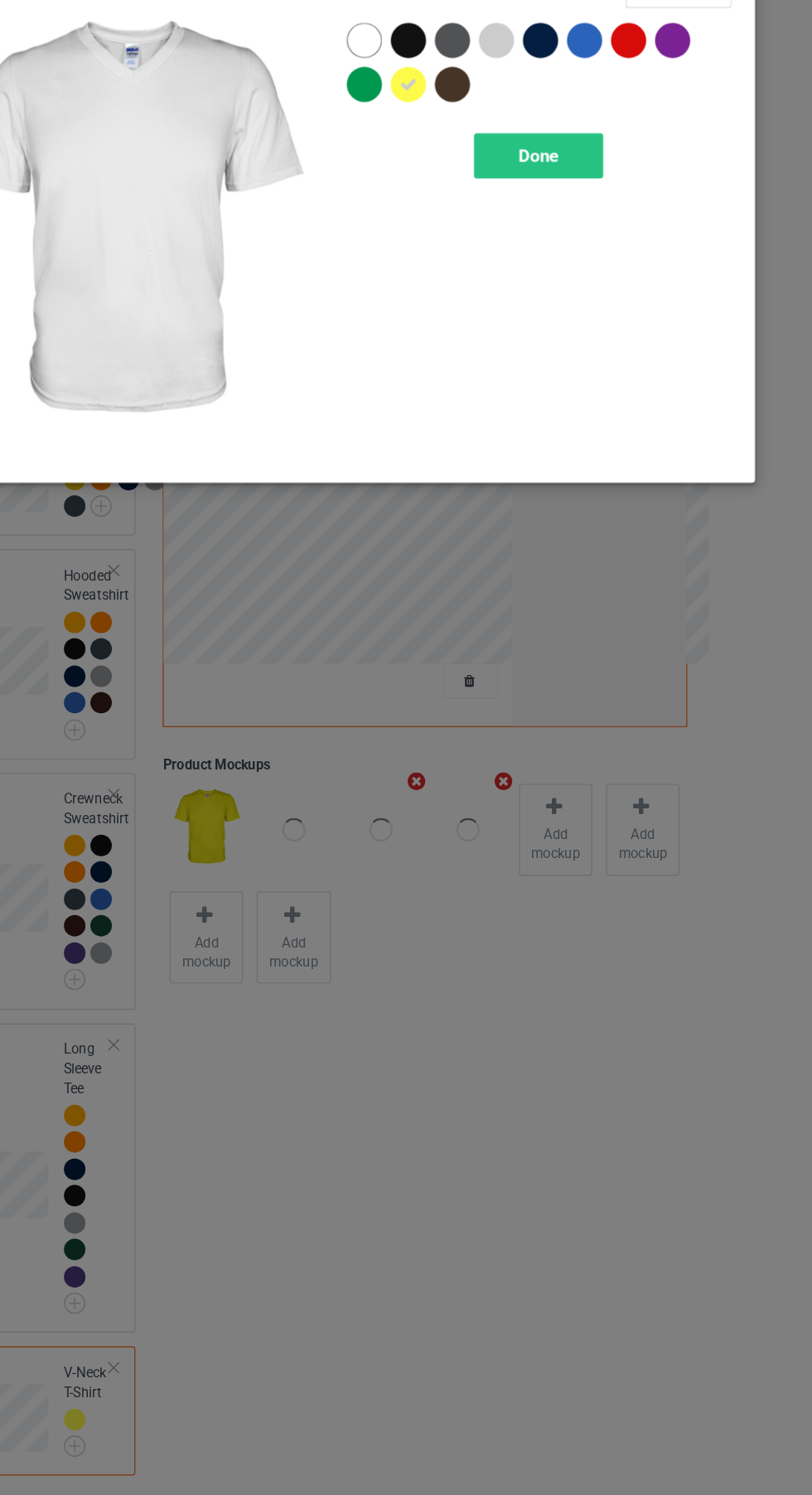
click at [483, 142] on div at bounding box center [474, 136] width 37 height 37
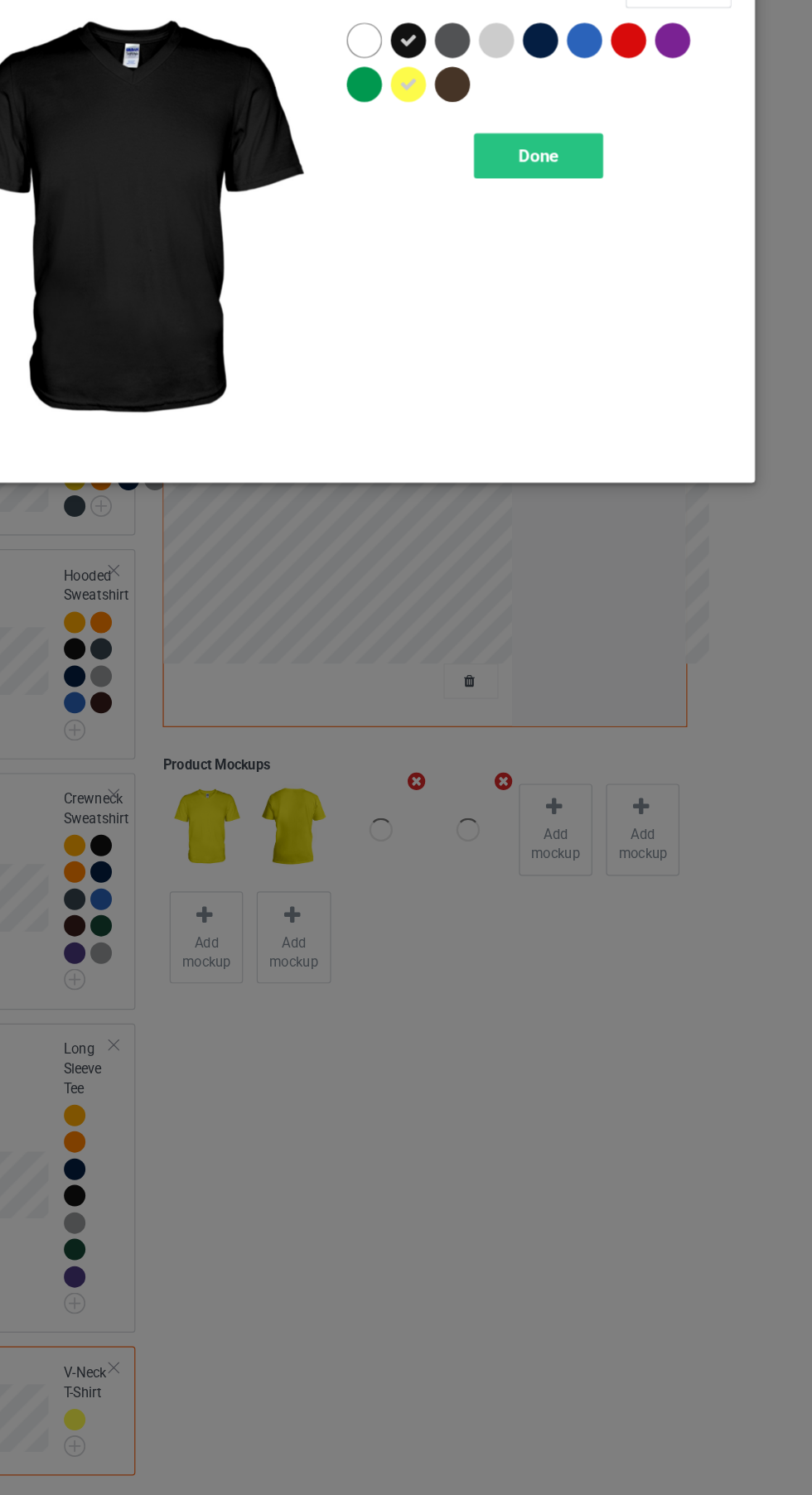
click at [513, 177] on div at bounding box center [507, 169] width 30 height 30
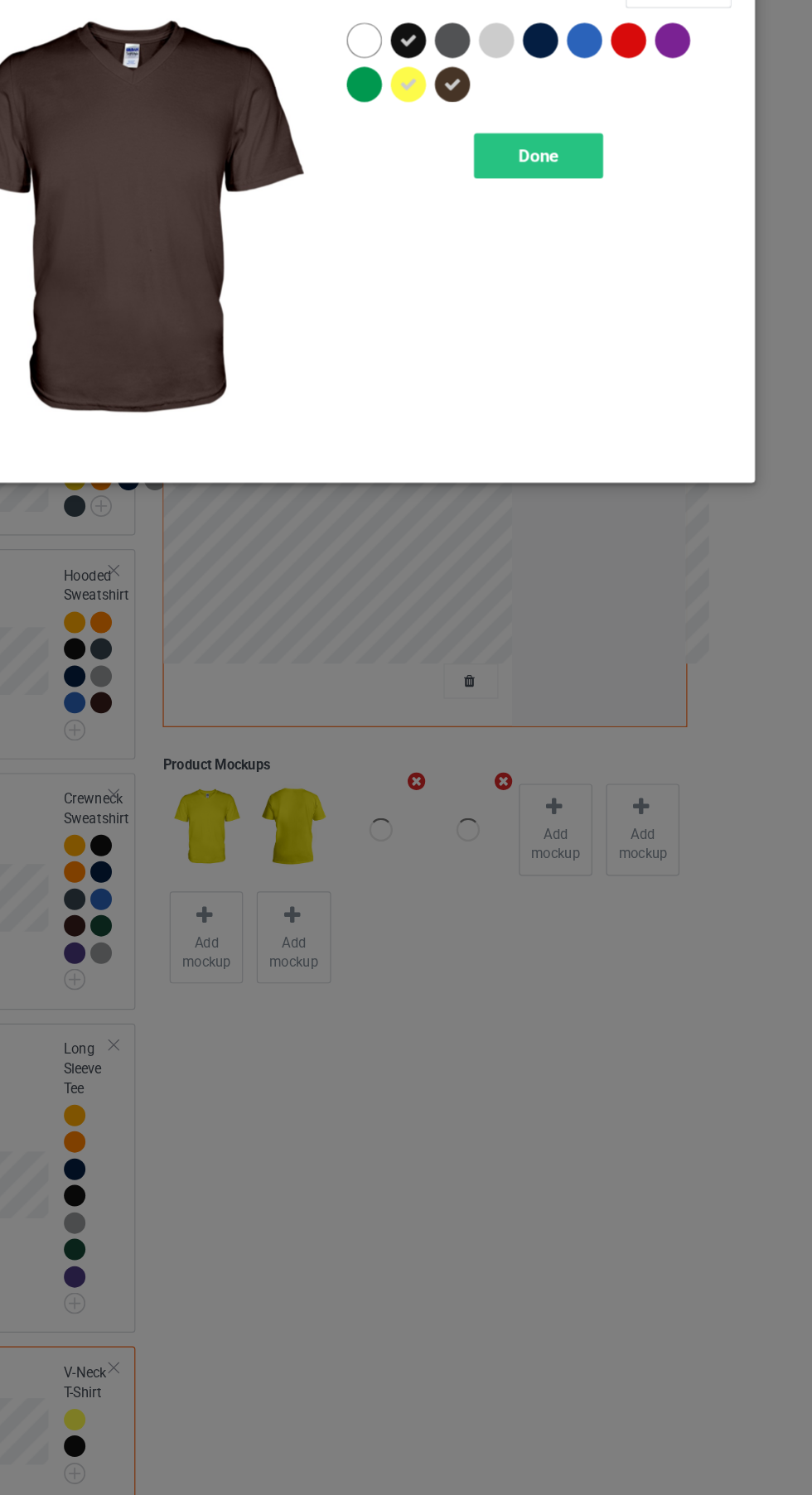
click at [594, 147] on div at bounding box center [585, 136] width 37 height 37
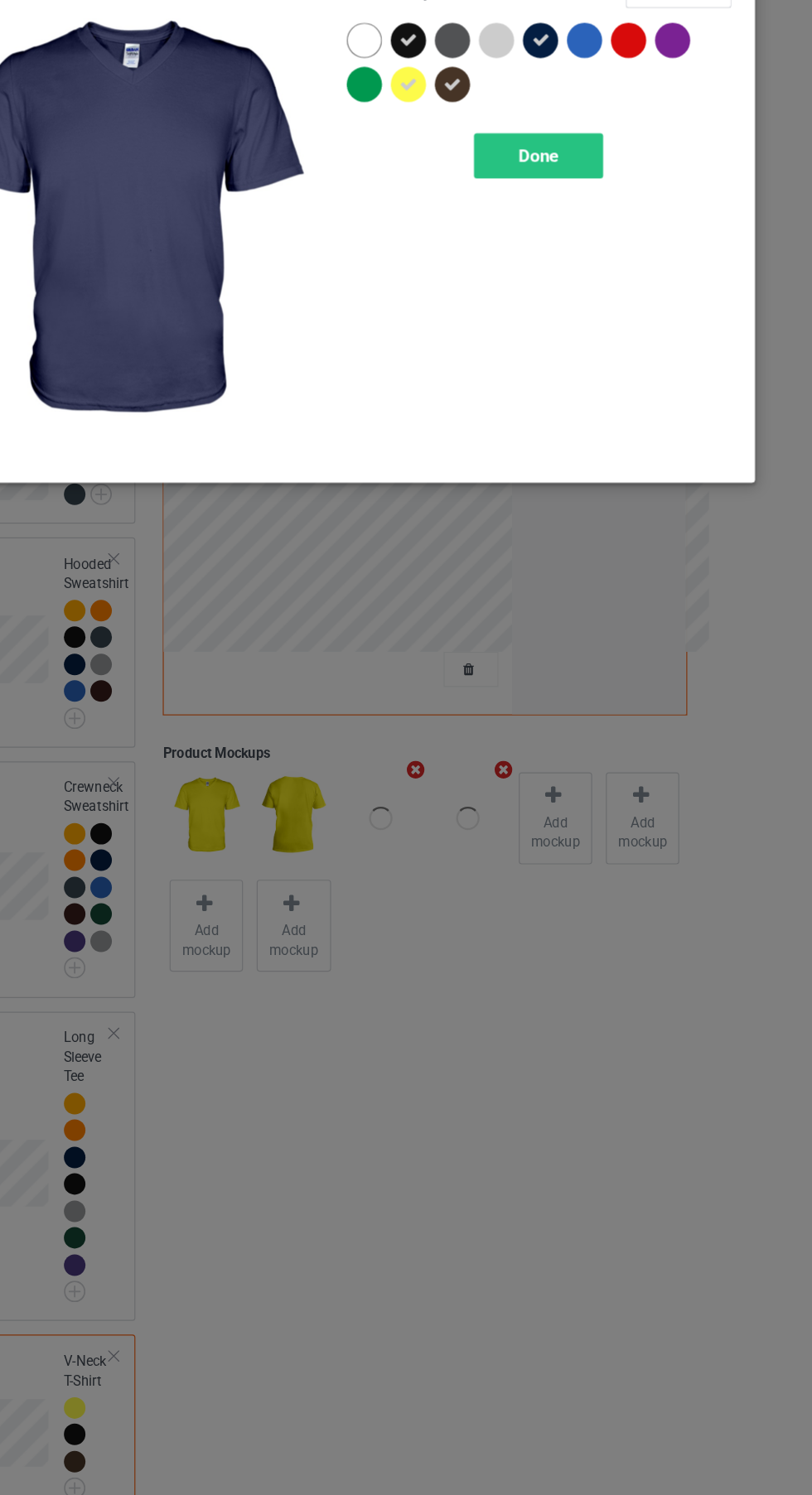
click at [628, 135] on div at bounding box center [619, 132] width 30 height 30
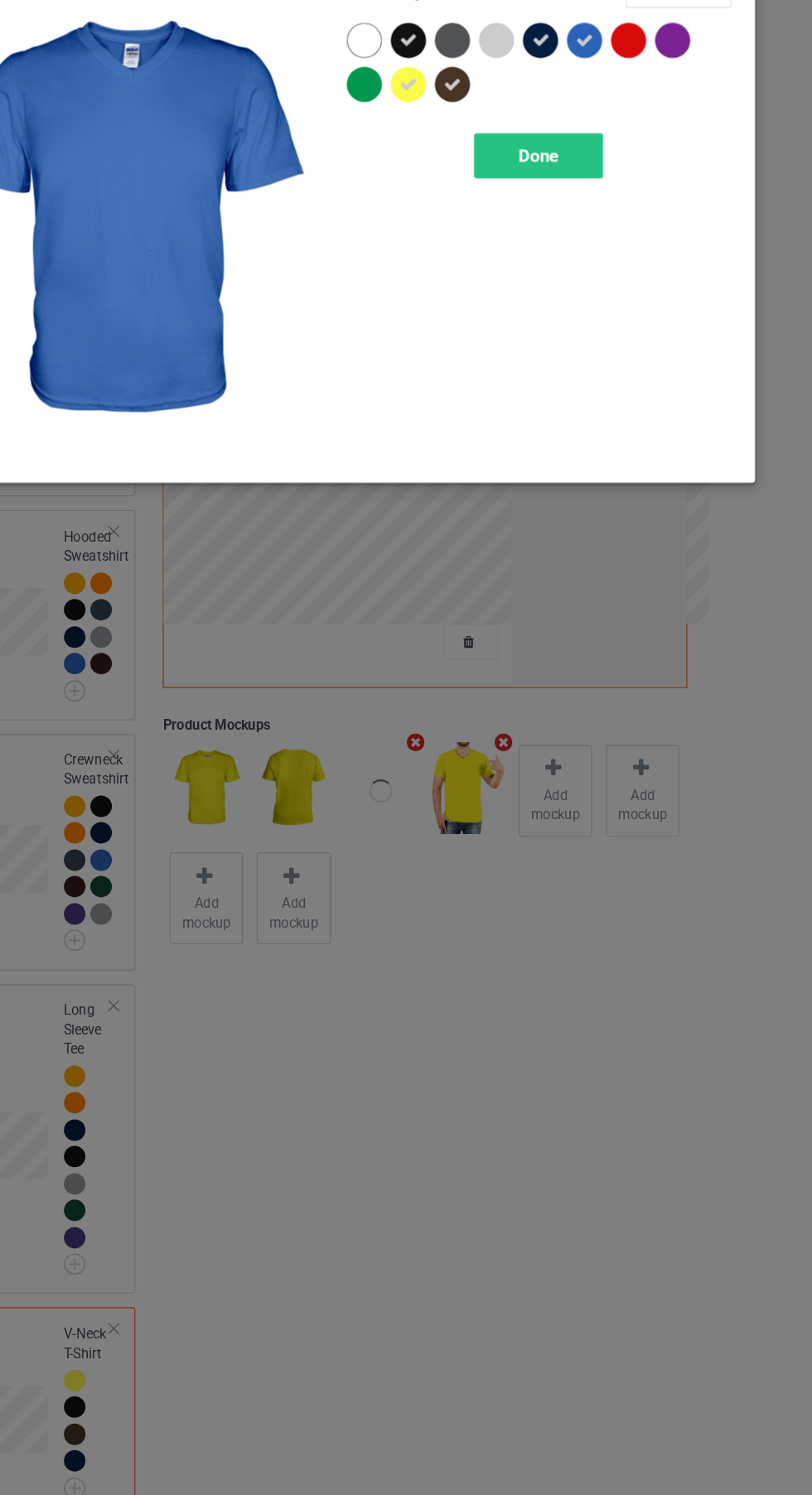
click at [702, 130] on div at bounding box center [693, 132] width 30 height 30
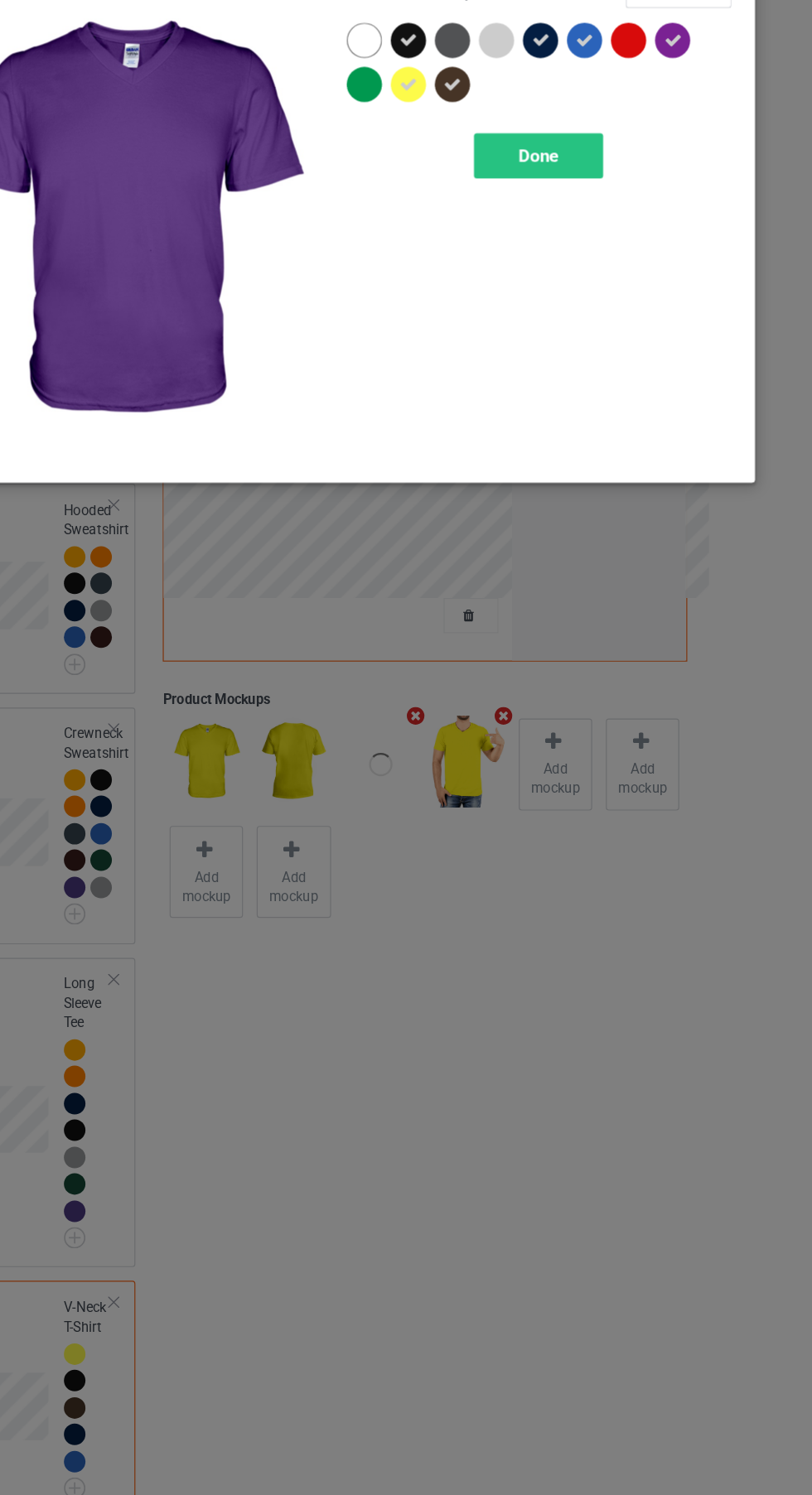
click at [603, 240] on div "Done" at bounding box center [580, 229] width 109 height 38
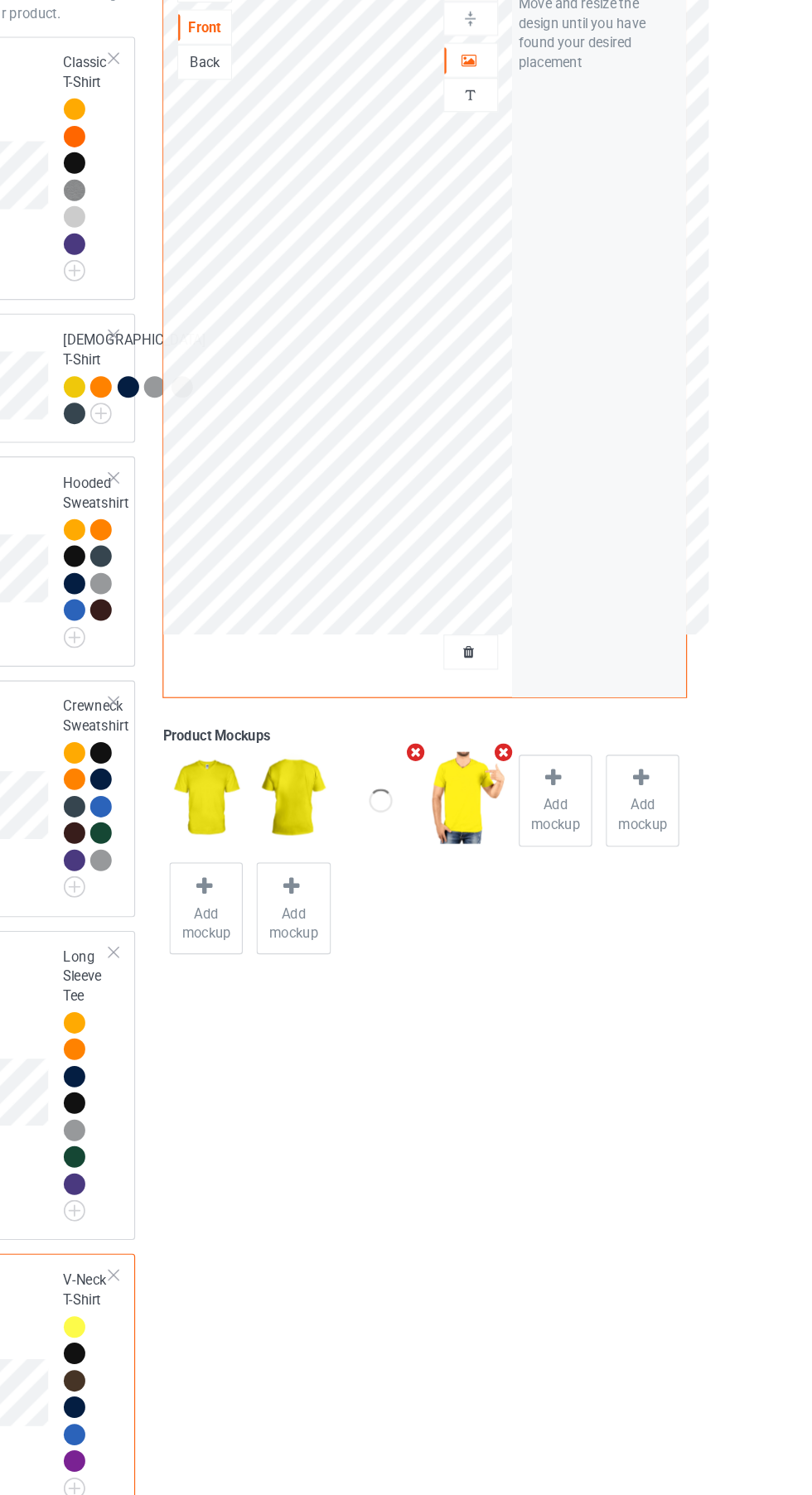
scroll to position [84, 0]
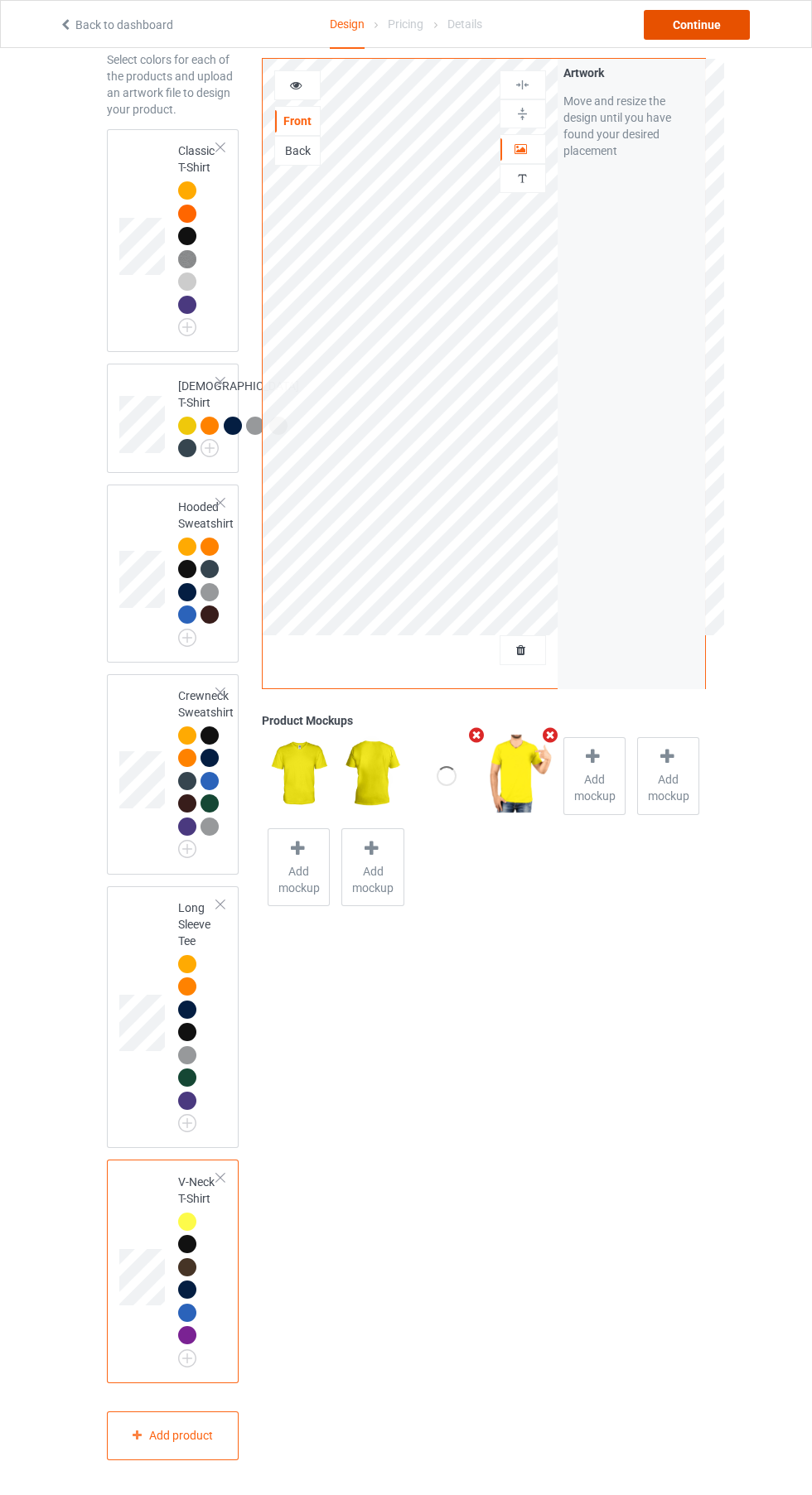
click at [698, 24] on div "Continue" at bounding box center [696, 25] width 106 height 30
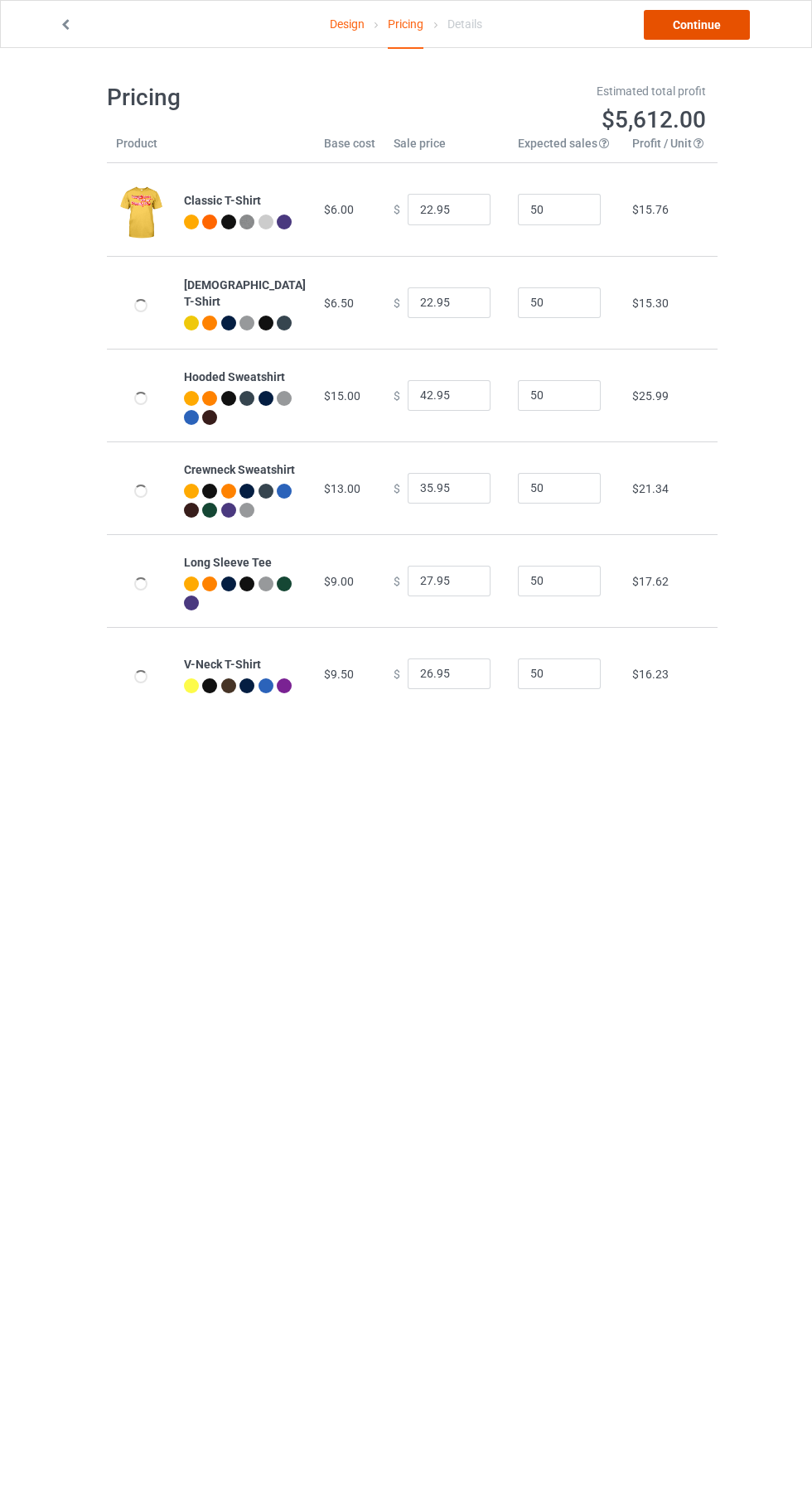
click at [698, 24] on link "Continue" at bounding box center [696, 25] width 106 height 30
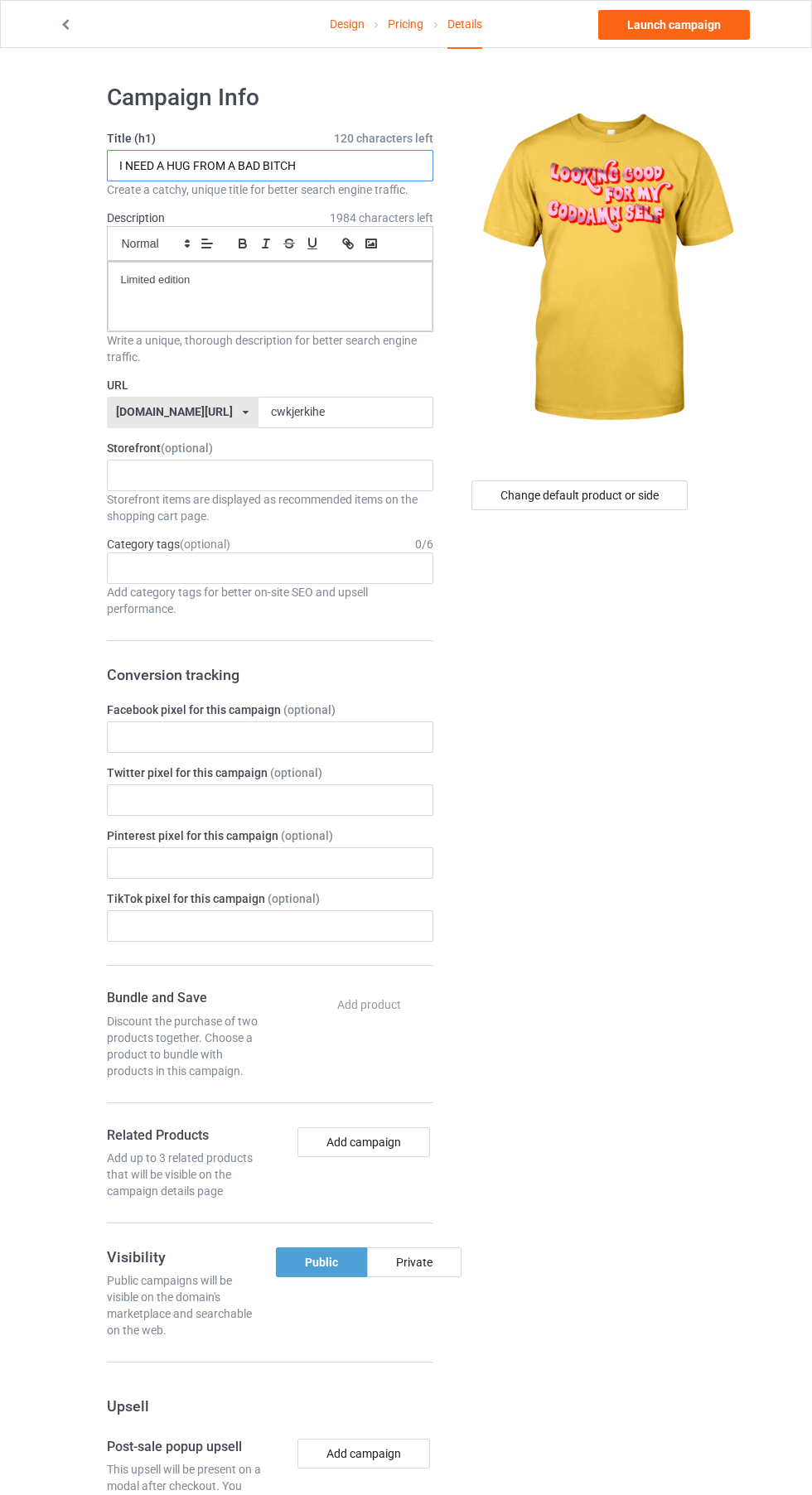
click at [375, 170] on input "I NEED A HUG FROM A BAD BITCH" at bounding box center [270, 166] width 326 height 31
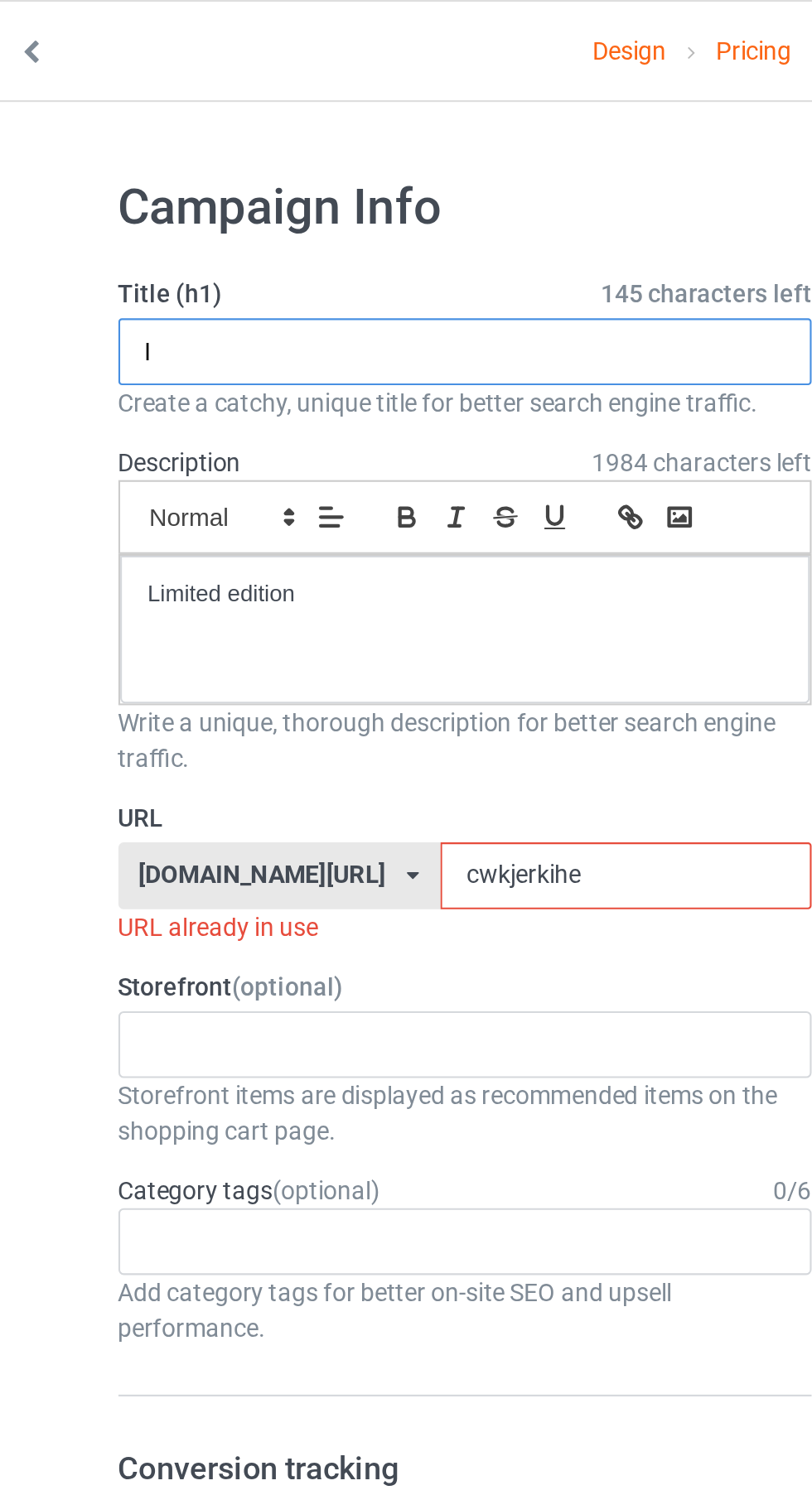
type input "I"
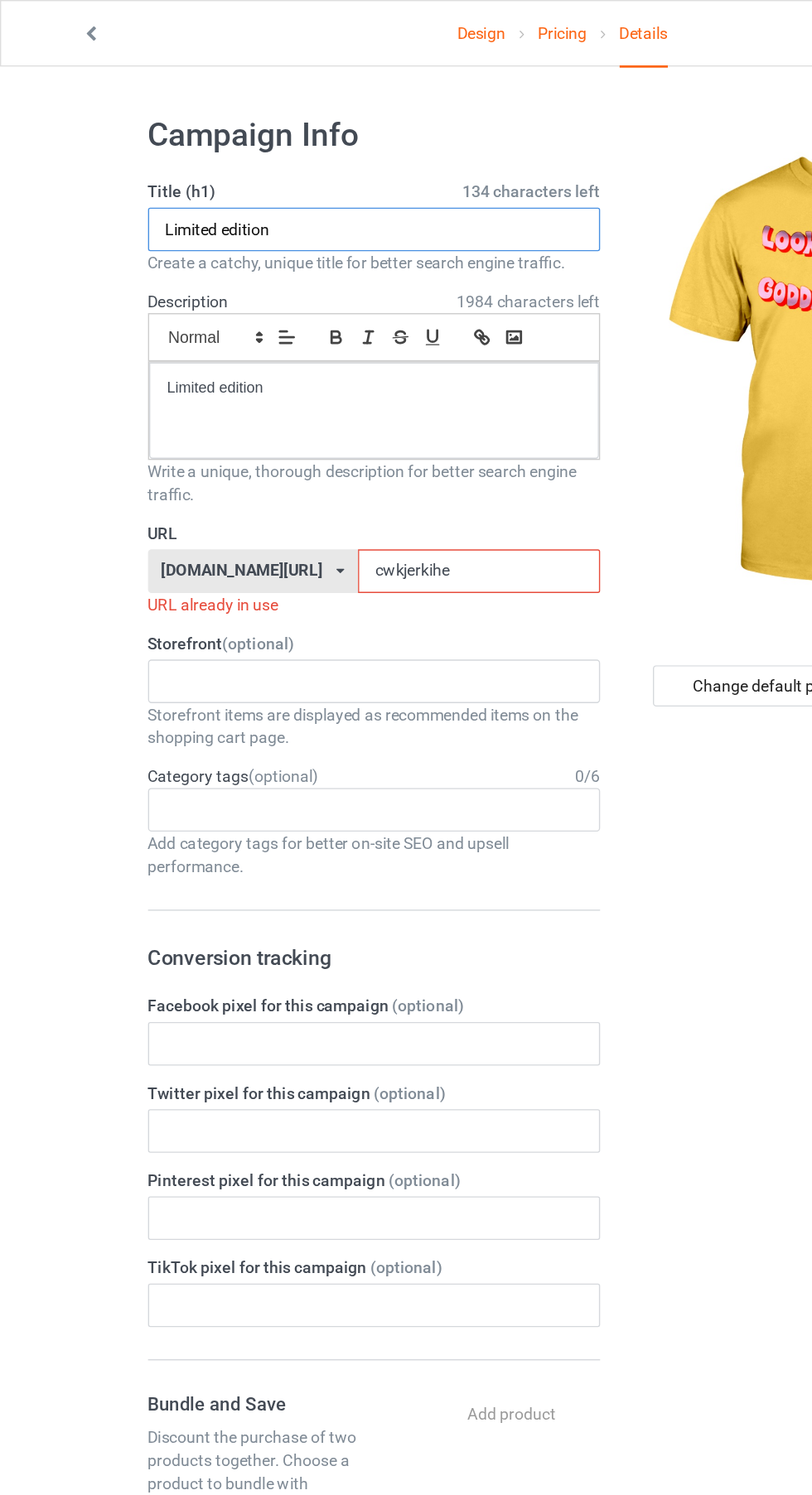
type input "Limited edition"
click at [284, 409] on input "cwkjerkihe" at bounding box center [345, 413] width 175 height 31
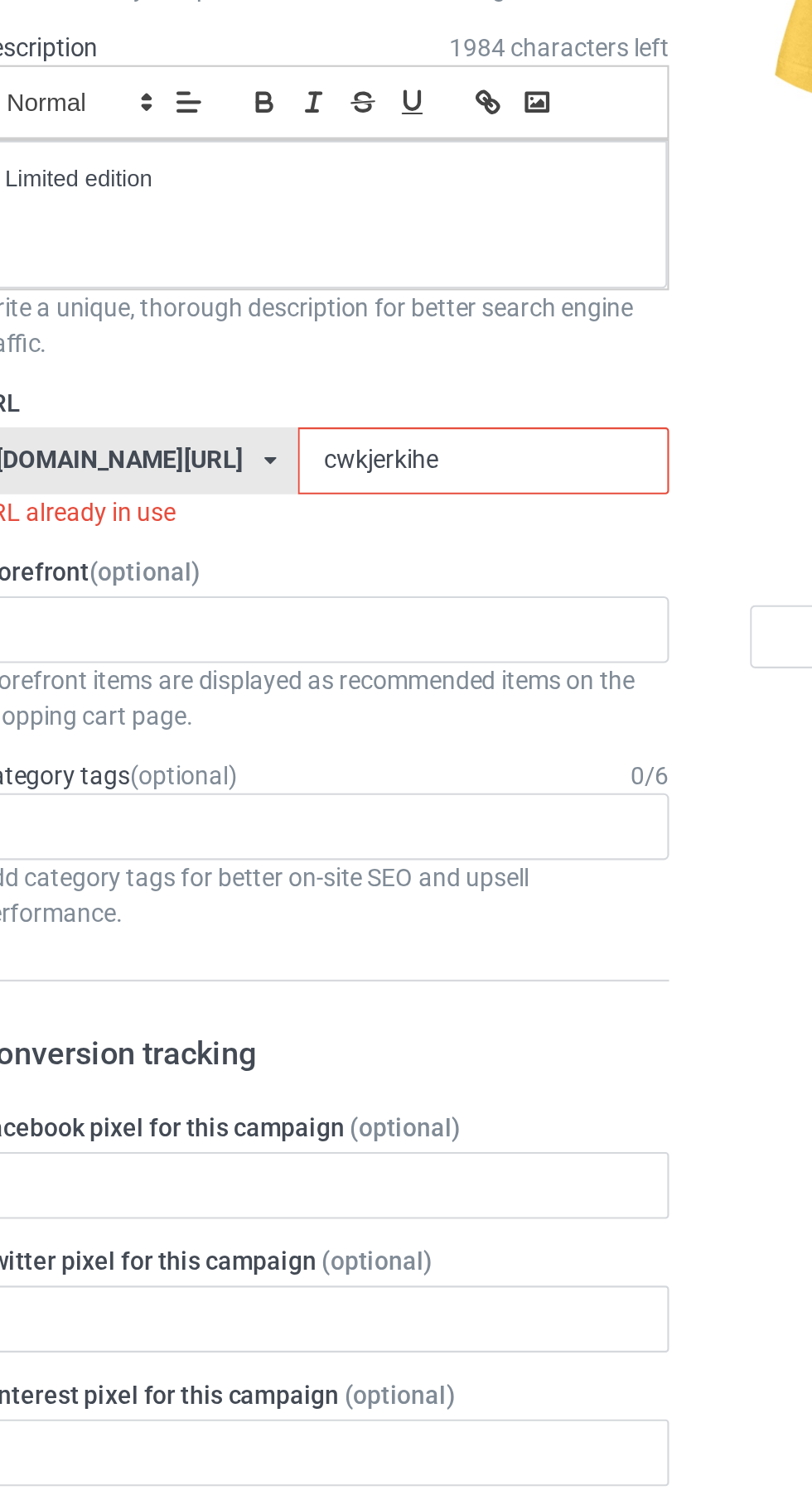
type input "cwkjerihe"
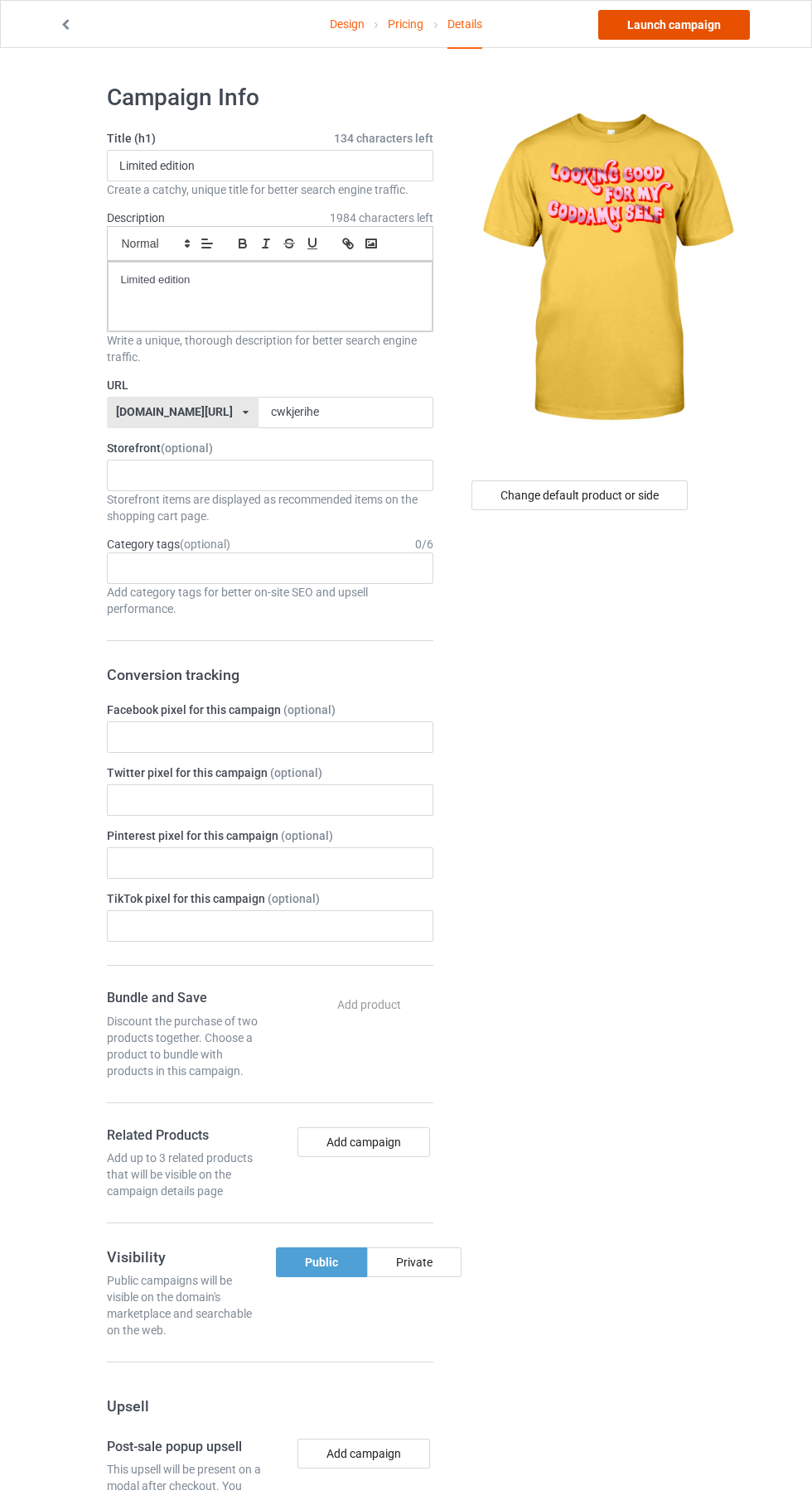
click at [727, 31] on link "Launch campaign" at bounding box center [674, 25] width 152 height 30
